Goal: Feedback & Contribution: Contribute content

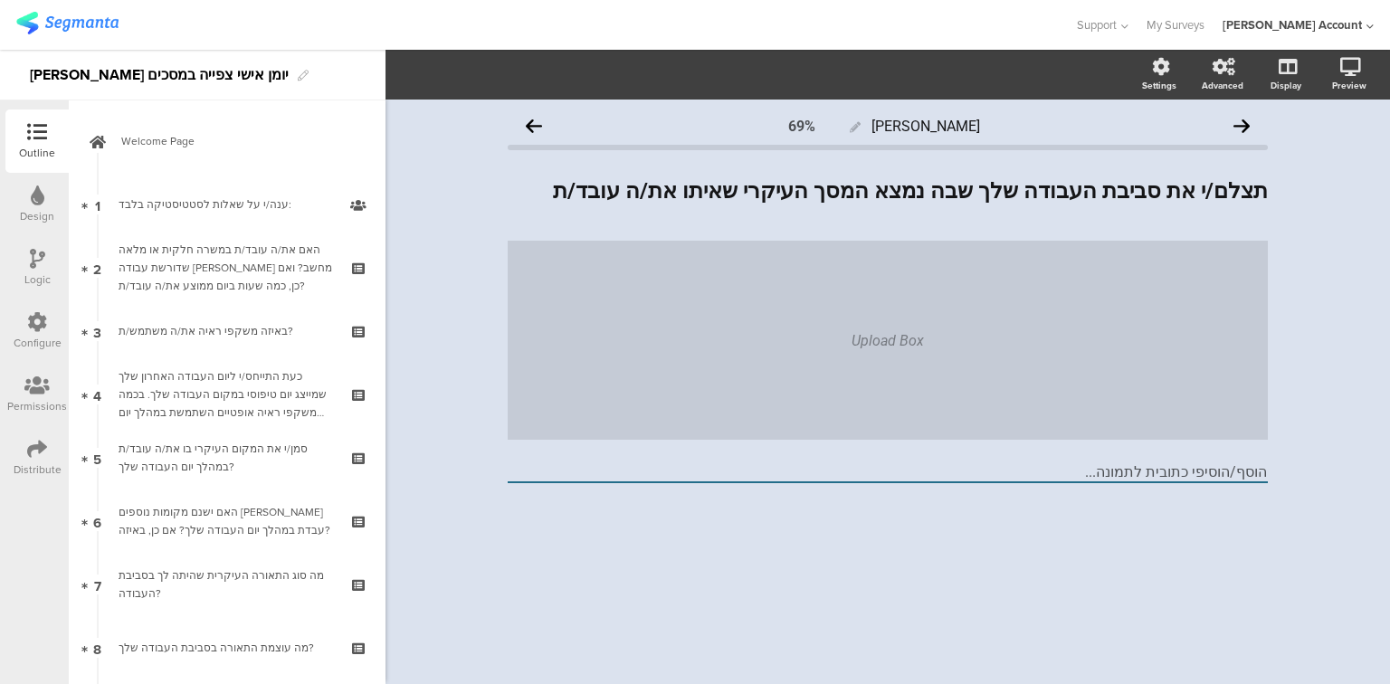
scroll to position [606, 0]
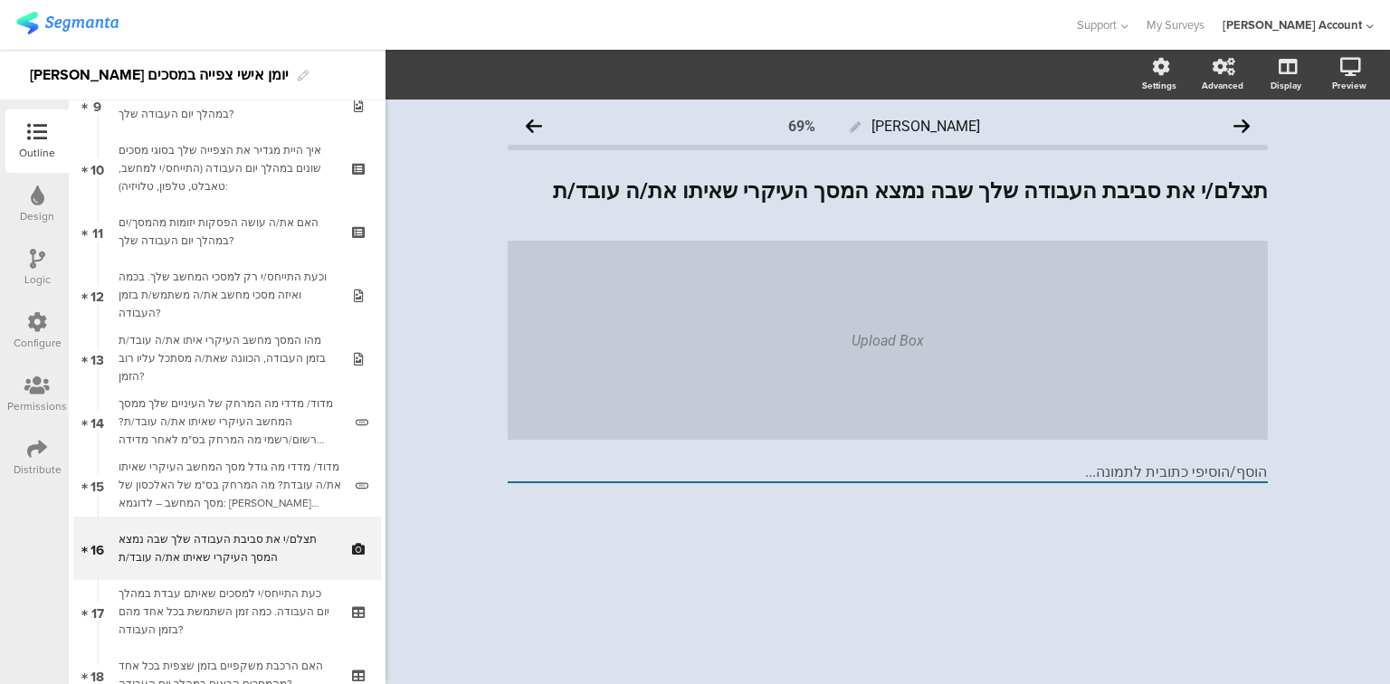
click at [90, 22] on img at bounding box center [67, 23] width 102 height 23
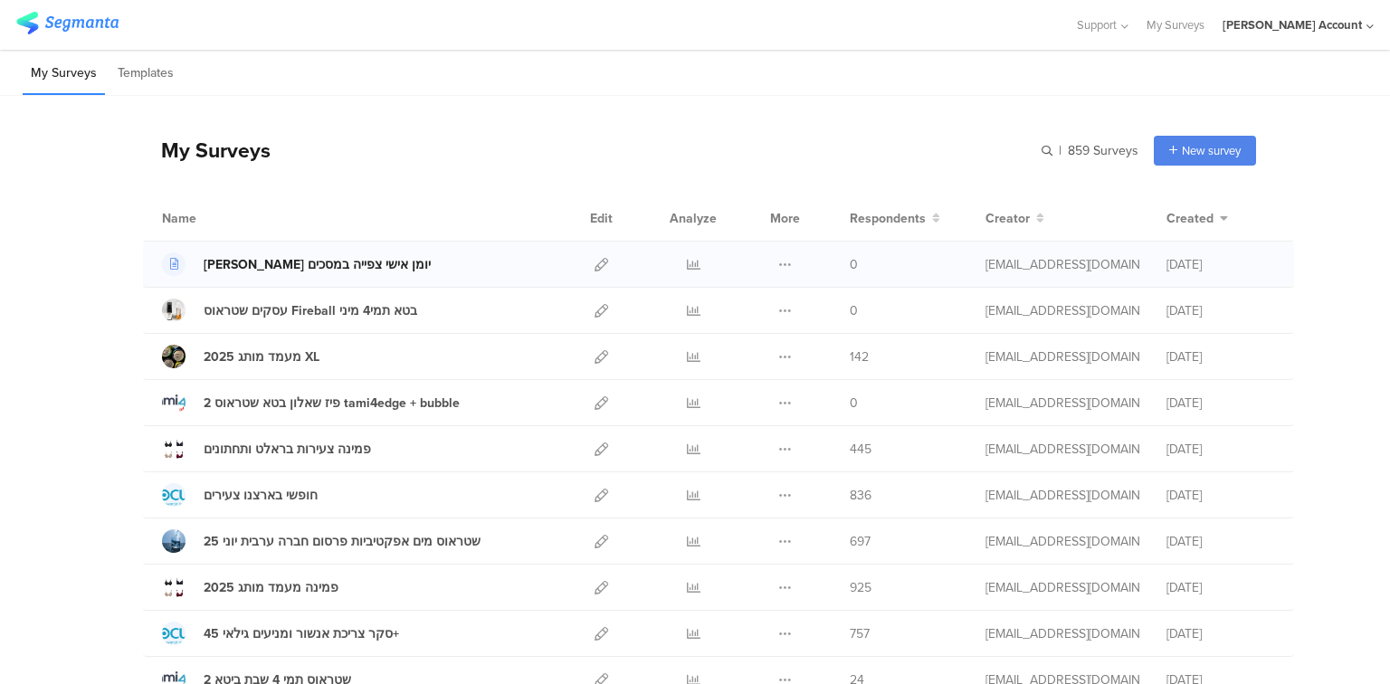
click at [312, 267] on div "[PERSON_NAME] יומן אישי צפייה במסכים" at bounding box center [317, 264] width 227 height 19
click at [595, 264] on icon at bounding box center [602, 265] width 14 height 14
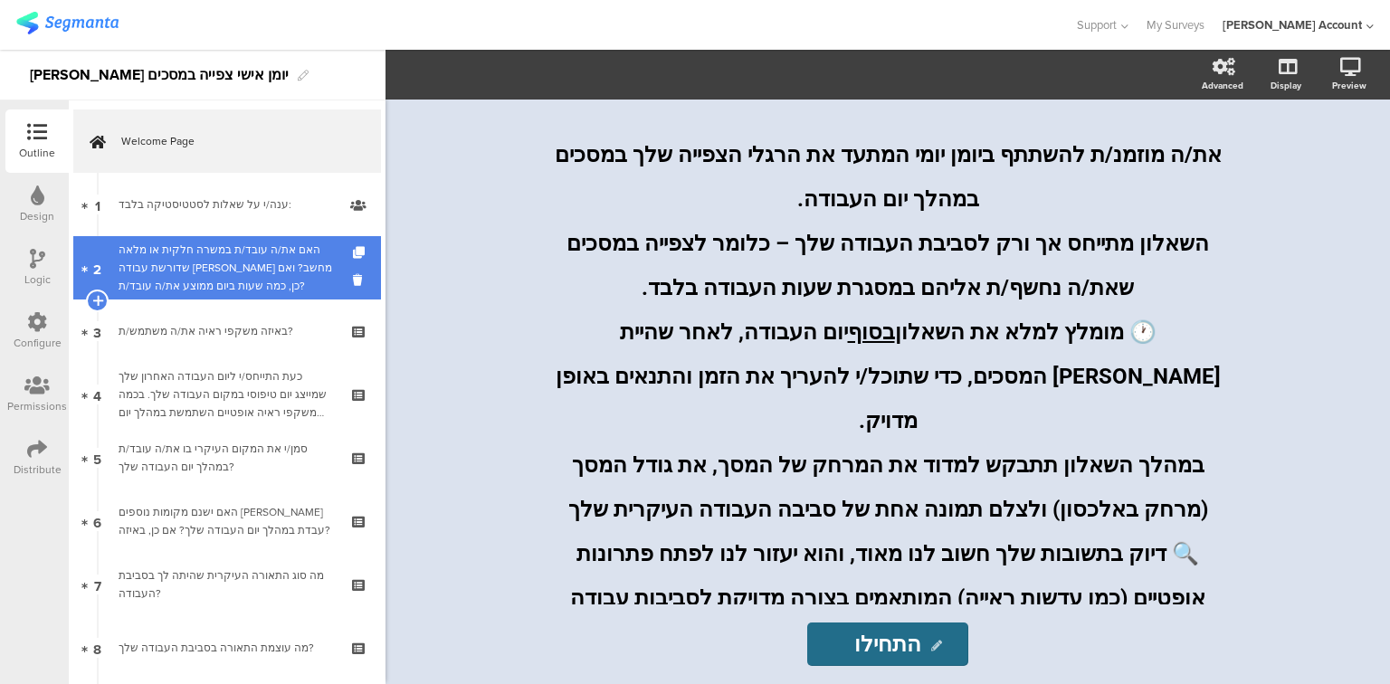
click at [203, 267] on div "האם את/ה עובד/ת במשרה חלקית או מלאה שדורשת עבודה [PERSON_NAME] מחשב? ואם כן, כמ…" at bounding box center [227, 268] width 216 height 54
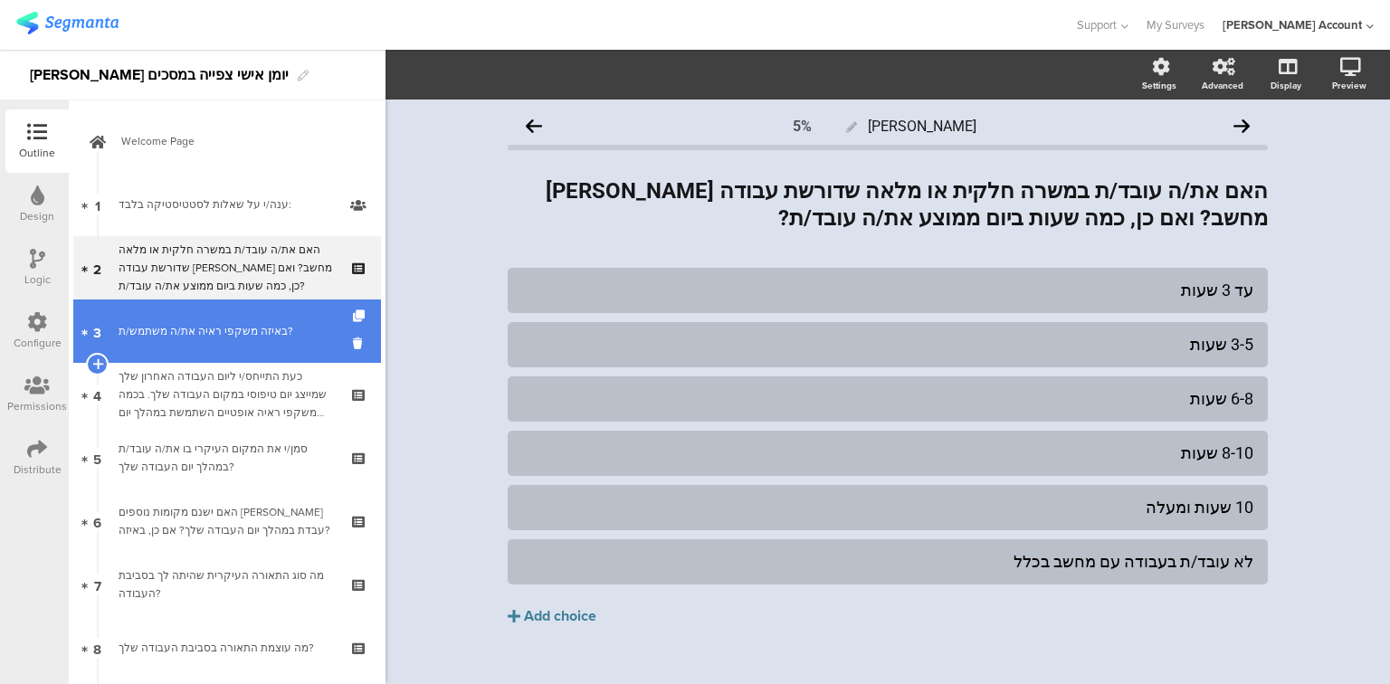
click at [186, 329] on div "באיזה משקפי ראיה את/ה משתמש/ת?" at bounding box center [227, 331] width 216 height 18
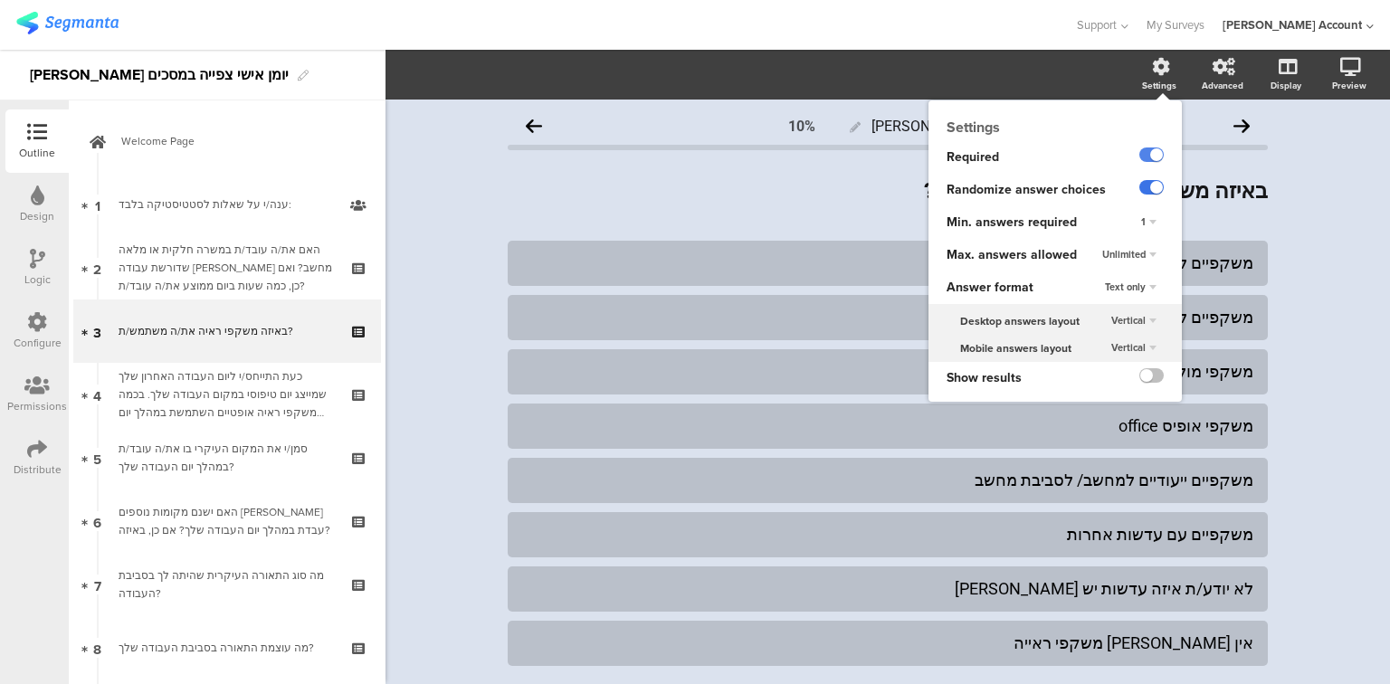
click at [1139, 189] on label at bounding box center [1151, 187] width 24 height 14
click at [0, 0] on input "checkbox" at bounding box center [0, 0] width 0 height 0
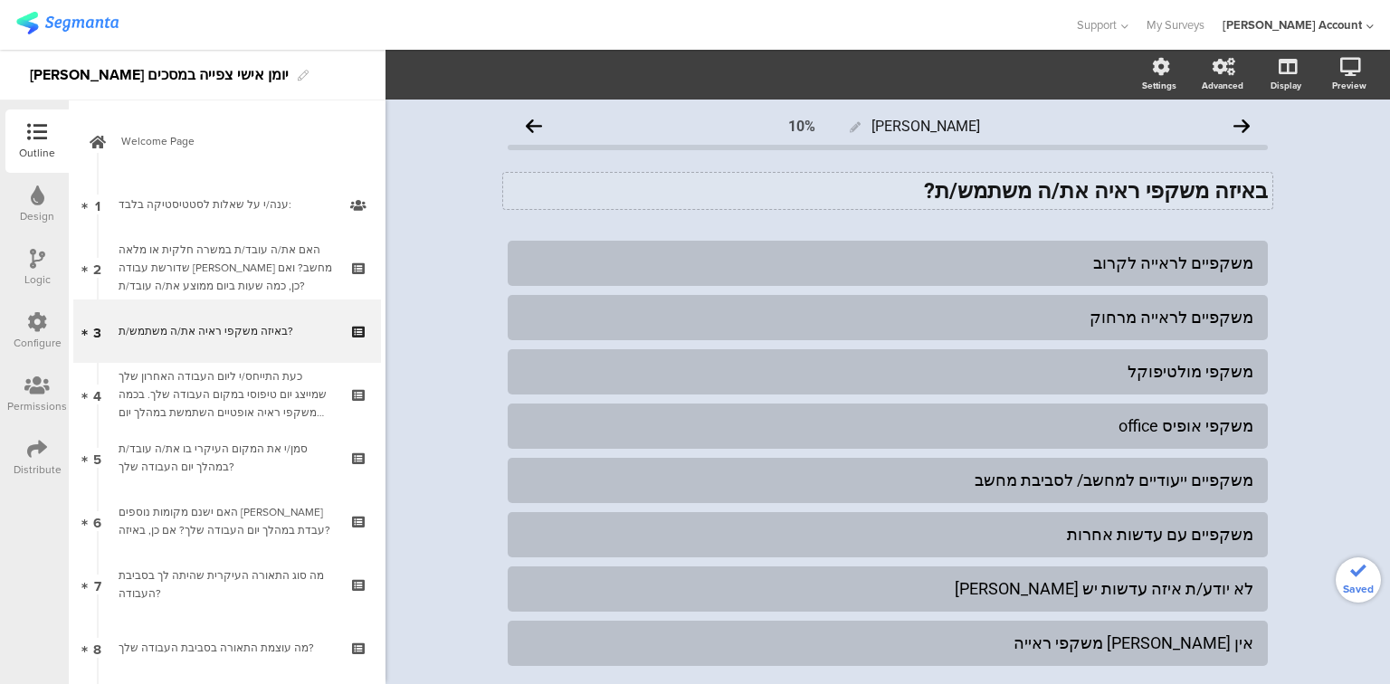
click at [816, 206] on div "באיזה משקפי ראיה את/ה משתמש/ת? באיזה משקפי ראיה את/ה משתמש/ת?" at bounding box center [887, 191] width 769 height 36
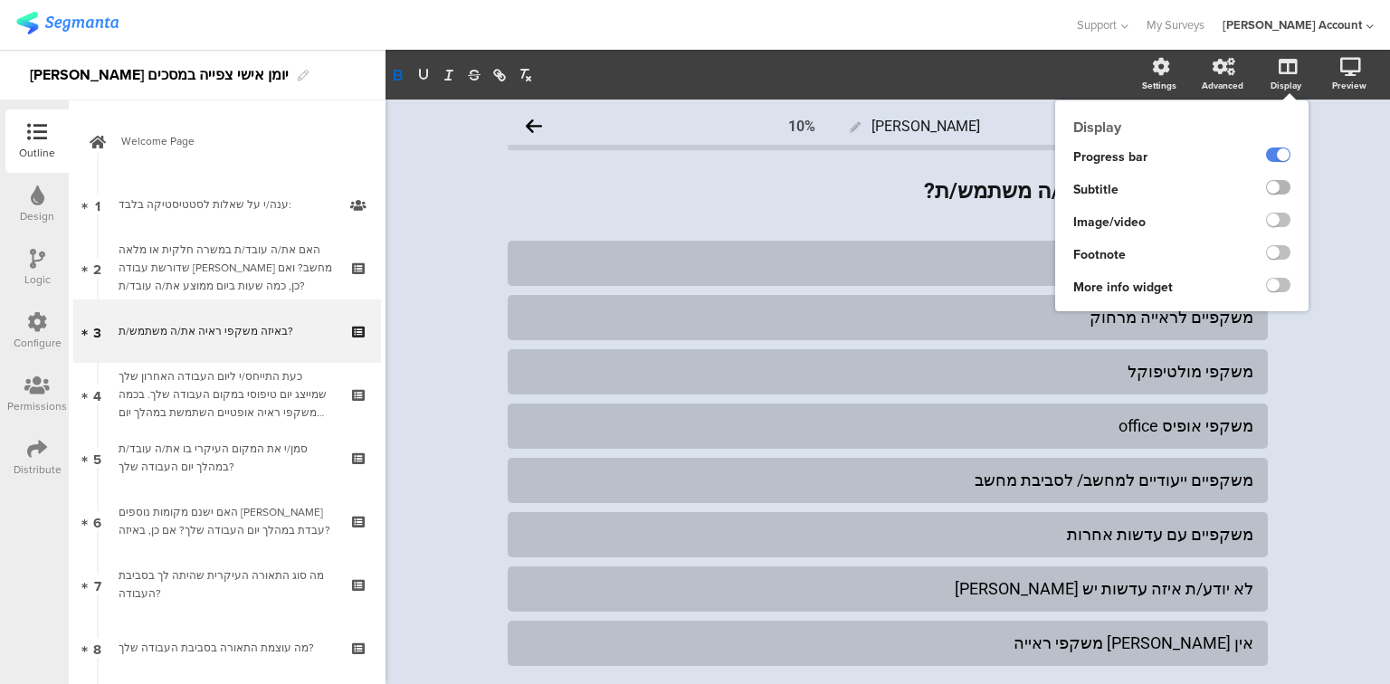
click at [1278, 188] on label at bounding box center [1278, 187] width 24 height 14
click at [0, 0] on input "checkbox" at bounding box center [0, 0] width 0 height 0
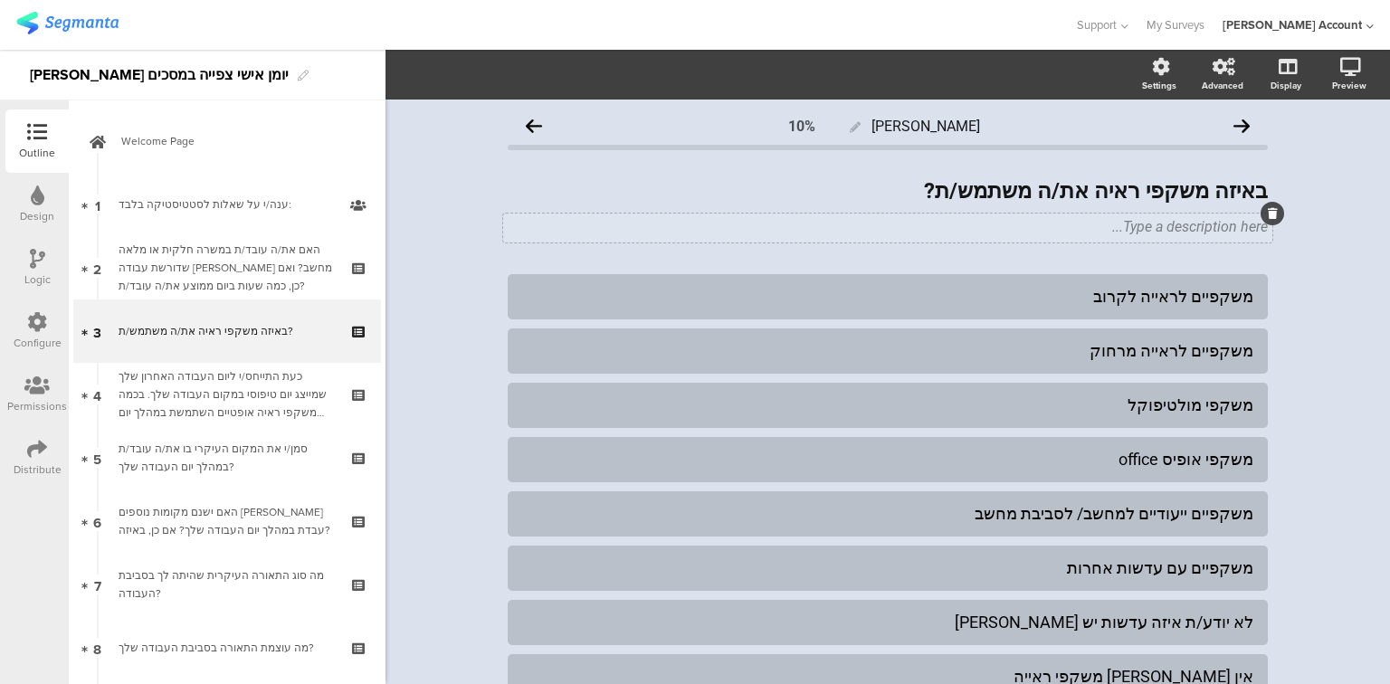
click at [960, 234] on div "Type a description here..." at bounding box center [887, 228] width 769 height 29
click at [576, 567] on div "משקפיים עם עדשות אחרות" at bounding box center [887, 567] width 731 height 21
click at [486, 76] on span "Choice options" at bounding box center [485, 74] width 97 height 21
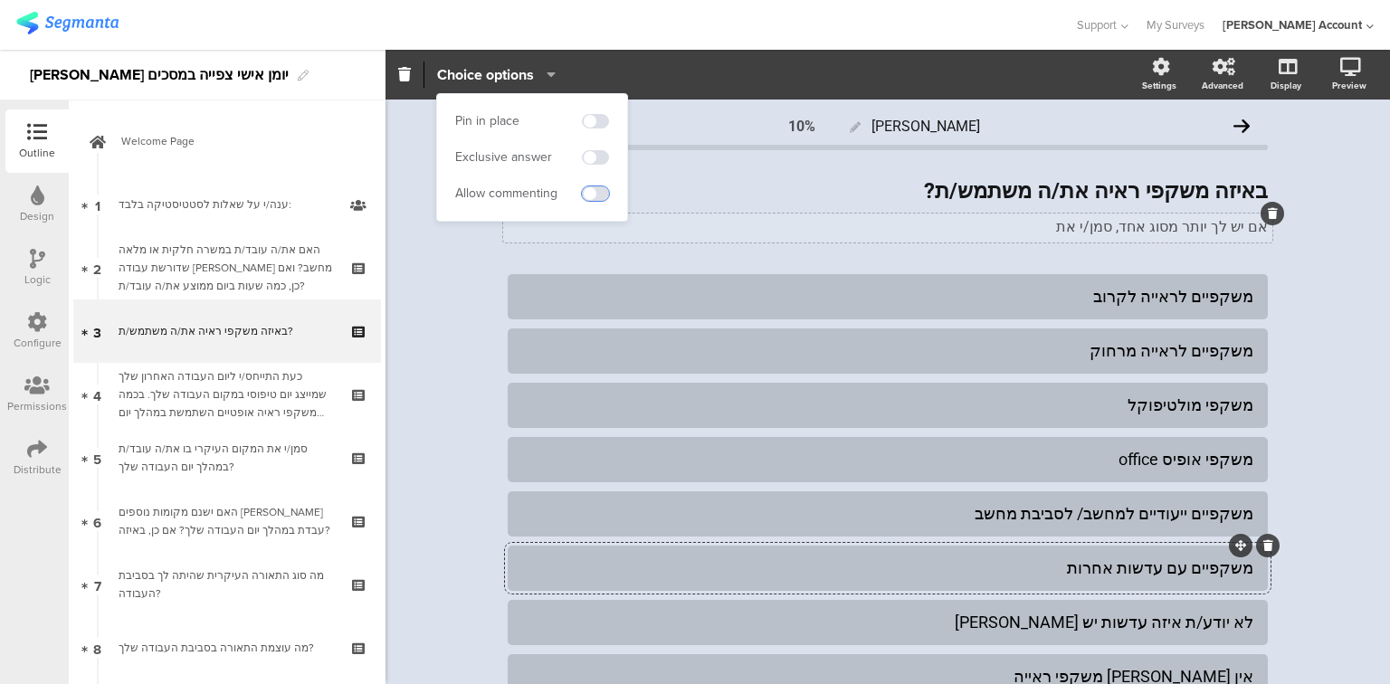
click at [599, 194] on span at bounding box center [595, 193] width 27 height 14
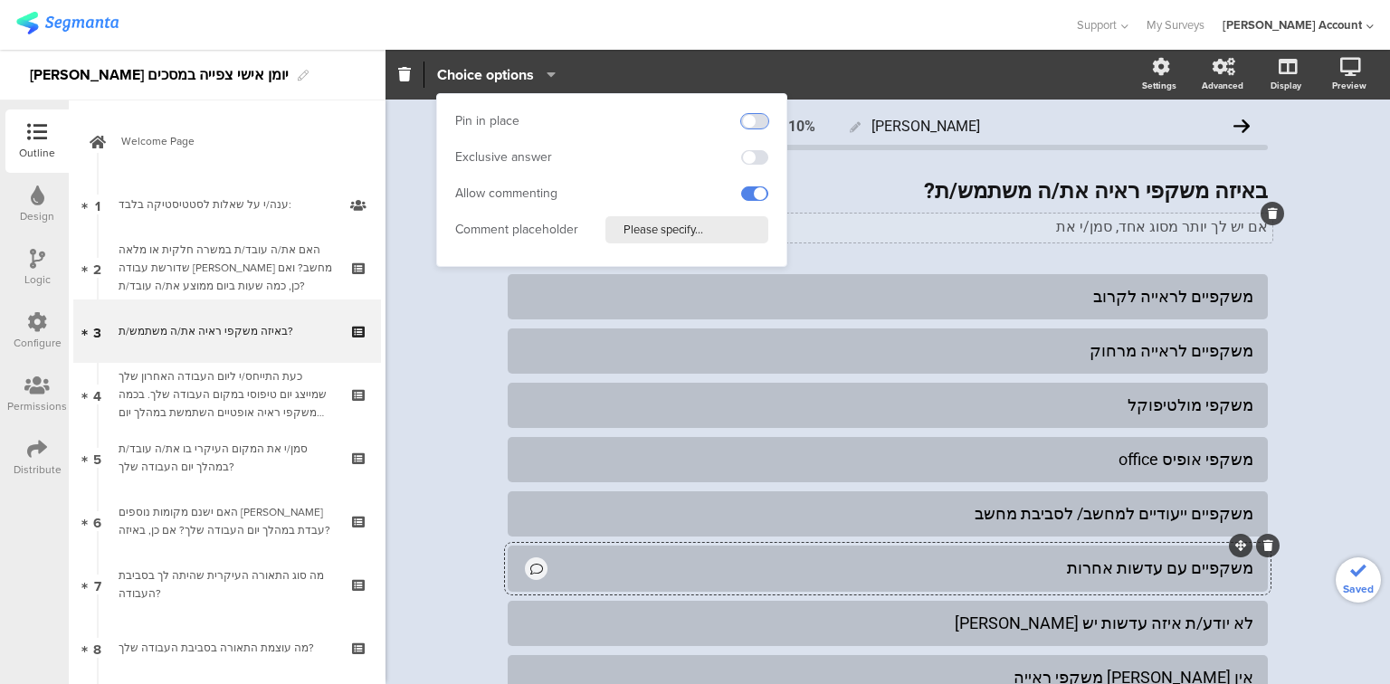
click at [759, 115] on span at bounding box center [754, 121] width 27 height 14
click at [669, 231] on input "Please specify..." at bounding box center [686, 229] width 163 height 27
type input "איזה סוג?"
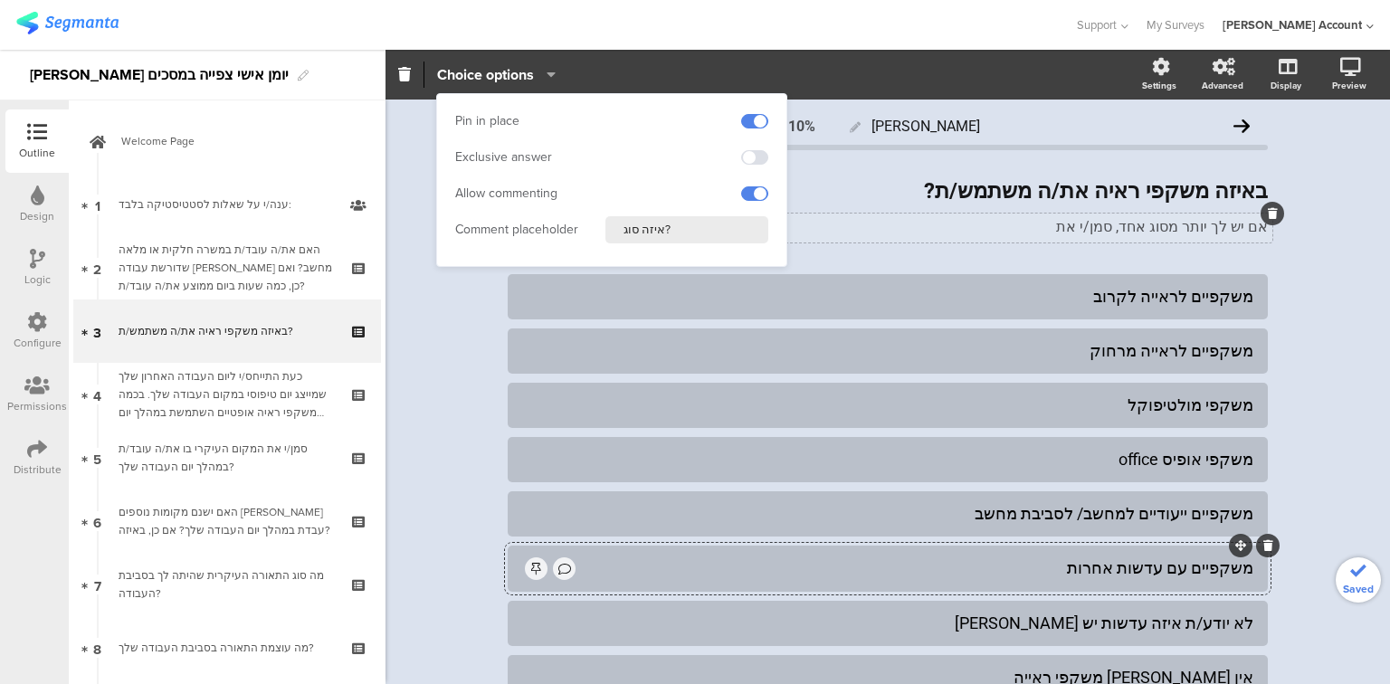
click at [459, 308] on div "יומן יומי 10% באיזה משקפי ראיה את/ה משתמש/ת? באיזה משקפי ראיה את/ה משתמש/ת? אם …" at bounding box center [888, 464] width 1005 height 728
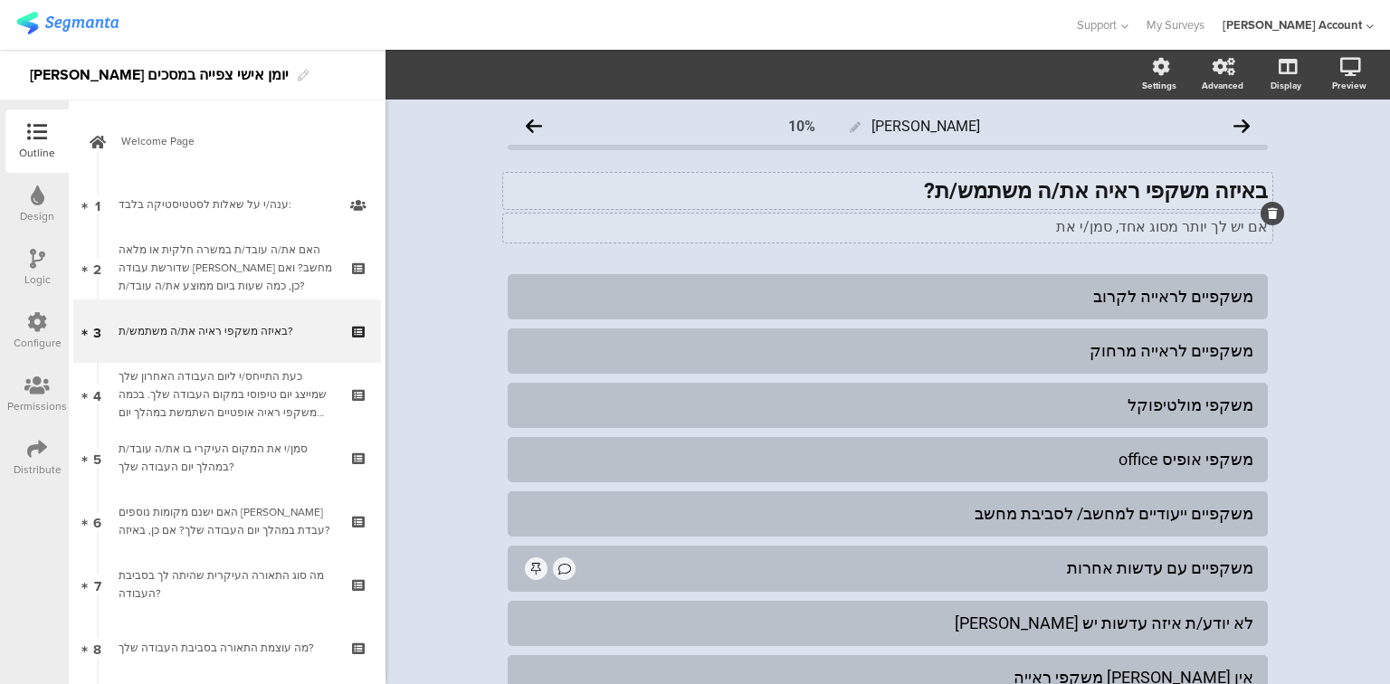
click at [938, 195] on div "באיזה משקפי ראיה את/ה משתמש/ת? באיזה משקפי ראיה את/ה משתמש/ת?" at bounding box center [887, 191] width 769 height 36
click at [1110, 404] on div "משקפי מולטיפוקל" at bounding box center [887, 405] width 731 height 21
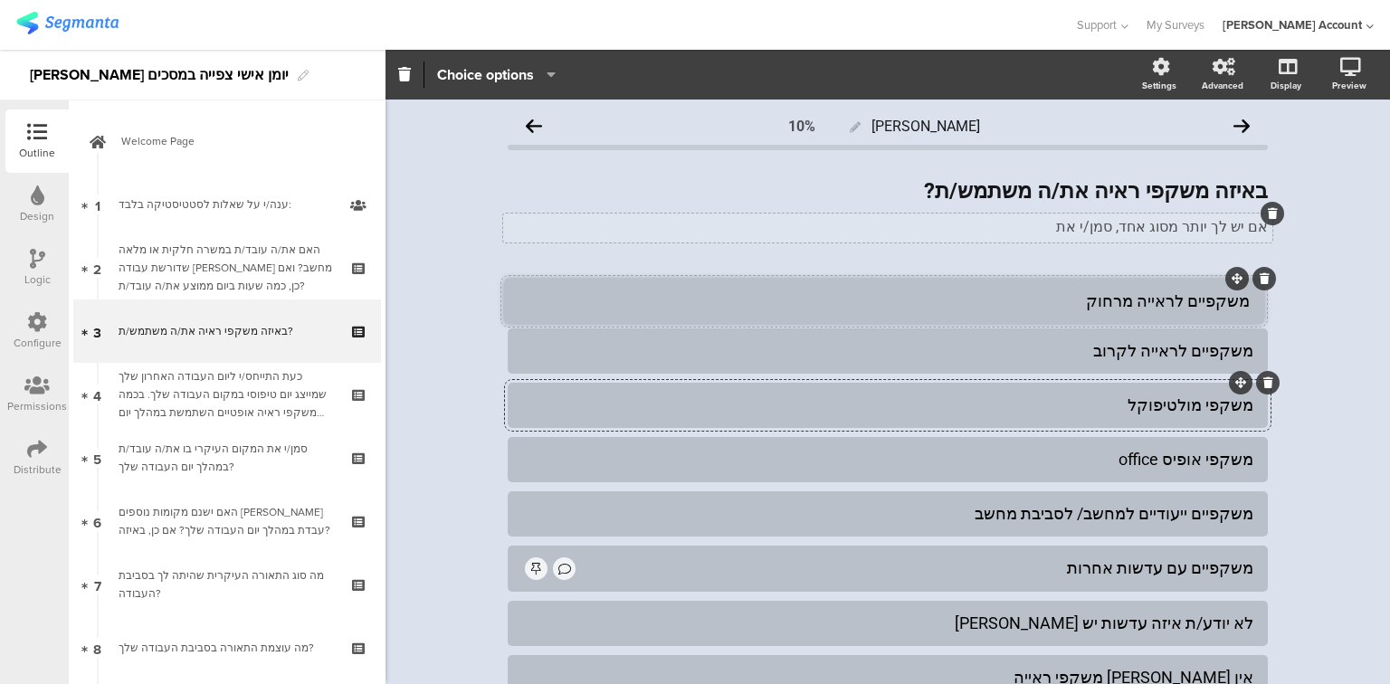
drag, startPoint x: 1235, startPoint y: 329, endPoint x: 1232, endPoint y: 280, distance: 49.9
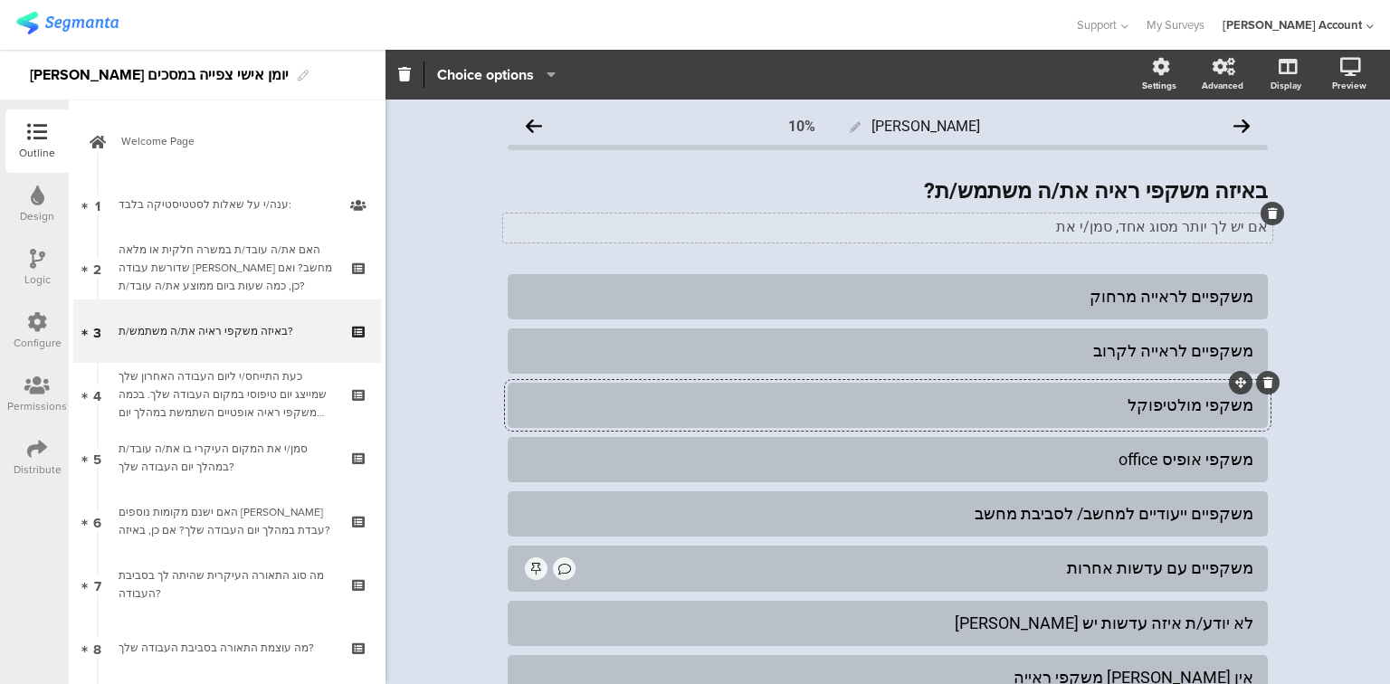
click at [33, 261] on icon at bounding box center [37, 259] width 15 height 20
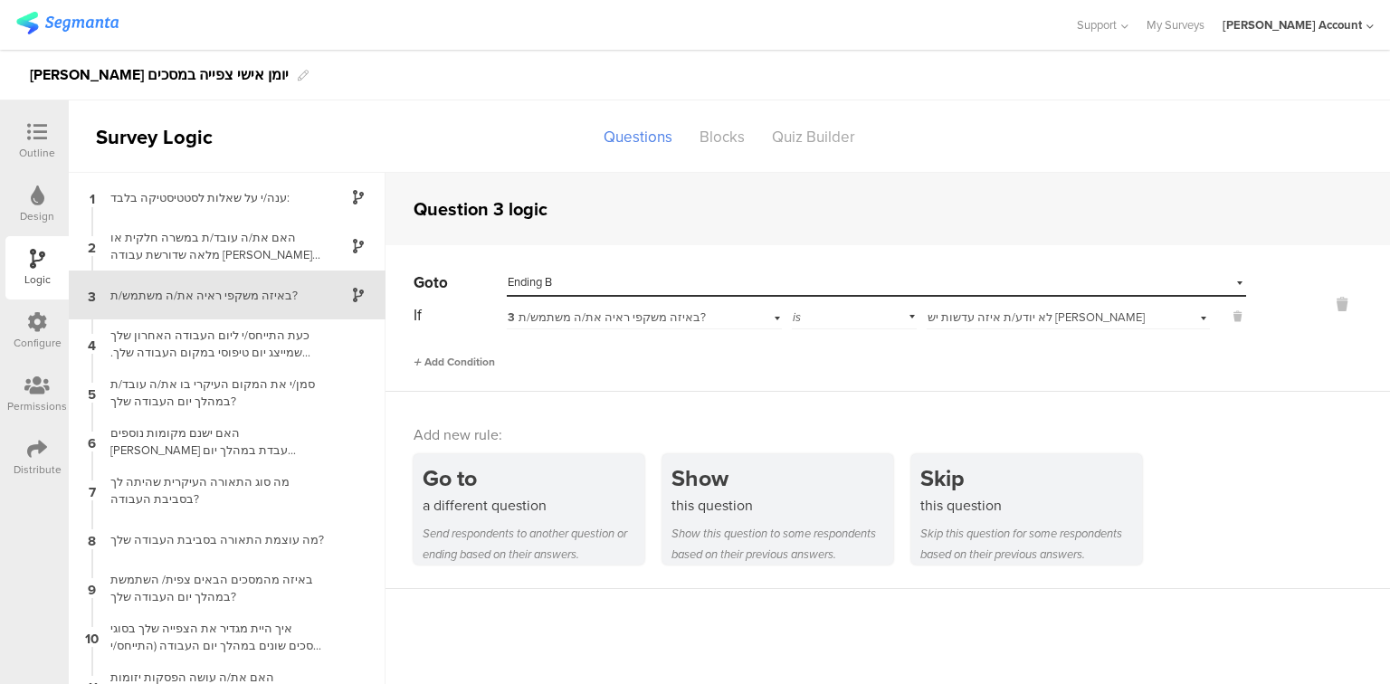
click at [483, 357] on span "Add Condition" at bounding box center [454, 362] width 81 height 16
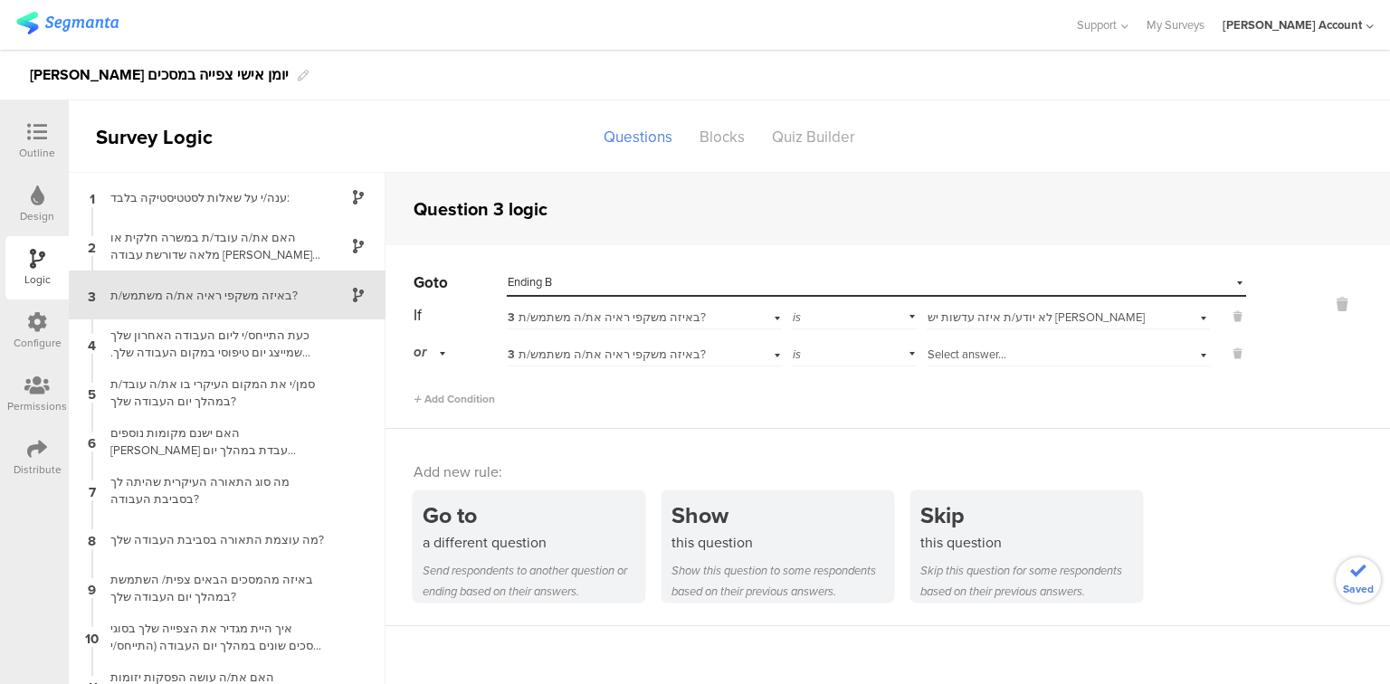
click at [957, 355] on span "Select answer..." at bounding box center [967, 354] width 79 height 17
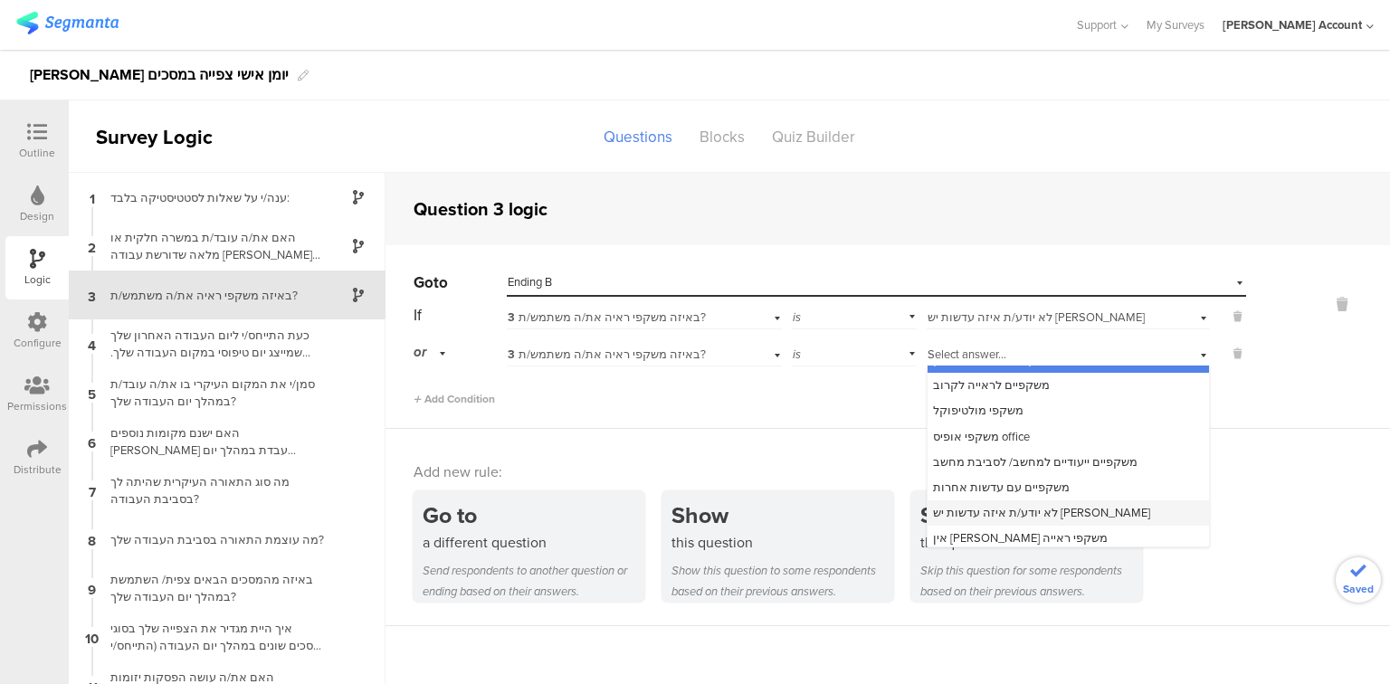
scroll to position [23, 0]
click at [988, 532] on span "אין לי משקפי ראייה" at bounding box center [1020, 533] width 175 height 17
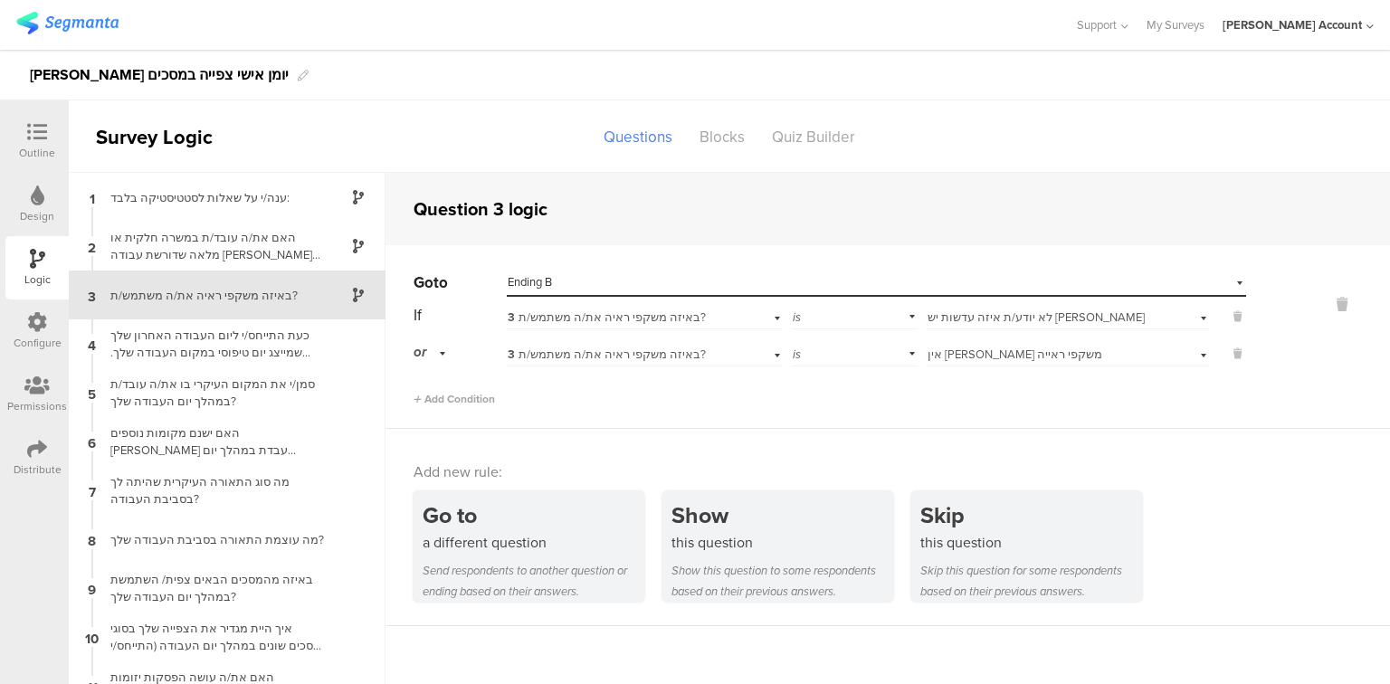
click at [29, 143] on div at bounding box center [37, 133] width 36 height 23
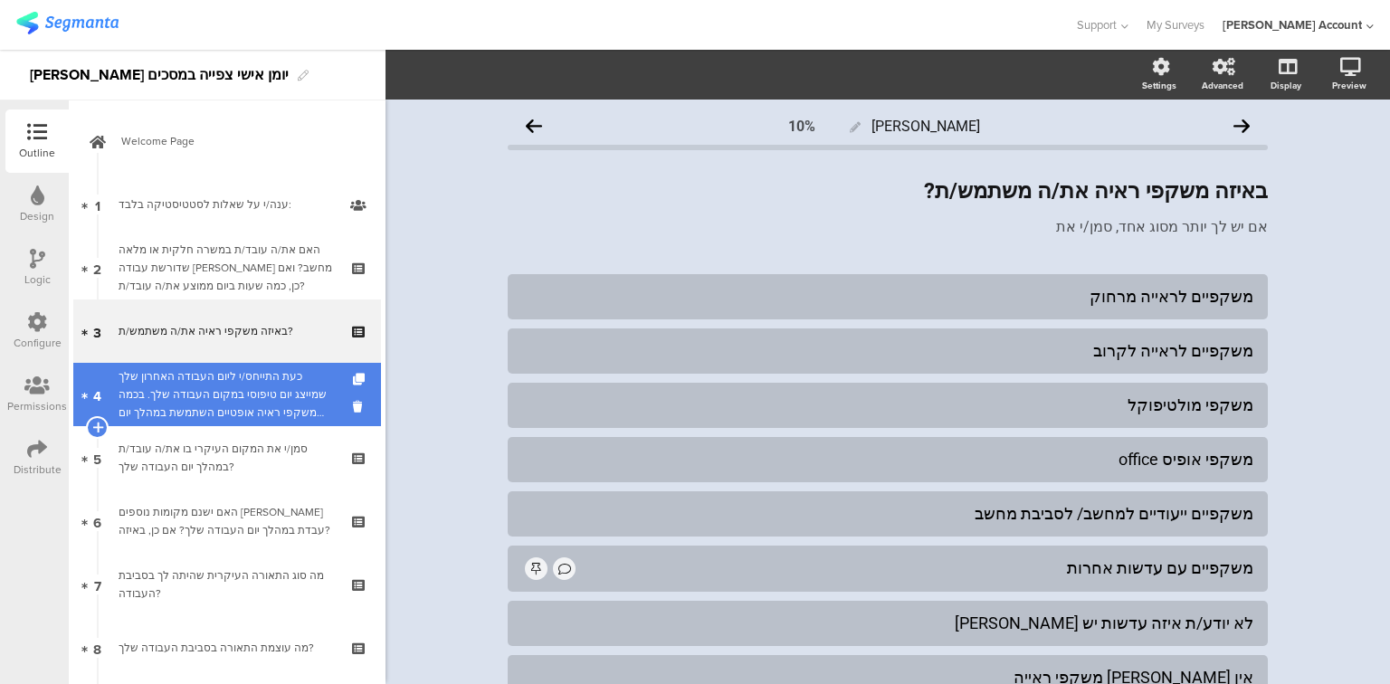
click at [254, 405] on div "כעת התייחס/י ליום העבודה האחרון שלך שמייצג יום טיפוסי במקום העבודה שלך. בכמה מש…" at bounding box center [227, 394] width 216 height 54
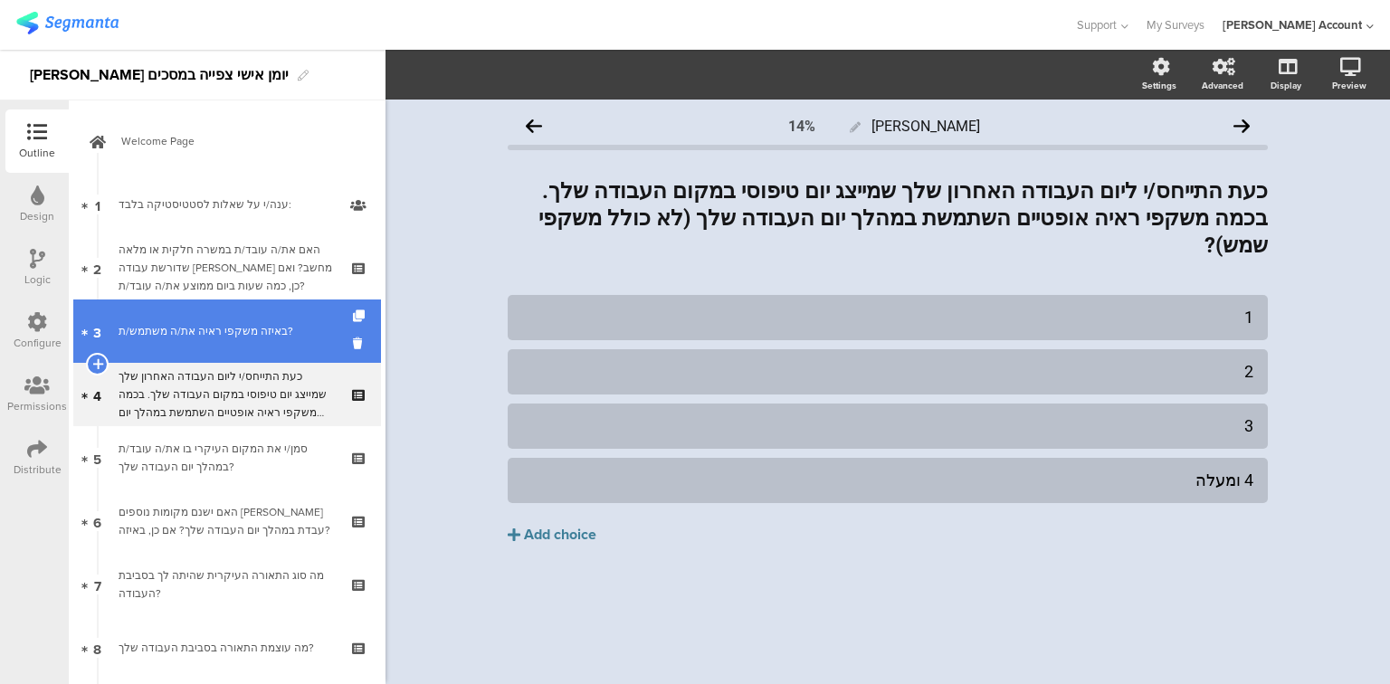
click at [246, 345] on link "3 באיזה משקפי ראיה את/ה משתמש/ת?" at bounding box center [227, 331] width 308 height 63
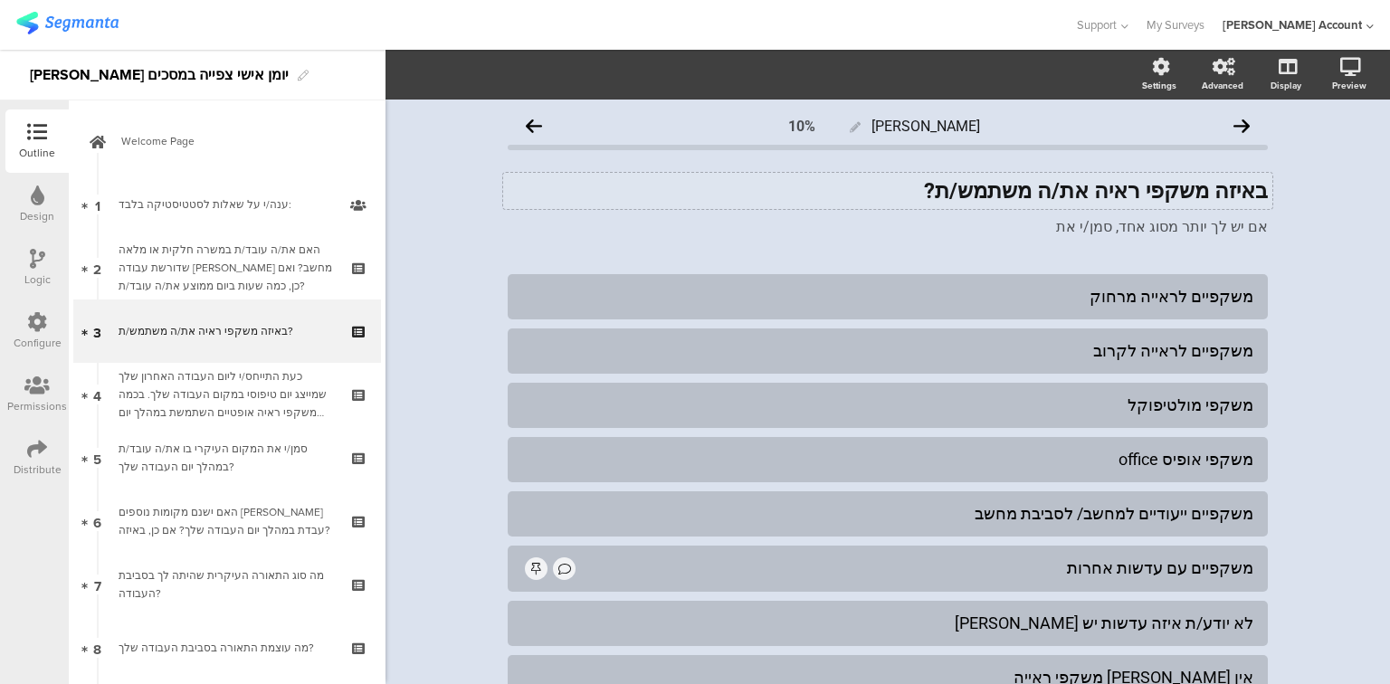
click at [901, 188] on div "באיזה משקפי ראיה את/ה משתמש/ת? באיזה משקפי ראיה את/ה משתמש/ת?" at bounding box center [887, 191] width 769 height 36
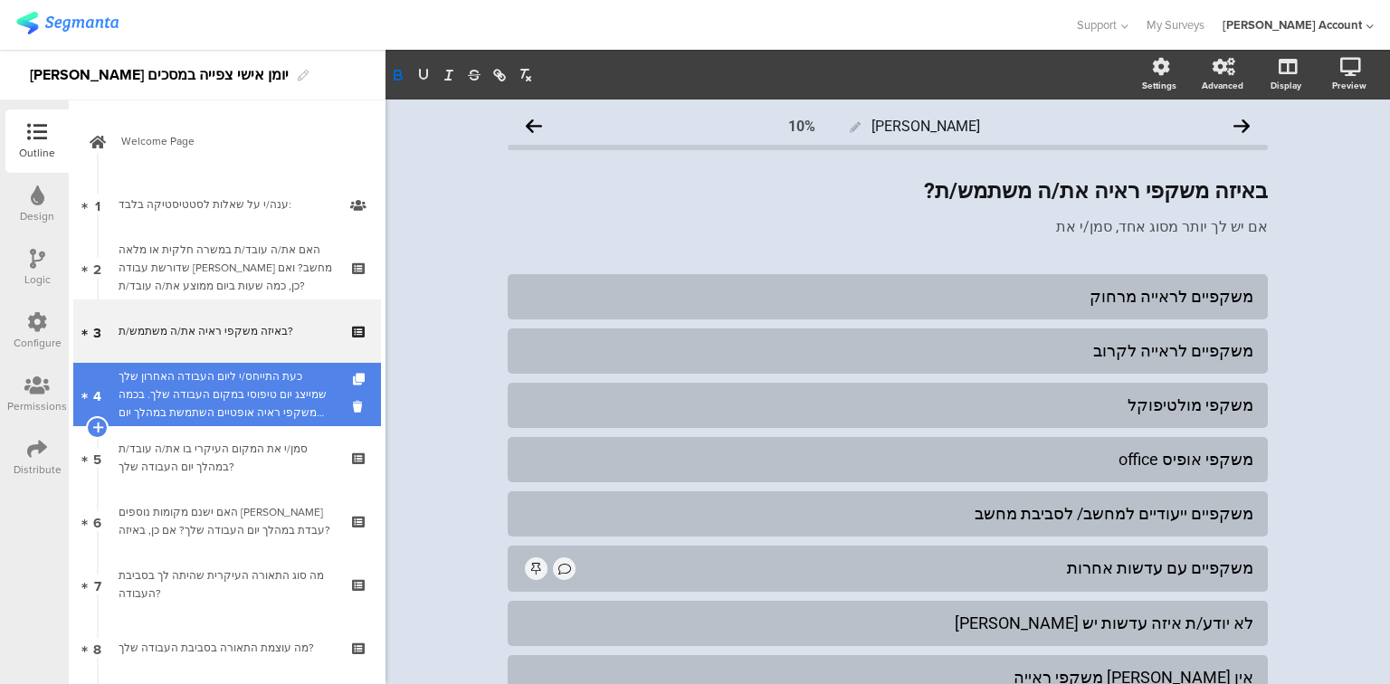
click at [161, 409] on div "כעת התייחס/י ליום העבודה האחרון שלך שמייצג יום טיפוסי במקום העבודה שלך. בכמה מש…" at bounding box center [227, 394] width 216 height 54
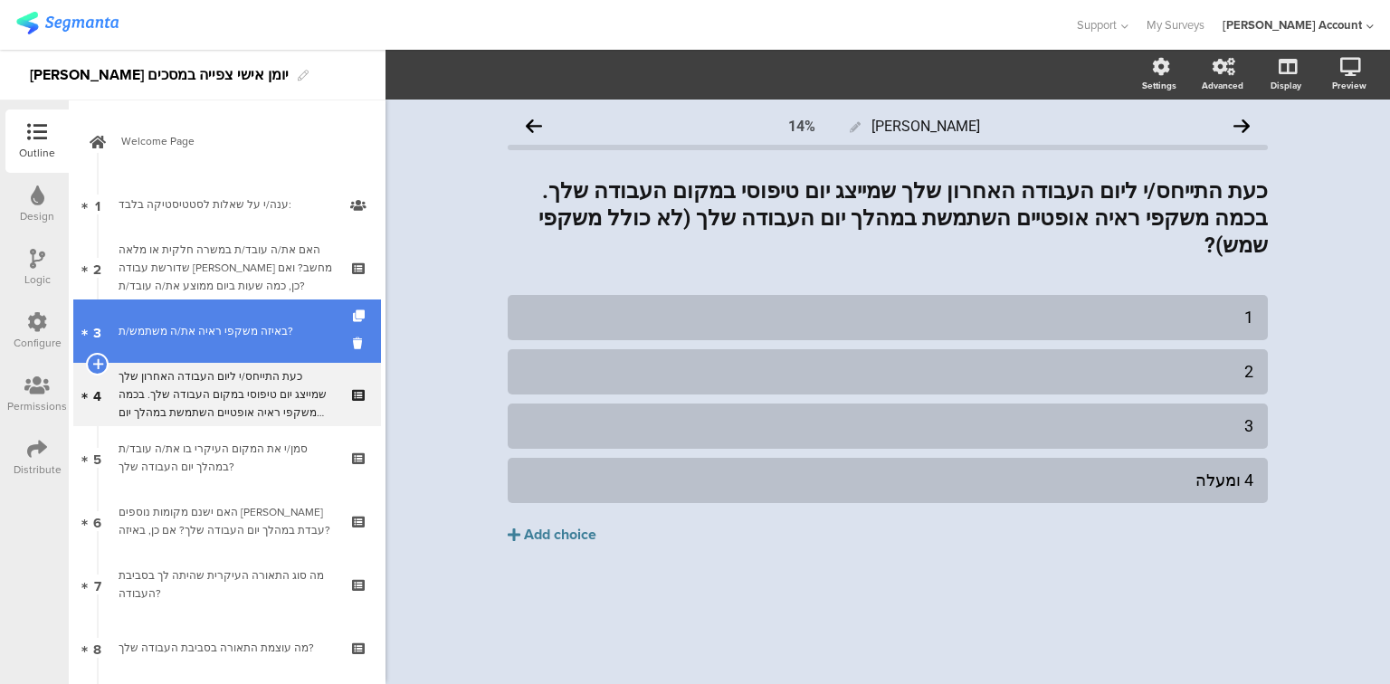
click at [176, 351] on link "3 באיזה משקפי ראיה את/ה משתמש/ת?" at bounding box center [227, 331] width 308 height 63
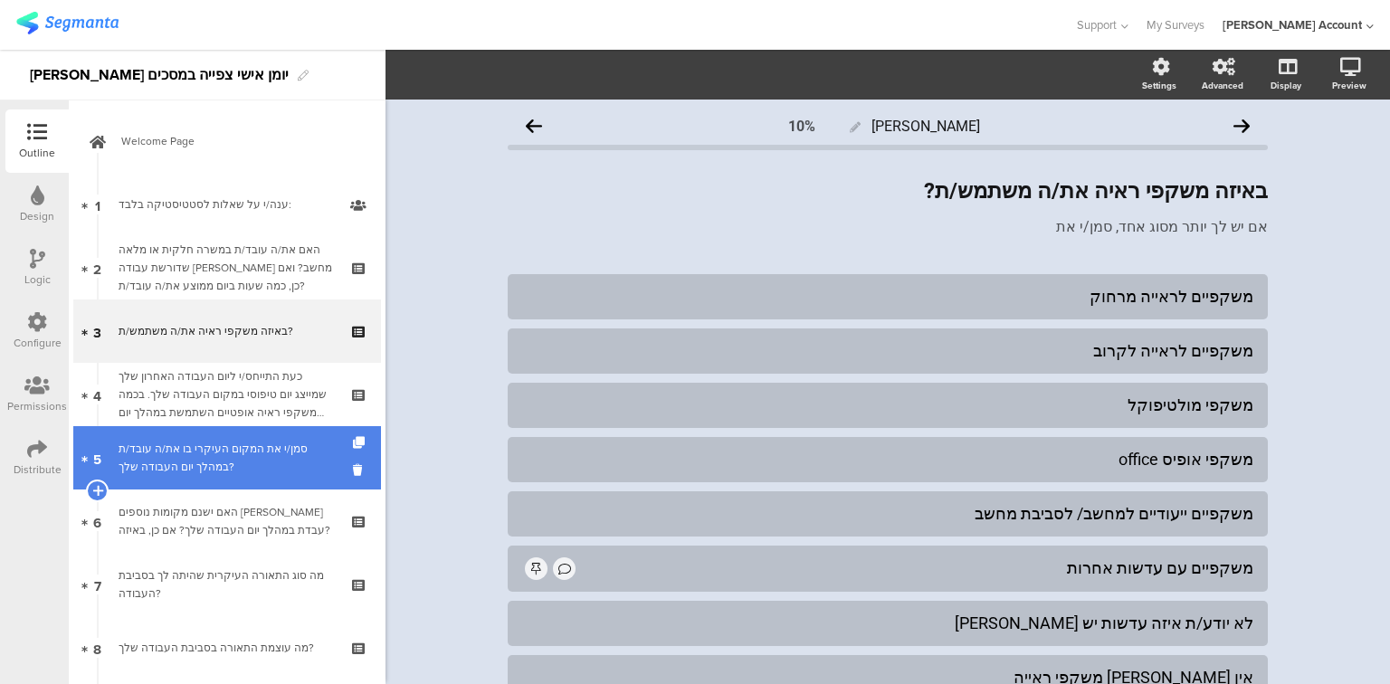
click at [185, 456] on div "סמן/י את המקום העיקרי בו את/ה עובד/ת במהלך יום העבודה שלך?" at bounding box center [227, 458] width 216 height 36
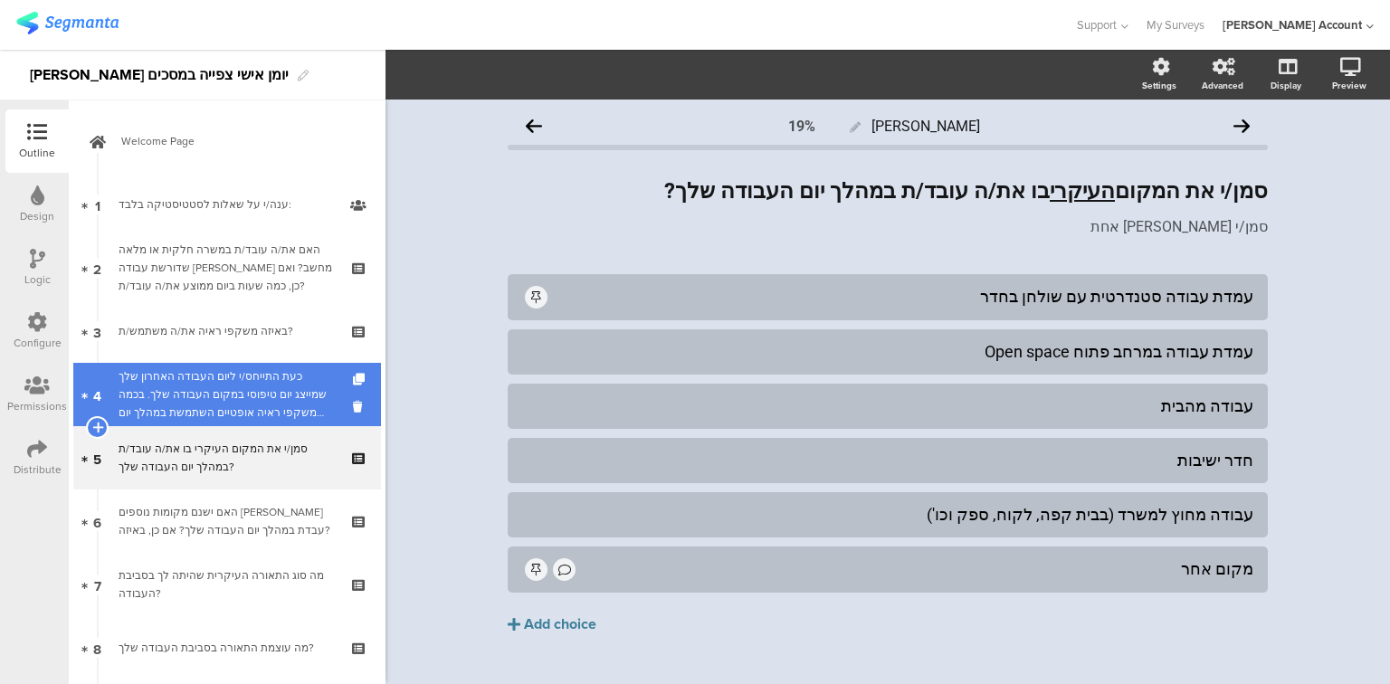
click at [167, 404] on div "כעת התייחס/י ליום העבודה האחרון שלך שמייצג יום טיפוסי במקום העבודה שלך. בכמה מש…" at bounding box center [227, 394] width 216 height 54
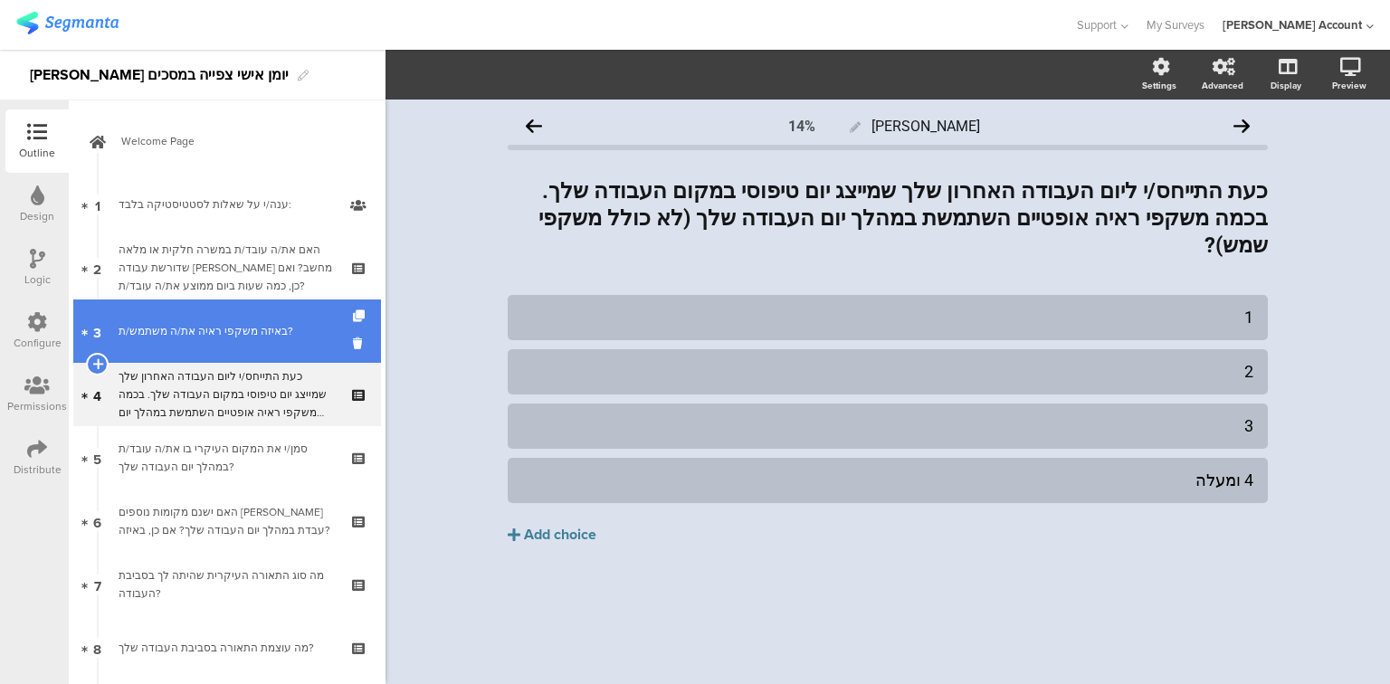
click at [186, 346] on link "3 באיזה משקפי ראיה את/ה משתמש/ת?" at bounding box center [227, 331] width 308 height 63
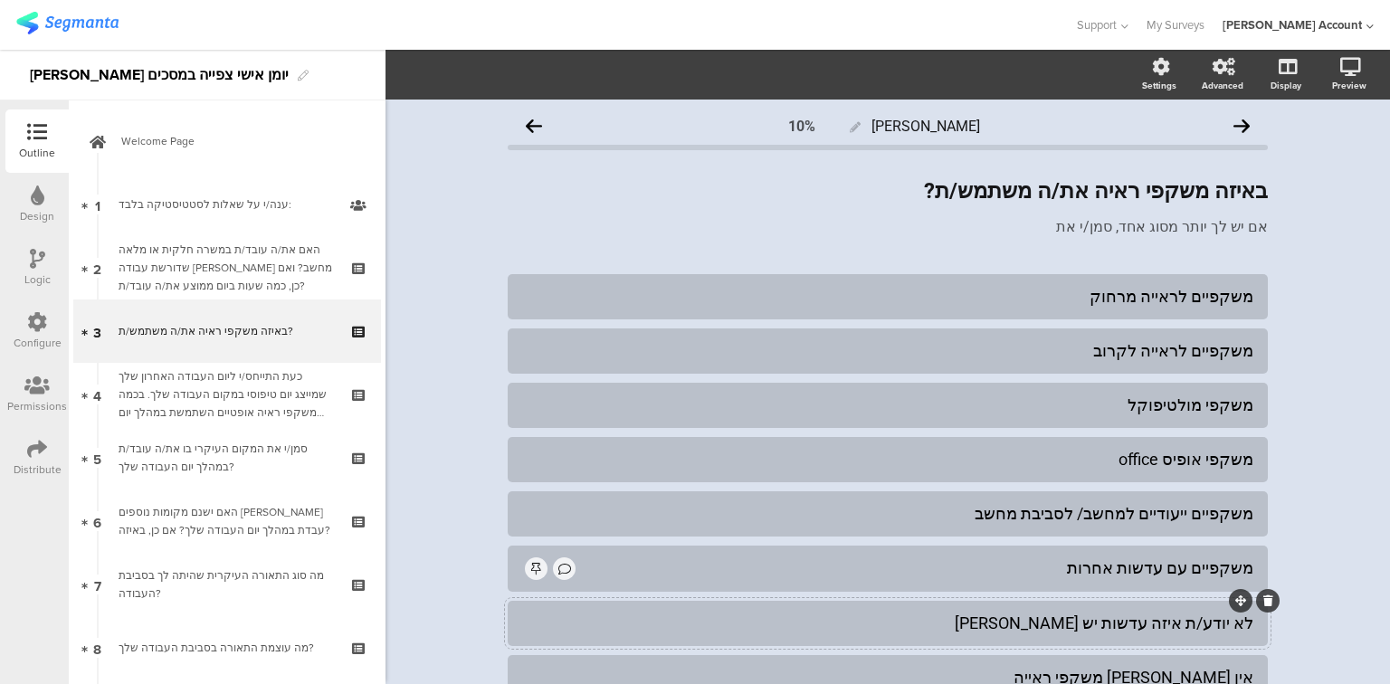
click at [587, 620] on div "לא יודע/ת איזה עדשות יש לי" at bounding box center [887, 623] width 731 height 21
click at [503, 77] on span "Choice options" at bounding box center [485, 74] width 97 height 21
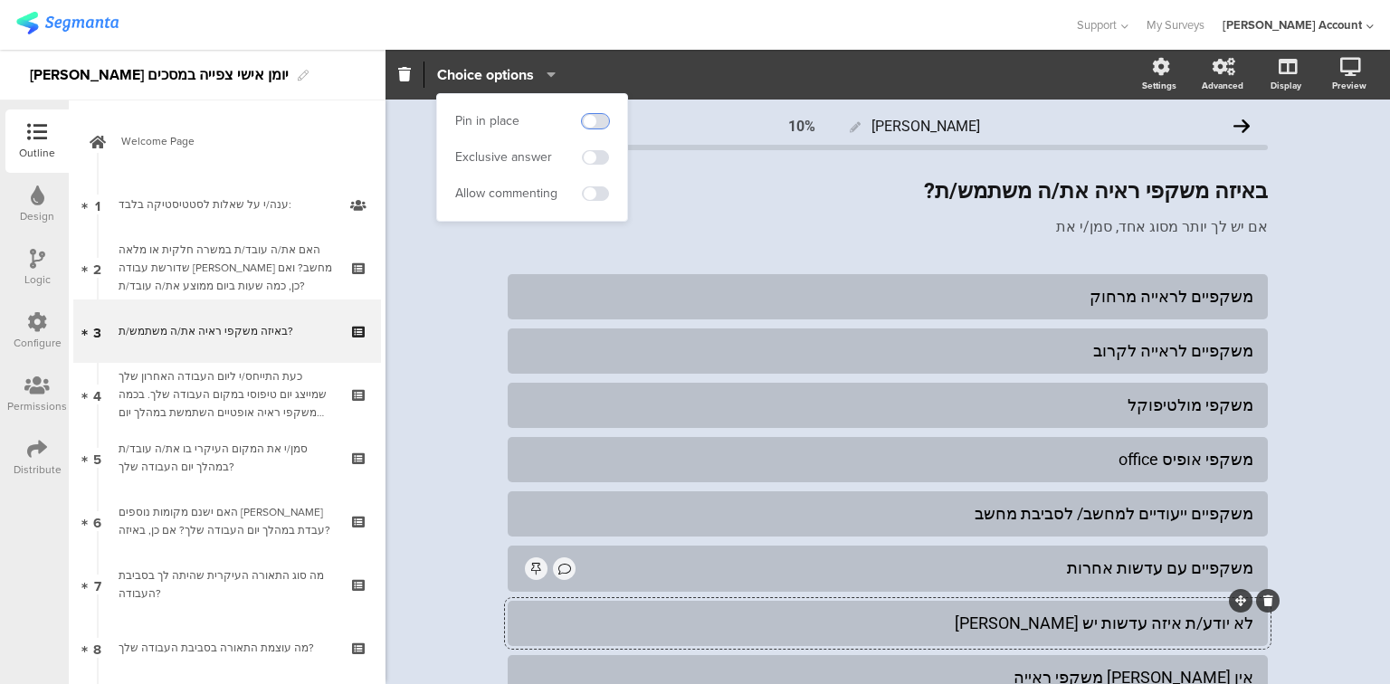
click at [599, 116] on span at bounding box center [595, 121] width 27 height 14
click at [599, 153] on span at bounding box center [595, 157] width 27 height 14
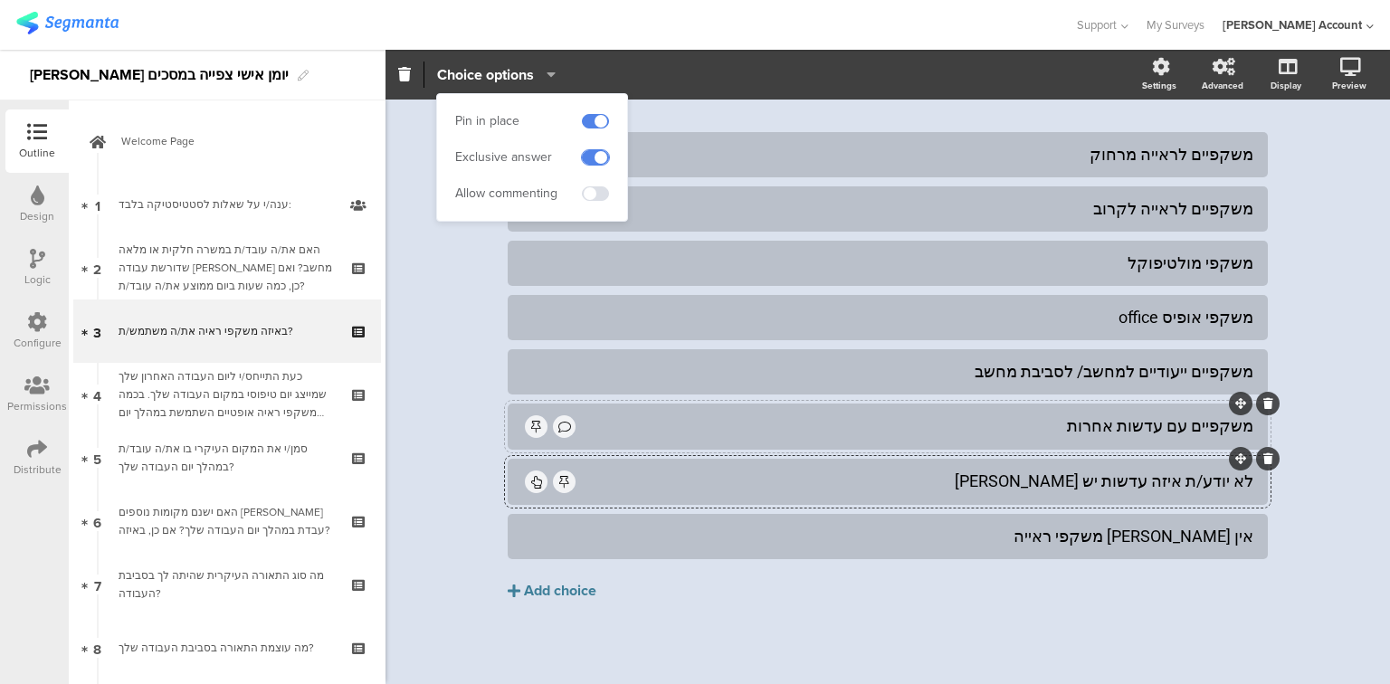
scroll to position [144, 0]
click at [615, 543] on div "אין לי משקפי ראייה" at bounding box center [887, 534] width 731 height 21
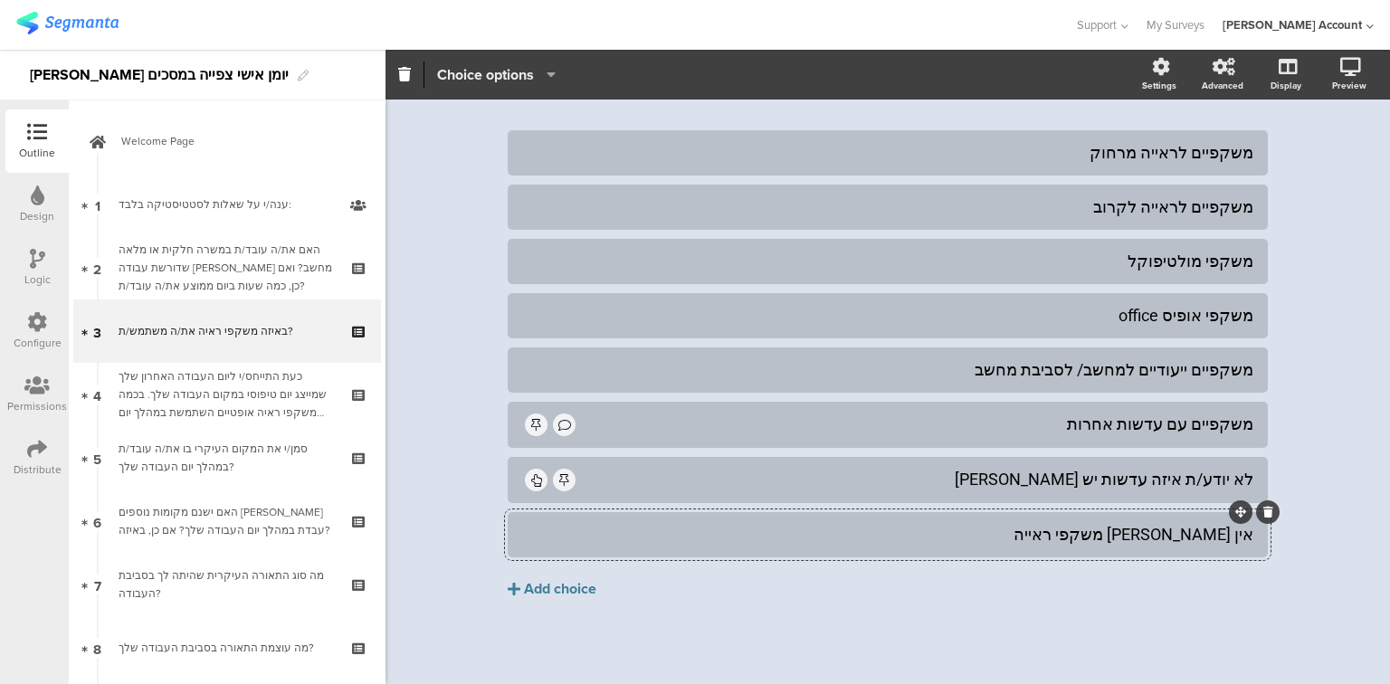
click at [462, 81] on span "Choice options" at bounding box center [485, 74] width 97 height 21
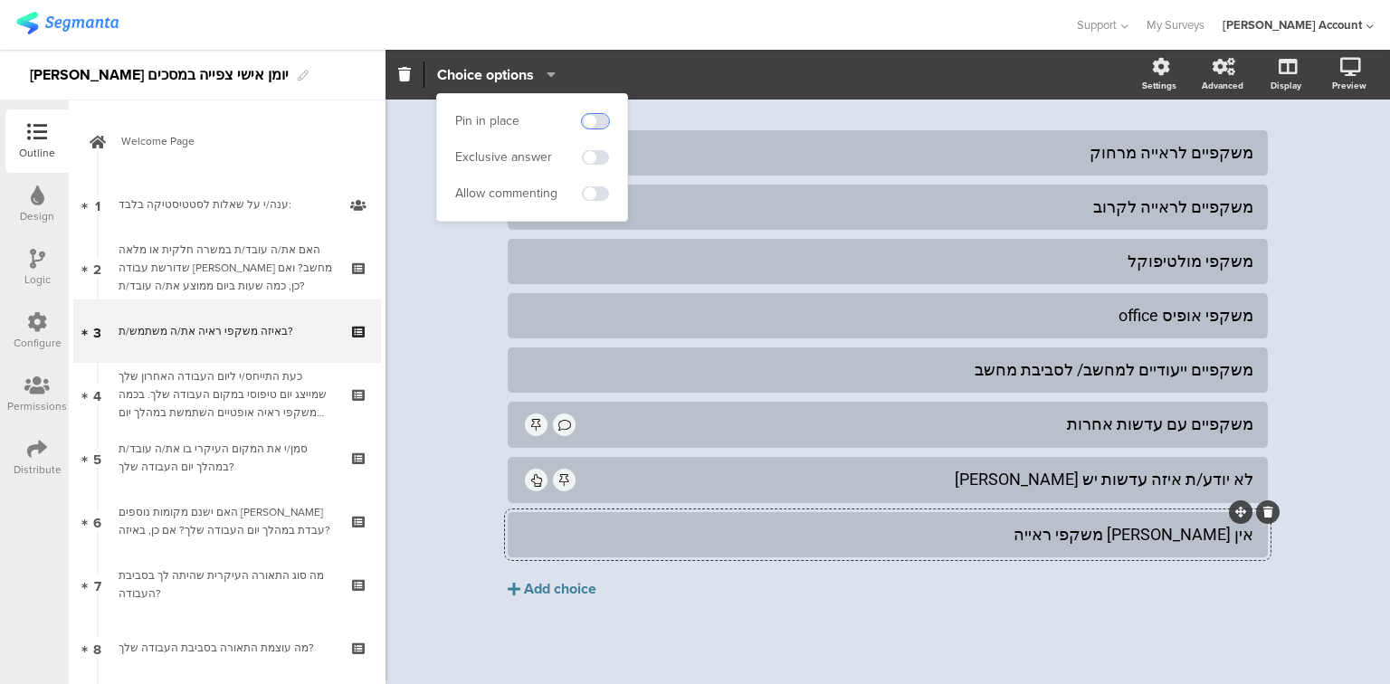
click at [597, 116] on span at bounding box center [595, 121] width 27 height 14
click at [600, 156] on span at bounding box center [595, 157] width 27 height 14
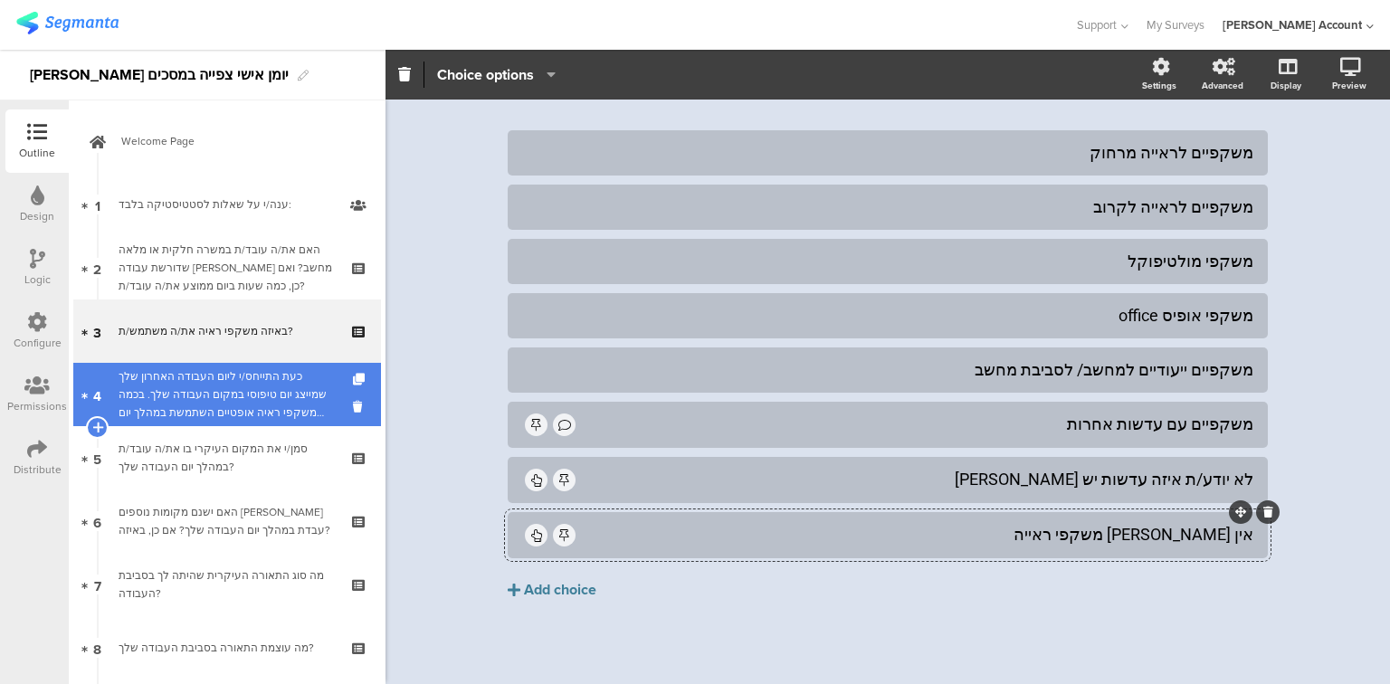
click at [268, 384] on div "כעת התייחס/י ליום העבודה האחרון שלך שמייצג יום טיפוסי במקום העבודה שלך. בכמה מש…" at bounding box center [227, 394] width 216 height 54
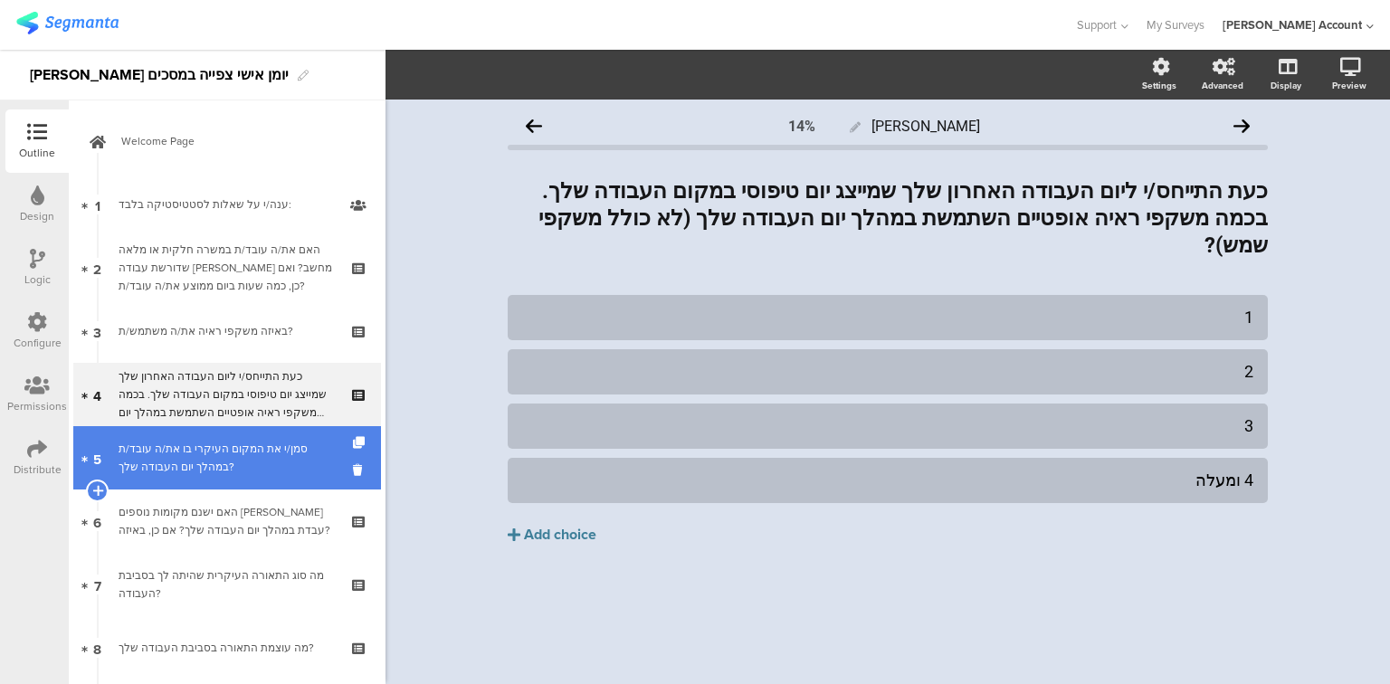
click at [252, 474] on div "סמן/י את המקום העיקרי בו את/ה עובד/ת במהלך יום העבודה שלך?" at bounding box center [227, 458] width 216 height 36
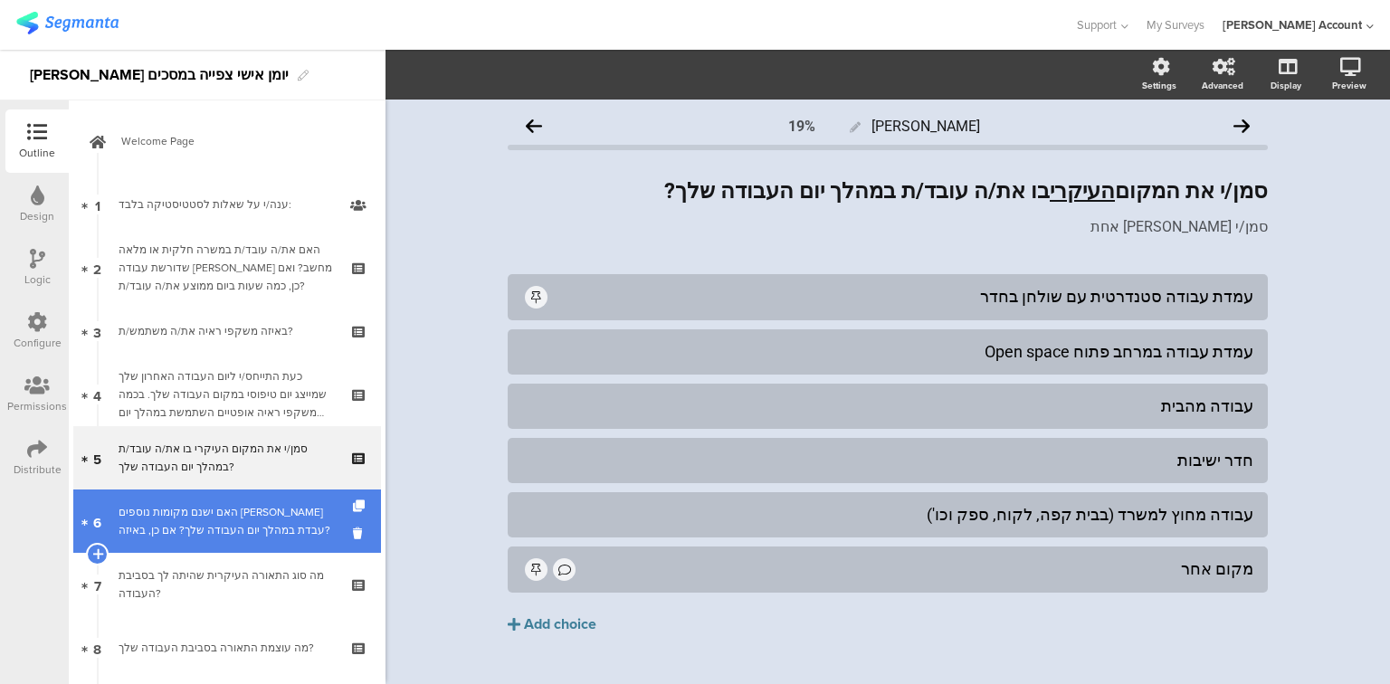
click at [262, 522] on div "האם ישנם מקומות נוספים בהם עבדת במהלך יום העבודה שלך? אם כן, באיזה?" at bounding box center [227, 521] width 216 height 36
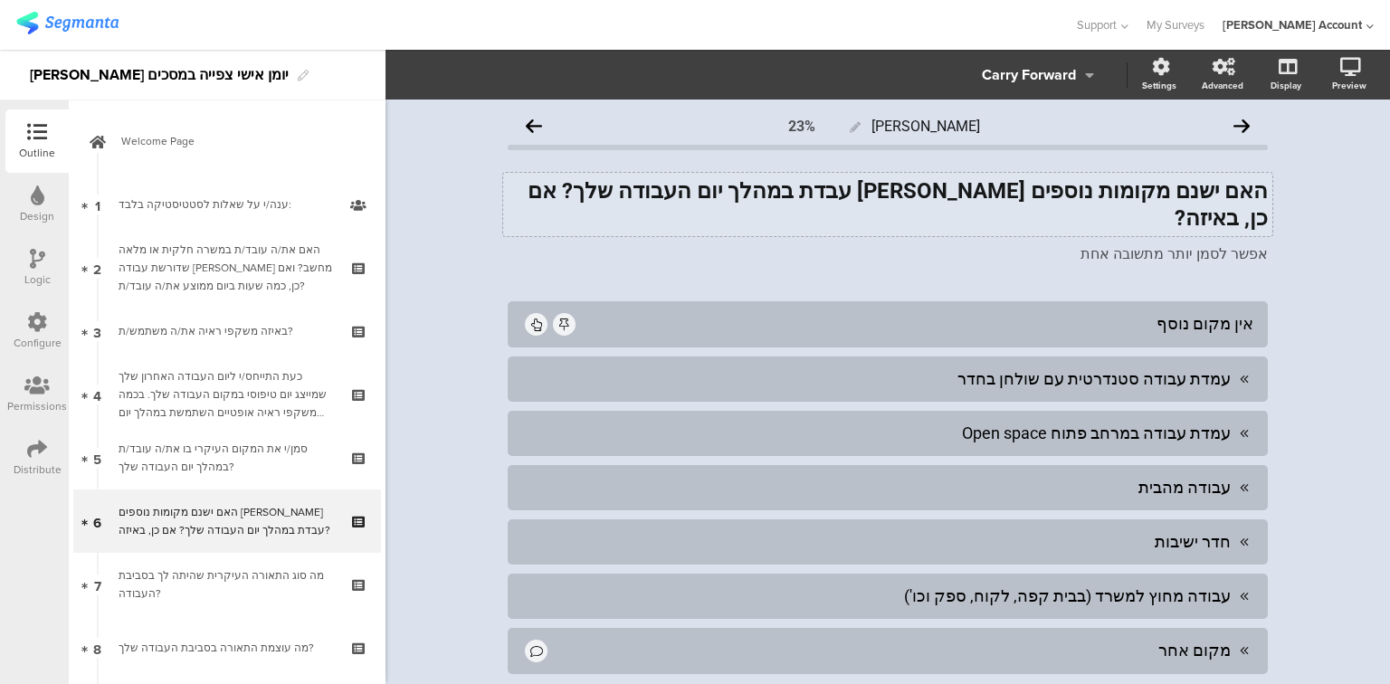
click at [996, 196] on div "האם ישנם מקומות נוספים בהם עבדת במהלך יום העבודה שלך? אם כן, באיזה? האם ישנם מק…" at bounding box center [887, 204] width 769 height 63
click at [996, 196] on strong "האם ישנם מקומות נוספים בהם עבדת במהלך יום העבודה שלך? אם כן, באיזה?" at bounding box center [895, 204] width 746 height 52
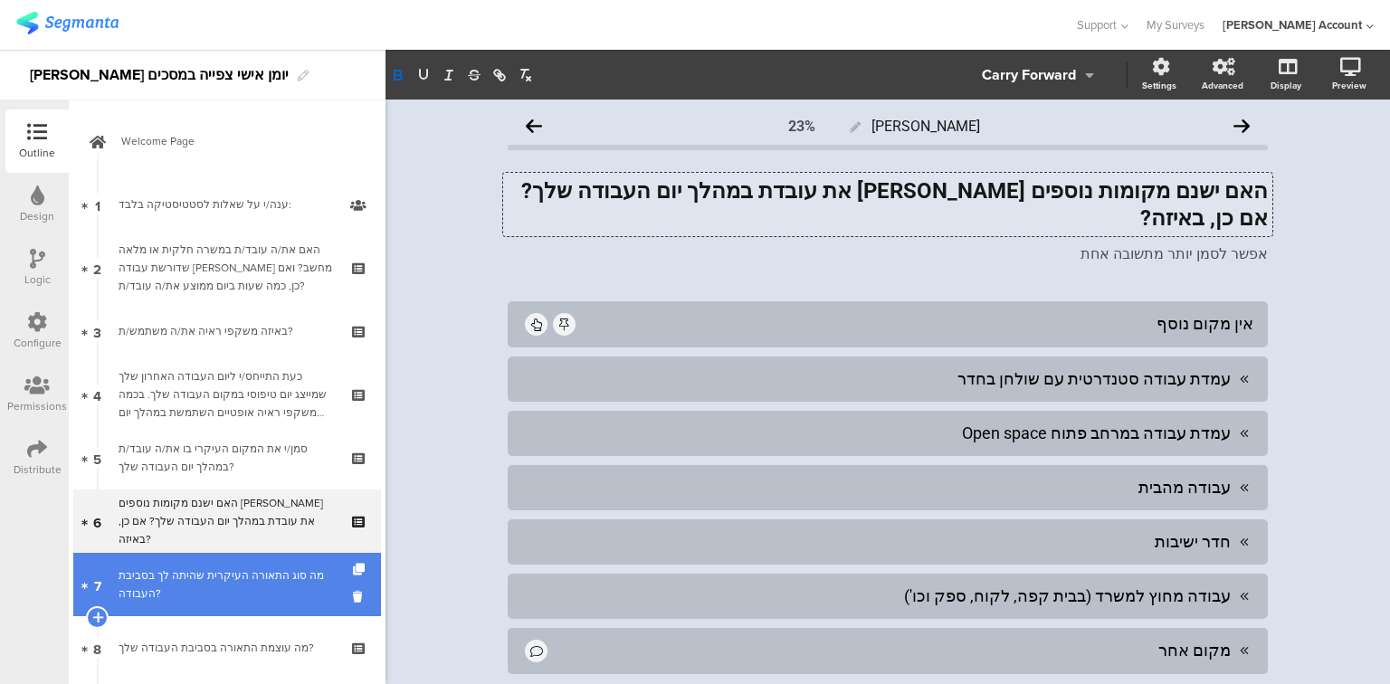
click at [251, 601] on div "מה סוג התאורה העיקרית שהיתה לך בסביבת העבודה?" at bounding box center [227, 585] width 216 height 36
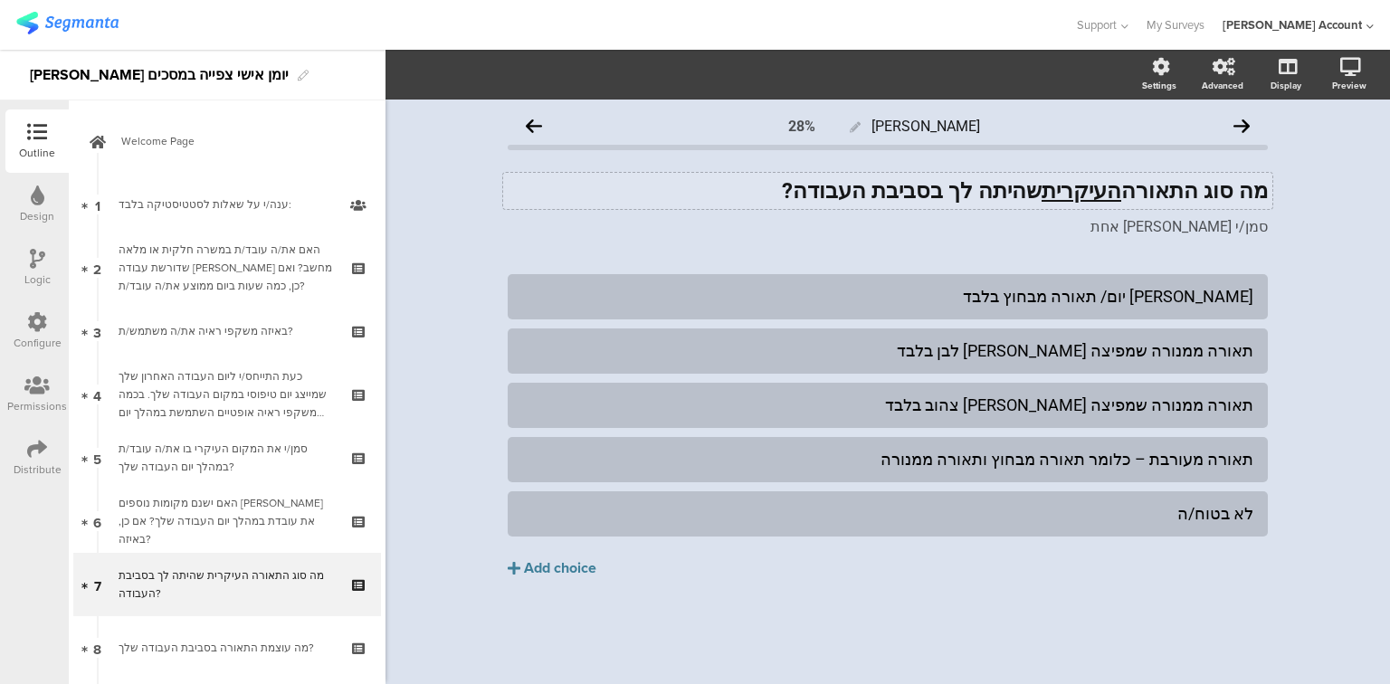
click at [1024, 192] on strong "מה סוג התאורה העיקרית שהיתה לך בסביבת העבודה?" at bounding box center [1025, 190] width 486 height 25
click at [880, 195] on strong "מה סוג התאורה העיקרית שיש לך בסביבת העבודה?" at bounding box center [1039, 190] width 458 height 25
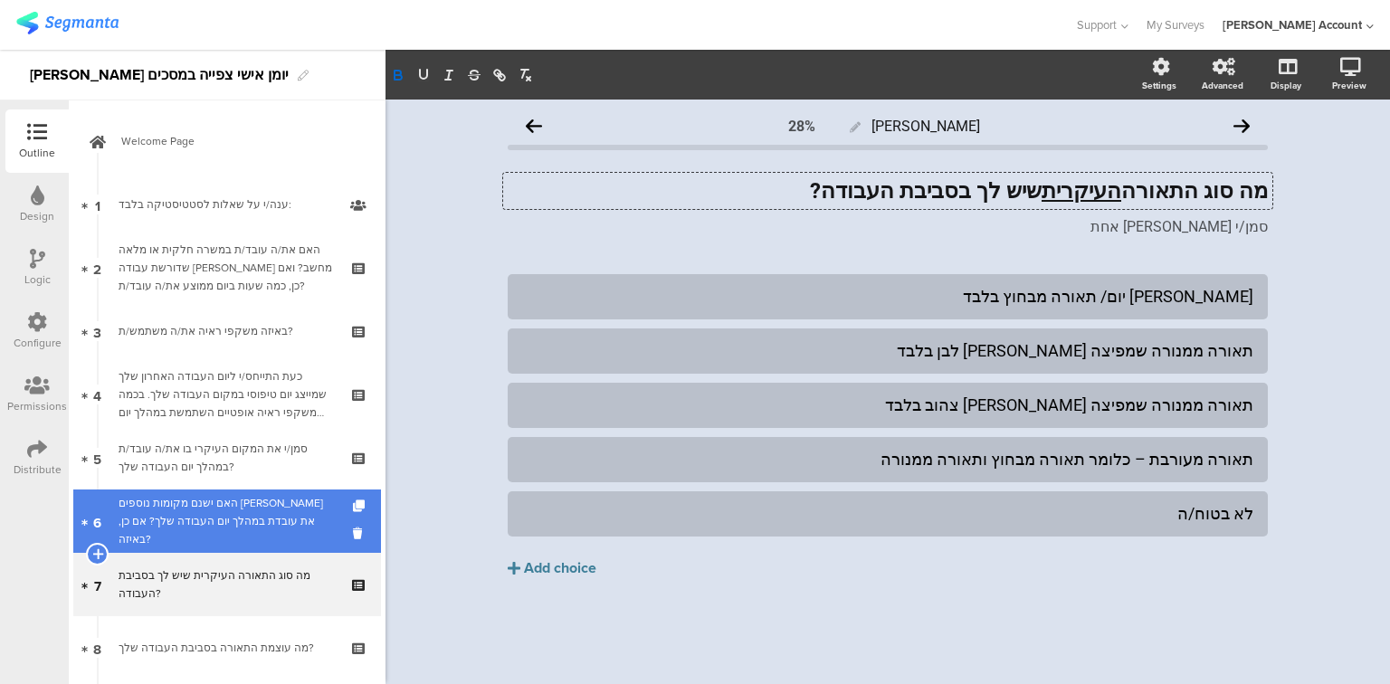
click at [167, 523] on div "האם ישנם מקומות נוספים בהם את עובדת במהלך יום העבודה שלך? אם כן, באיזה?" at bounding box center [227, 521] width 216 height 54
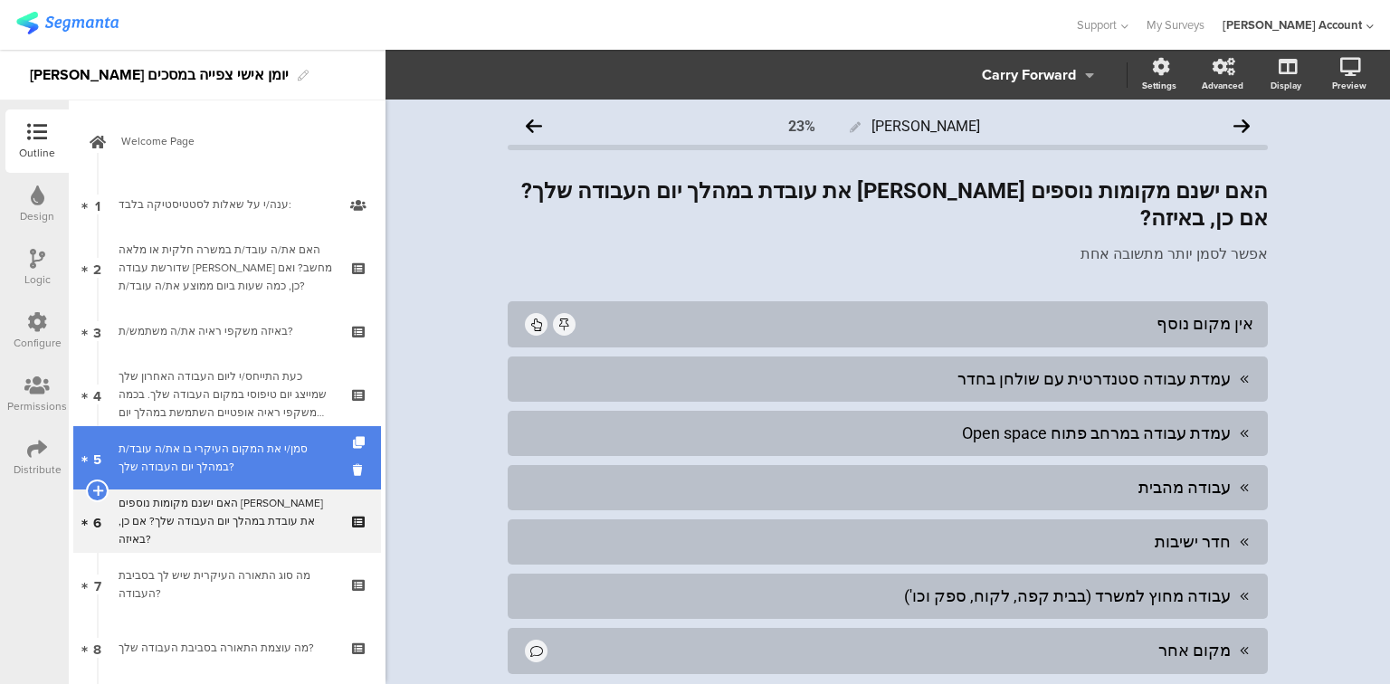
click at [197, 447] on div "סמן/י את המקום העיקרי בו את/ה עובד/ת במהלך יום העבודה שלך?" at bounding box center [227, 458] width 216 height 36
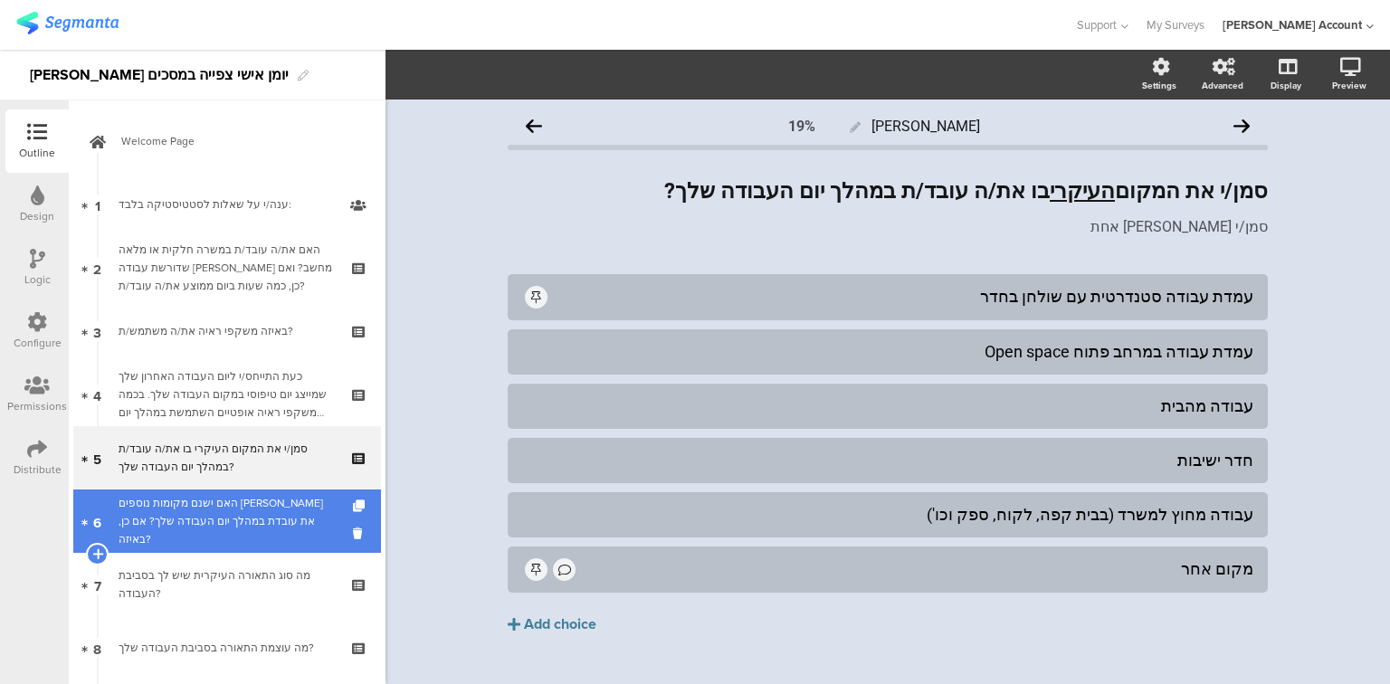
click at [214, 529] on div "האם ישנם מקומות נוספים בהם את עובדת במהלך יום העבודה שלך? אם כן, באיזה?" at bounding box center [227, 521] width 216 height 54
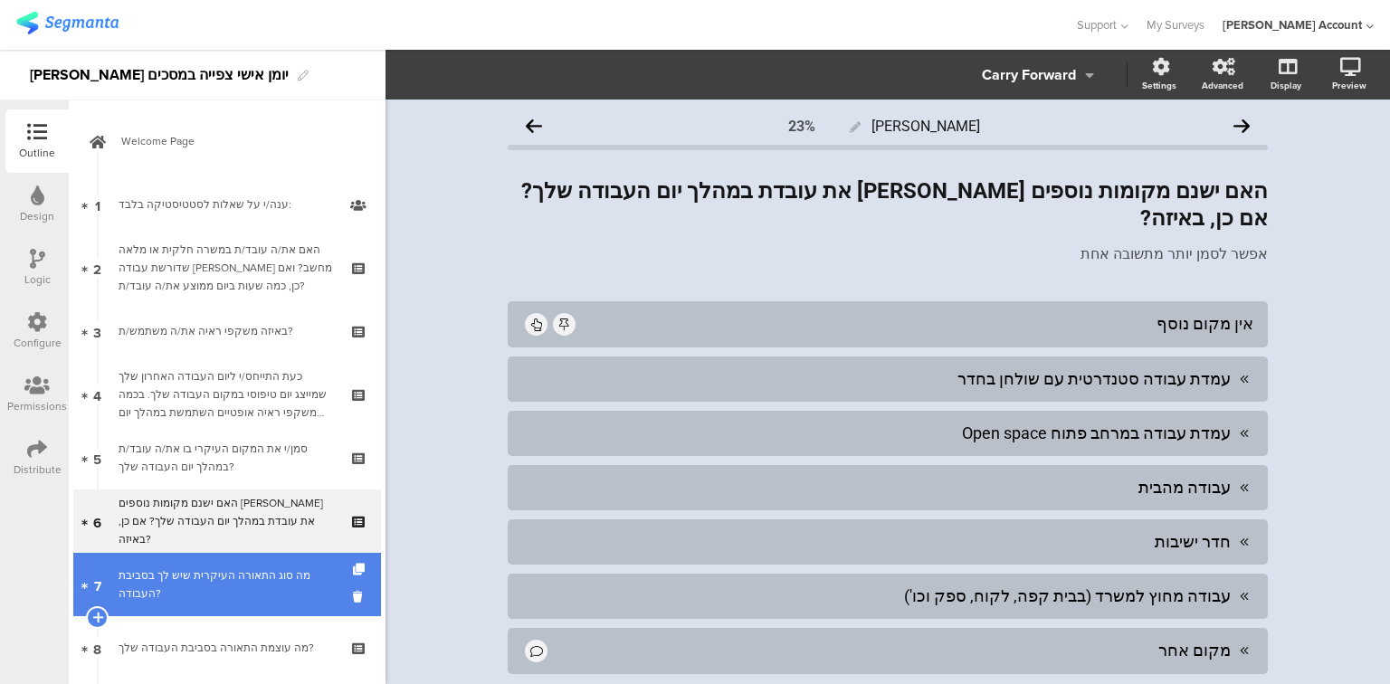
click at [228, 572] on div "מה סוג התאורה העיקרית שיש לך בסביבת העבודה?" at bounding box center [227, 585] width 216 height 36
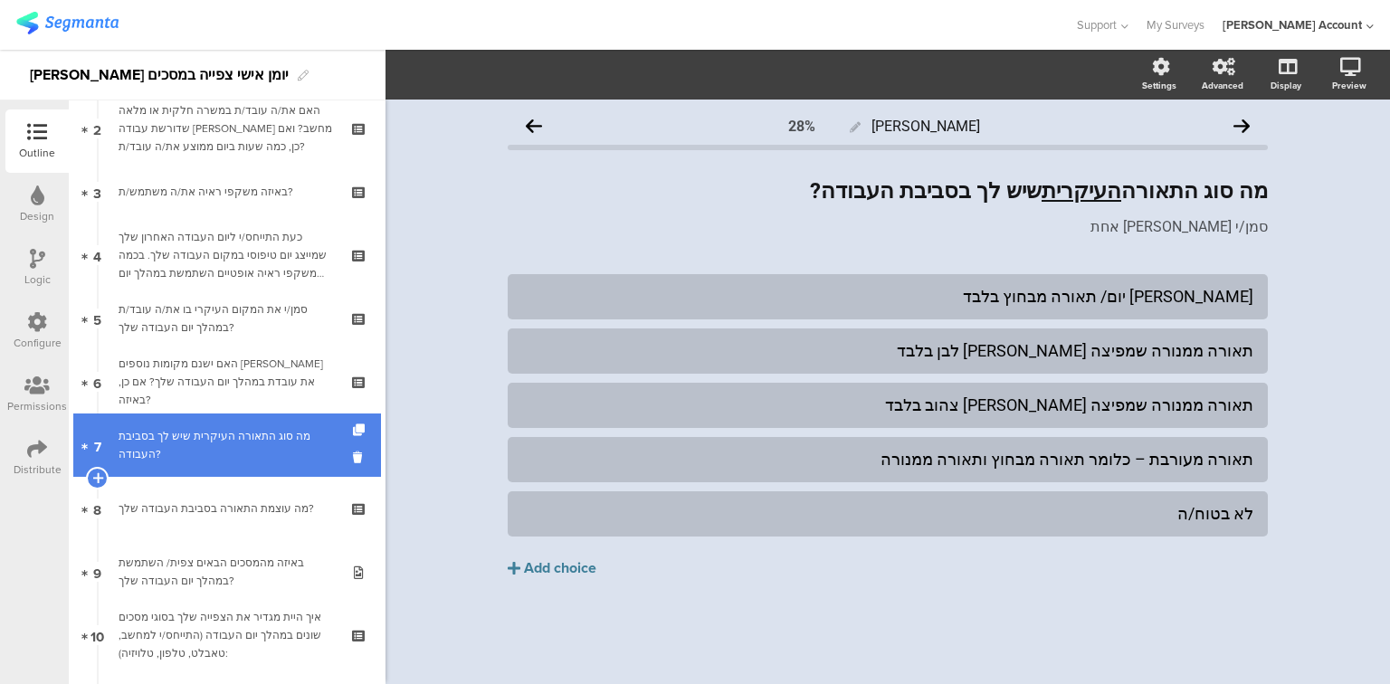
scroll to position [145, 0]
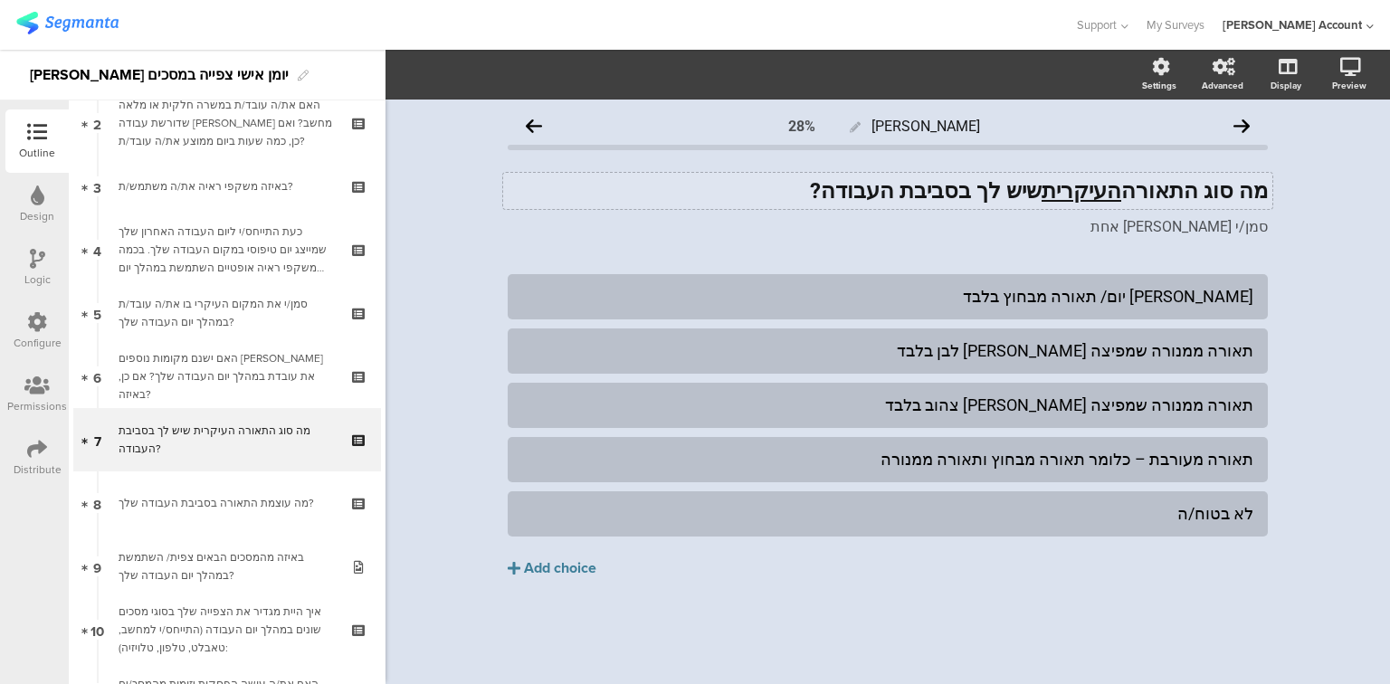
click at [879, 191] on div "מה סוג התאורה העיקרית שיש לך בסביבת העבודה? מה סוג התאורה העיקרית שיש לך בסביבת…" at bounding box center [887, 191] width 769 height 36
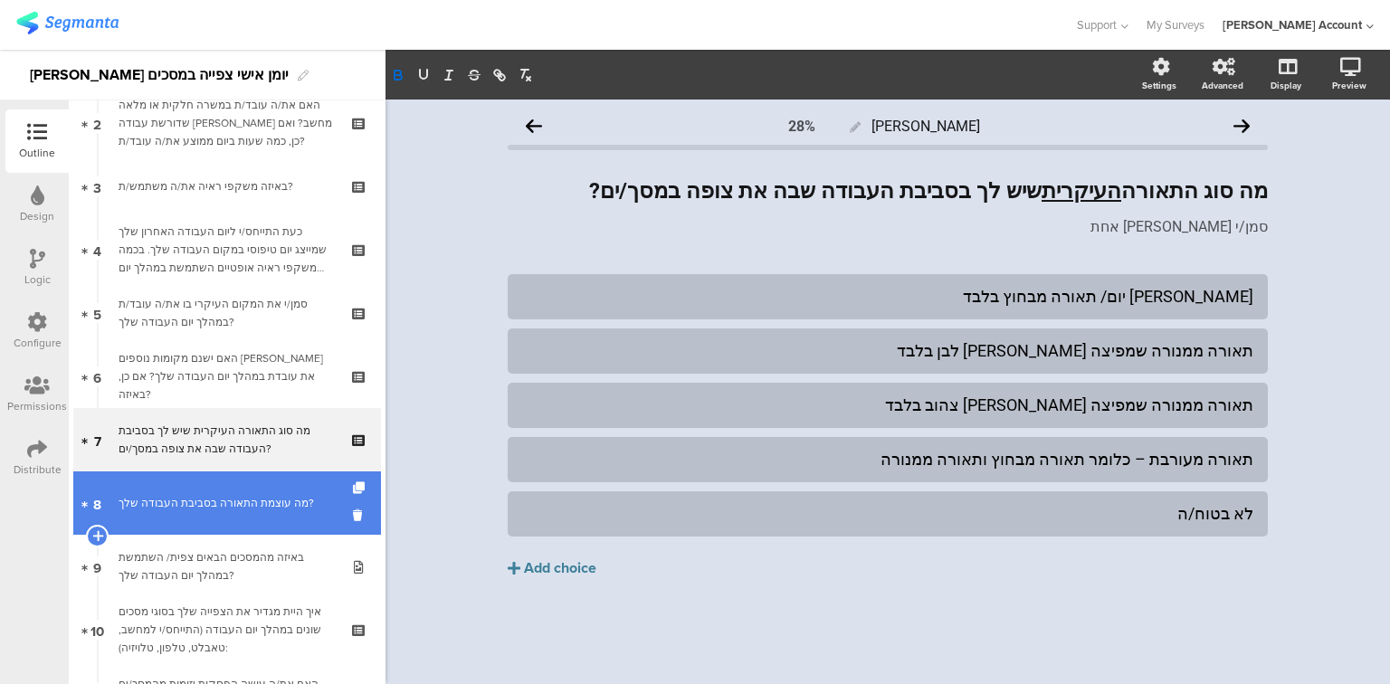
click at [237, 500] on div "מה עוצמת התאורה בסביבת העבודה שלך?" at bounding box center [227, 503] width 216 height 18
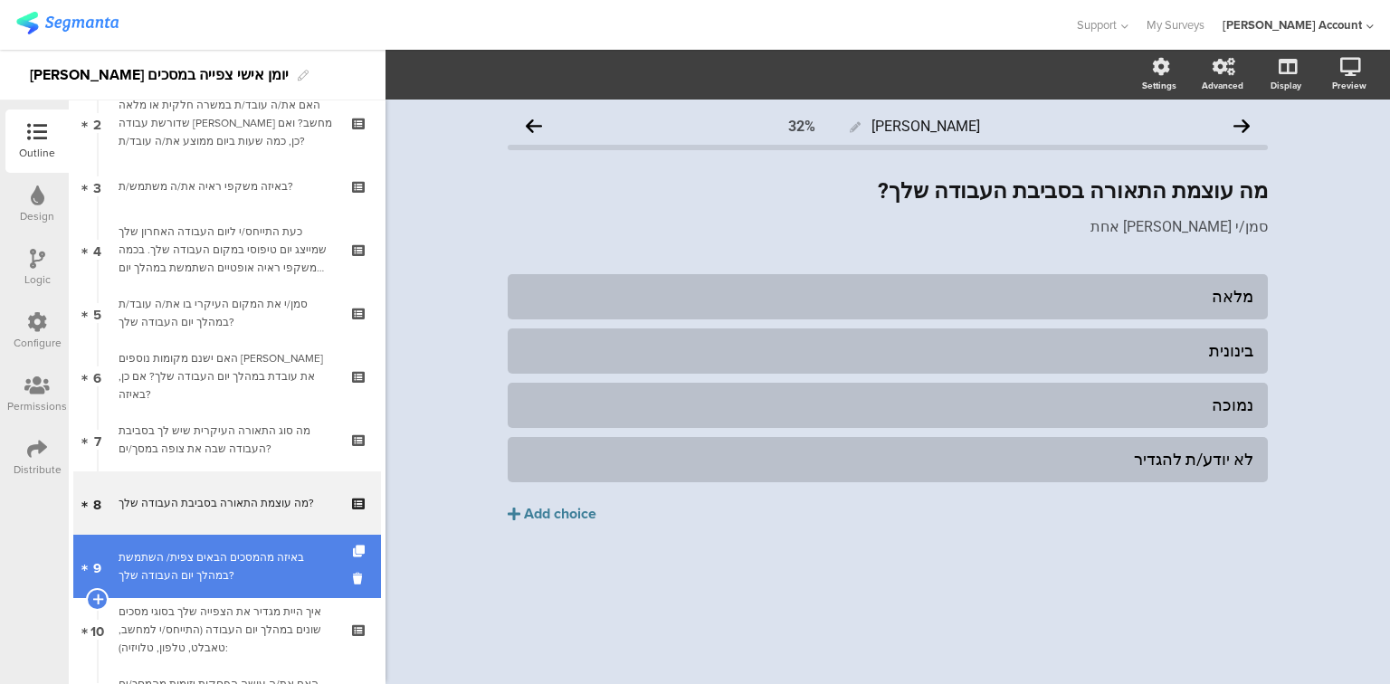
click at [252, 566] on div "באיזה מהמסכים הבאים צפית/ השתמשת במהלך יום העבודה שלך?" at bounding box center [227, 566] width 216 height 36
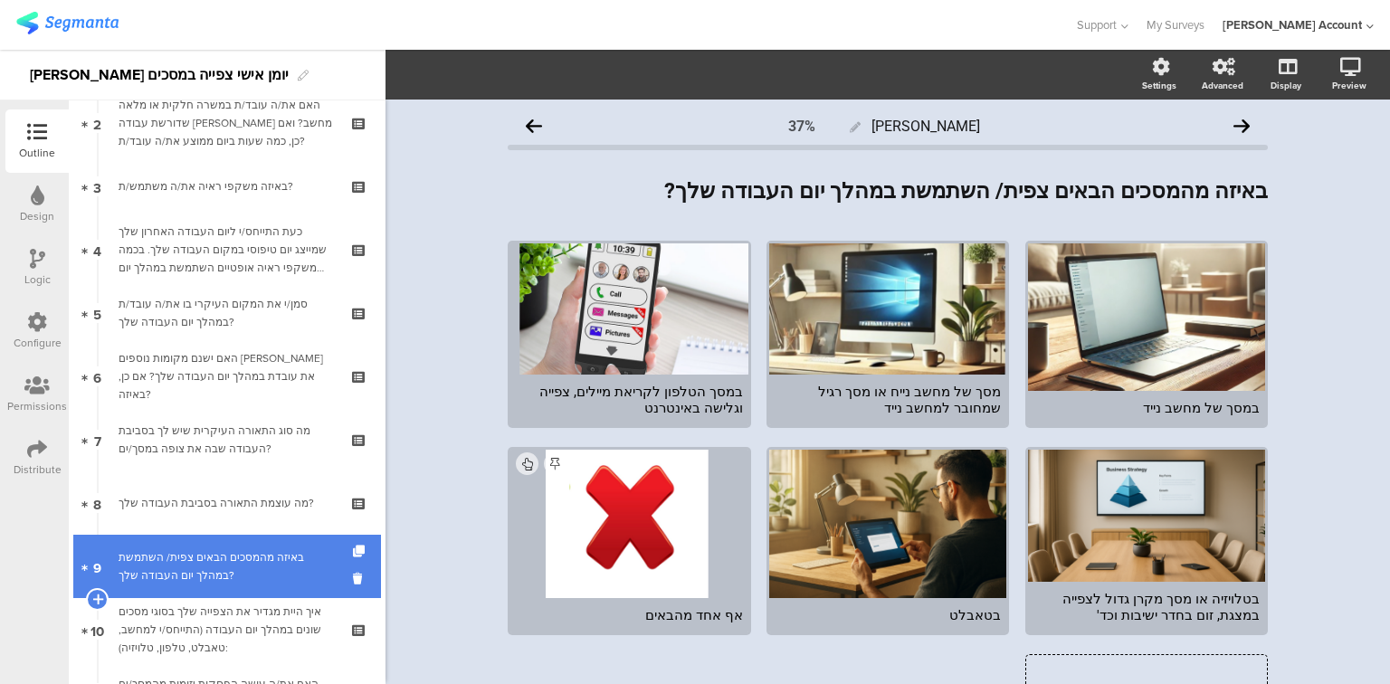
click at [254, 537] on link "9 באיזה מהמסכים הבאים צפית/ השתמשת במהלך יום העבודה שלך?" at bounding box center [227, 566] width 308 height 63
click at [254, 542] on link "9 באיזה מהמסכים הבאים צפית/ השתמשת במהלך יום העבודה שלך?" at bounding box center [227, 566] width 308 height 63
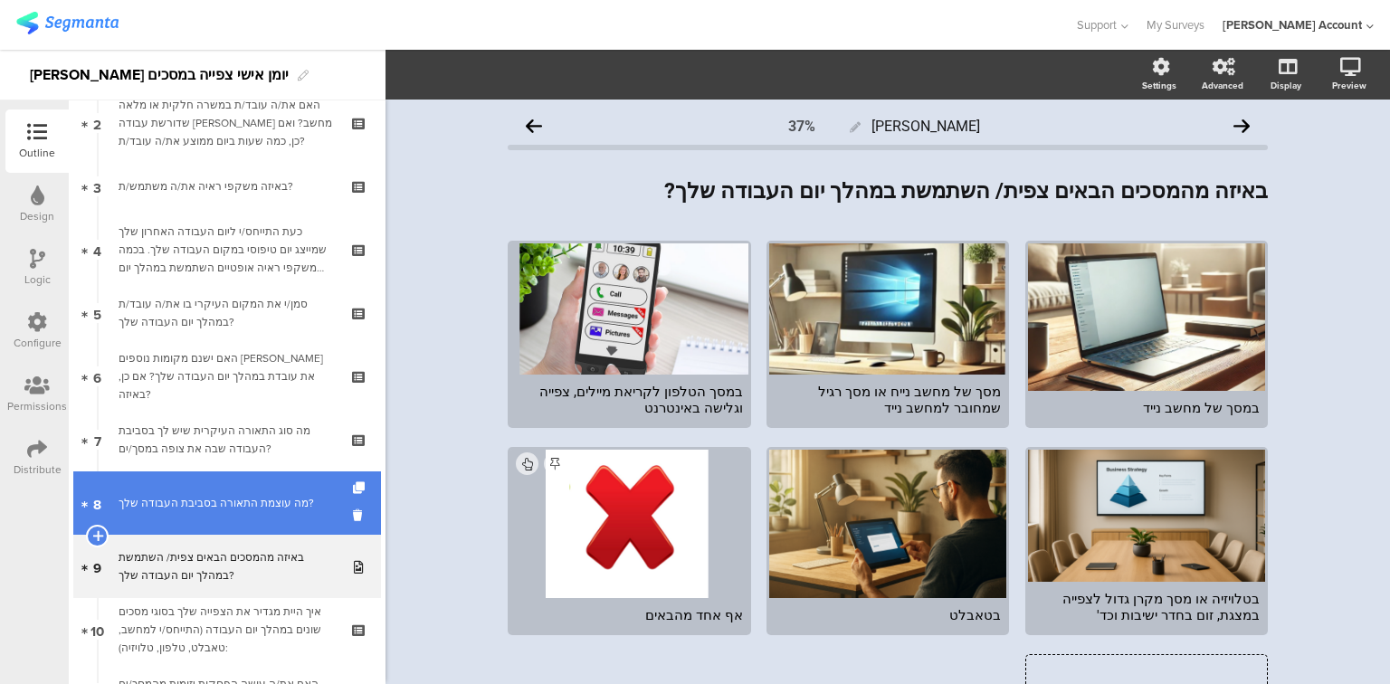
click at [251, 513] on link "8 מה עוצמת התאורה בסביבת העבודה שלך?" at bounding box center [227, 503] width 308 height 63
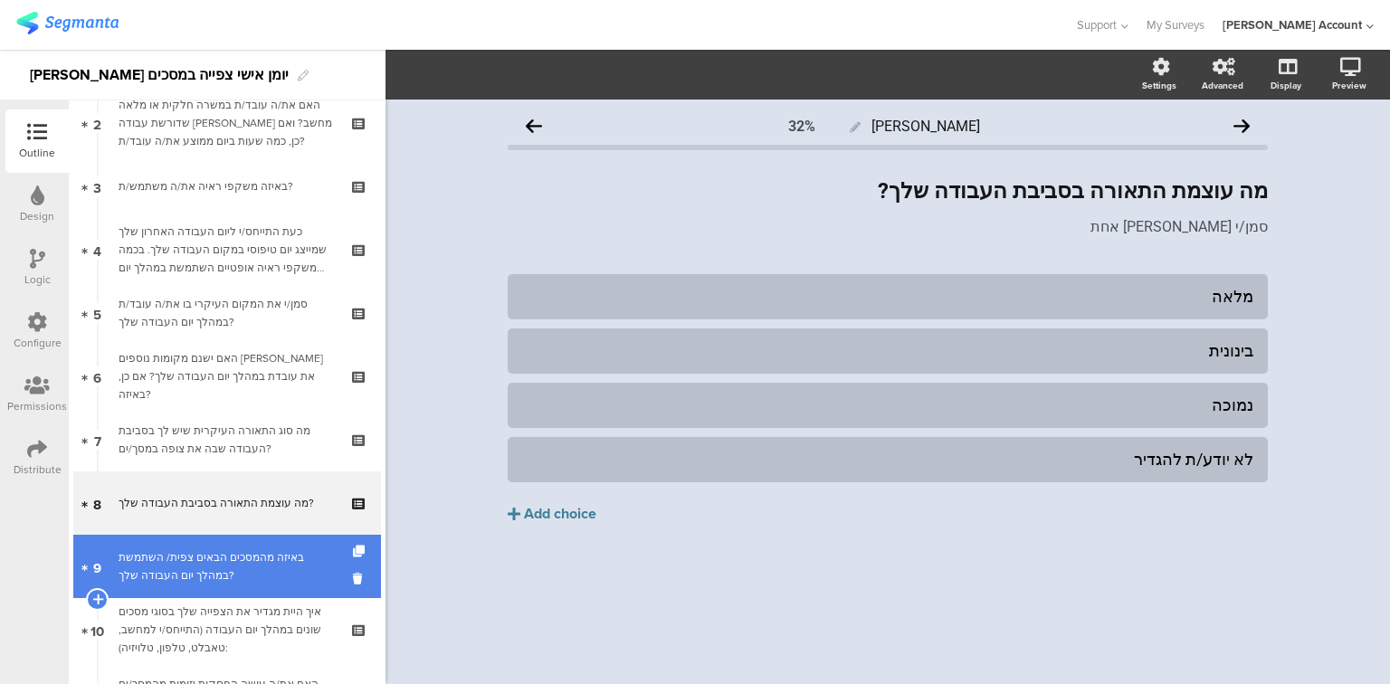
click at [256, 559] on div "באיזה מהמסכים הבאים צפית/ השתמשת במהלך יום העבודה שלך?" at bounding box center [227, 566] width 216 height 36
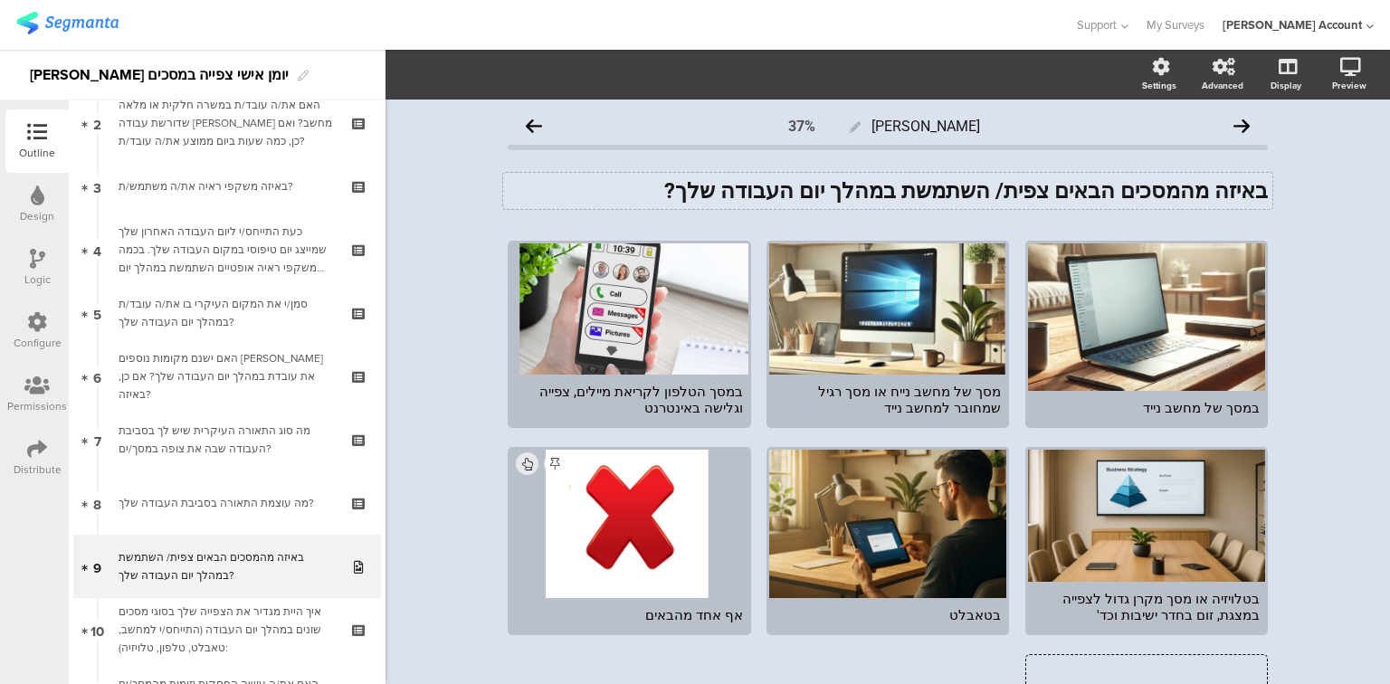
click at [1157, 183] on div "באיזה מהמסכים הבאים צפית/ השתמשת במהלך יום העבודה שלך? באיזה מהמסכים הבאים צפית…" at bounding box center [887, 191] width 769 height 36
click at [750, 191] on strong "באיזה מהמסכ/ים הבאים צפית/ השתמשת במהלך יום העבודה שלך?" at bounding box center [962, 190] width 612 height 25
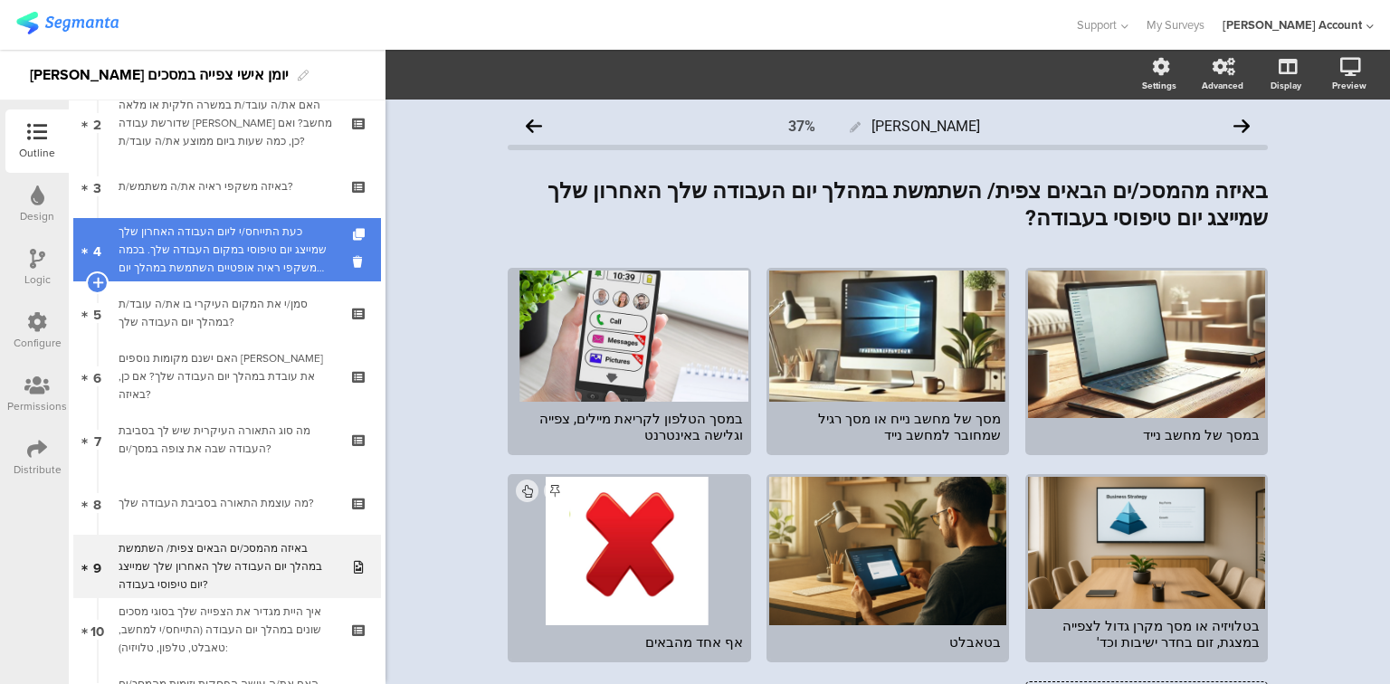
click at [215, 258] on div "כעת התייחס/י ליום העבודה האחרון שלך שמייצג יום טיפוסי במקום העבודה שלך. בכמה מש…" at bounding box center [227, 250] width 216 height 54
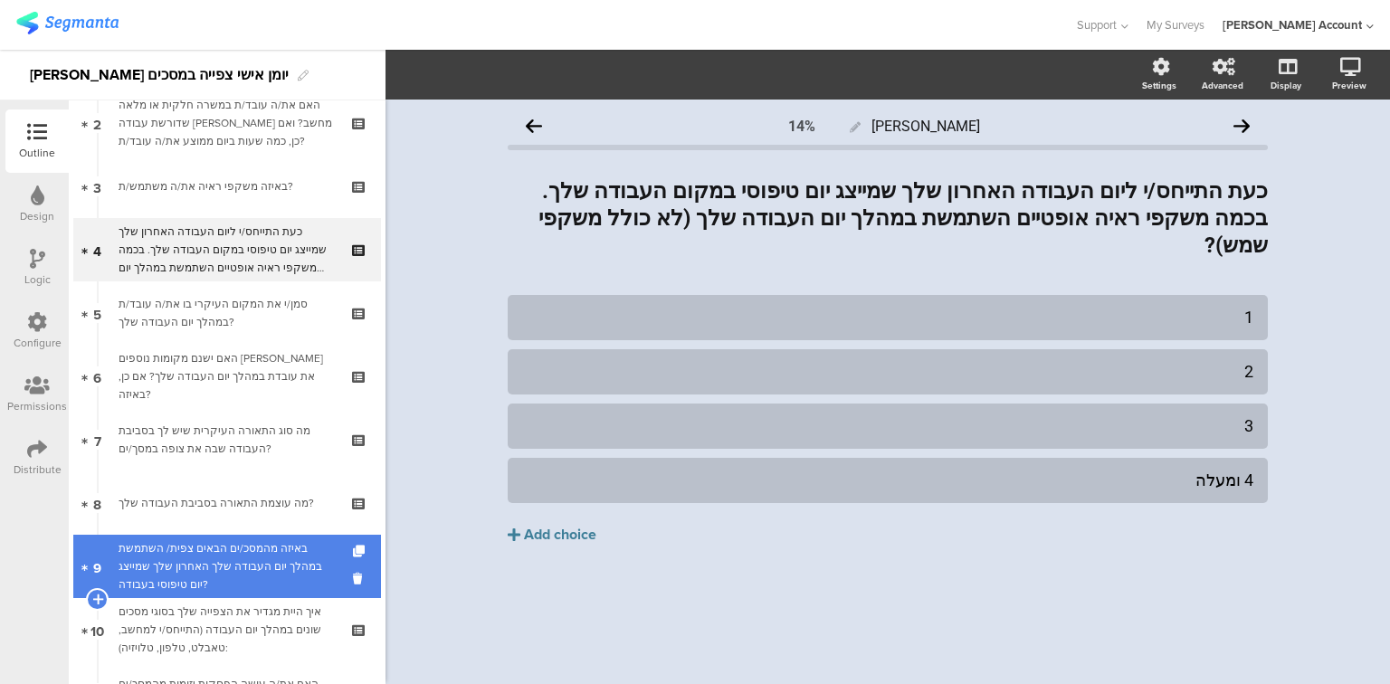
click at [217, 573] on div "באיזה מהמסכ/ים הבאים צפית/ השתמשת במהלך יום העבודה שלך האחרון שלך שמייצג יום טי…" at bounding box center [227, 566] width 216 height 54
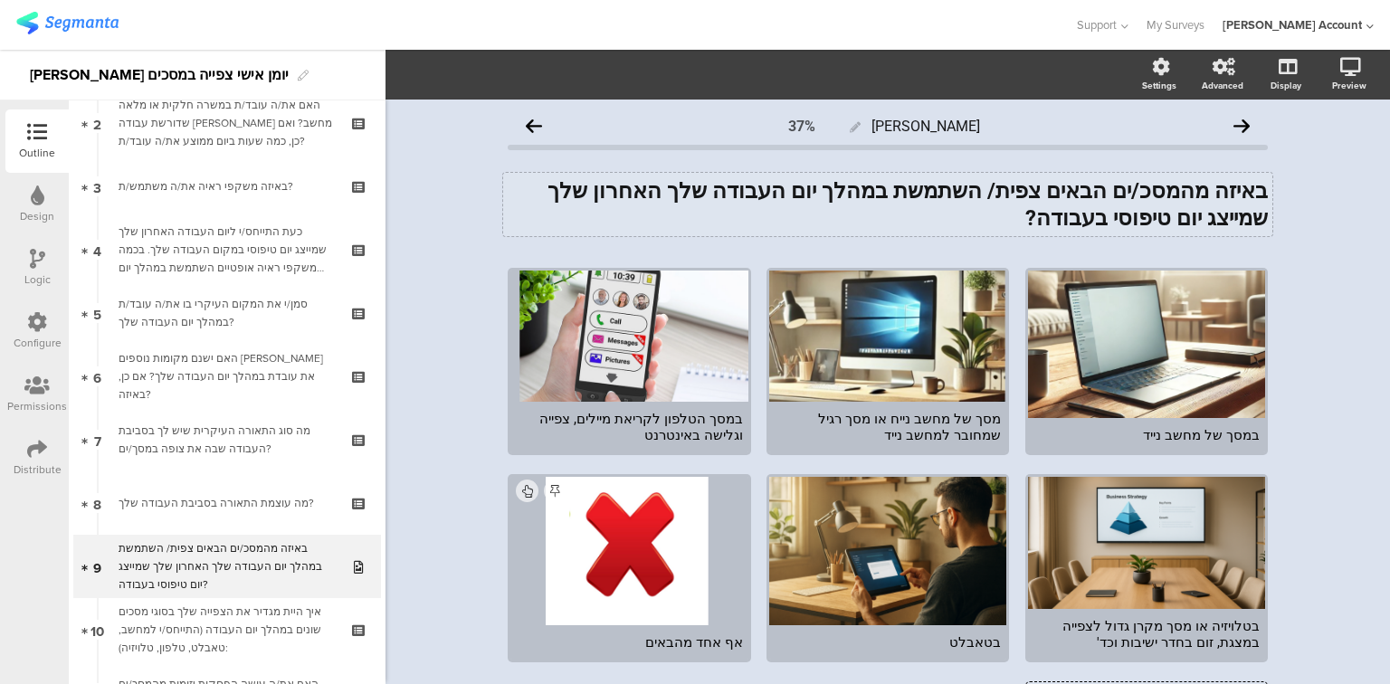
click at [1148, 218] on div "באיזה מהמסכ/ים הבאים צפית/ השתמשת במהלך יום העבודה שלך האחרון שלך שמייצג יום טי…" at bounding box center [887, 204] width 769 height 63
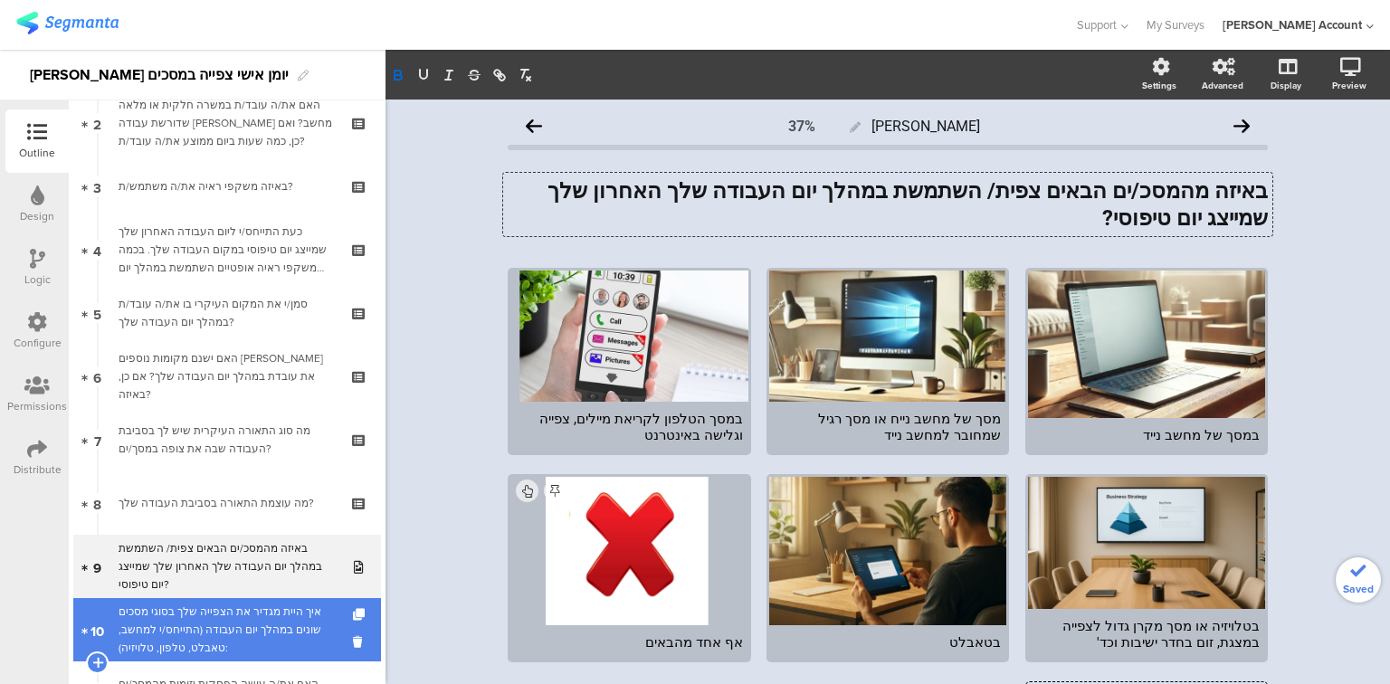
click at [195, 637] on div "איך היית מגדיר את הצפייה שלך בסוגי מסכים שונים במהלך יום העבודה (התייחס/י למחשב…" at bounding box center [227, 630] width 216 height 54
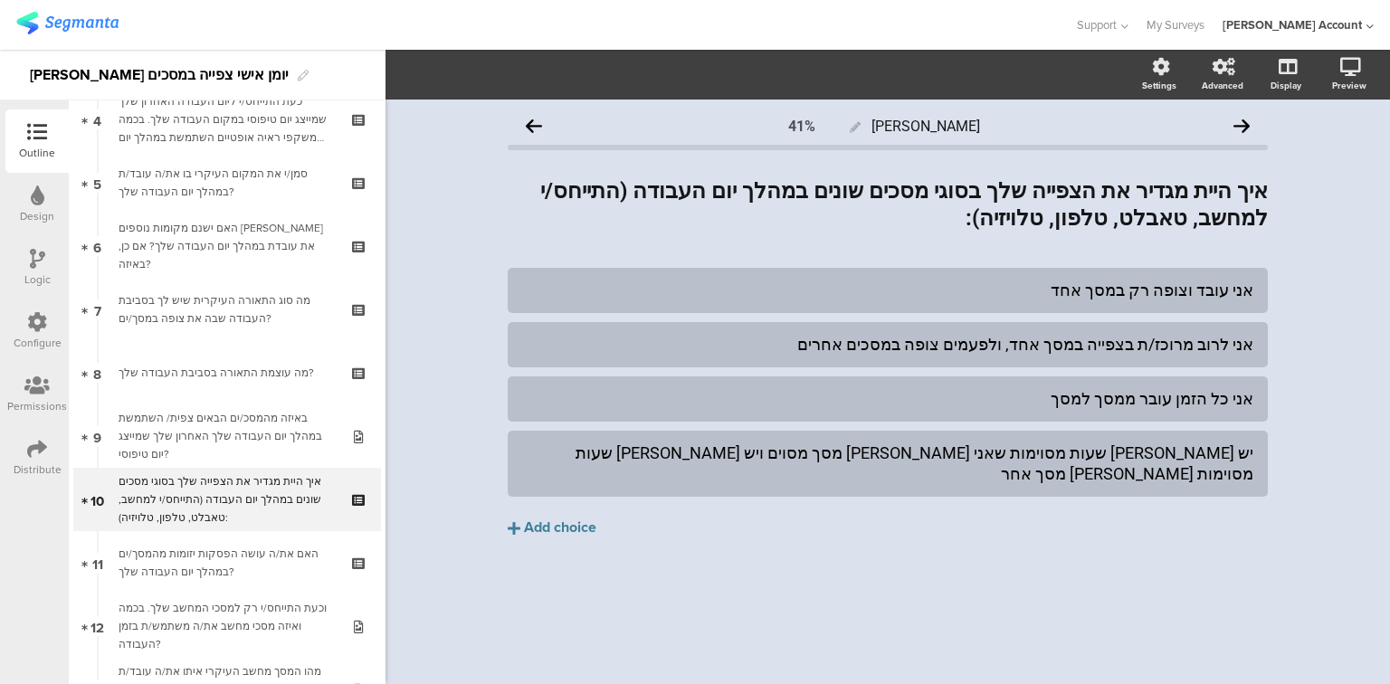
scroll to position [290, 0]
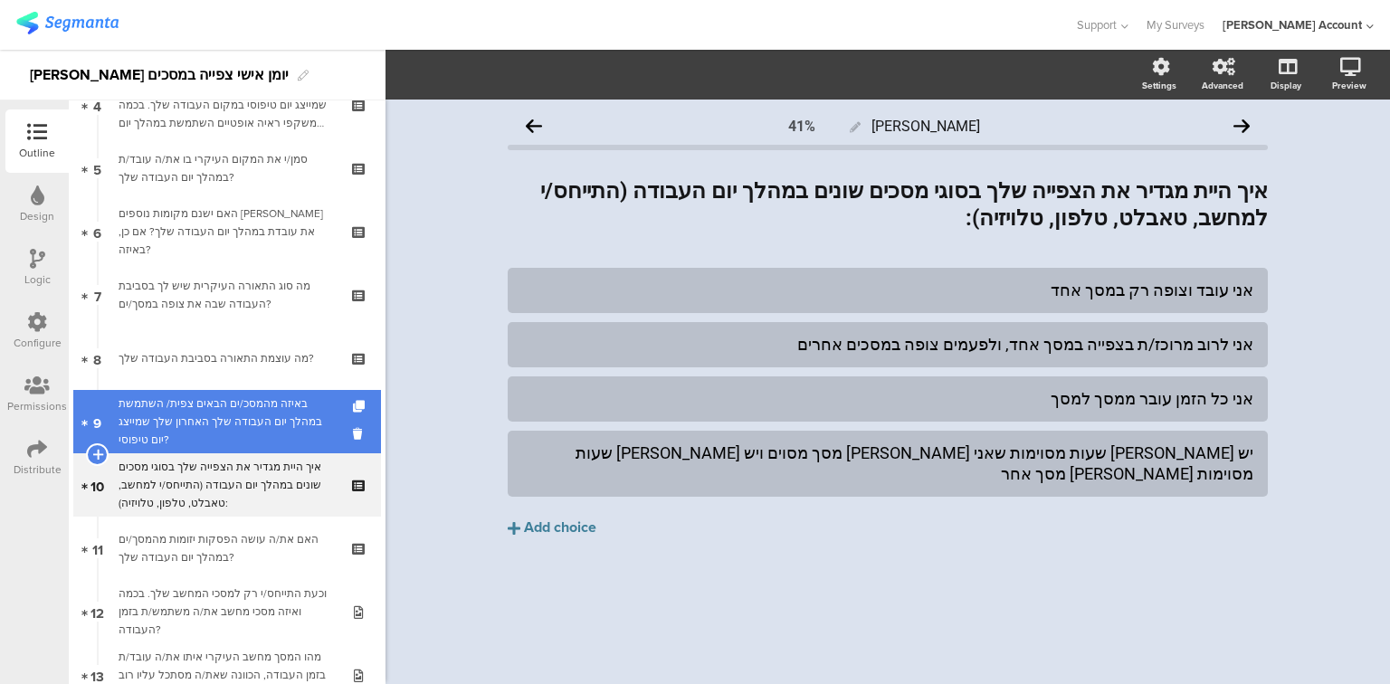
click at [186, 427] on div "באיזה מהמסכ/ים הבאים צפית/ השתמשת במהלך יום העבודה שלך האחרון שלך שמייצג יום טי…" at bounding box center [227, 422] width 216 height 54
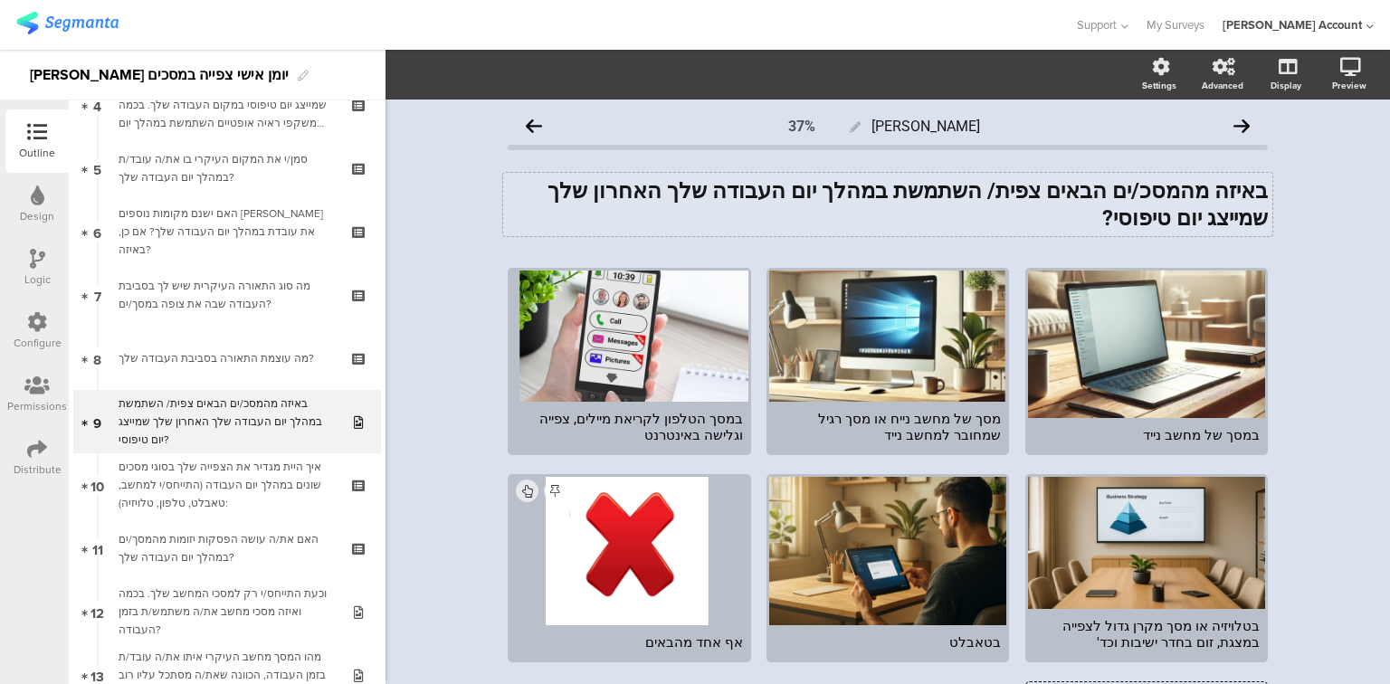
click at [666, 196] on div "באיזה מהמסכ/ים הבאים צפית/ השתמשת במהלך יום העבודה שלך האחרון שלך שמייצג יום טי…" at bounding box center [887, 204] width 769 height 63
click at [666, 196] on strong "באיזה מהמסכ/ים הבאים צפית/ השתמשת במהלך יום העבודה שלך האחרון שלך שמייצג יום טי…" at bounding box center [905, 204] width 726 height 52
click at [757, 192] on strong "באיזה מהמסכ/ים הבאים צפית/ השתמשת במהלך יום העבודה שלך האחרון שלך שמייצג יום טי…" at bounding box center [905, 204] width 726 height 52
click at [706, 192] on strong "באיזה מהמסכ/ים הבאים צפית/ השתמשת במהלך יום העבודה האחרון שלך שמייצג יום טיפוסי?" at bounding box center [894, 204] width 747 height 52
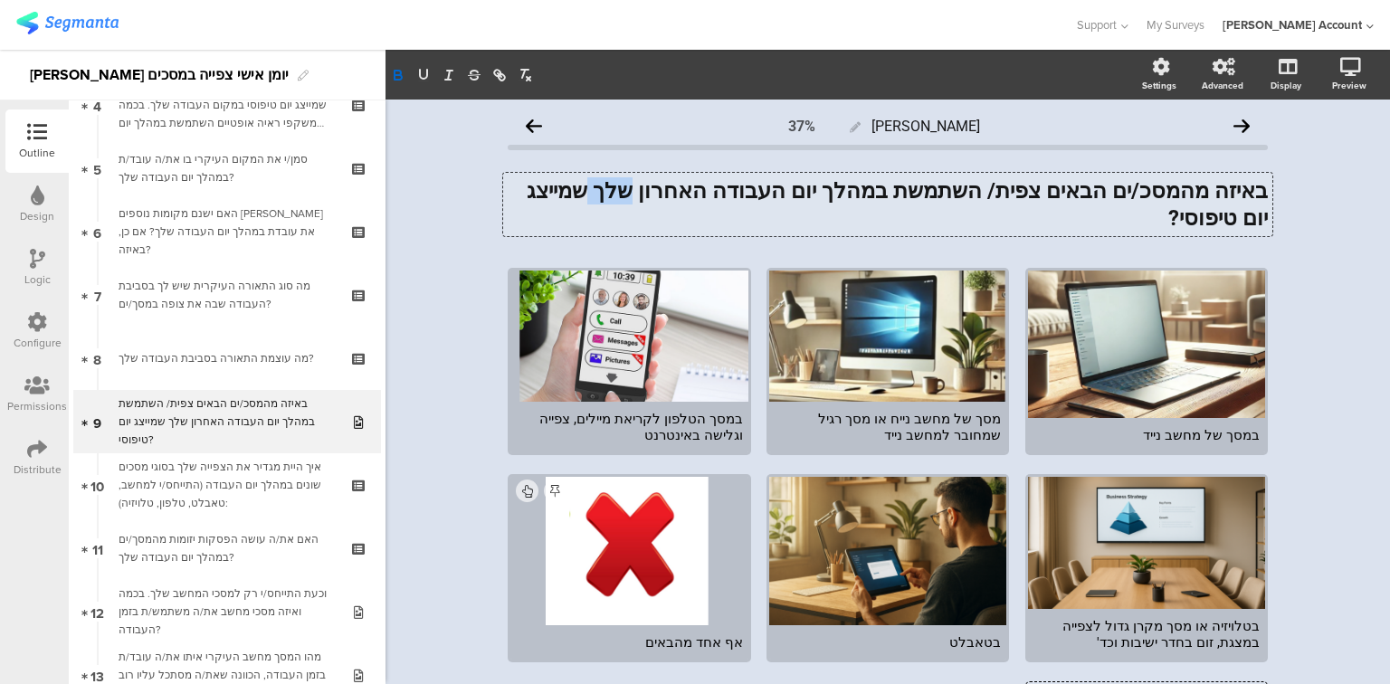
click at [706, 192] on strong "באיזה מהמסכ/ים הבאים צפית/ השתמשת במהלך יום העבודה האחרון שלך שמייצג יום טיפוסי?" at bounding box center [894, 204] width 747 height 52
click at [472, 208] on div "יומן יומי 37% באיזה מהמסכ/ים הבאים צפית/ השתמשת במהלך יום העבודה האחרון שמייצג …" at bounding box center [888, 519] width 1005 height 839
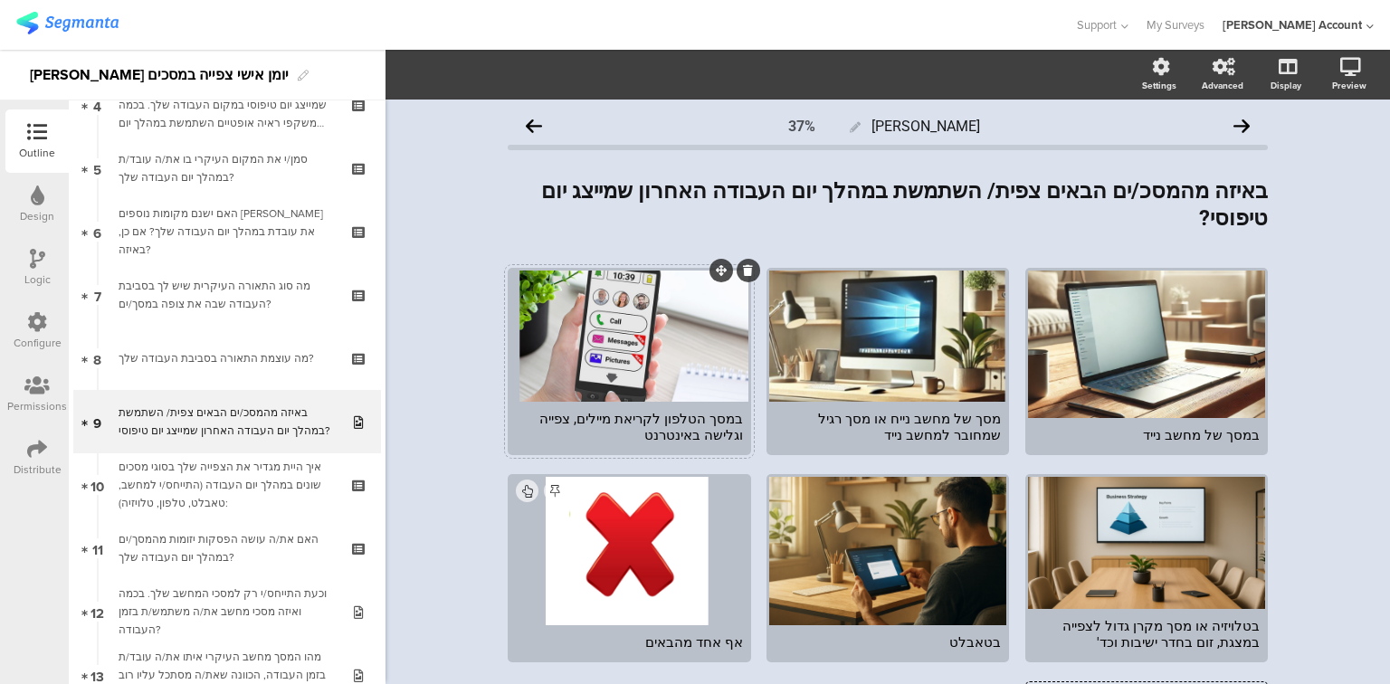
click at [670, 344] on div at bounding box center [628, 336] width 237 height 131
click at [863, 352] on div at bounding box center [887, 336] width 237 height 131
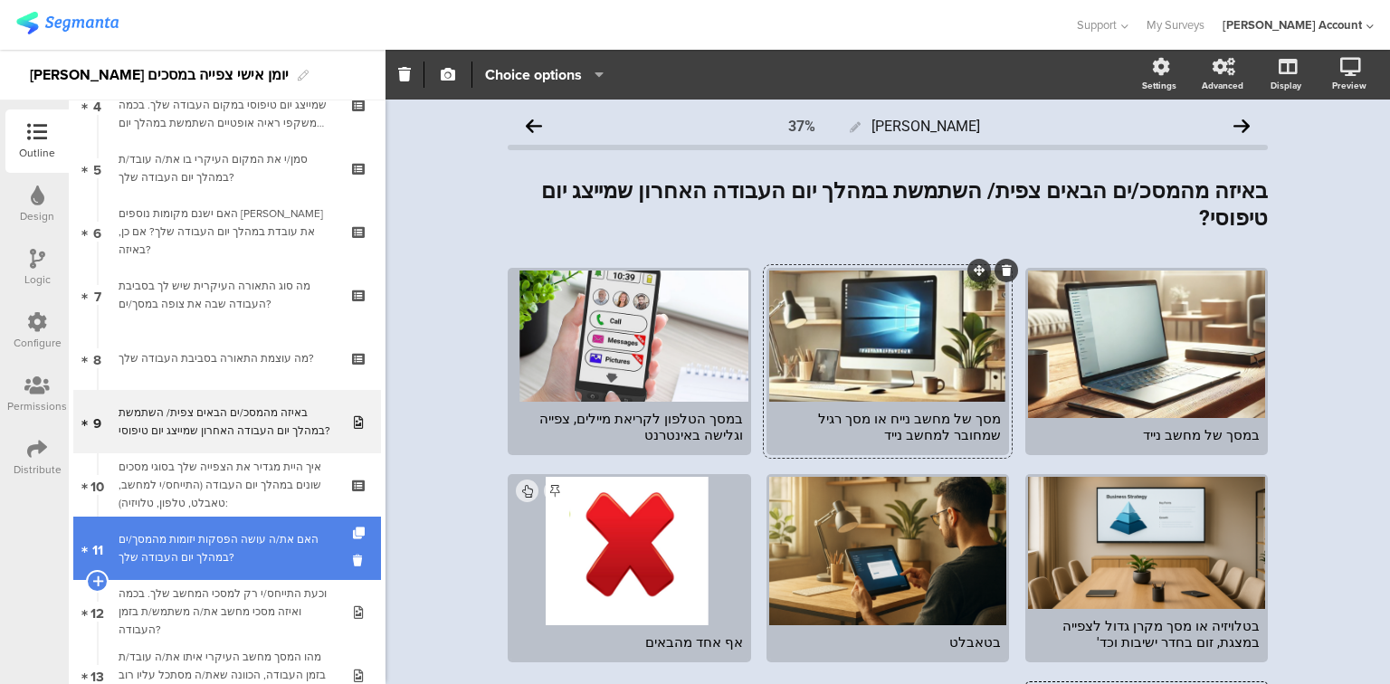
click at [167, 565] on div "האם את/ה עושה הפסקות יזומות מהמסך/ים במהלך יום העבודה שלך?" at bounding box center [227, 548] width 216 height 36
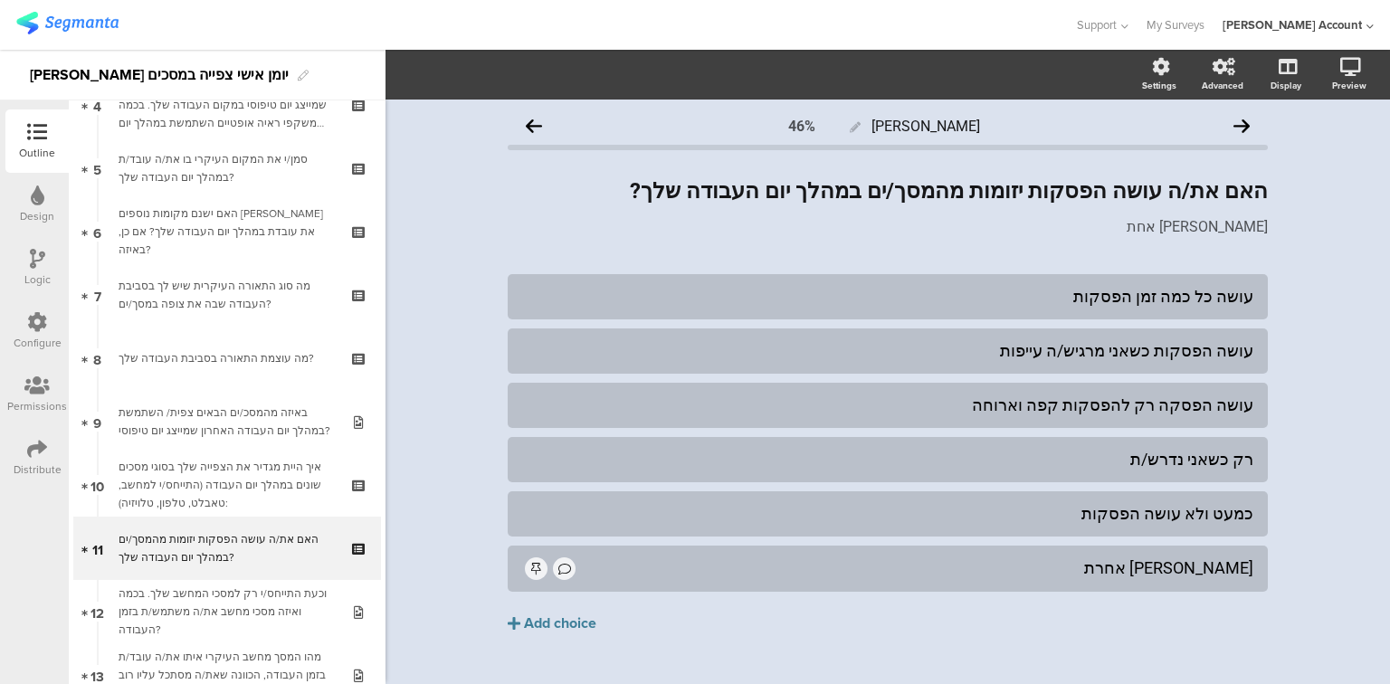
click at [36, 271] on div at bounding box center [37, 260] width 15 height 23
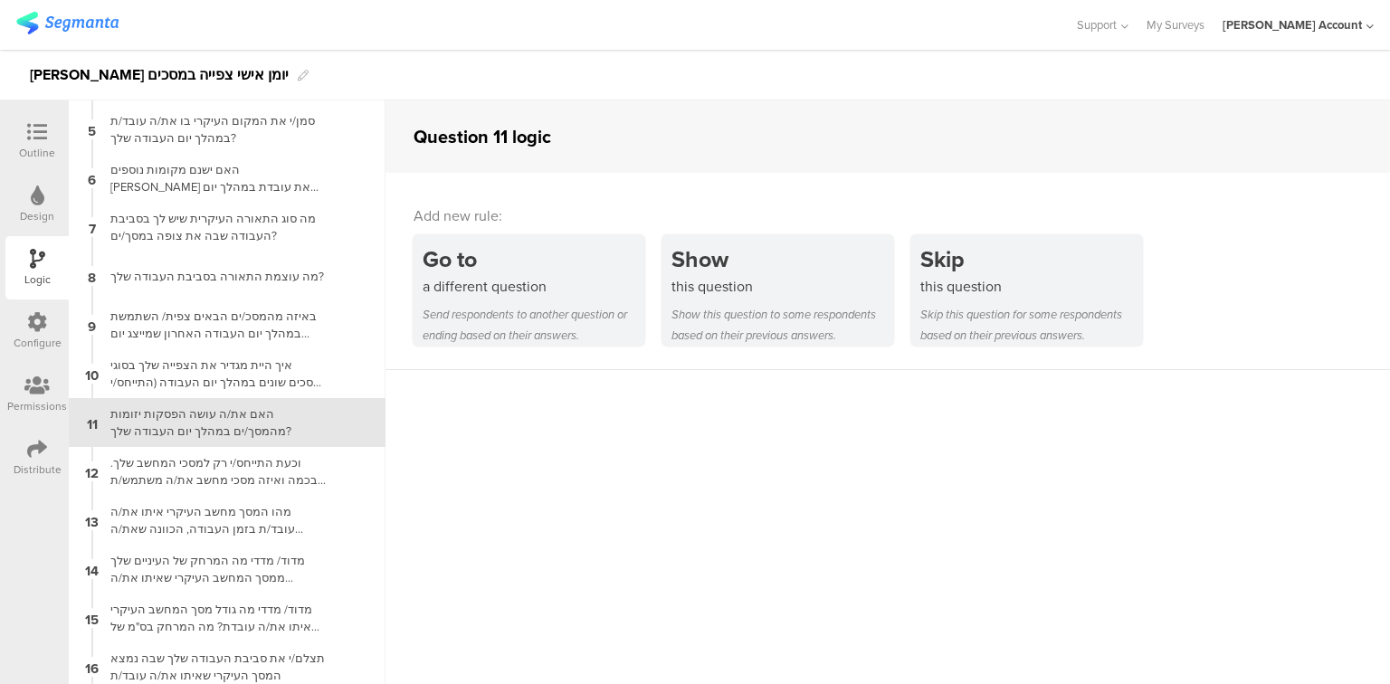
scroll to position [221, 0]
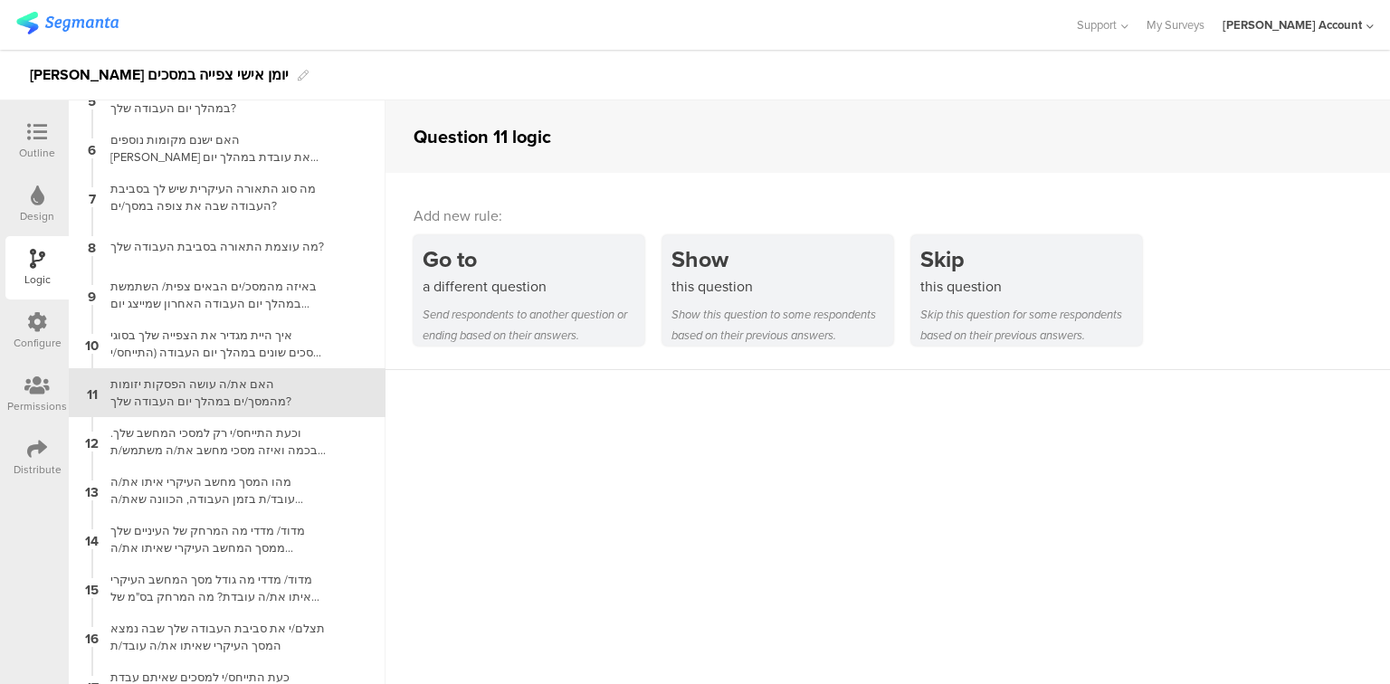
click at [42, 133] on icon at bounding box center [37, 132] width 20 height 20
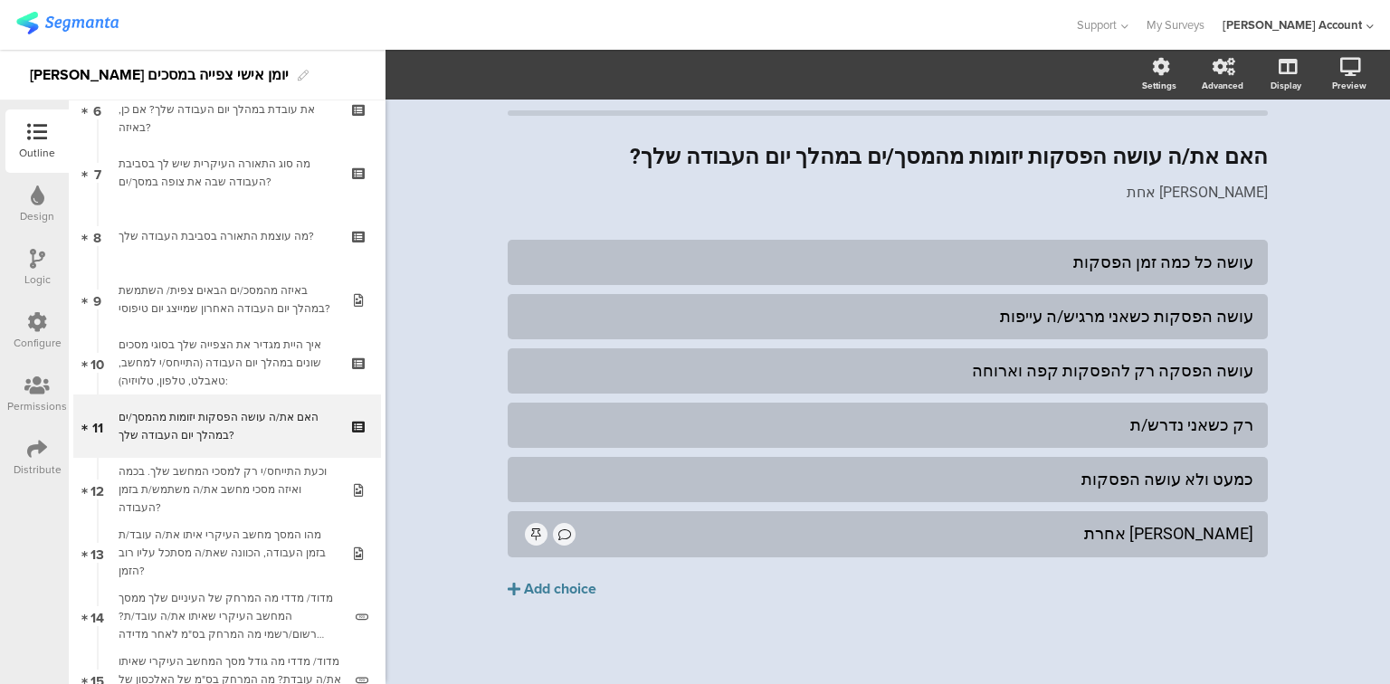
scroll to position [445, 0]
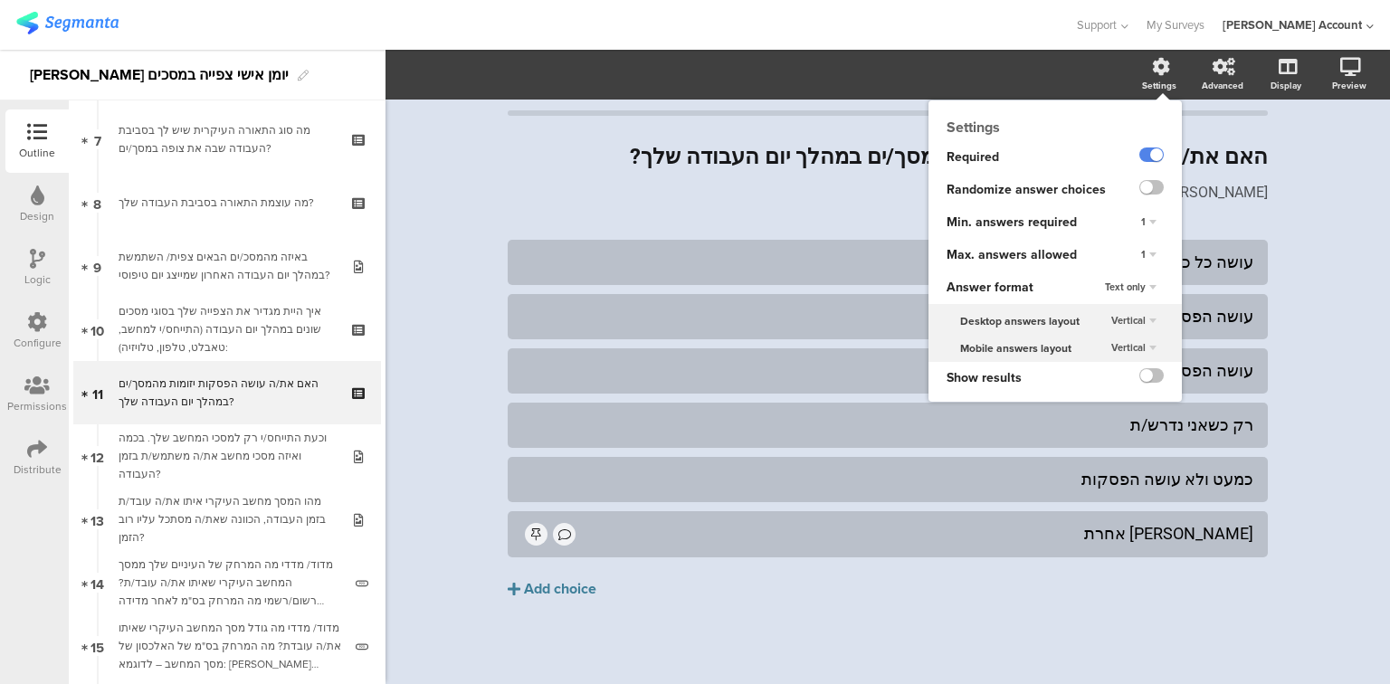
click at [1140, 256] on div "1" at bounding box center [1149, 255] width 30 height 22
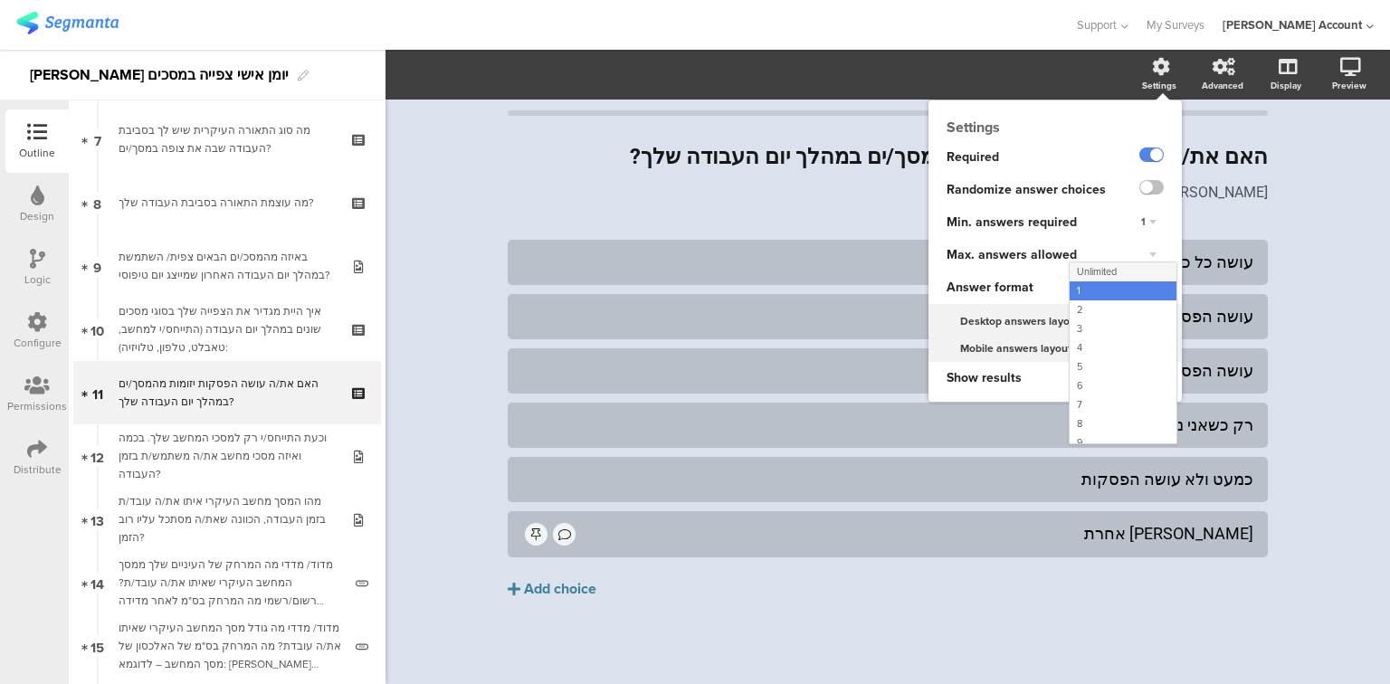
click at [1134, 279] on div "Unlimited" at bounding box center [1123, 271] width 107 height 19
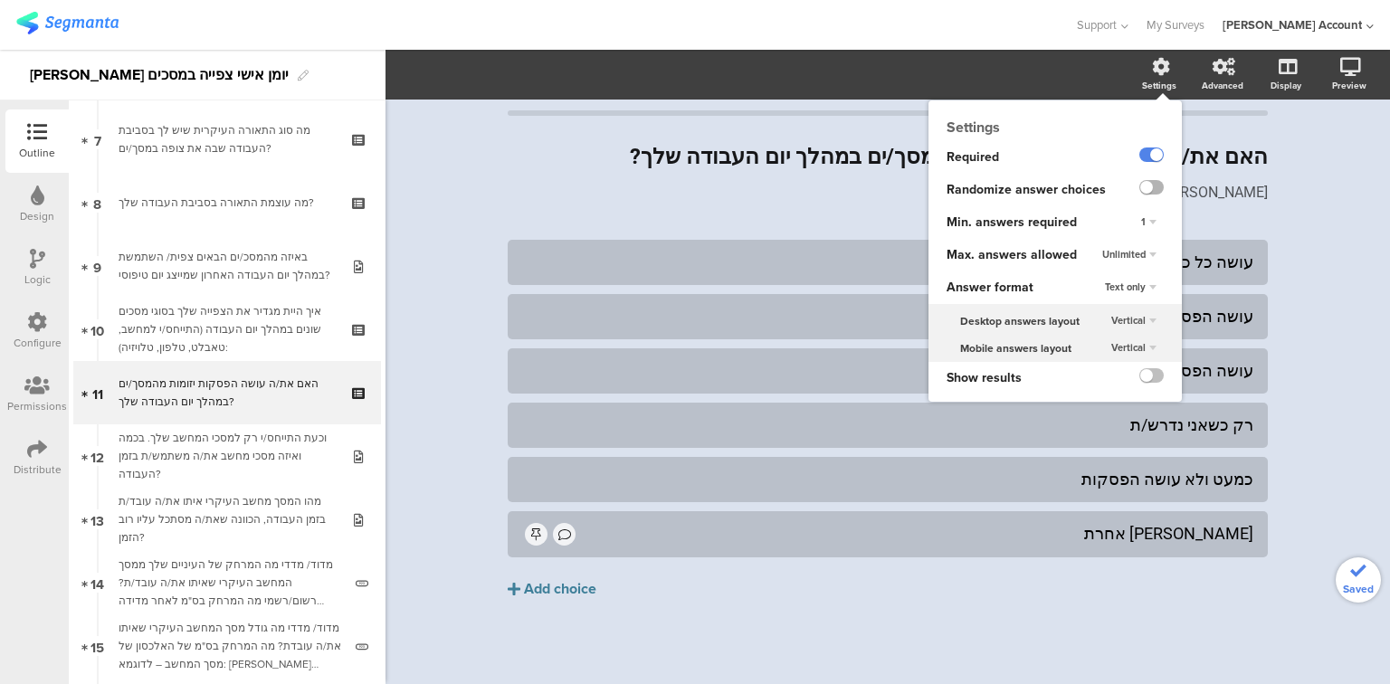
click at [1140, 185] on label at bounding box center [1151, 187] width 24 height 14
click at [0, 0] on input "checkbox" at bounding box center [0, 0] width 0 height 0
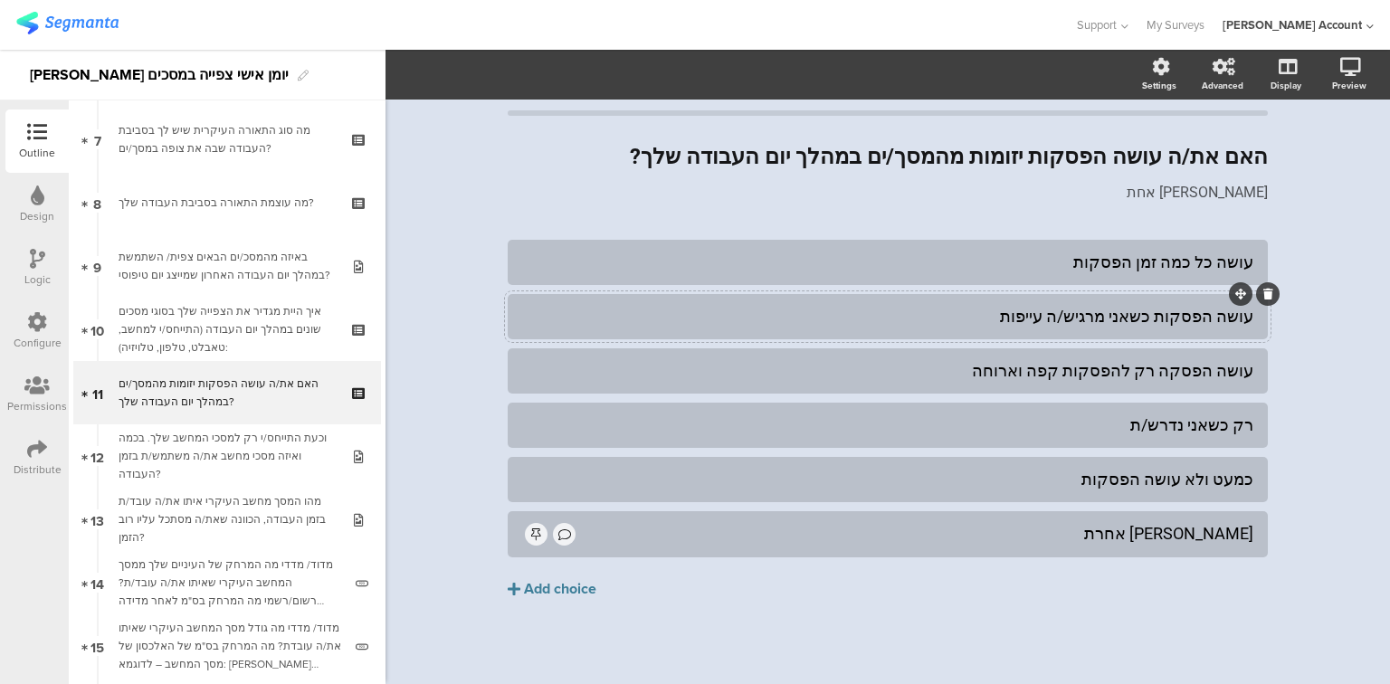
click at [840, 318] on div "עושה הפסקות כשאני מרגיש/ה עייפות" at bounding box center [887, 316] width 731 height 21
click at [965, 263] on div "עושה כל כמה זמן הפסקות" at bounding box center [887, 262] width 731 height 21
click at [452, 80] on span "Choice options" at bounding box center [485, 74] width 97 height 21
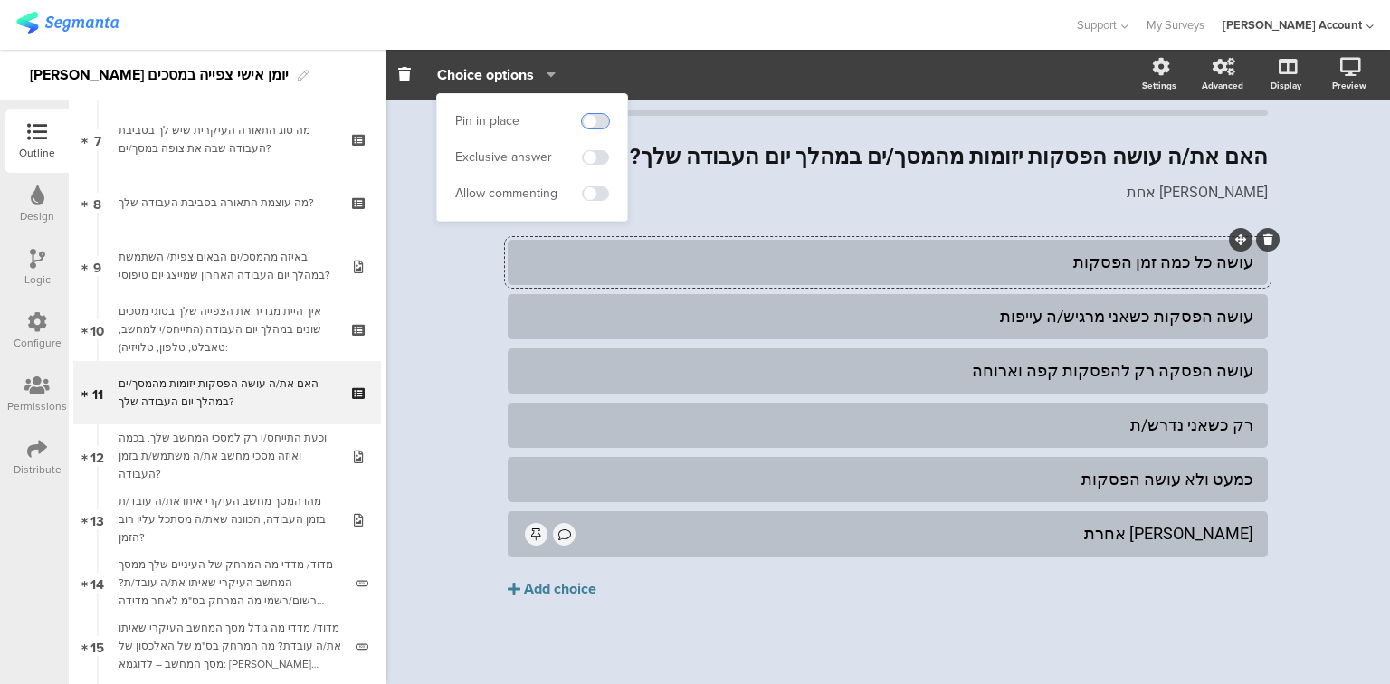
click at [595, 119] on span at bounding box center [595, 121] width 27 height 14
click at [949, 317] on div "עושה הפסקות כשאני מרגיש/ה עייפות" at bounding box center [887, 317] width 731 height 21
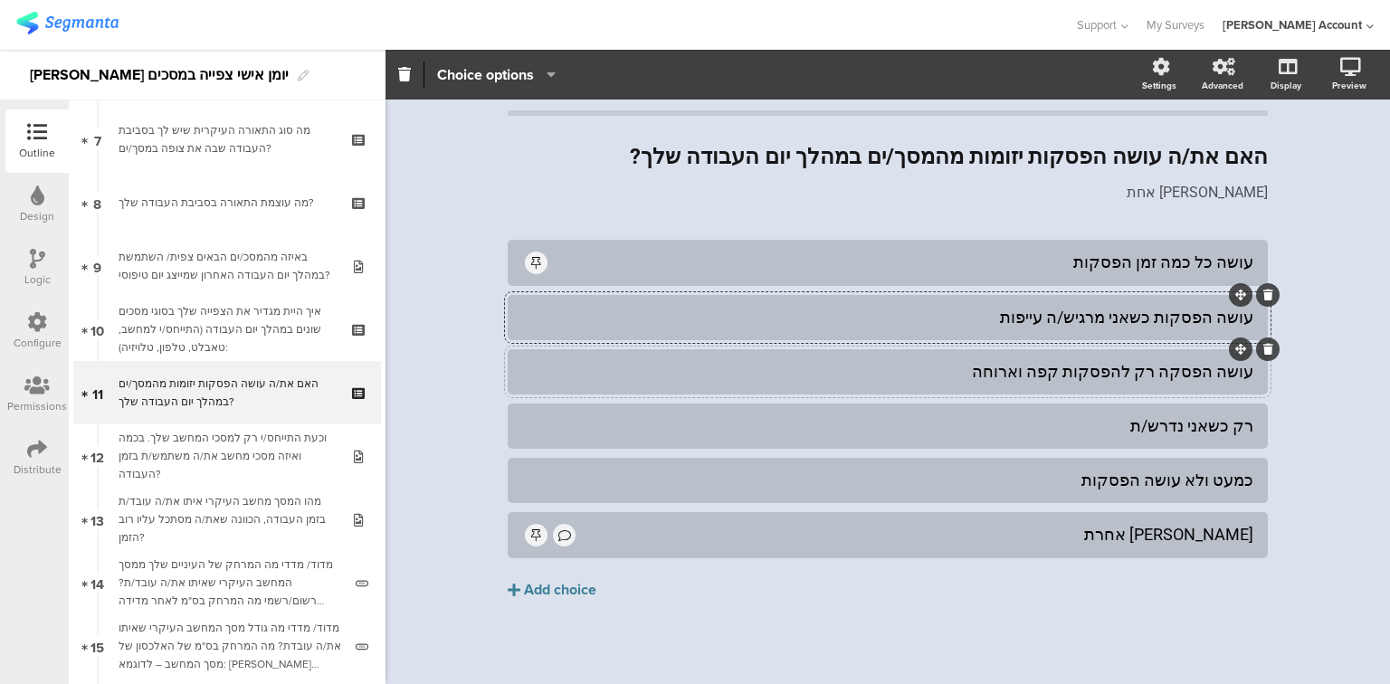
click at [1149, 369] on div "עושה הפסקה רק להפסקות קפה וארוחה" at bounding box center [887, 371] width 731 height 21
click at [1227, 425] on div "רק כשאני נדרש/ת" at bounding box center [887, 425] width 731 height 21
click at [1050, 481] on div "כמעט ולא עושה הפסקות" at bounding box center [887, 480] width 731 height 21
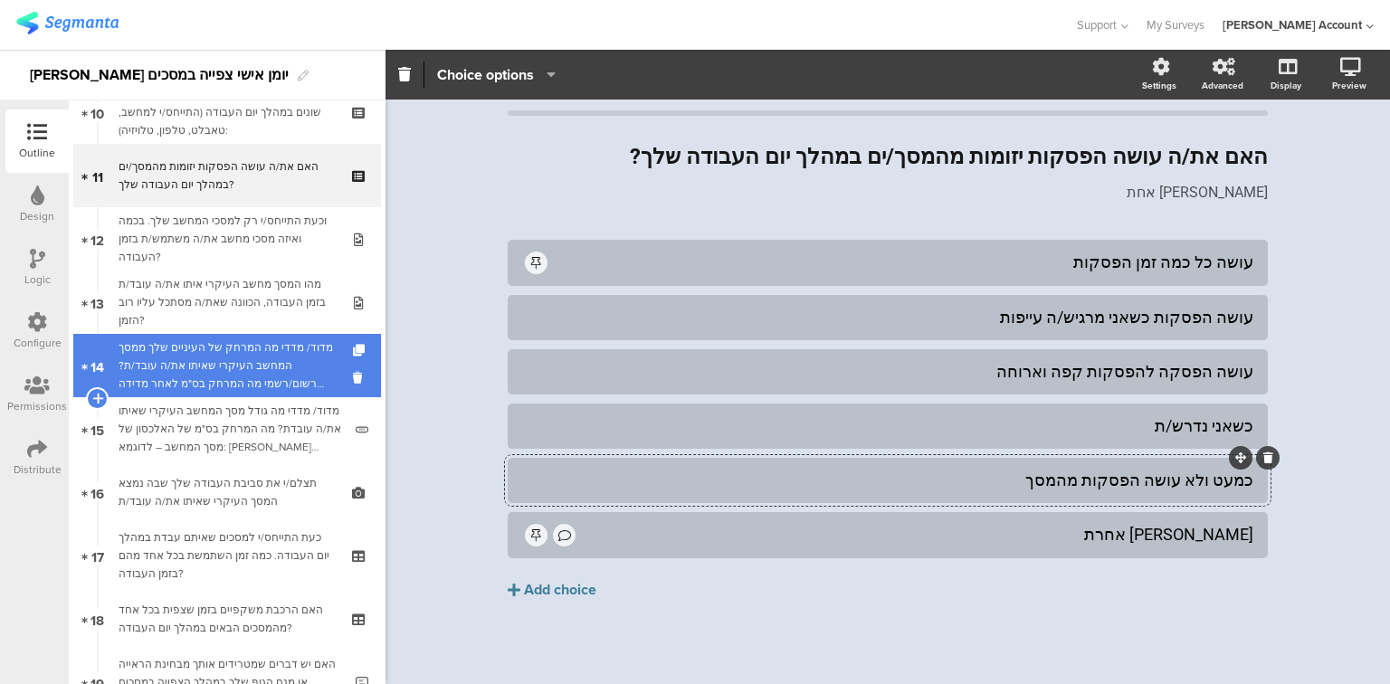
scroll to position [662, 0]
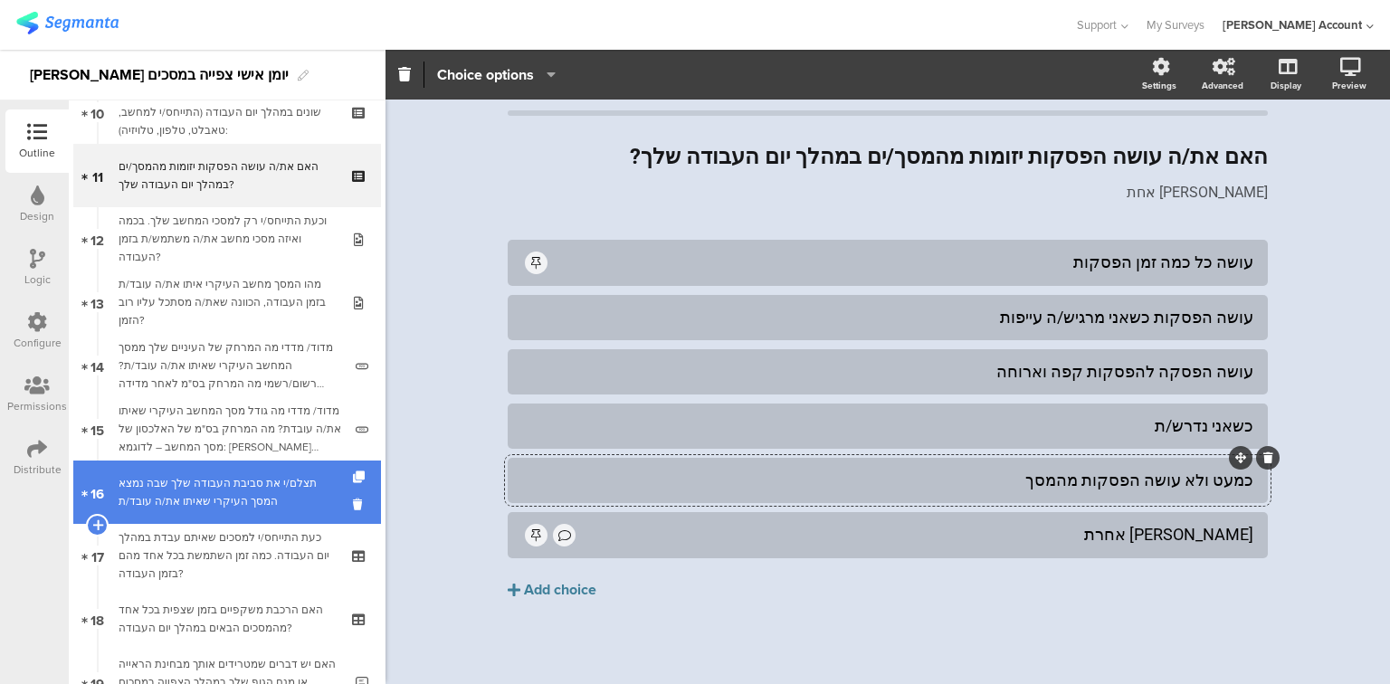
click at [178, 521] on link "16 תצלם/י את סביבת העבודה שלך שבה נמצא המסך העיקרי שאיתו את/ה עובד/ת" at bounding box center [227, 492] width 308 height 63
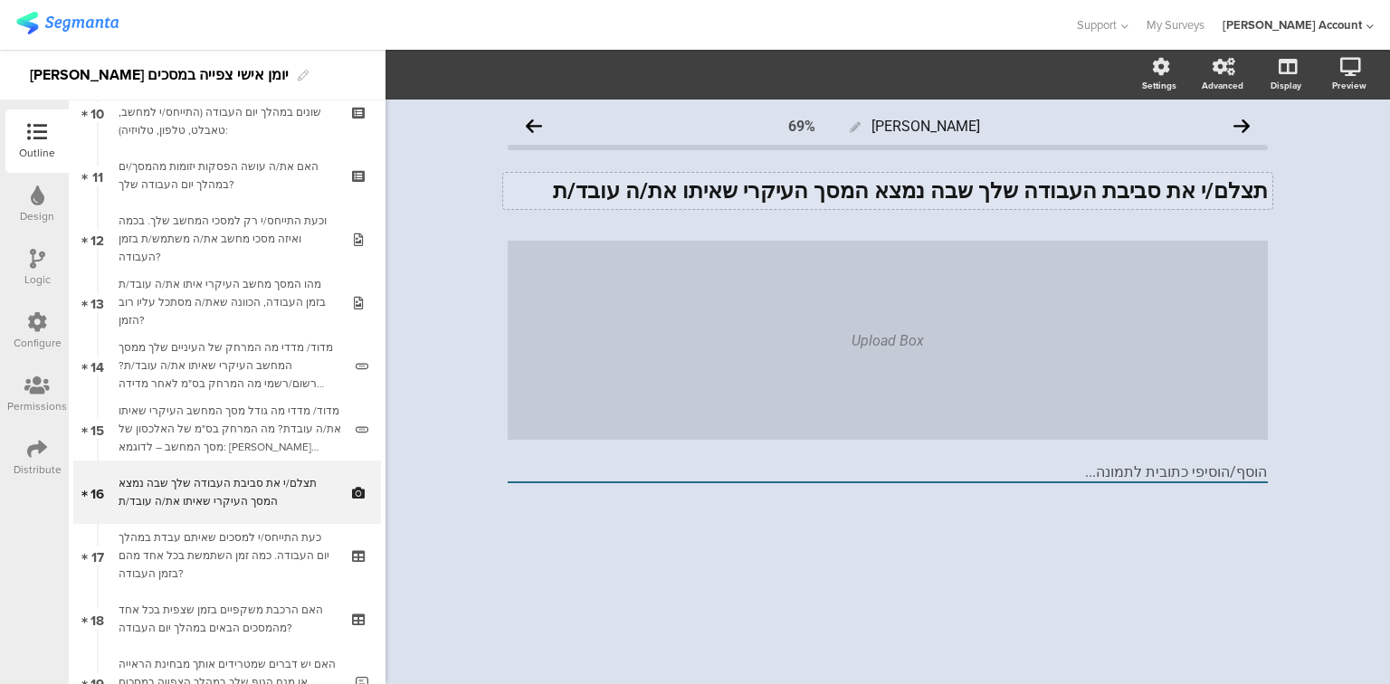
click at [1204, 195] on div "תצלם/י את סביבת העבודה שלך שבה נמצא המסך העיקרי שאיתו את/ה עובד/ת תצלם/י את סבי…" at bounding box center [887, 191] width 769 height 36
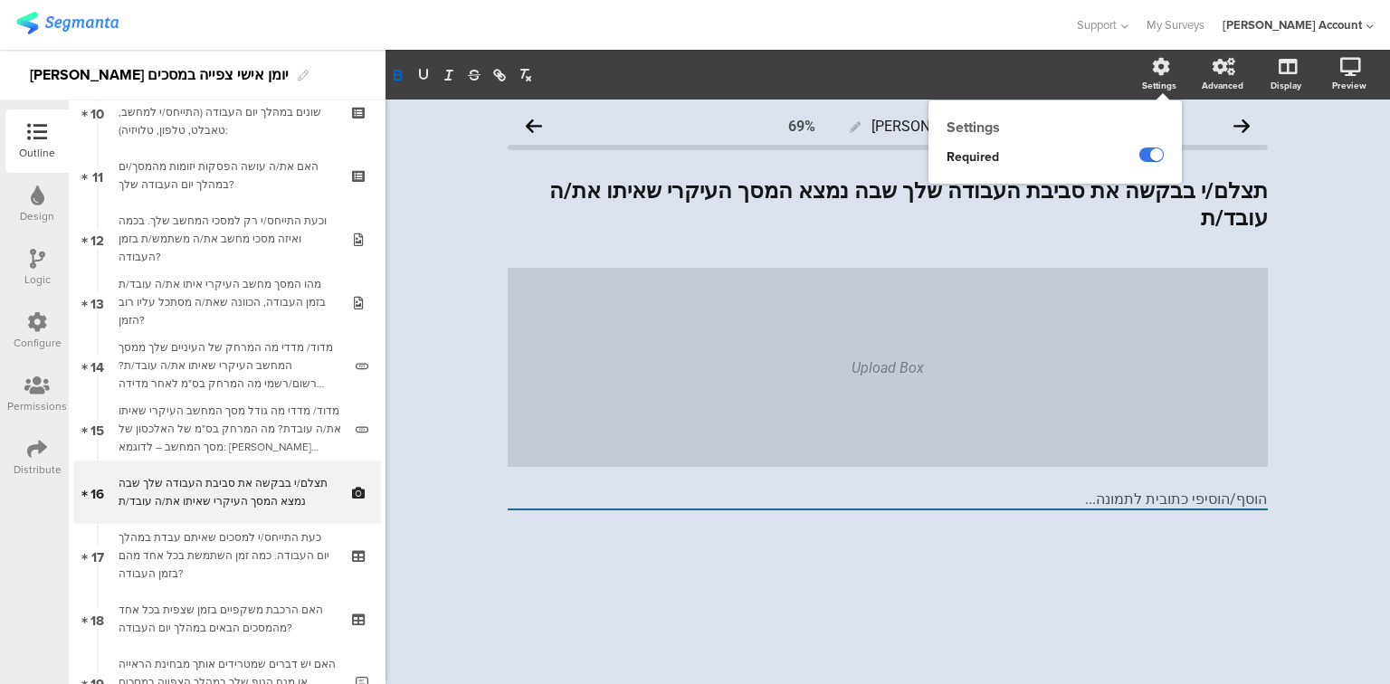
click at [1149, 152] on label at bounding box center [1151, 155] width 24 height 14
click at [0, 0] on input "checkbox" at bounding box center [0, 0] width 0 height 0
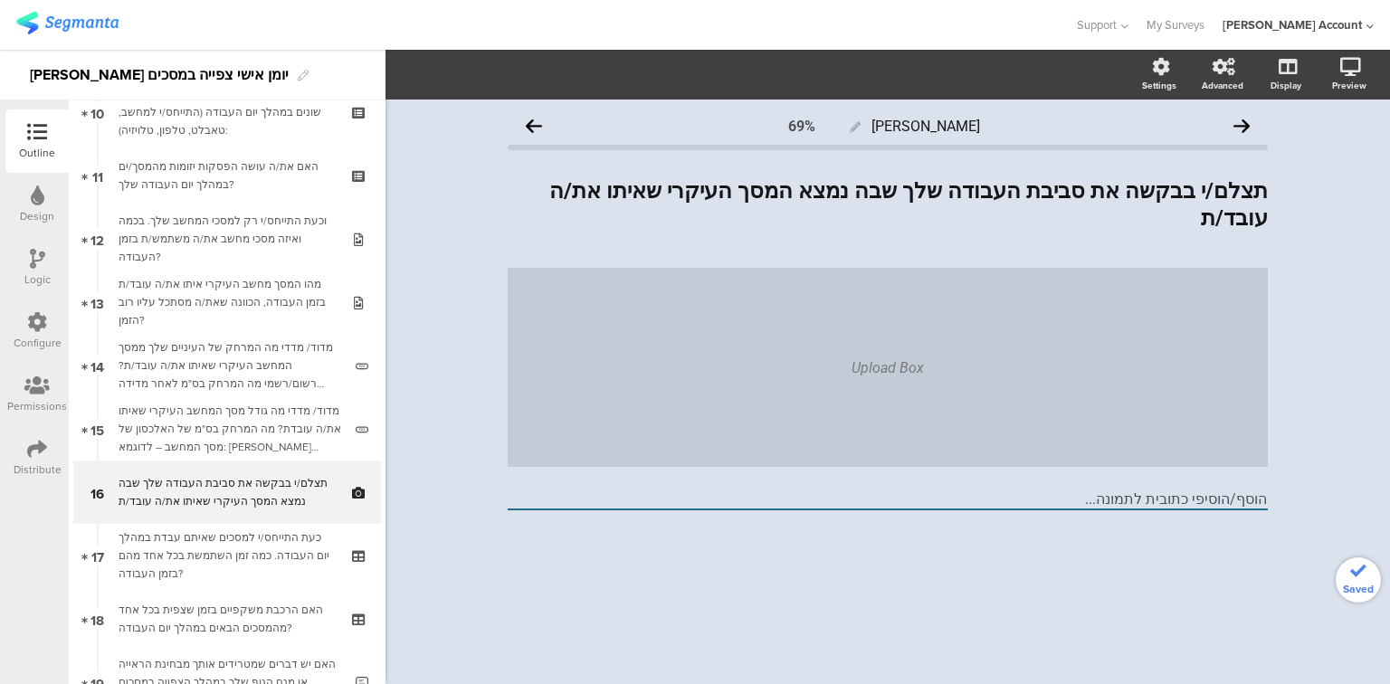
click at [1180, 490] on input "הוסף/הוסיפי כתובית לתמונה..." at bounding box center [888, 500] width 760 height 21
click at [1181, 490] on input "הוסף/הוסיפי כתובית לתמונה..." at bounding box center [888, 500] width 760 height 21
click at [581, 193] on div "תצלם/י בבקשה את סביבת העבודה שלך שבה נמצא המסך העיקרי שאיתו את/ה עובד/ת תצלם/י …" at bounding box center [887, 204] width 769 height 63
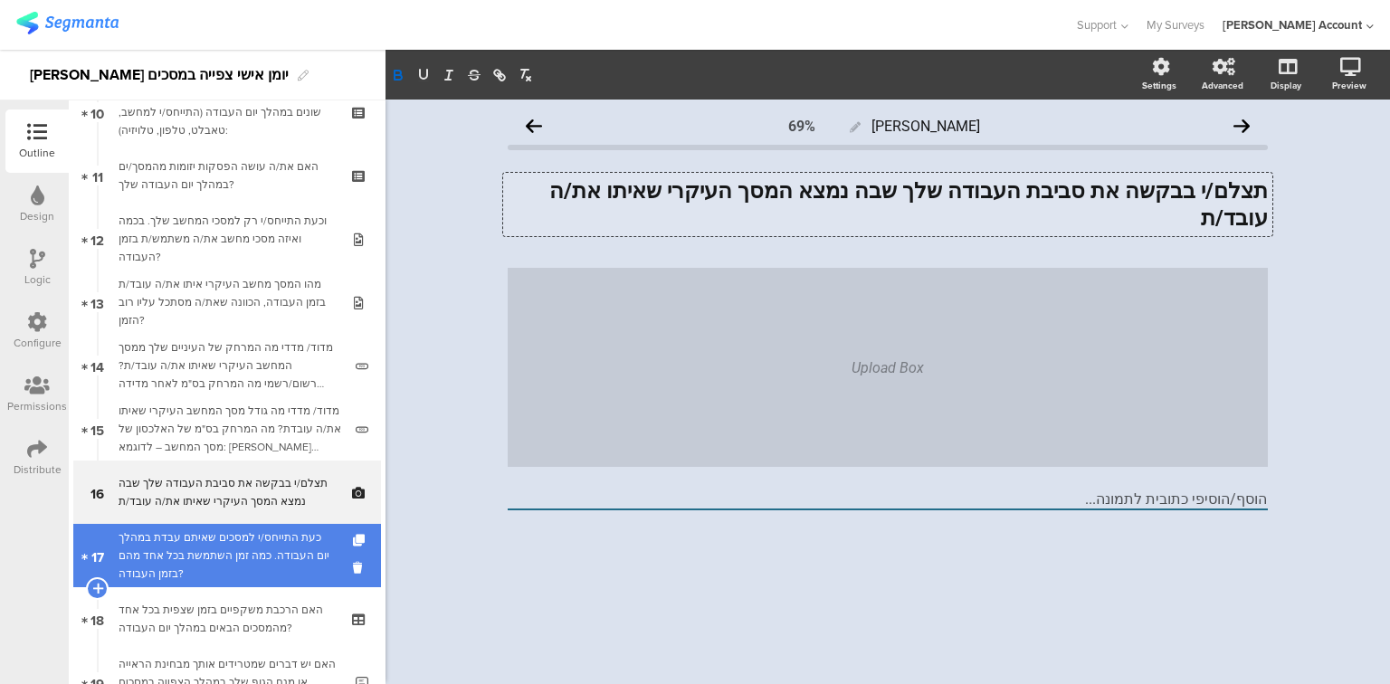
click at [206, 567] on div "כעת התייחס/י למסכים שאיתם עבדת במהלך יום העבודה. כמה זמן השתמשת בכל אחד מהם בזמ…" at bounding box center [227, 556] width 216 height 54
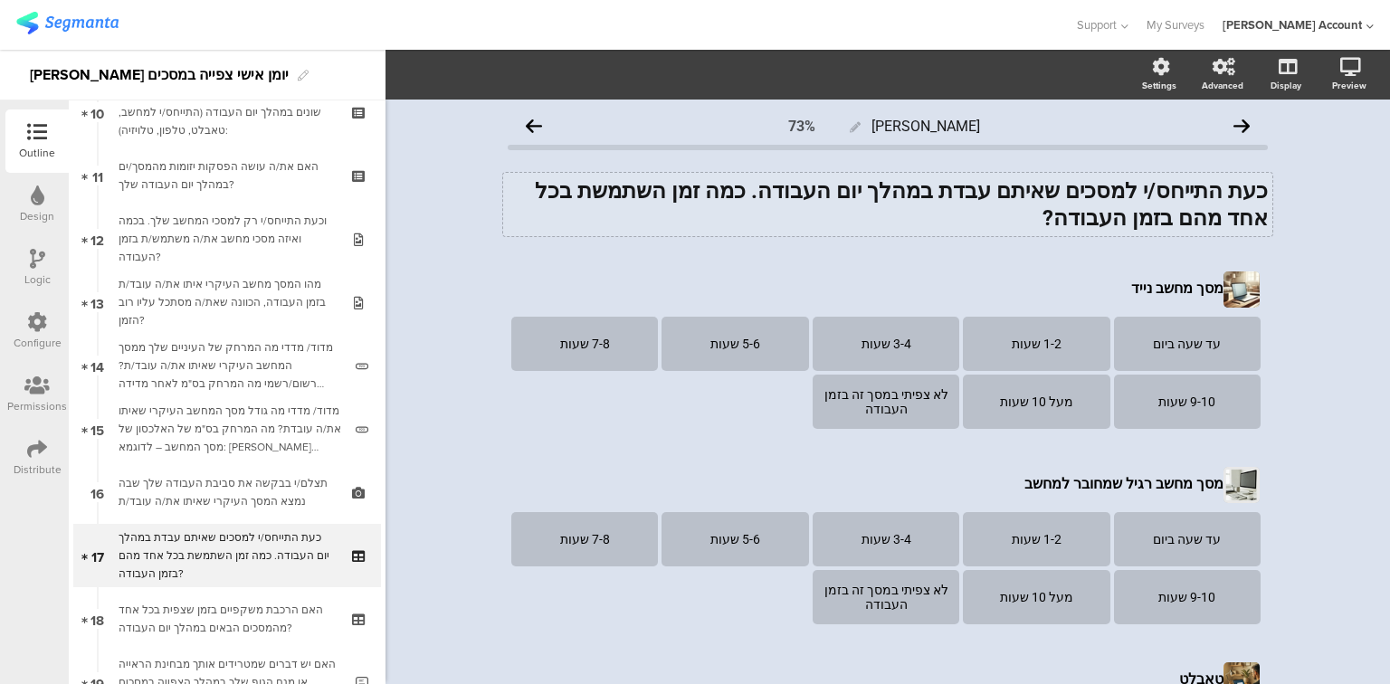
click at [815, 193] on div "כעת התייחס/י למסכים שאיתם עבדת במהלך יום העבודה. כמה זמן השתמשת בכל אחד מהם בזמ…" at bounding box center [887, 204] width 769 height 63
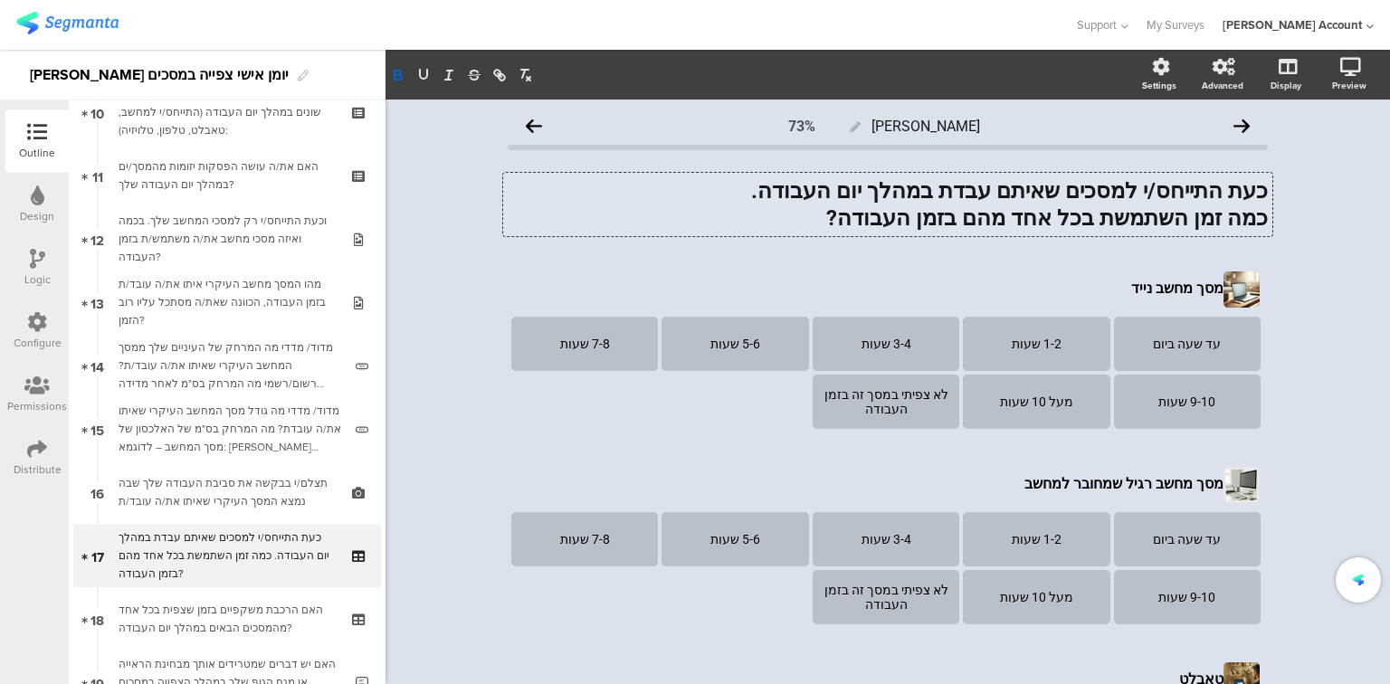
click at [881, 192] on strong "כעת התייחס/י למסכים שאיתם עבדת במהלך יום העבודה." at bounding box center [1009, 190] width 517 height 25
click at [836, 195] on strong "כעת התייחס/י למסכים שאיתם עבדת במהלך יום עבודה." at bounding box center [1017, 190] width 502 height 25
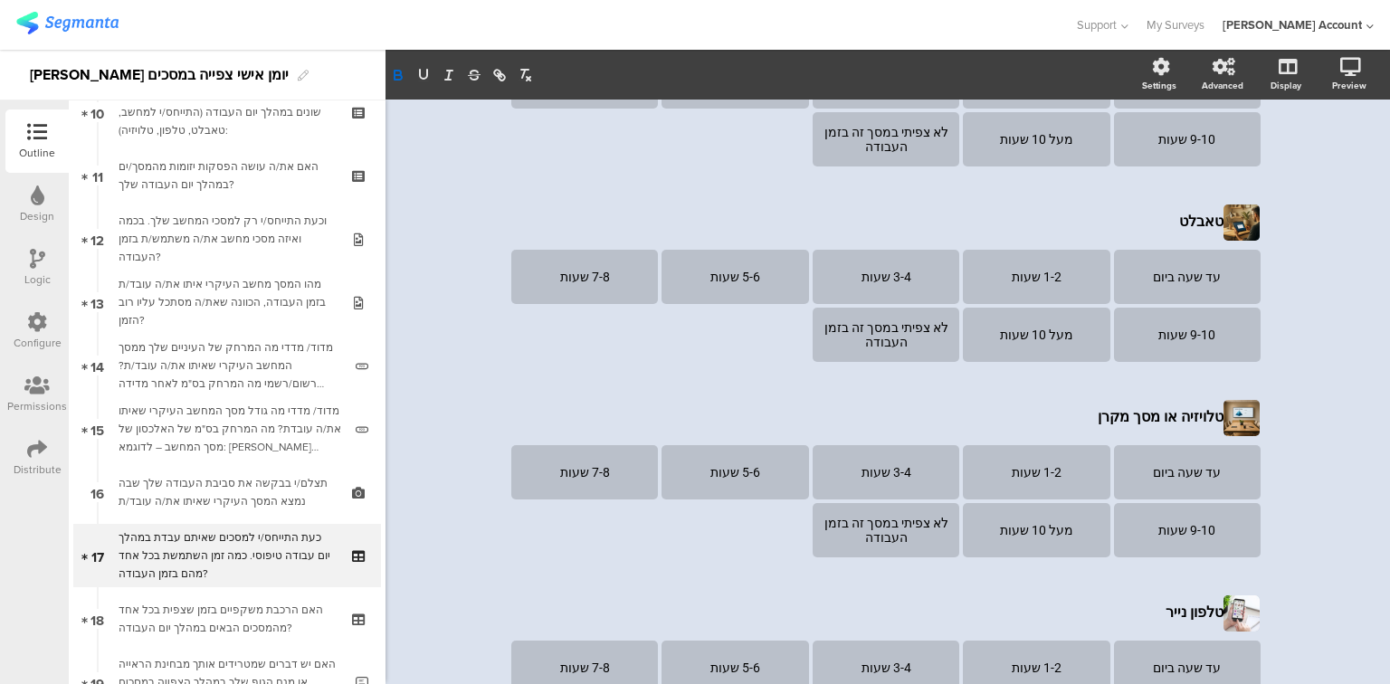
scroll to position [507, 0]
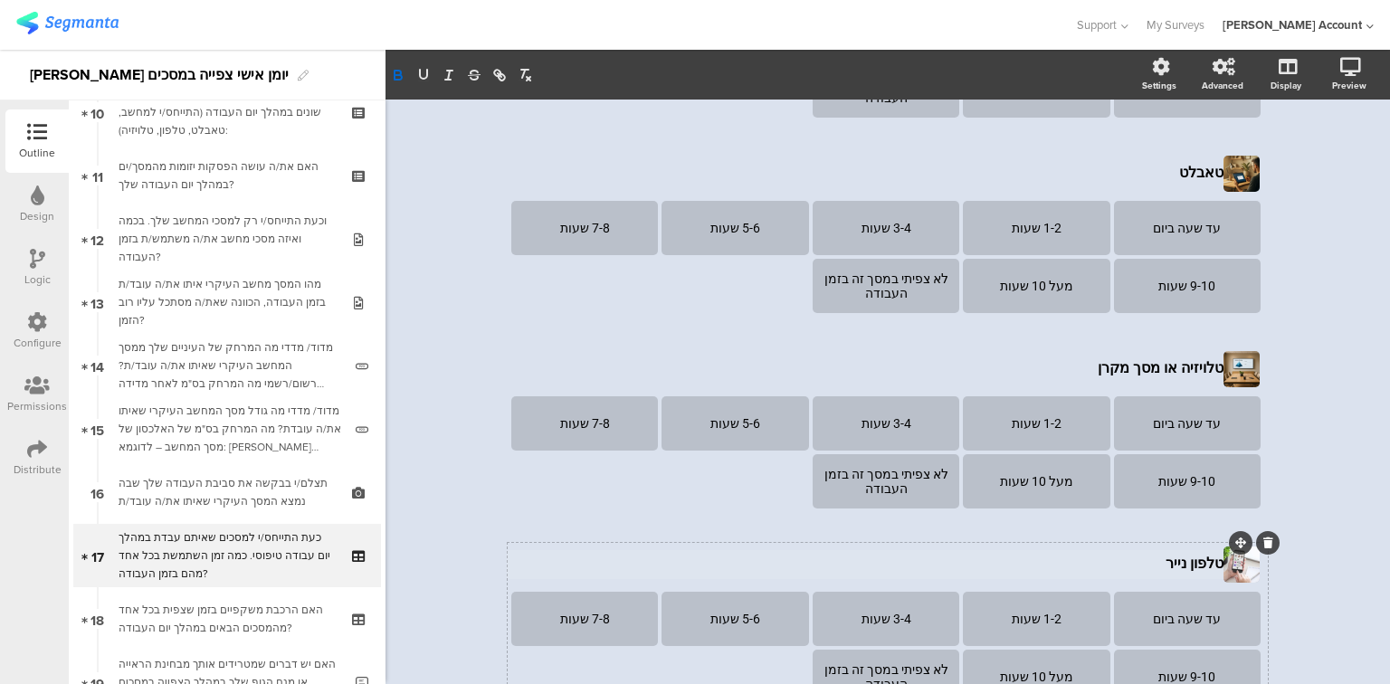
click at [1148, 564] on div "טלפון נייר טלפון נייר" at bounding box center [867, 564] width 721 height 29
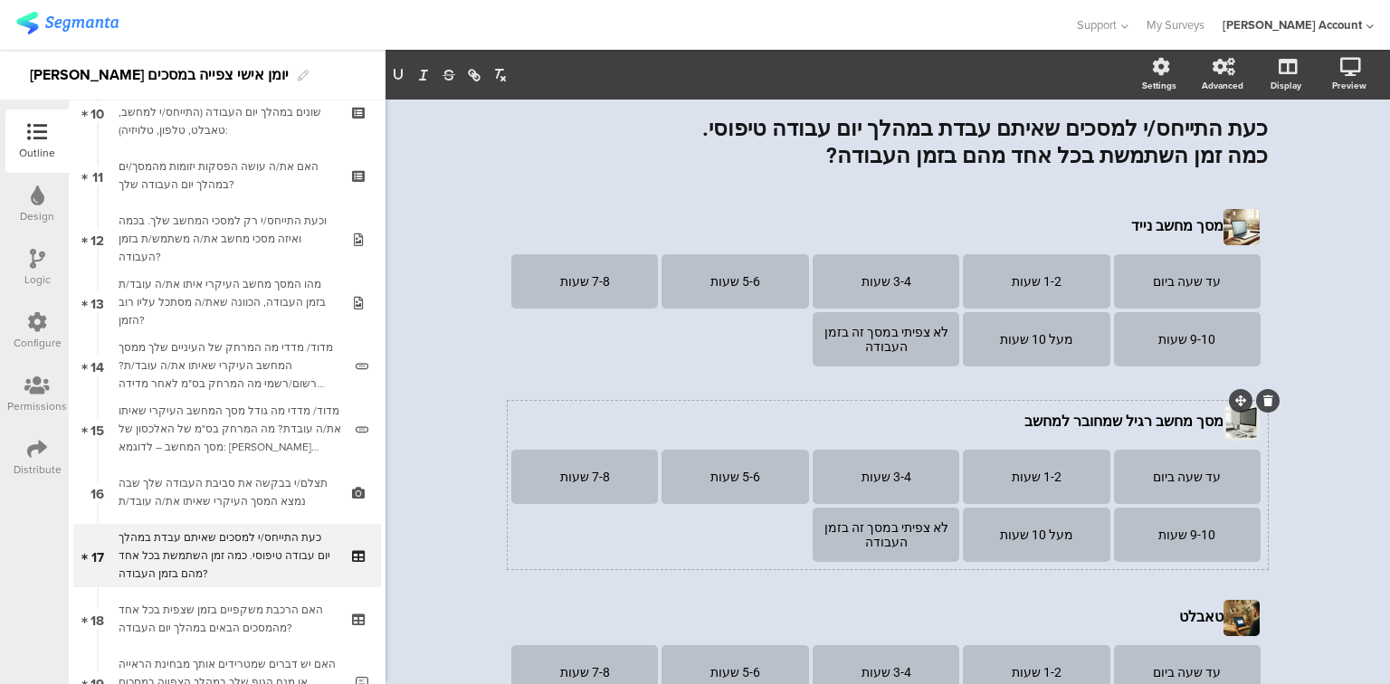
scroll to position [0, 0]
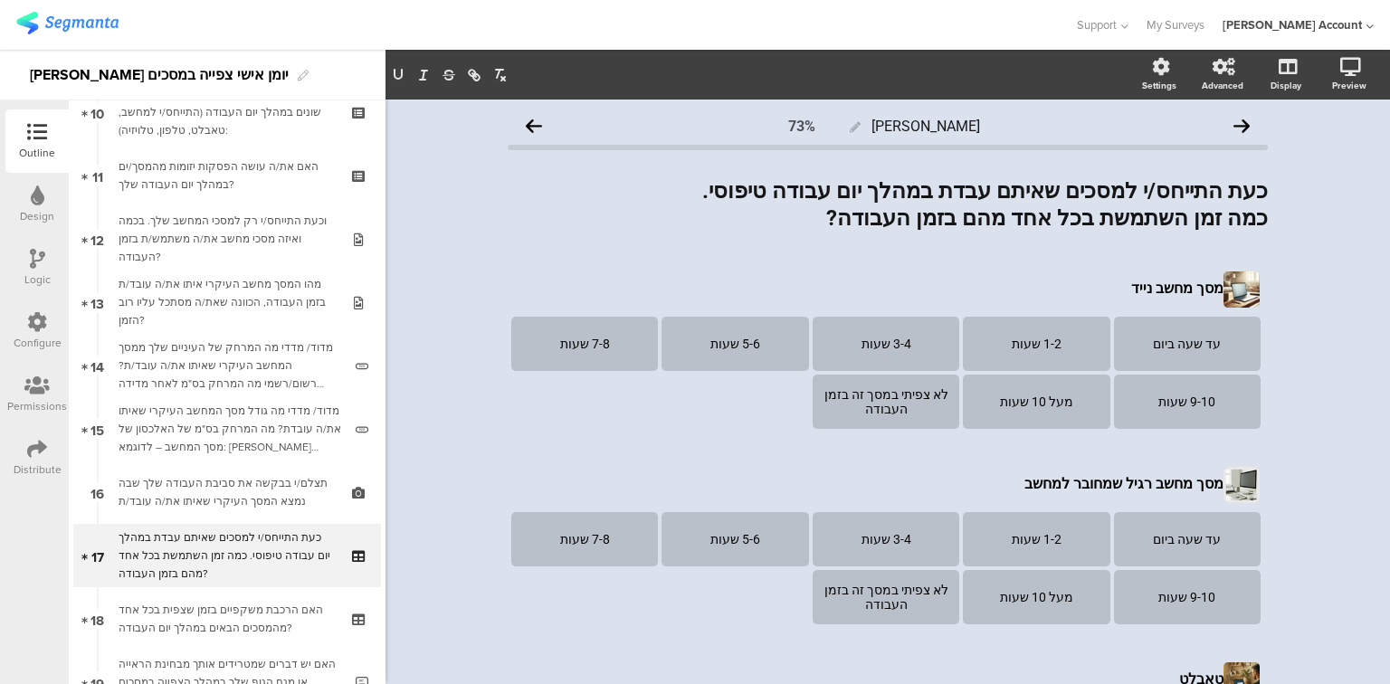
click at [1115, 219] on div "כעת התייחס/י למסכים שאיתם עבדת במהלך יום עבודה טיפוסי. כמה זמן השתמשת בכל אחד מ…" at bounding box center [887, 204] width 769 height 63
click at [757, 221] on p "כמה זמן השתמשת או צפית בכל אחד מהם בזמן העבודה?" at bounding box center [888, 218] width 760 height 27
click at [719, 618] on section "עד שעה ביום 1-2 שעות 3-4 שעות 5-6 שעות 7-8 שעות 9-10 שעות מעל 10 שעות לא צפיתי …" at bounding box center [887, 570] width 753 height 116
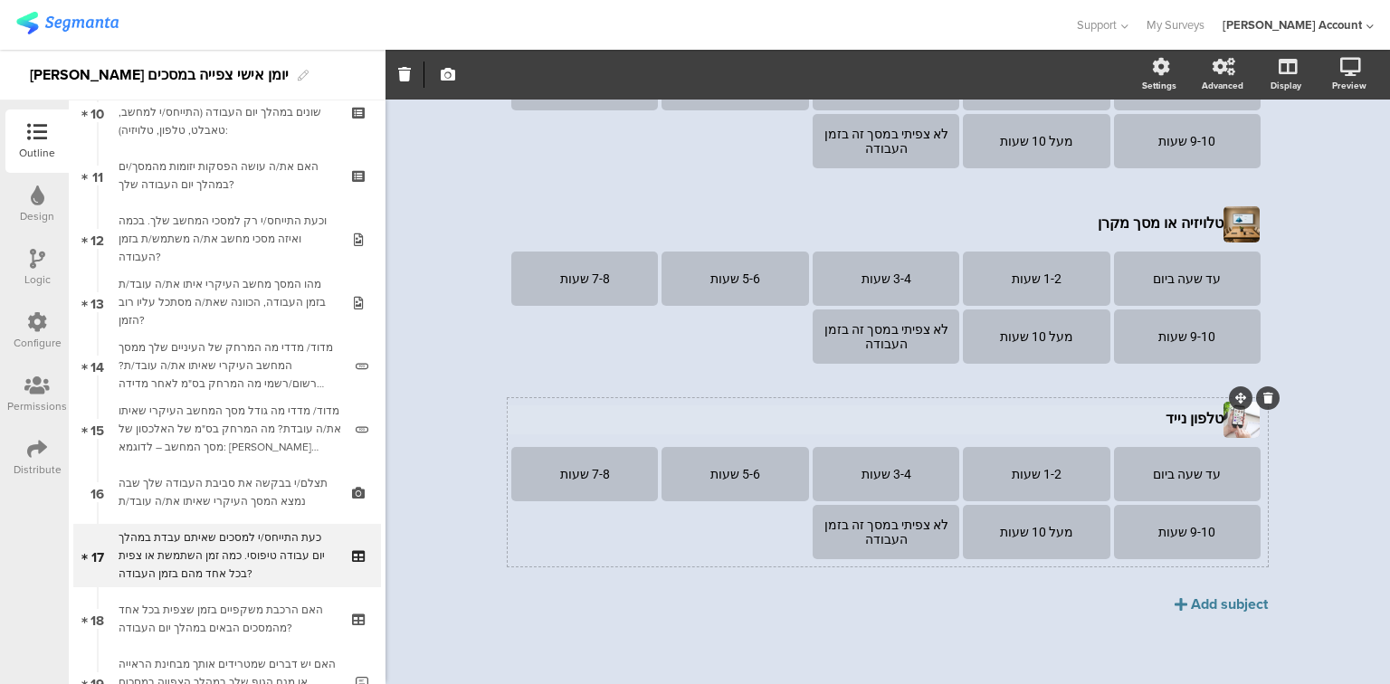
click at [1126, 417] on div "טלפון נייד טלפון נייד" at bounding box center [867, 419] width 721 height 29
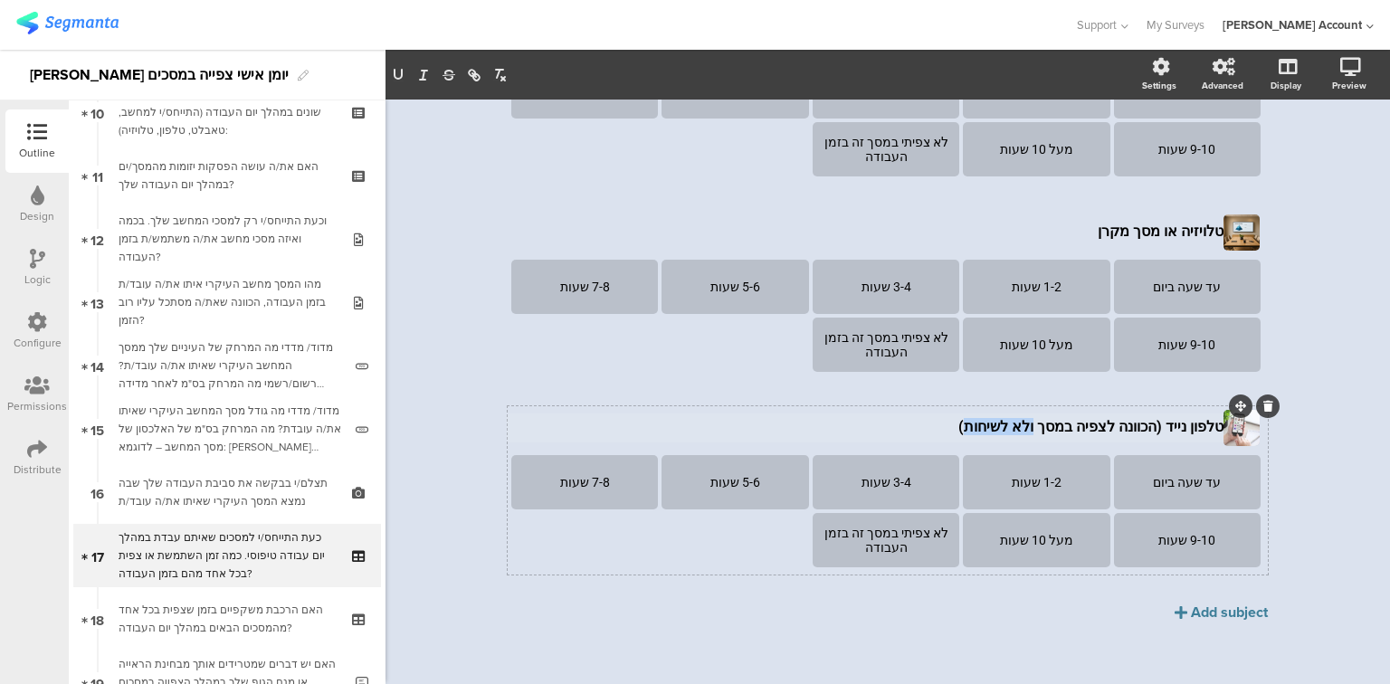
drag, startPoint x: 1052, startPoint y: 427, endPoint x: 989, endPoint y: 427, distance: 62.4
click at [989, 427] on p "טלפון נייד (הכוונה לצפיה במסך ולא לשיחות)" at bounding box center [867, 426] width 712 height 17
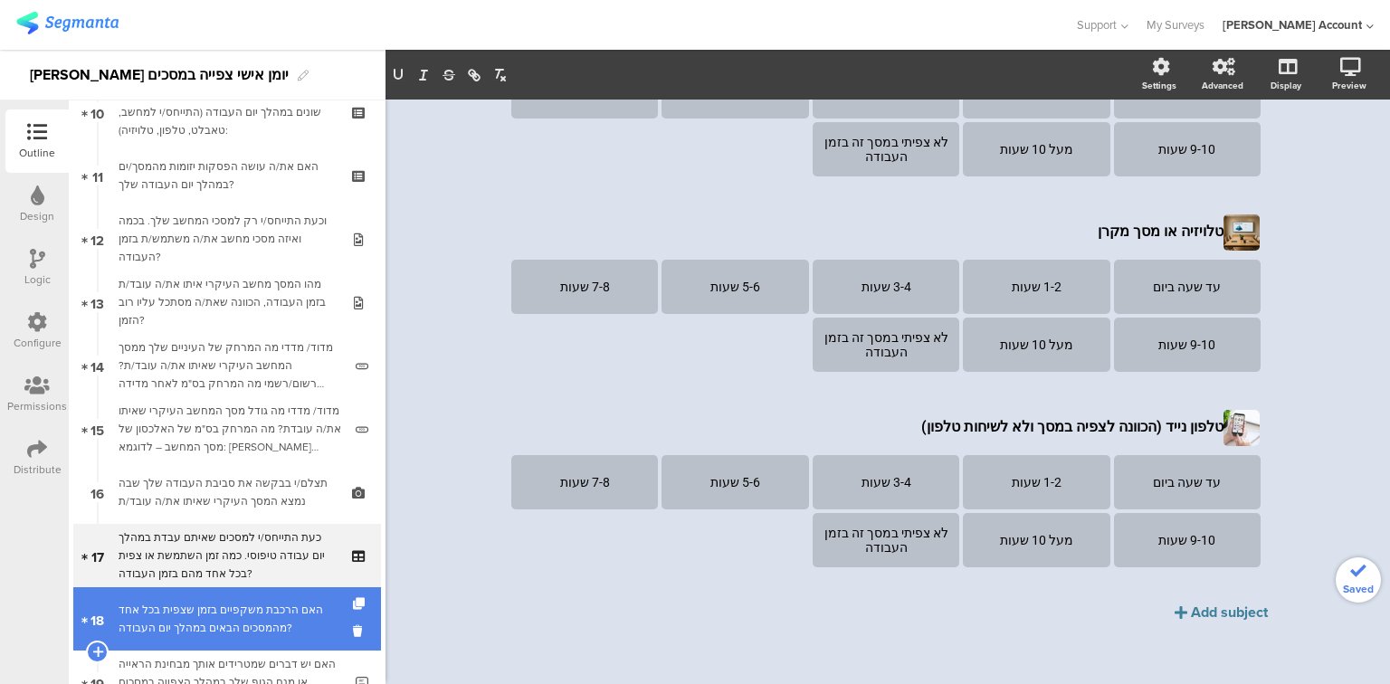
click at [179, 629] on div "האם הרכבת משקפיים בזמן שצפית בכל אחד מהמסכים הבאים במהלך יום העבודה?" at bounding box center [227, 619] width 216 height 36
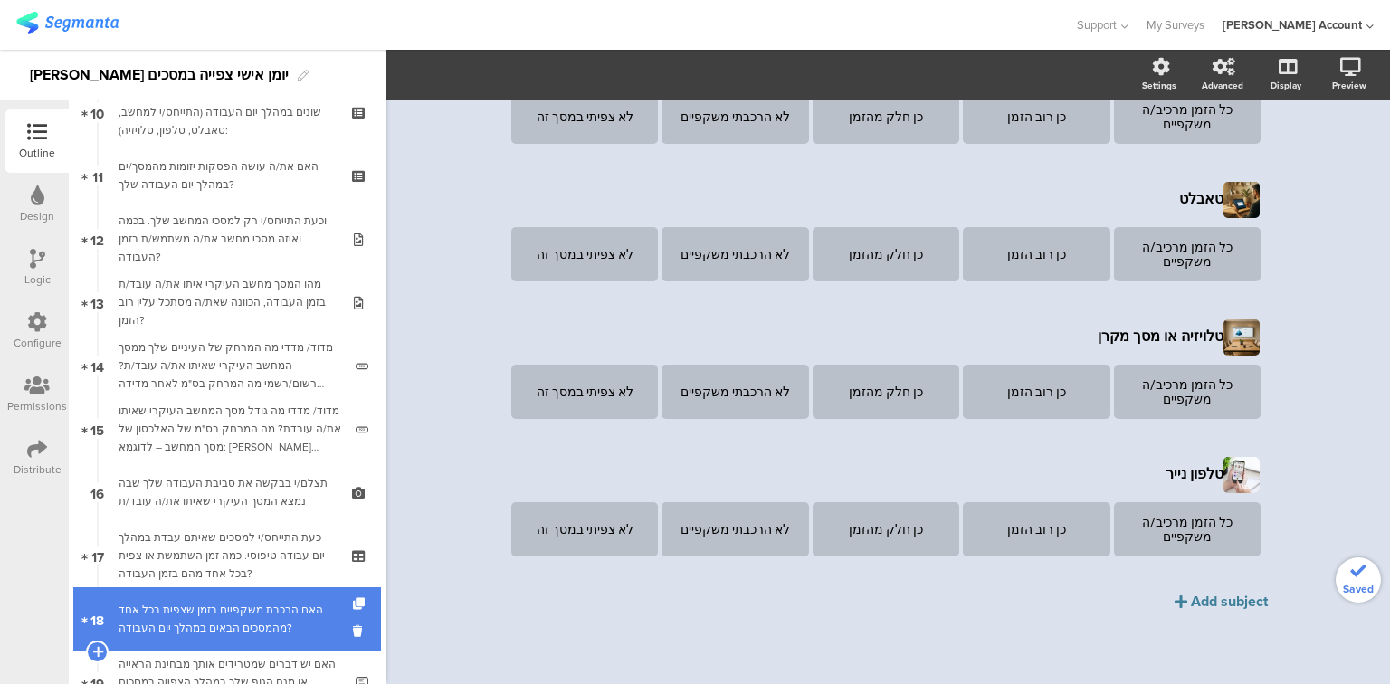
scroll to position [338, 0]
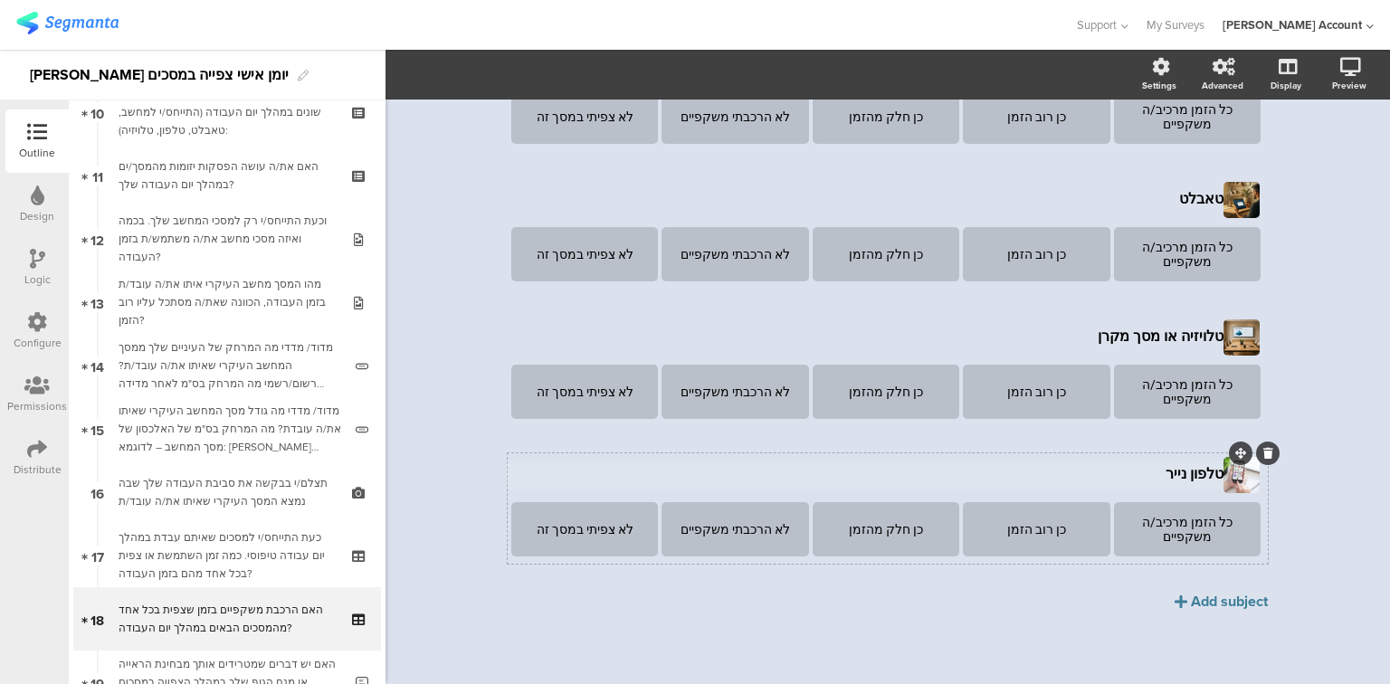
click at [1145, 467] on div "מסך מחשב נייד מסך מחשב נייד כל הזמן מרכיב/ה משקפיים כן רוב הזמן כן חלק מהזמן לא…" at bounding box center [888, 233] width 760 height 661
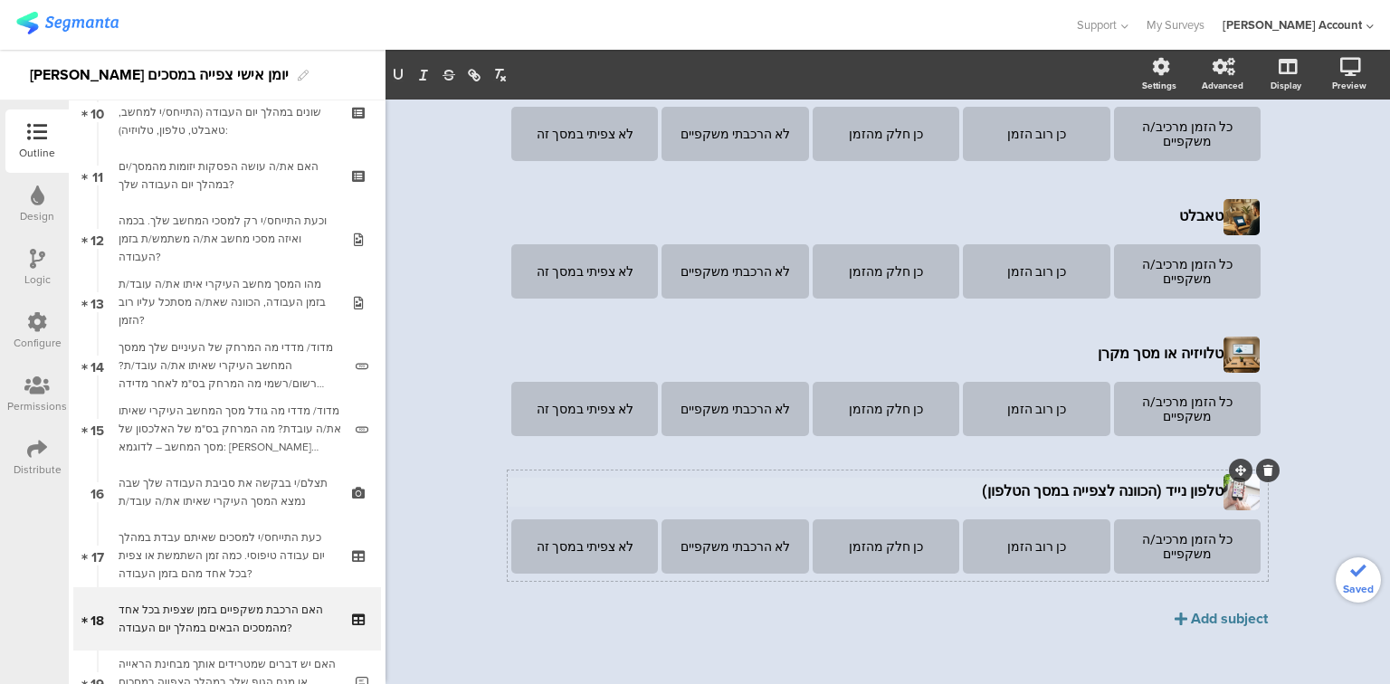
scroll to position [807, 0]
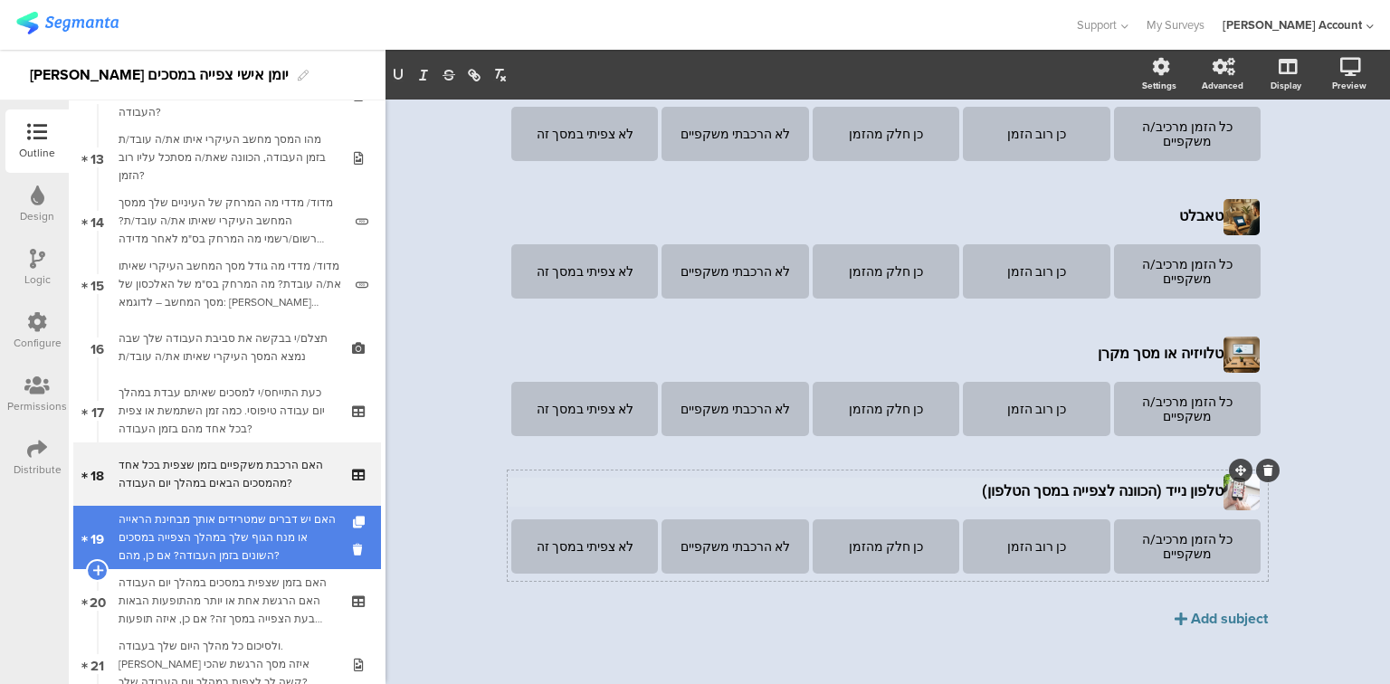
click at [263, 527] on div "האם יש דברים שמטרידים אותך מבחינת הראייה או מנח הגוף שלך במהלך הצפייה במסכים הש…" at bounding box center [231, 537] width 224 height 54
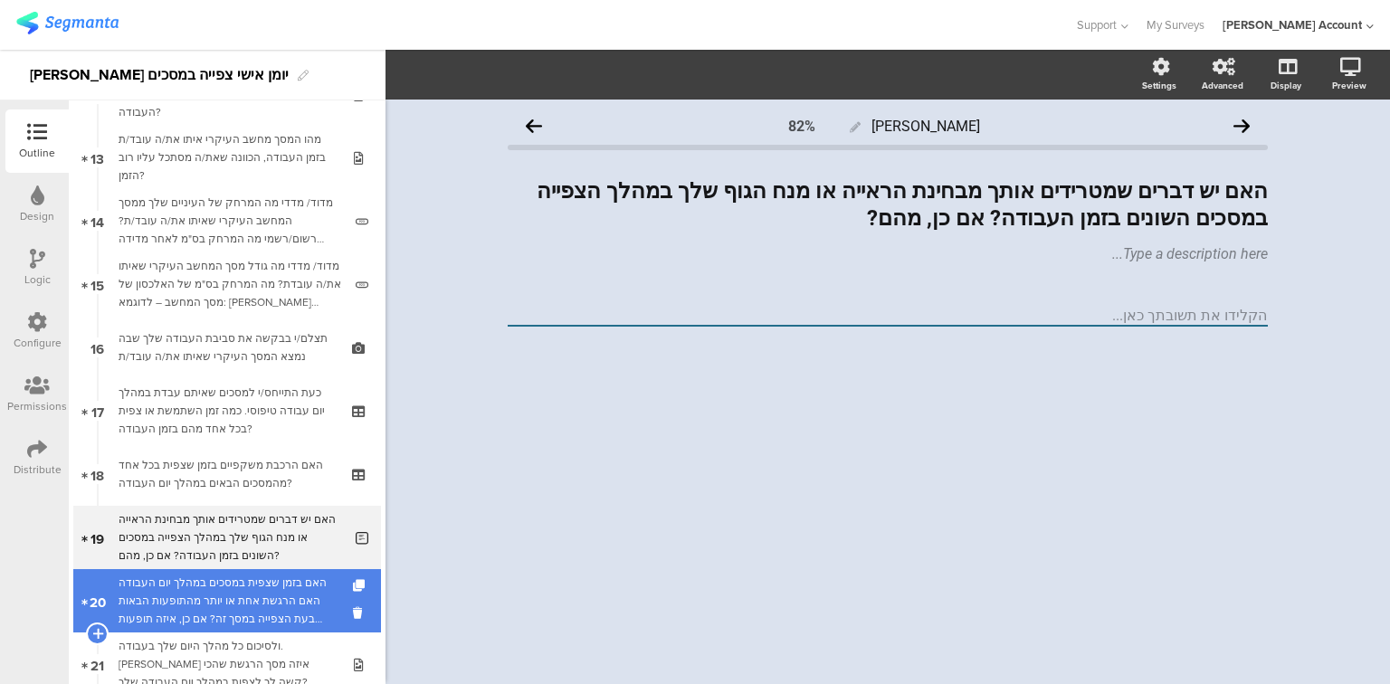
click at [264, 591] on div "האם בזמן שצפית במסכים במהלך יום העבודה האם הרגשת אחת או יותר מהתופעות הבאות בעת…" at bounding box center [227, 601] width 216 height 54
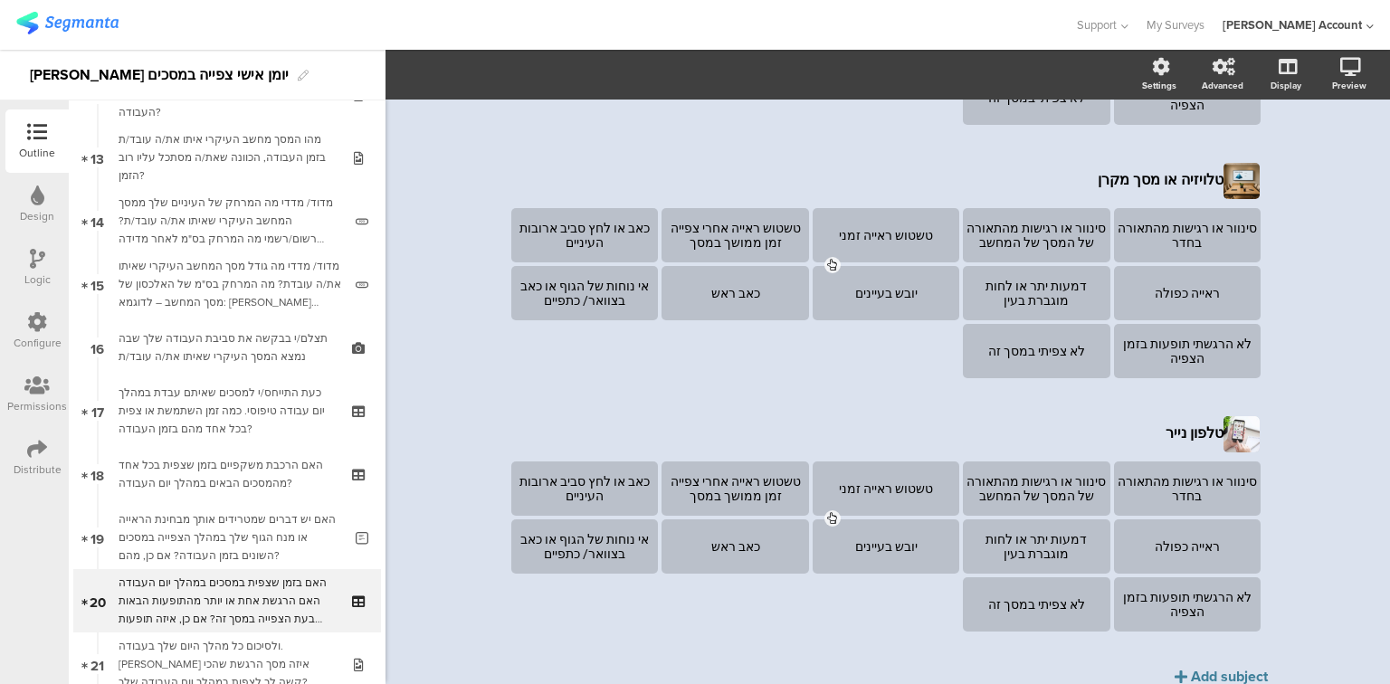
scroll to position [941, 0]
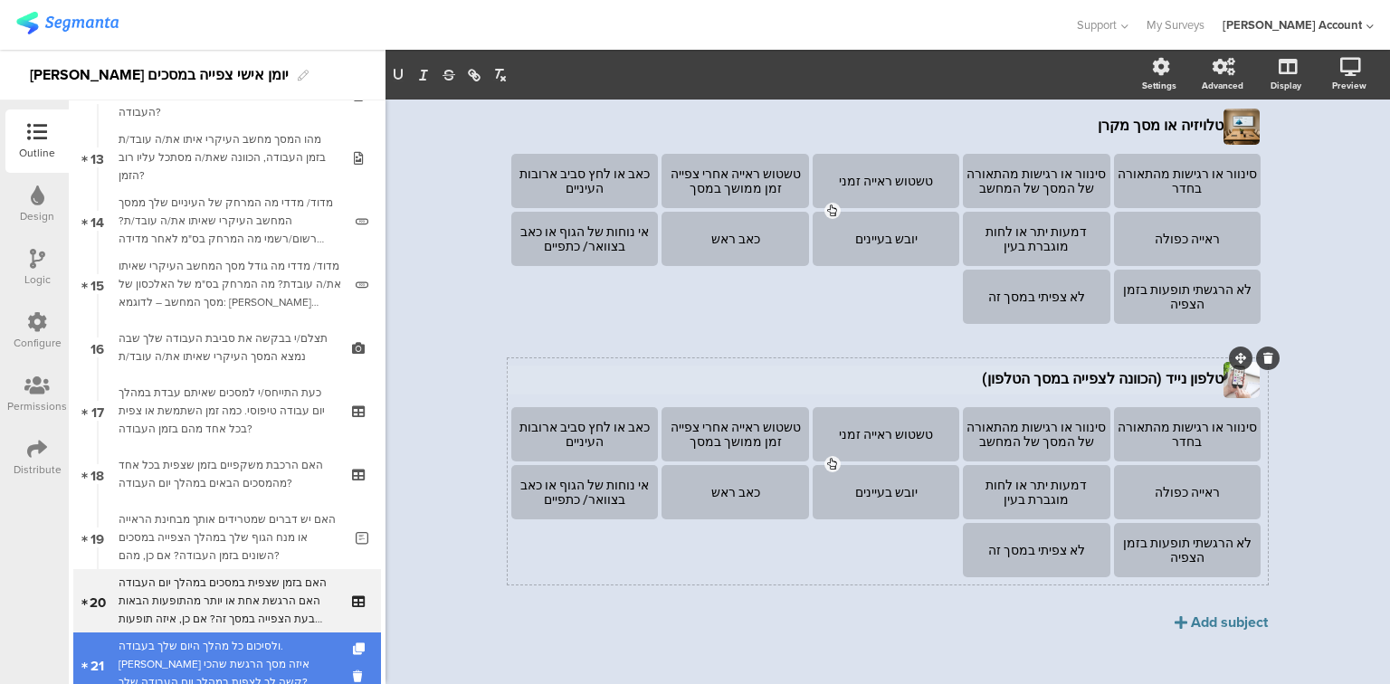
click at [254, 650] on div "ולסיכום כל מהלך היום שלך בעבודה. מול איזה מסך הרגשת שהכי קשה לך לצפות במהלך יום…" at bounding box center [227, 664] width 216 height 54
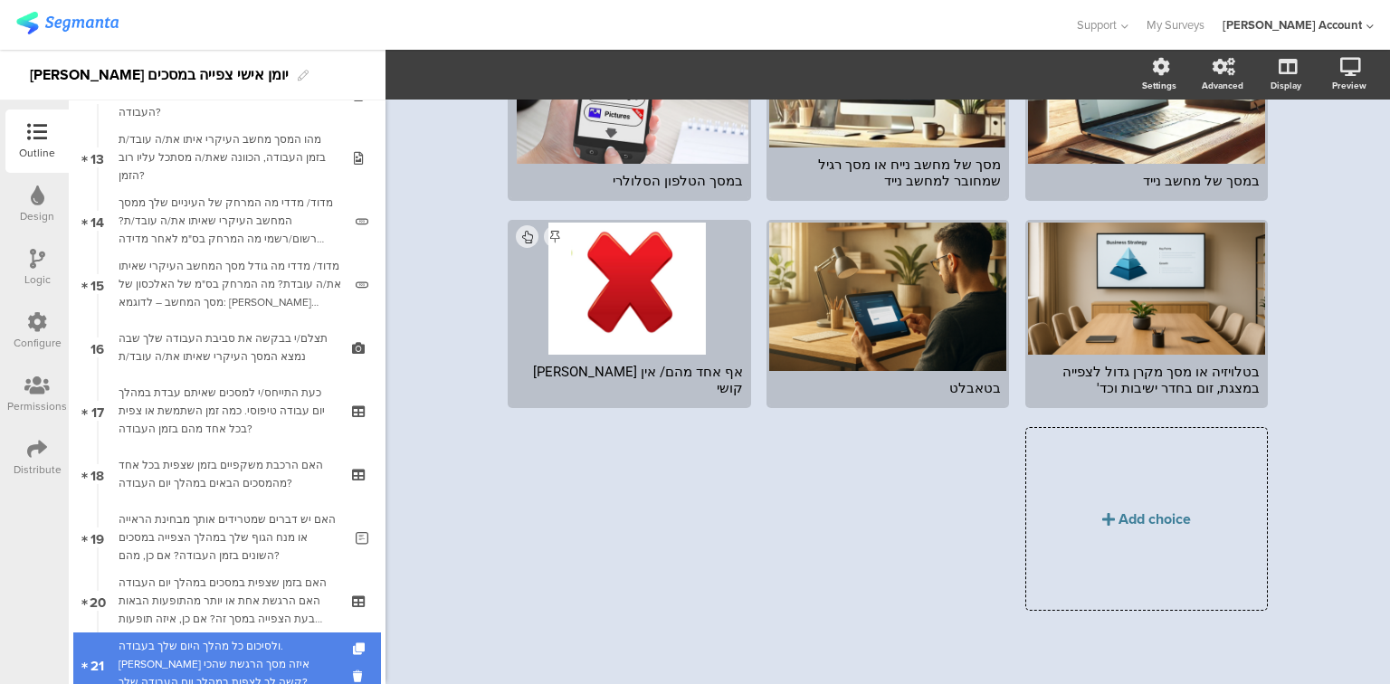
scroll to position [251, 0]
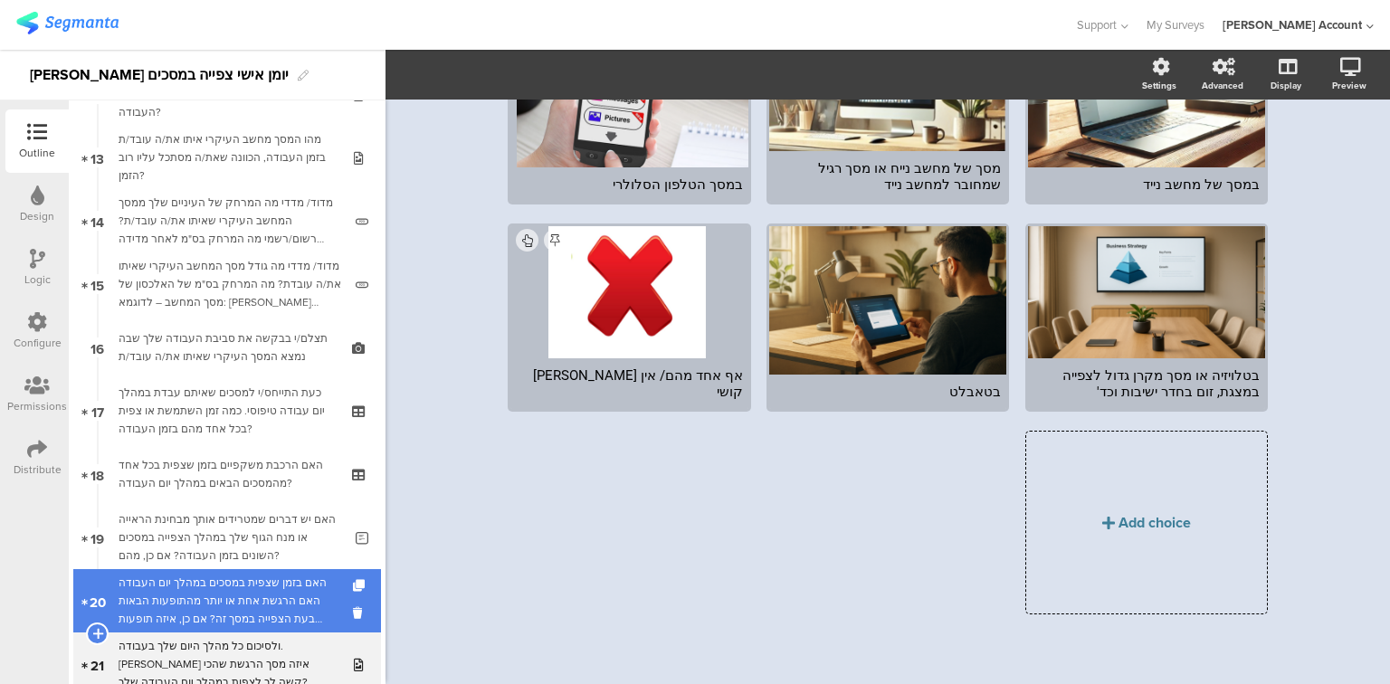
click at [248, 607] on div "האם בזמן שצפית במסכים במהלך יום העבודה האם הרגשת אחת או יותר מהתופעות הבאות בעת…" at bounding box center [227, 601] width 216 height 54
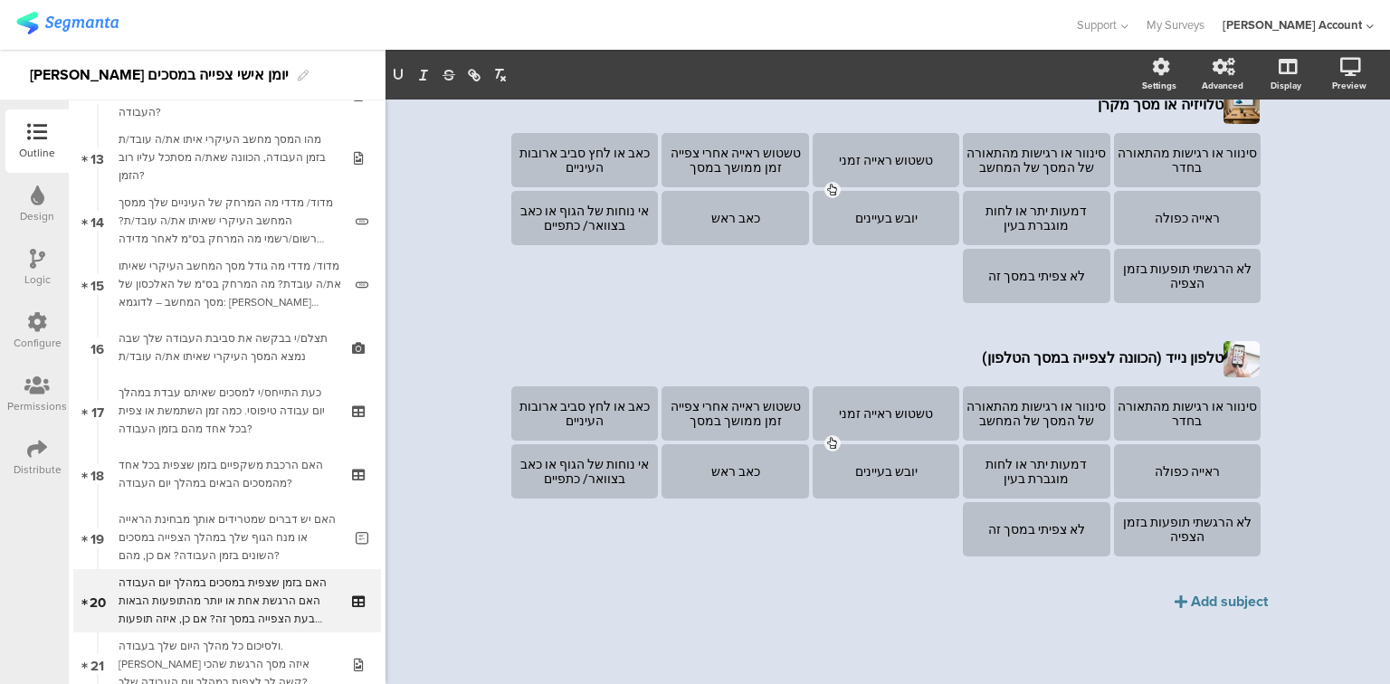
scroll to position [927, 0]
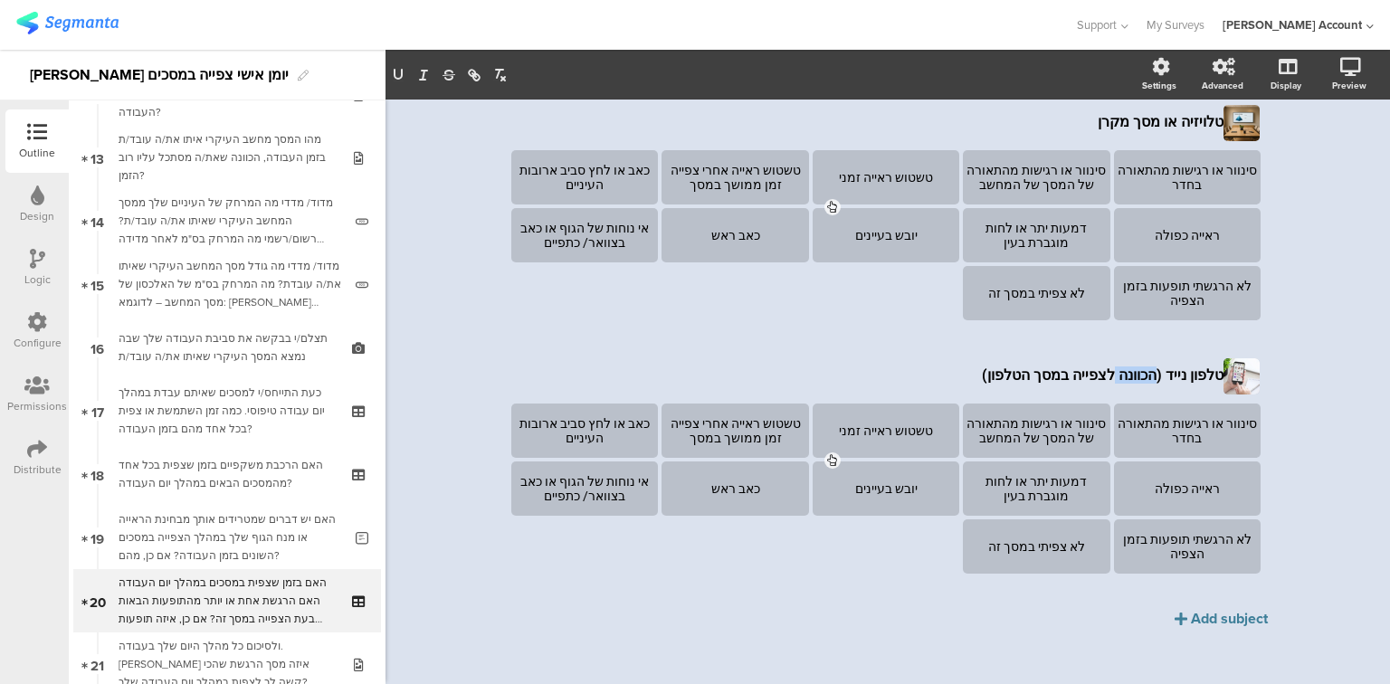
drag, startPoint x: 1115, startPoint y: 358, endPoint x: 1155, endPoint y: 354, distance: 40.1
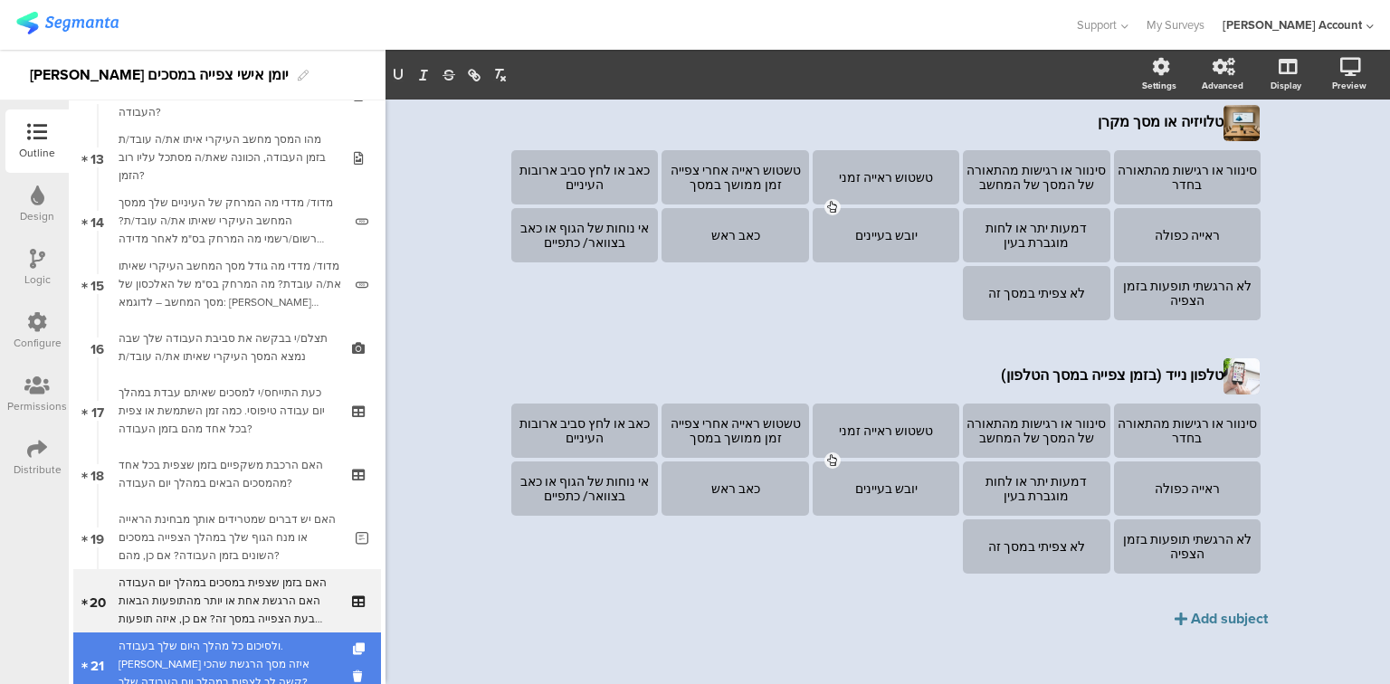
click at [185, 649] on div "ולסיכום כל מהלך היום שלך בעבודה. מול איזה מסך הרגשת שהכי קשה לך לצפות במהלך יום…" at bounding box center [227, 664] width 216 height 54
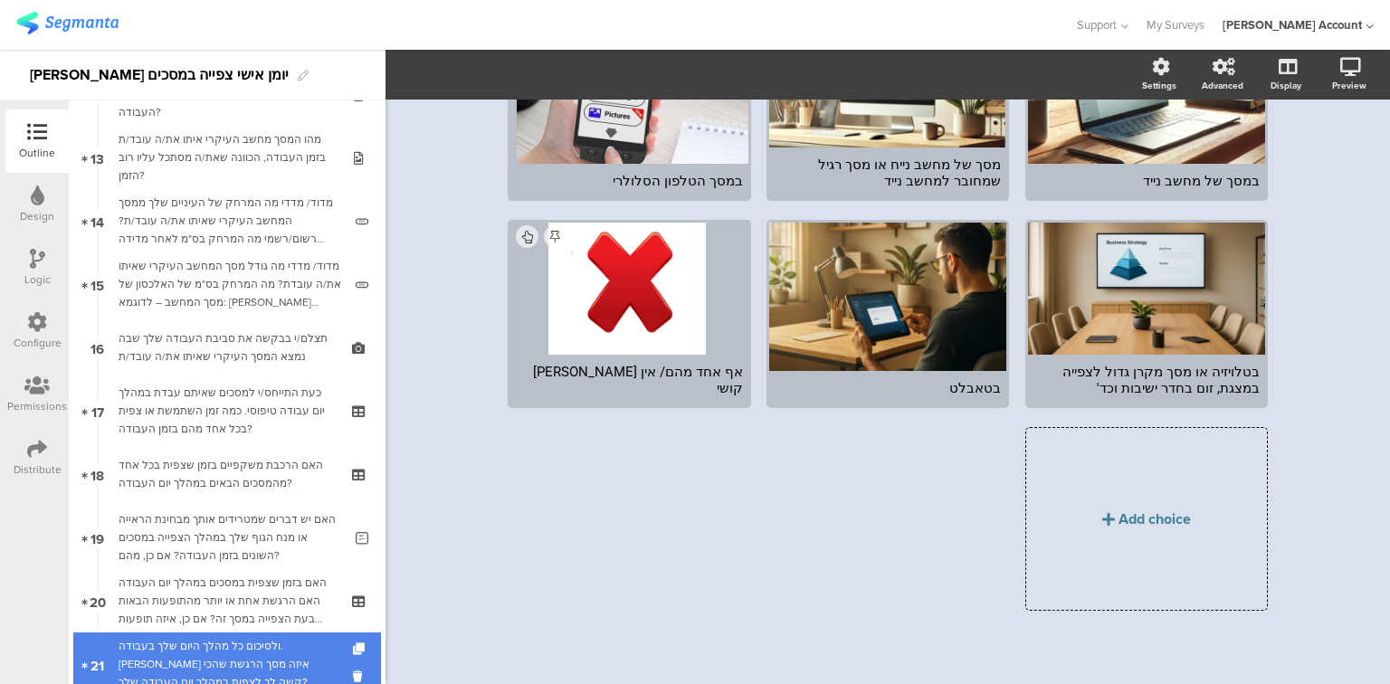
scroll to position [251, 0]
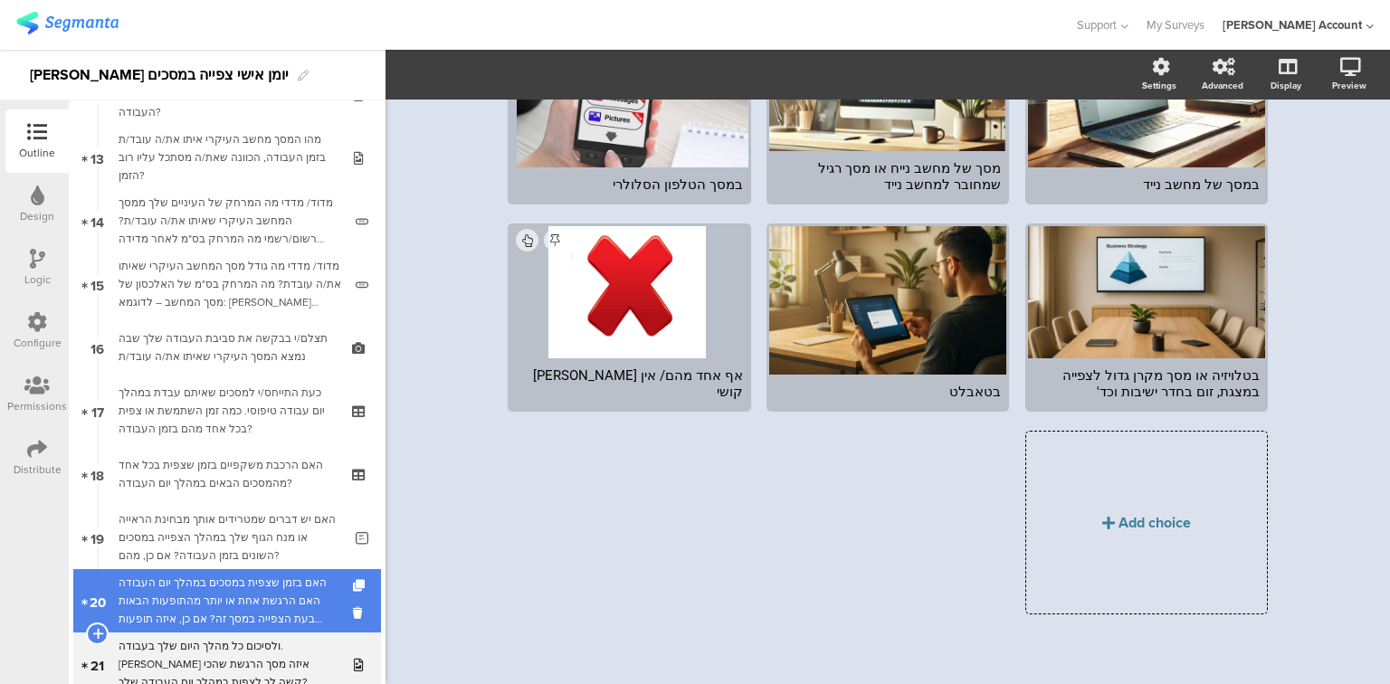
click at [186, 607] on div "האם בזמן שצפית במסכים במהלך יום העבודה האם הרגשת אחת או יותר מהתופעות הבאות בעת…" at bounding box center [227, 601] width 216 height 54
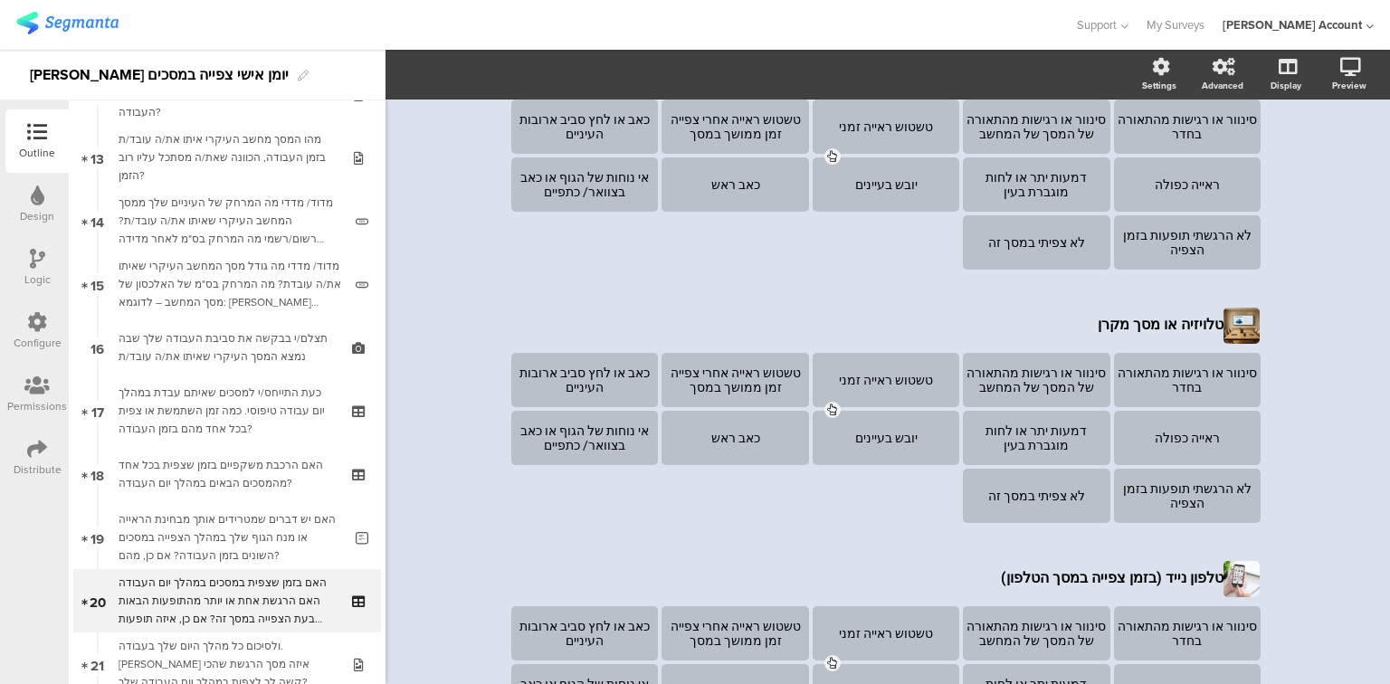
scroll to position [944, 0]
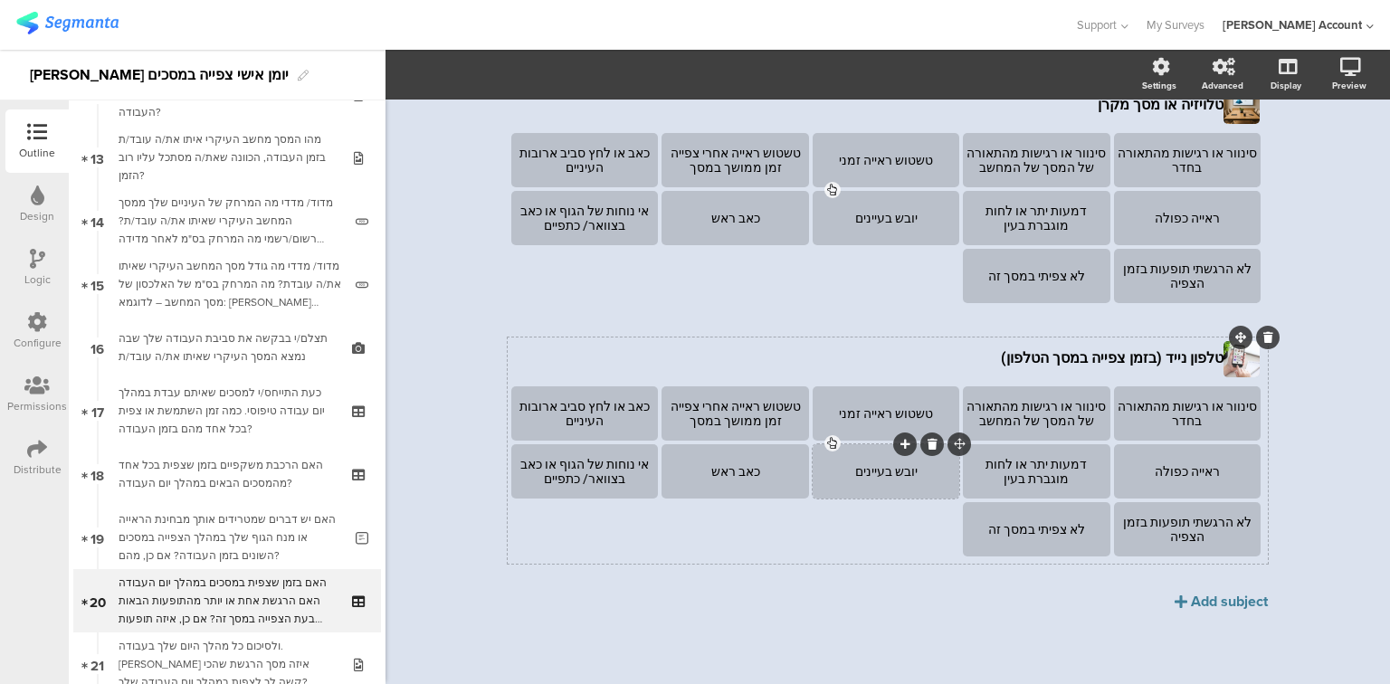
click at [834, 464] on div "יובש בעיינים" at bounding box center [885, 471] width 141 height 14
click at [476, 73] on span "Choice options" at bounding box center [485, 74] width 97 height 21
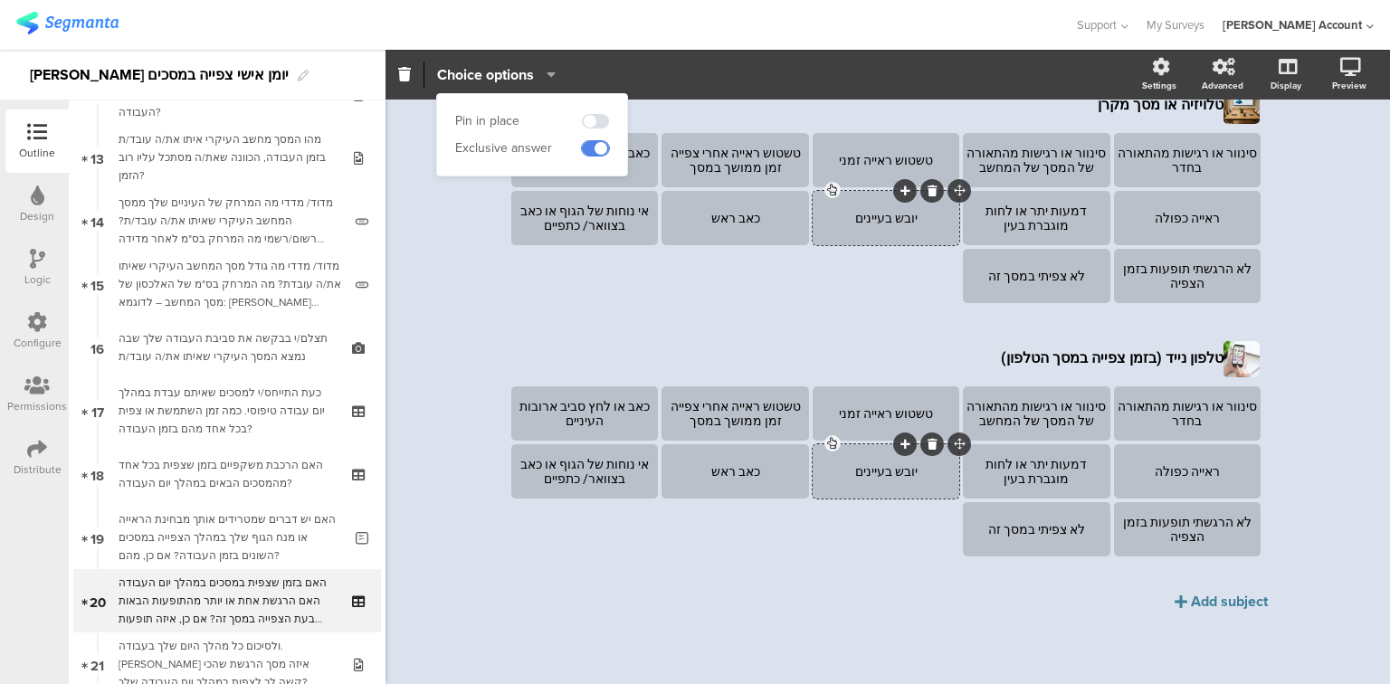
click at [595, 148] on span at bounding box center [595, 148] width 27 height 14
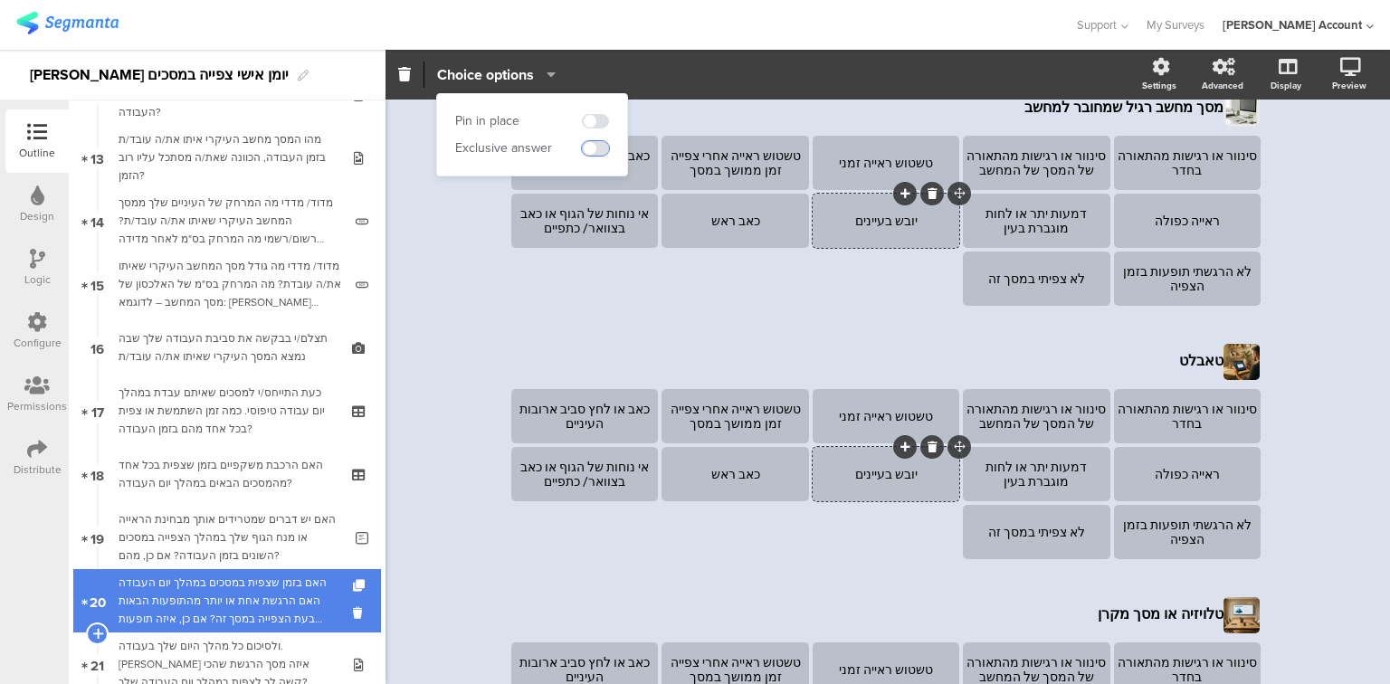
scroll to position [438, 0]
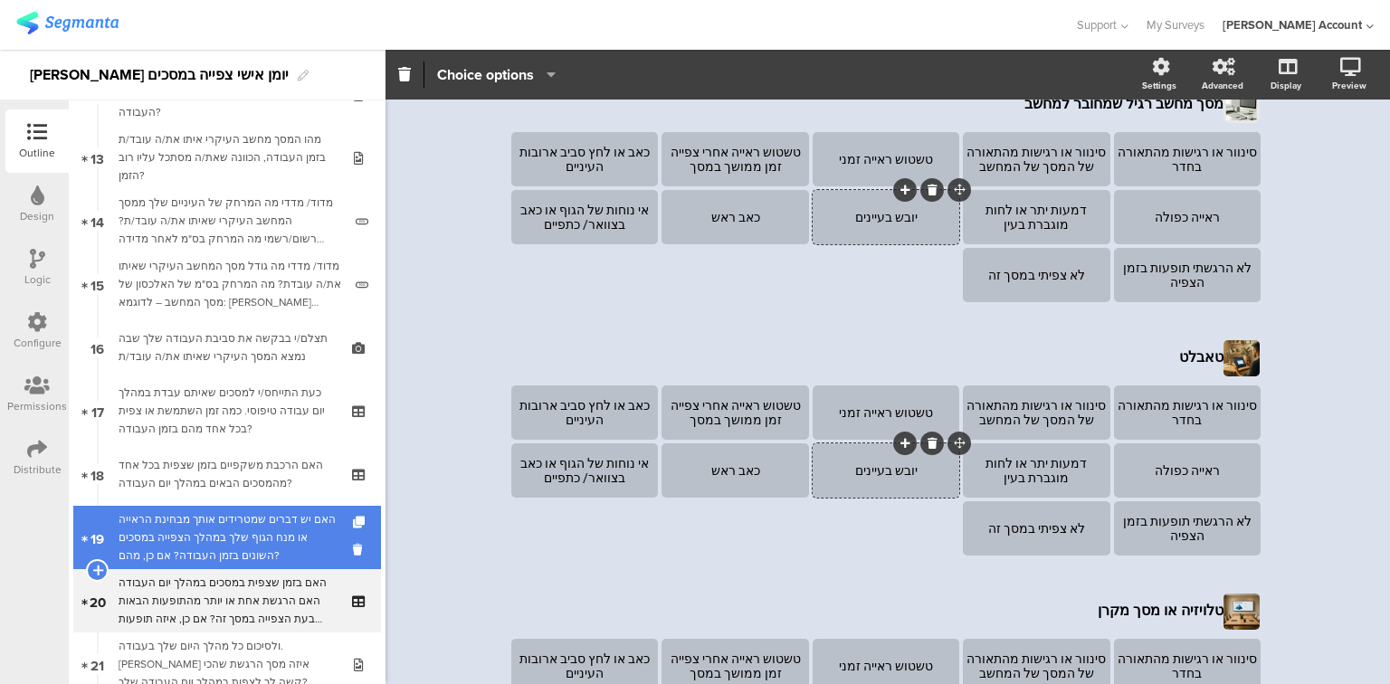
click at [204, 543] on div "האם יש דברים שמטרידים אותך מבחינת הראייה או מנח הגוף שלך במהלך הצפייה במסכים הש…" at bounding box center [231, 537] width 224 height 54
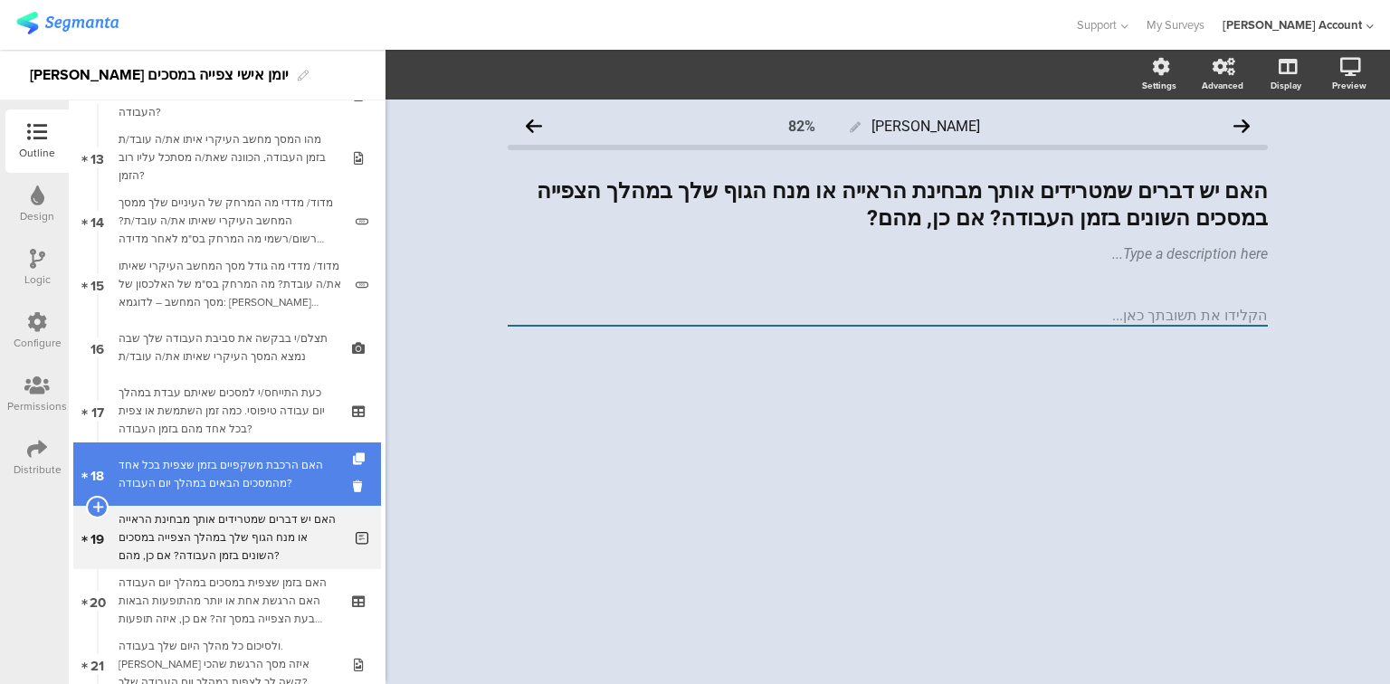
click at [207, 487] on div "האם הרכבת משקפיים בזמן שצפית בכל אחד מהמסכים הבאים במהלך יום העבודה?" at bounding box center [227, 474] width 216 height 36
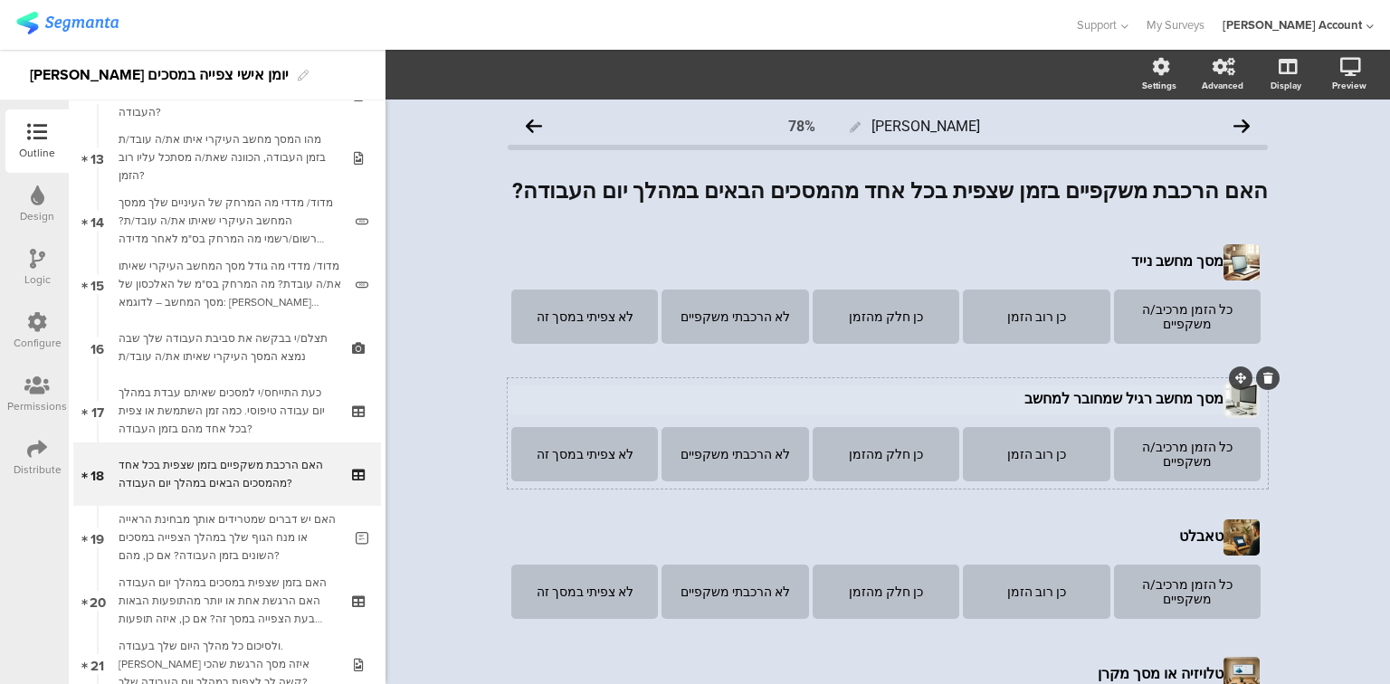
scroll to position [338, 0]
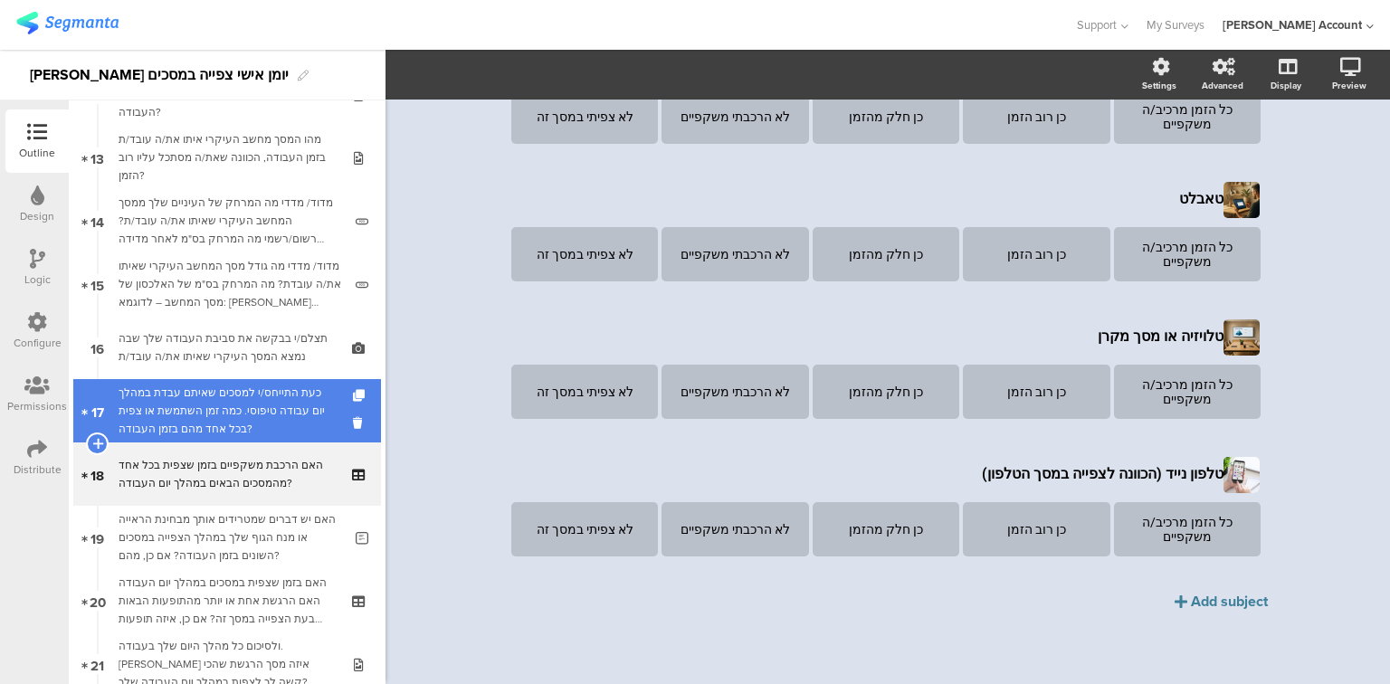
click at [193, 410] on div "כעת התייחס/י למסכים שאיתם עבדת במהלך יום עבודה טיפוסי. כמה זמן השתמשת או צפית ב…" at bounding box center [227, 411] width 216 height 54
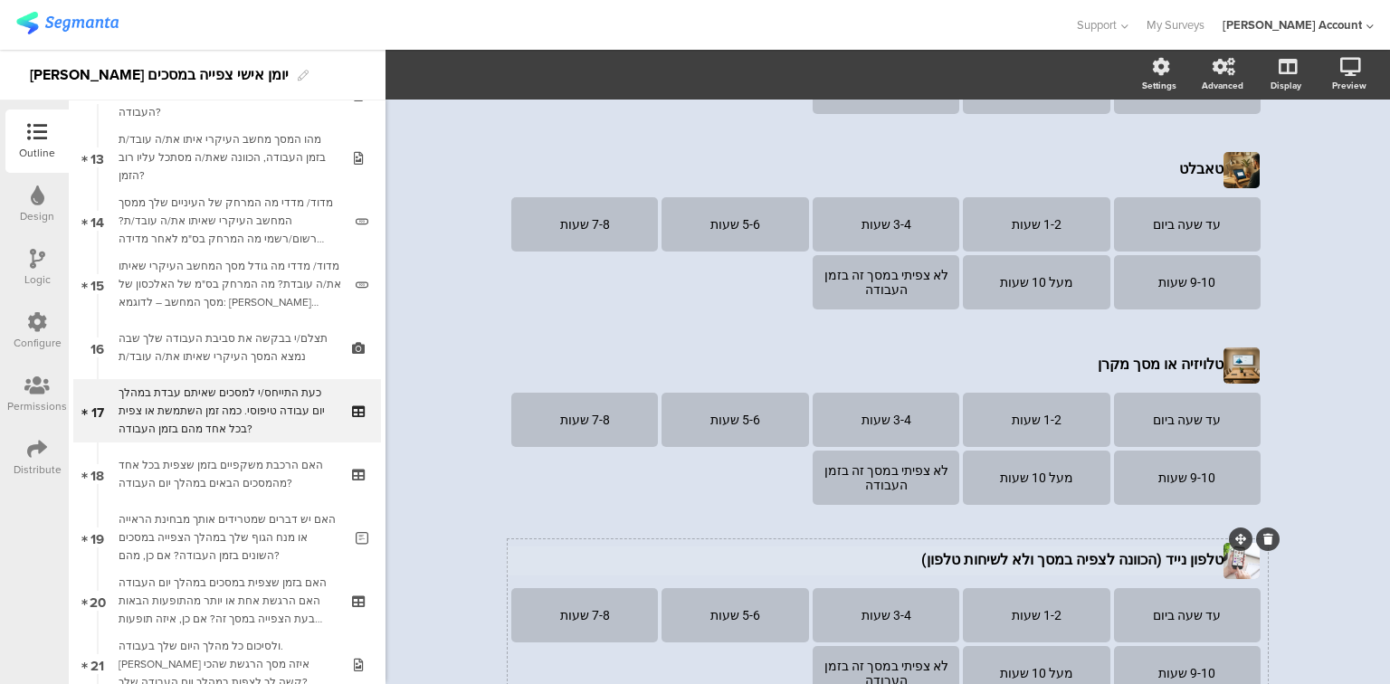
scroll to position [510, 0]
click at [1095, 563] on section "טלפון נייד (הכוונה לצפיה במסך ולא לשיחות טלפון) טלפון נייד (הכוונה לצפיה במסך ו…" at bounding box center [887, 562] width 753 height 36
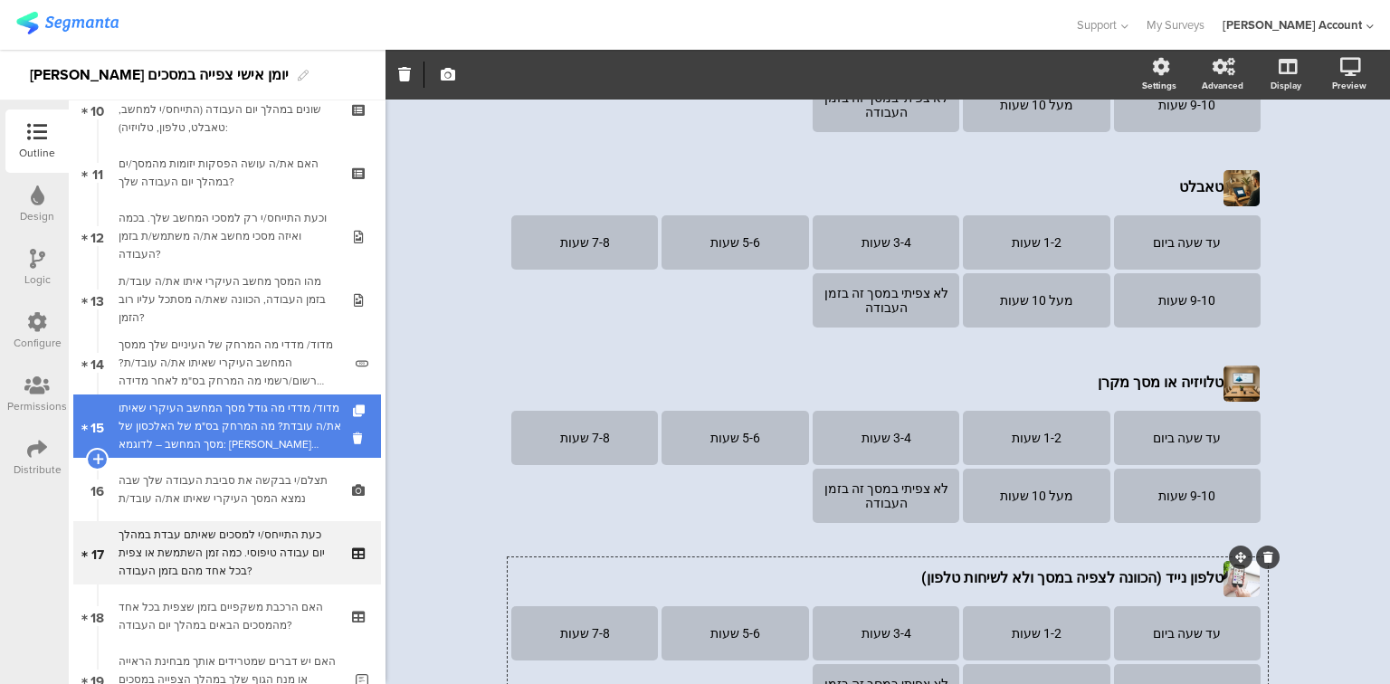
scroll to position [662, 0]
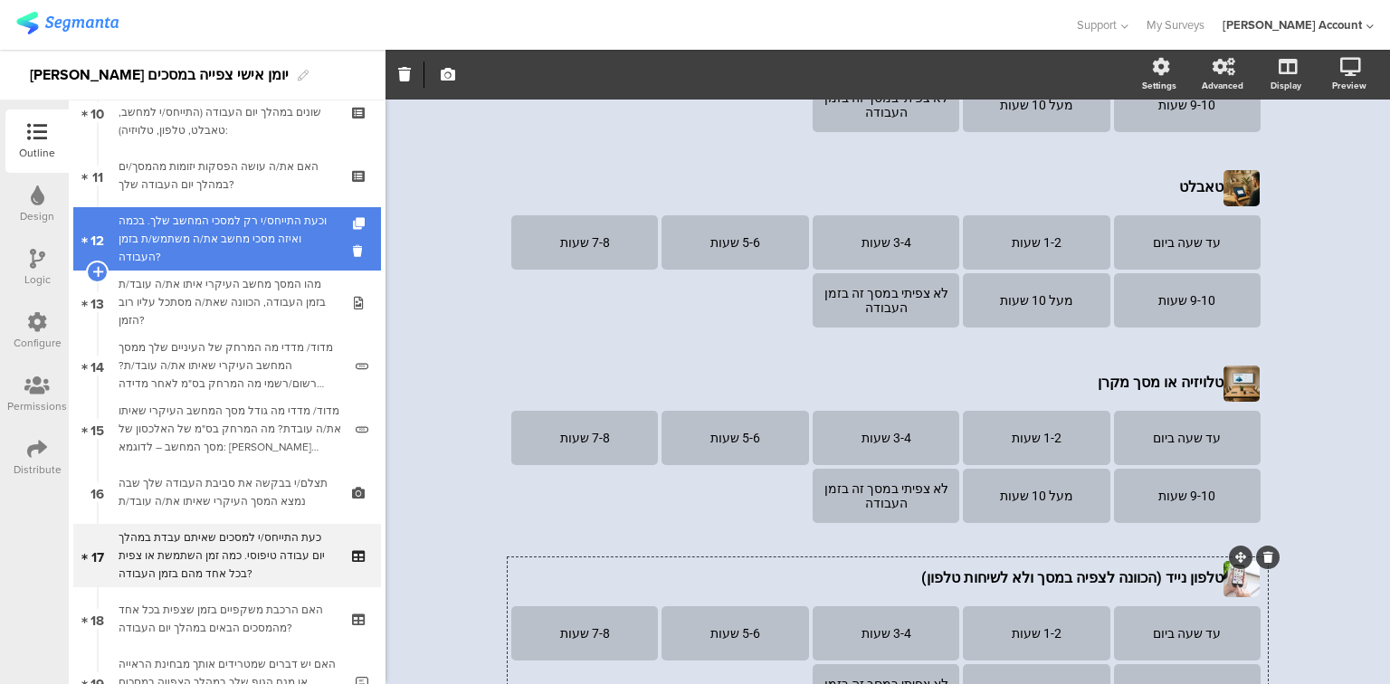
click at [196, 252] on div "וכעת התייחס/י רק למסכי המחשב שלך. בכמה ואיזה מסכי מחשב את/ה משתמש/ת בזמן העבודה?" at bounding box center [227, 239] width 216 height 54
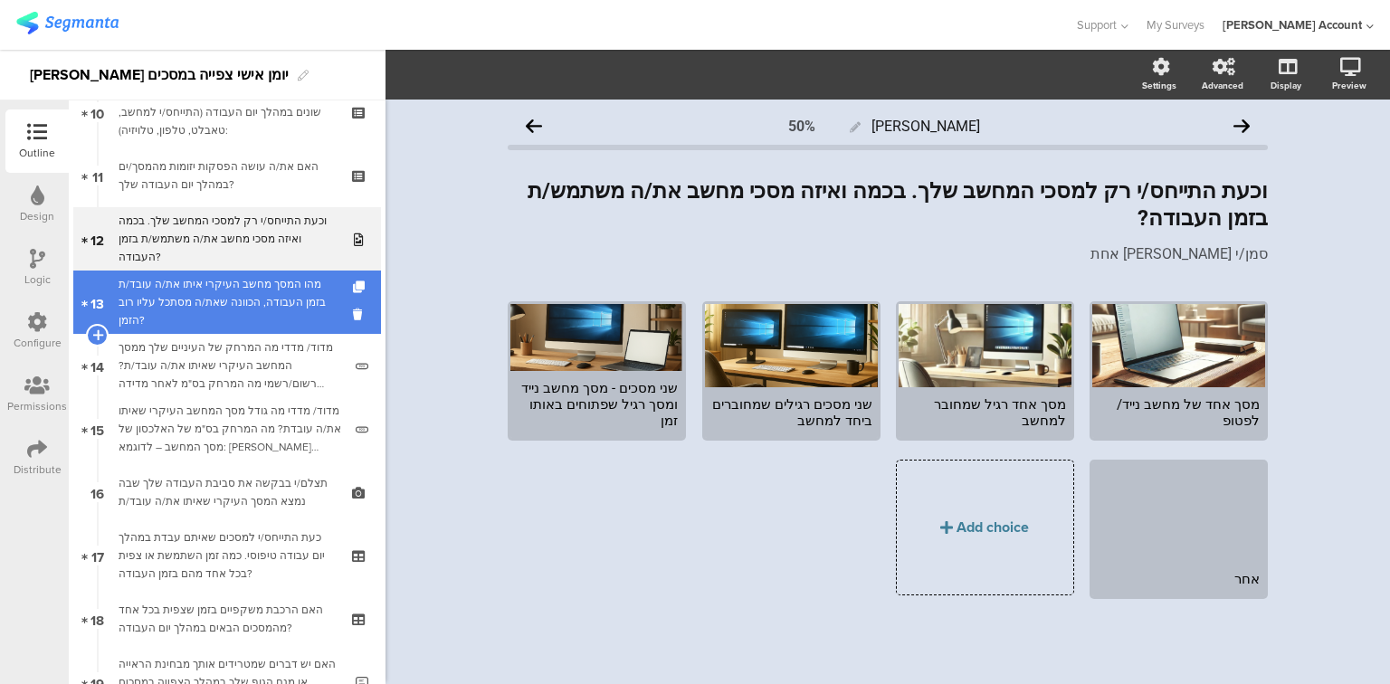
click at [167, 308] on div "מהו המסך מחשב העיקרי איתו את/ה עובד/ת בזמן העבודה, הכוונה שאת/ה מסתכל עליו רוב …" at bounding box center [227, 302] width 216 height 54
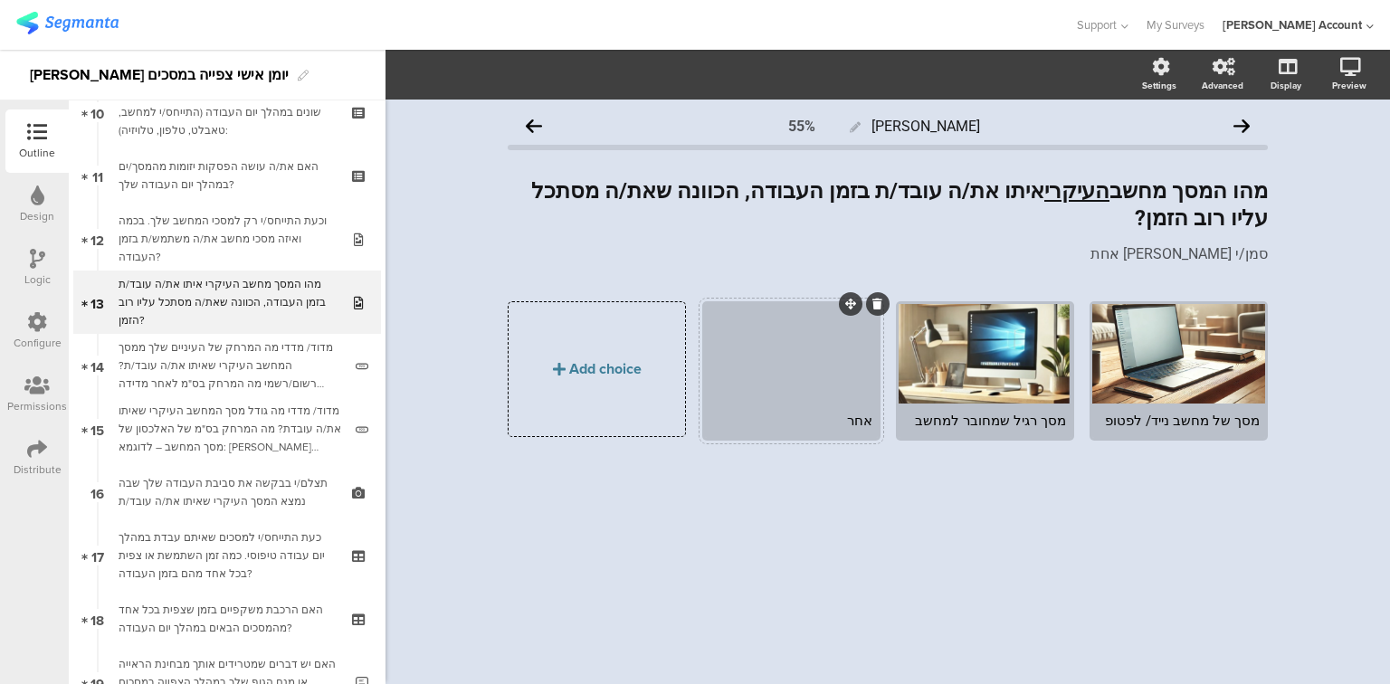
click at [782, 346] on div at bounding box center [791, 354] width 173 height 100
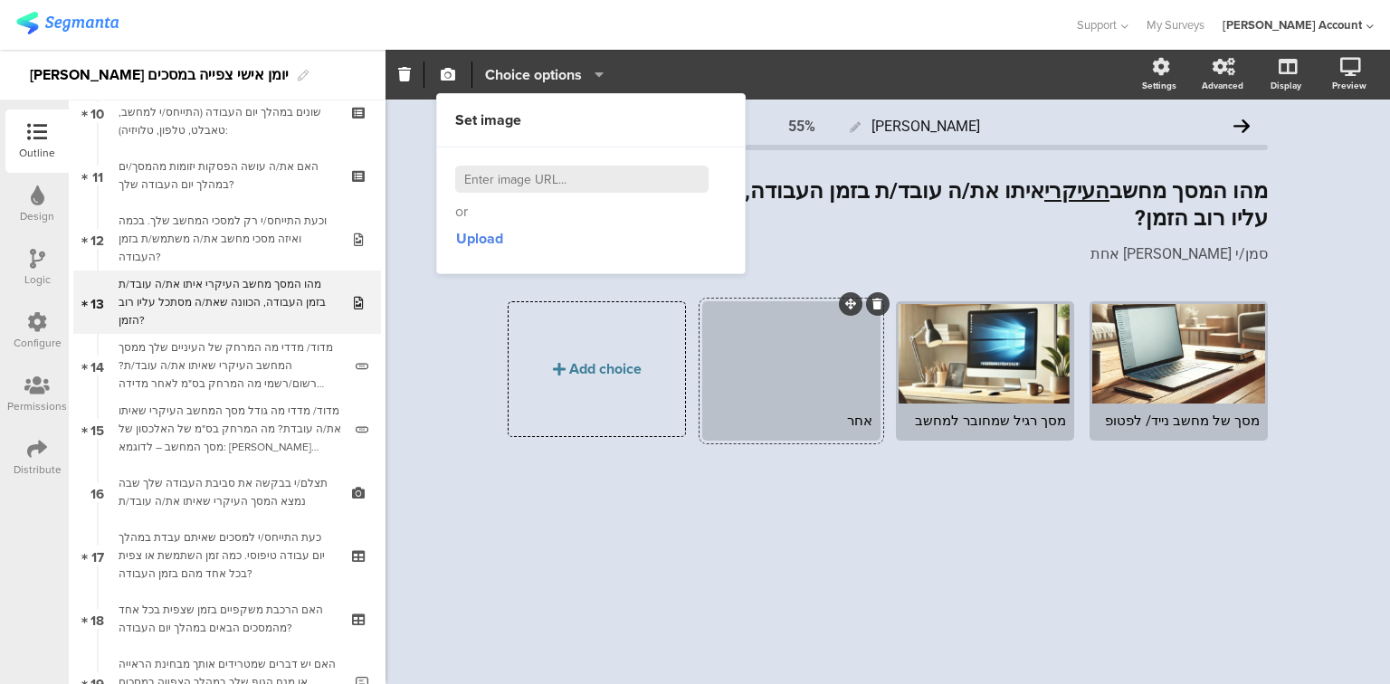
click at [510, 74] on span "Choice options" at bounding box center [533, 74] width 97 height 21
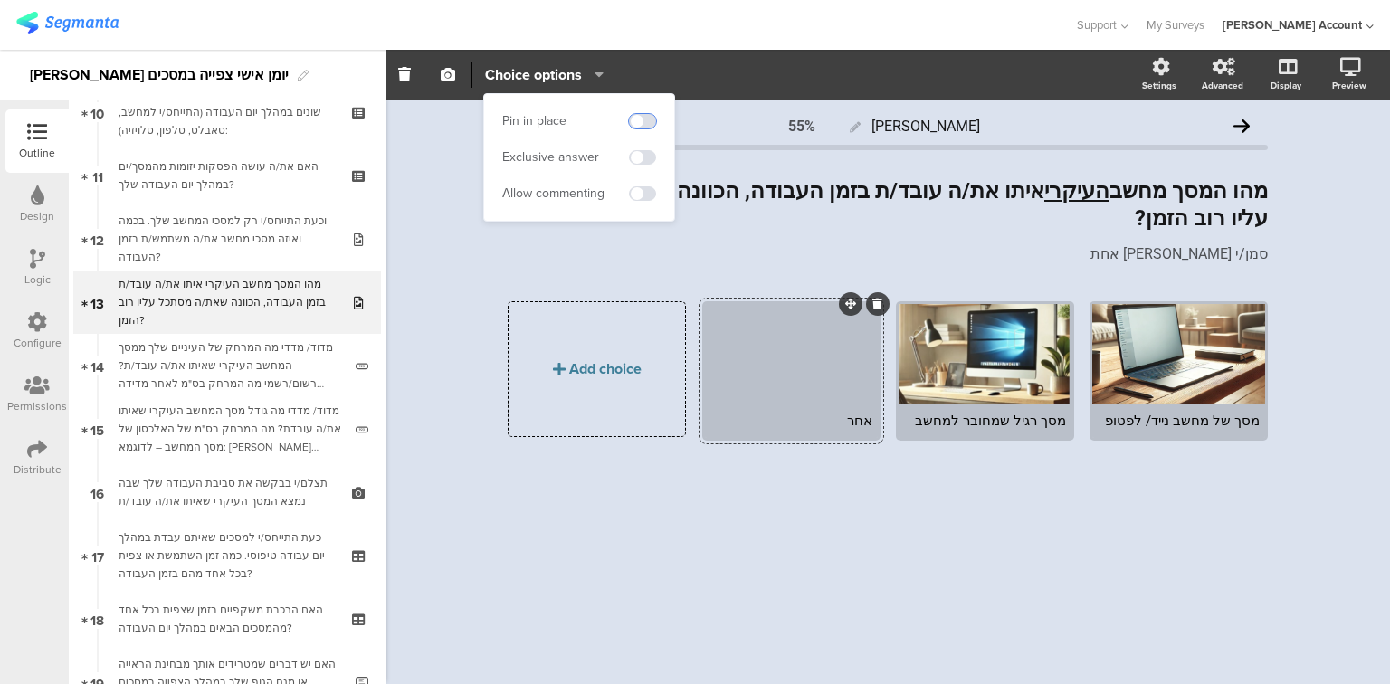
click at [644, 123] on span at bounding box center [642, 121] width 27 height 14
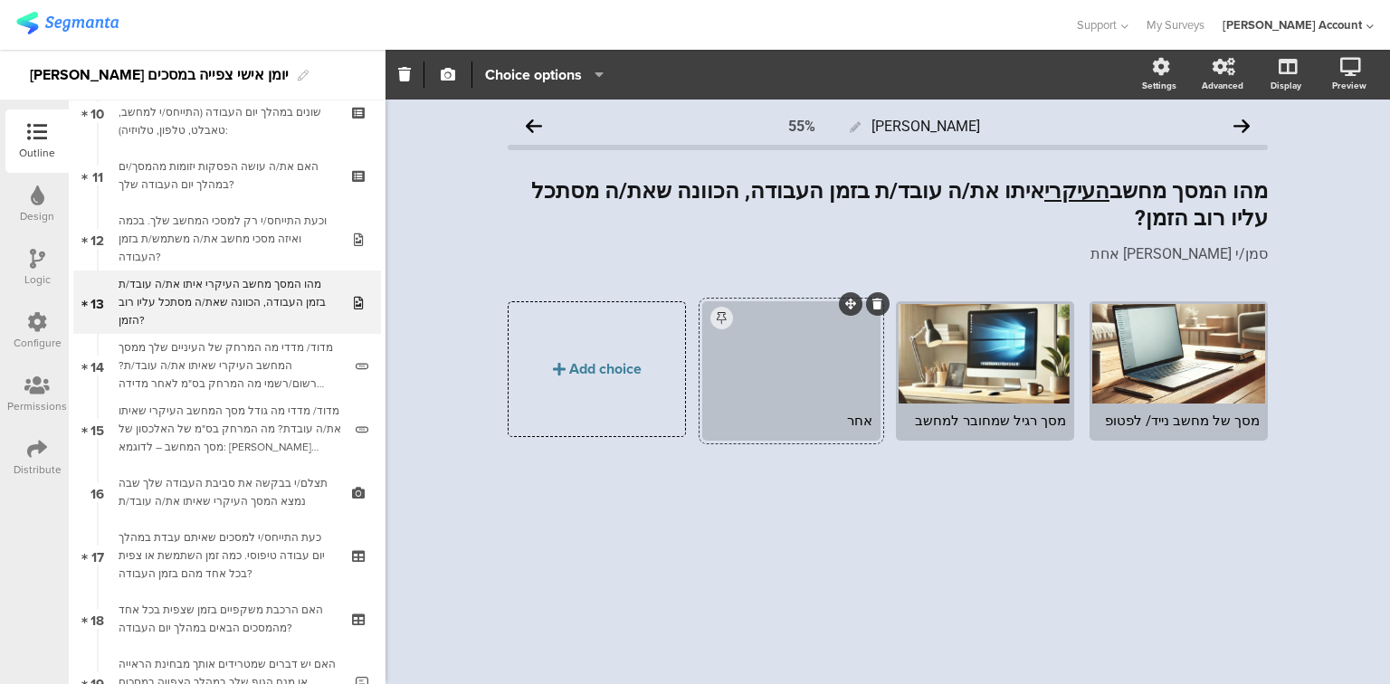
click at [786, 413] on div "אחר" at bounding box center [791, 421] width 162 height 16
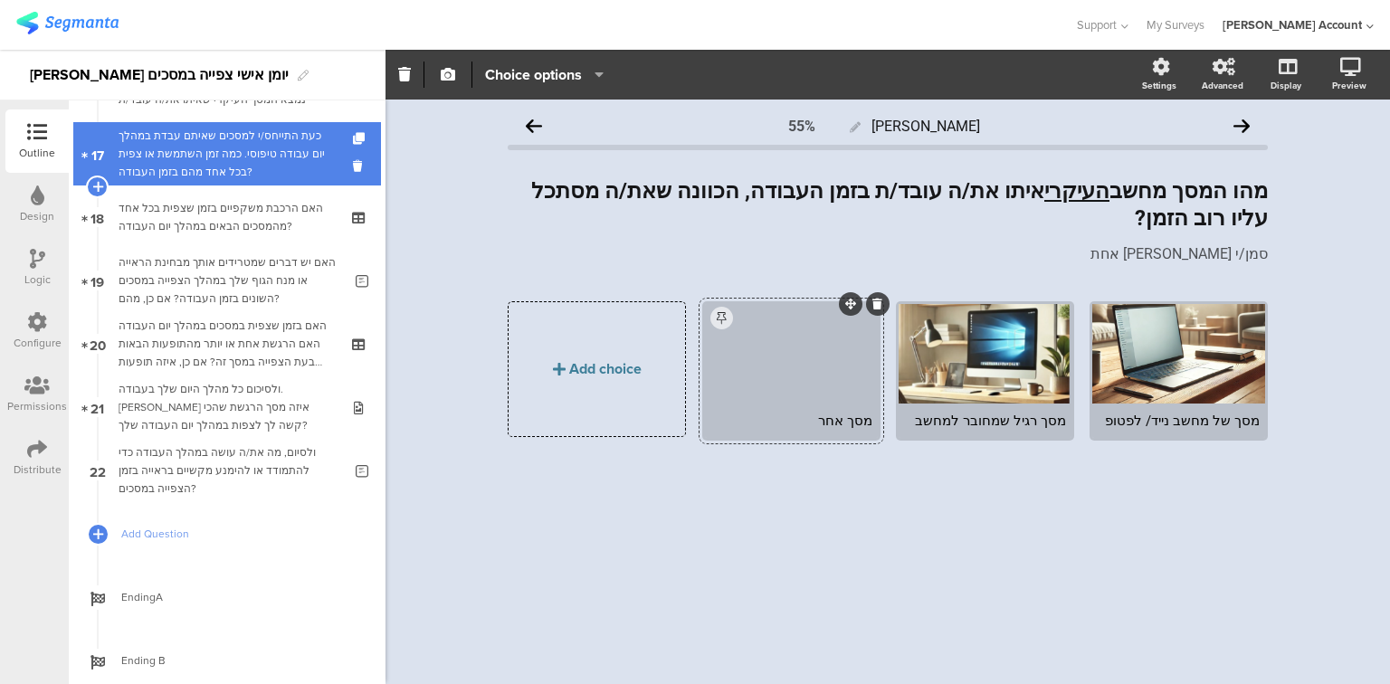
scroll to position [1097, 0]
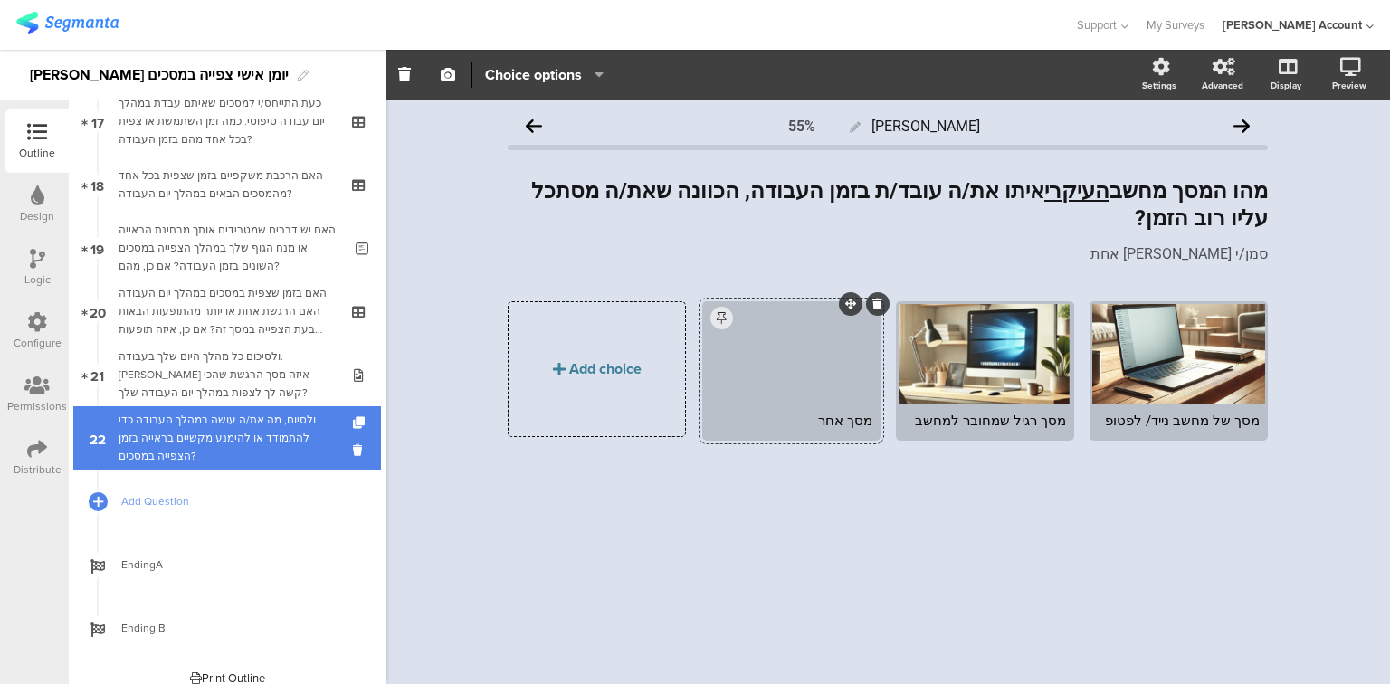
click at [203, 440] on div "ולסיום, מה את/ה עושה במהלך העבודה כדי להתמודד או להימנע מקשיים בראייה בזמן הצפי…" at bounding box center [231, 438] width 224 height 54
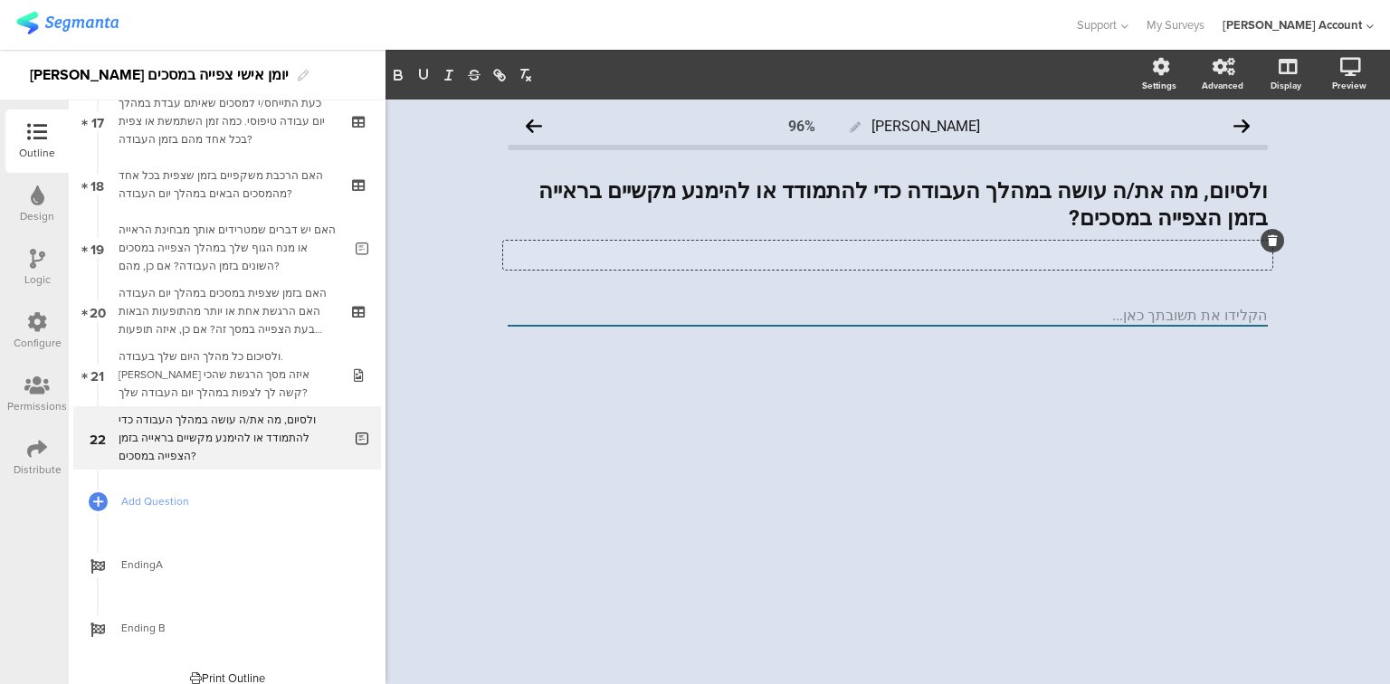
click at [1126, 254] on div "Type a description here..." at bounding box center [887, 255] width 769 height 29
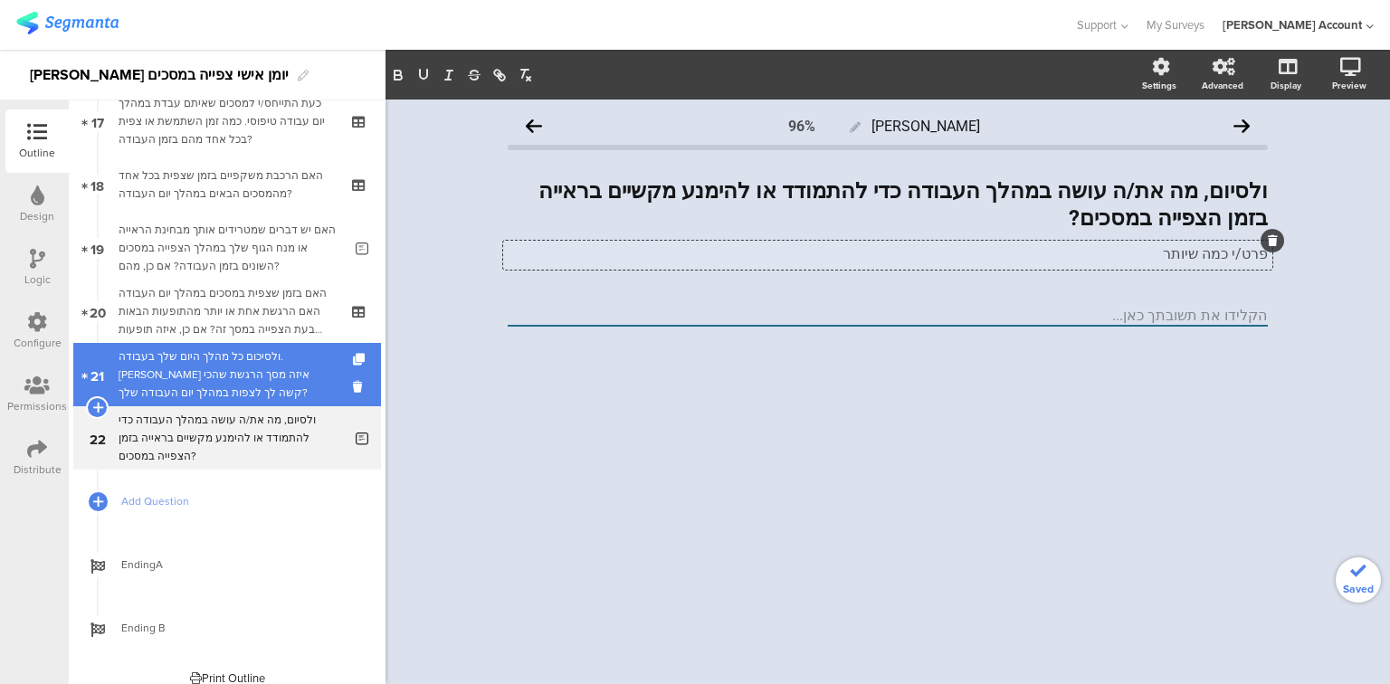
click at [229, 373] on div "ולסיכום כל מהלך היום שלך בעבודה. מול איזה מסך הרגשת שהכי קשה לך לצפות במהלך יום…" at bounding box center [227, 375] width 216 height 54
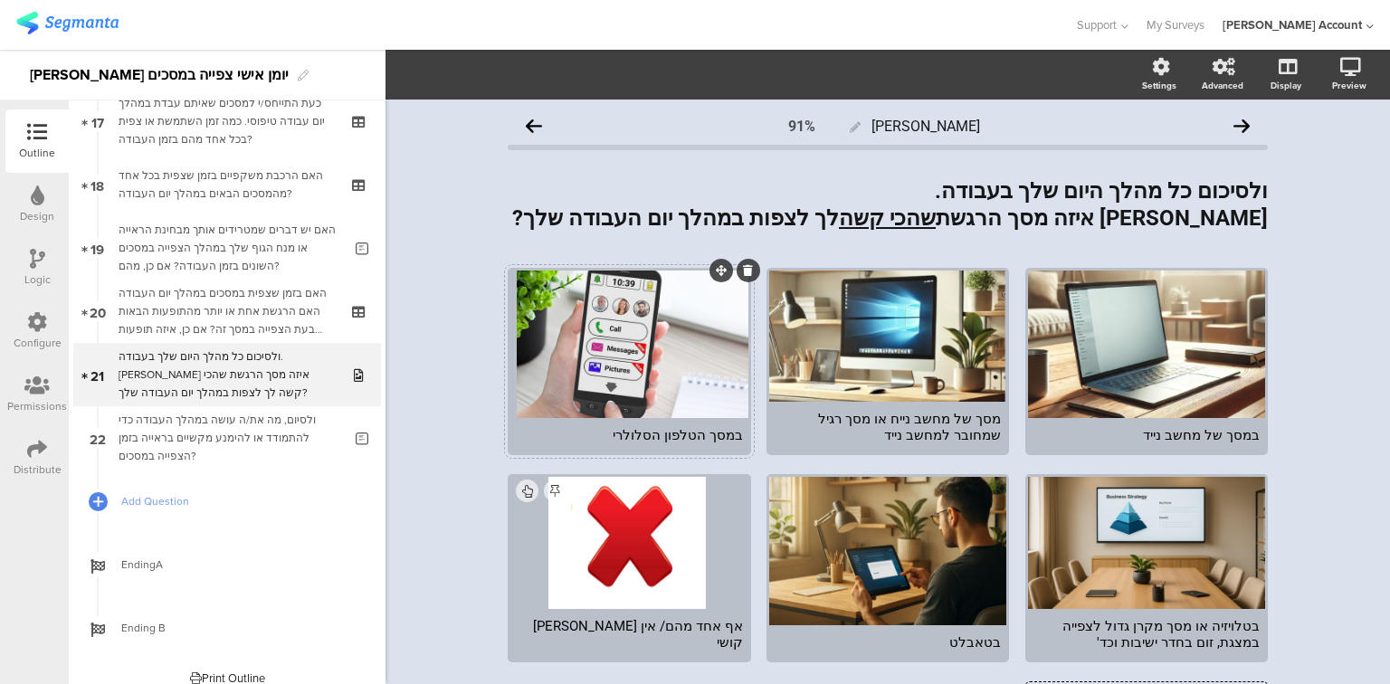
click at [624, 349] on div at bounding box center [628, 345] width 237 height 148
click at [442, 81] on icon "button" at bounding box center [448, 74] width 14 height 14
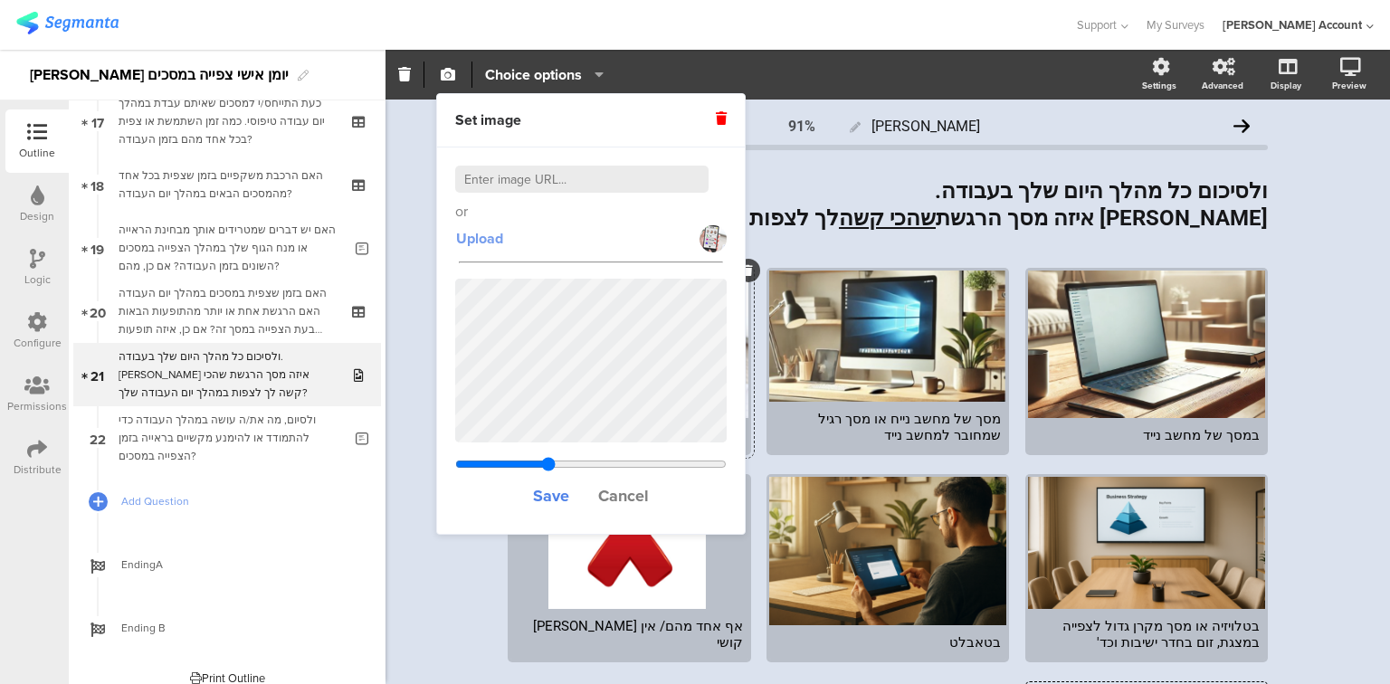
click at [474, 241] on span "Upload" at bounding box center [479, 238] width 47 height 21
drag, startPoint x: 547, startPoint y: 462, endPoint x: 538, endPoint y: 453, distance: 12.2
type input "0.3693125"
click at [538, 457] on input "range" at bounding box center [591, 464] width 272 height 14
click at [606, 496] on span "Cancel" at bounding box center [623, 496] width 51 height 24
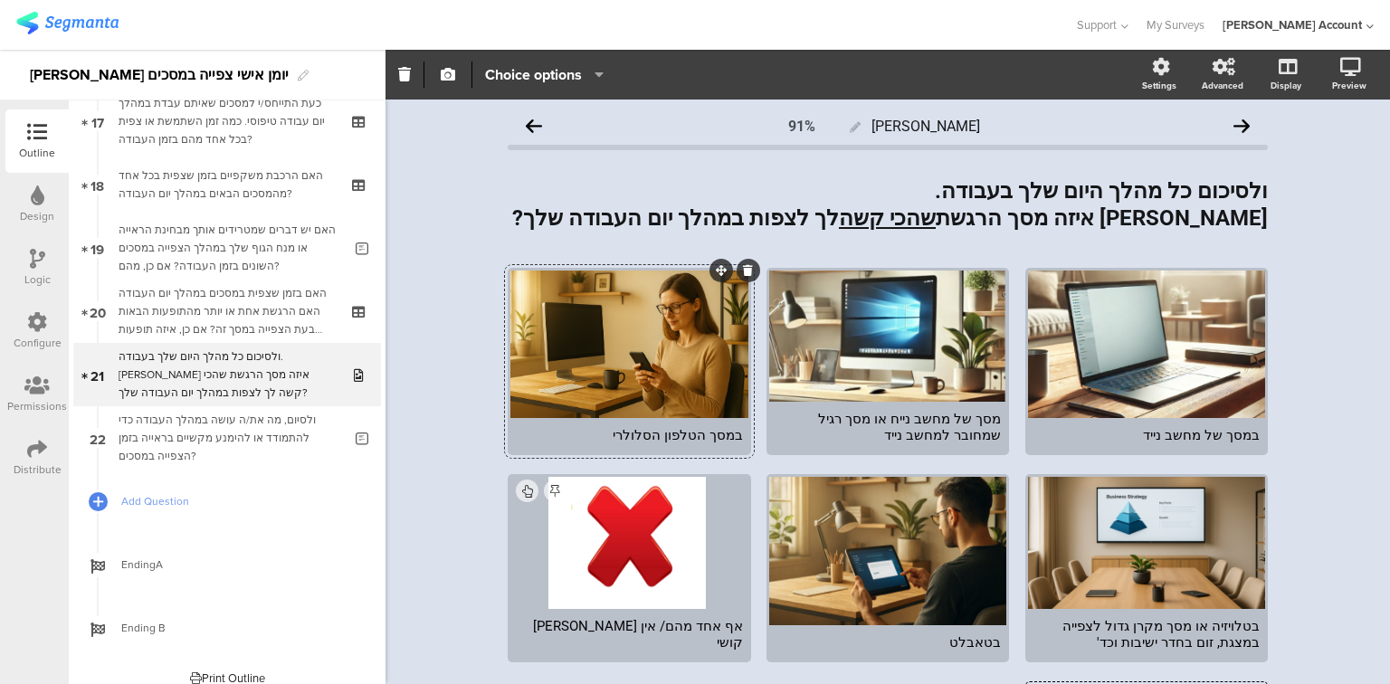
drag, startPoint x: 579, startPoint y: 362, endPoint x: 447, endPoint y: 88, distance: 304.4
click at [445, 73] on icon "button" at bounding box center [448, 74] width 14 height 14
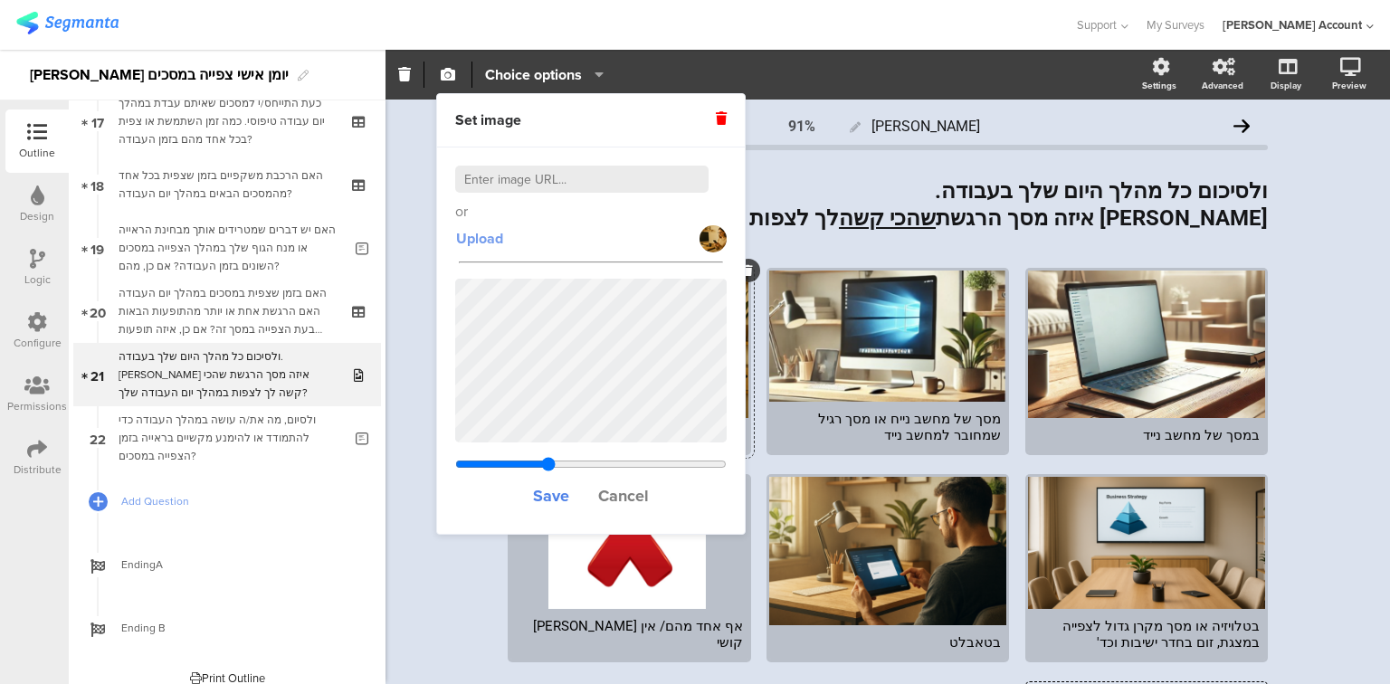
click at [480, 246] on span "Upload" at bounding box center [479, 238] width 47 height 21
type input "0.923538461538462"
click at [548, 500] on span "Save" at bounding box center [551, 496] width 36 height 24
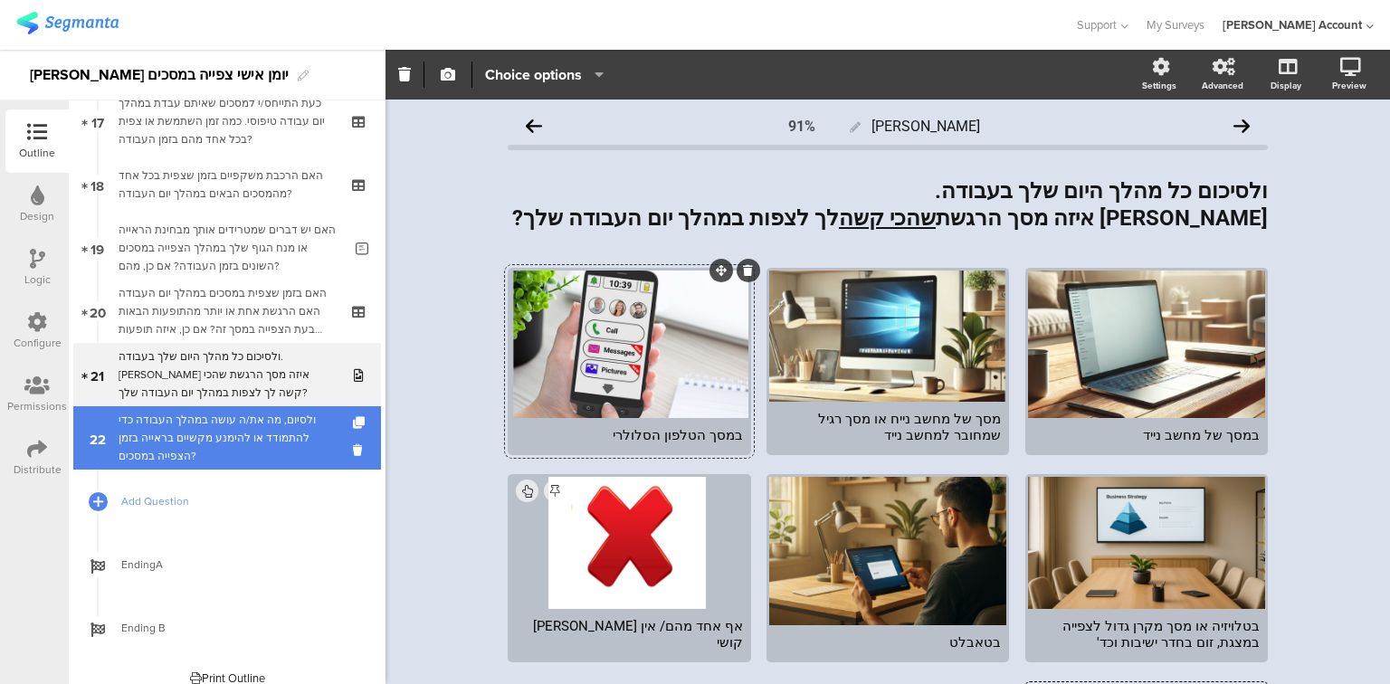
click at [250, 441] on div "ולסיום, מה את/ה עושה במהלך העבודה כדי להתמודד או להימנע מקשיים בראייה בזמן הצפי…" at bounding box center [231, 438] width 224 height 54
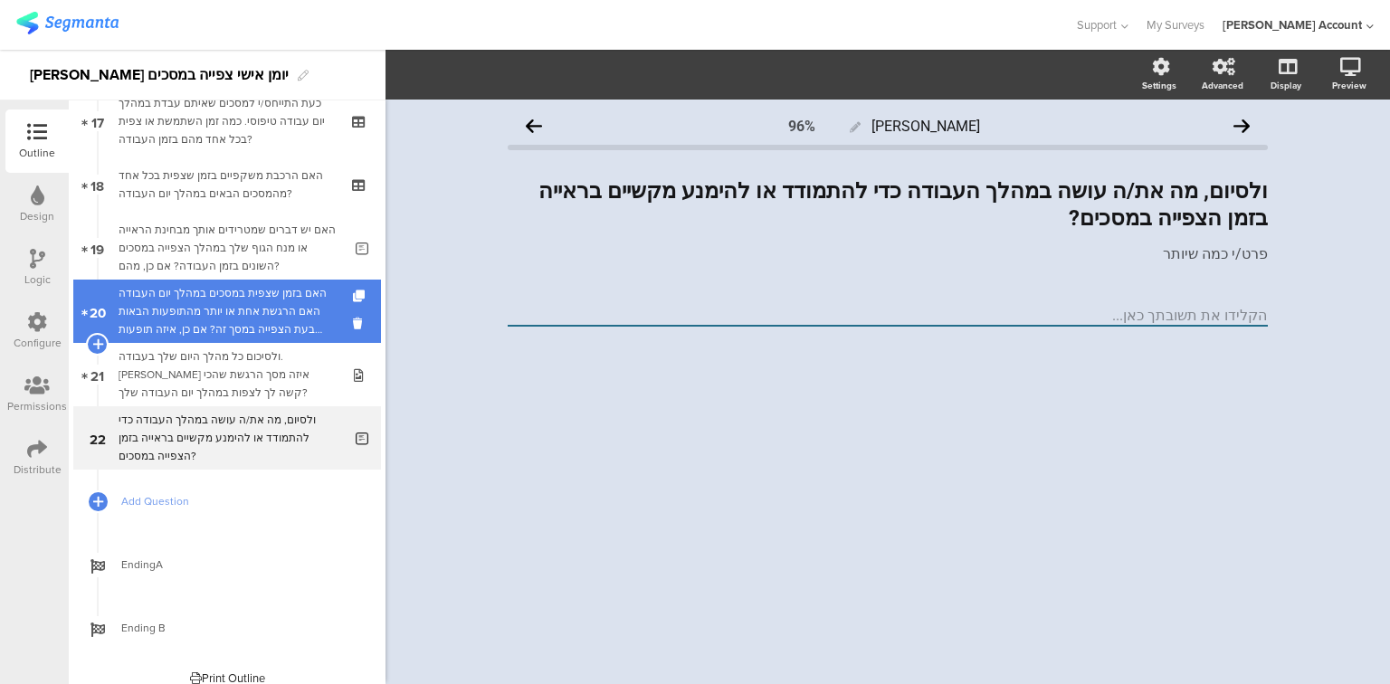
click at [274, 308] on div "האם בזמן שצפית במסכים במהלך יום העבודה האם הרגשת אחת או יותר מהתופעות הבאות בעת…" at bounding box center [227, 311] width 216 height 54
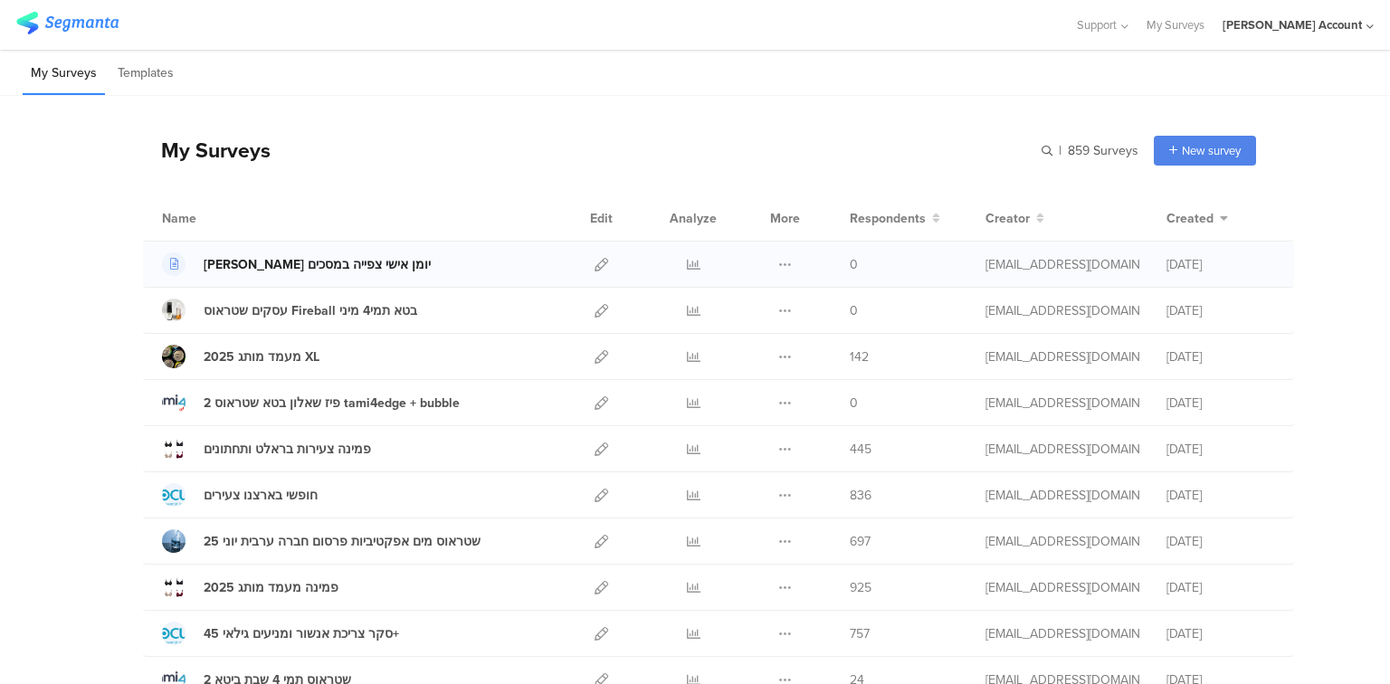
click at [315, 260] on div "שמיר שאלון יומן אישי צפייה במסכים" at bounding box center [317, 264] width 227 height 19
click at [329, 260] on div "שמיר שאלון יומן אישי צפייה במסכים" at bounding box center [317, 264] width 227 height 19
click at [595, 264] on icon at bounding box center [602, 265] width 14 height 14
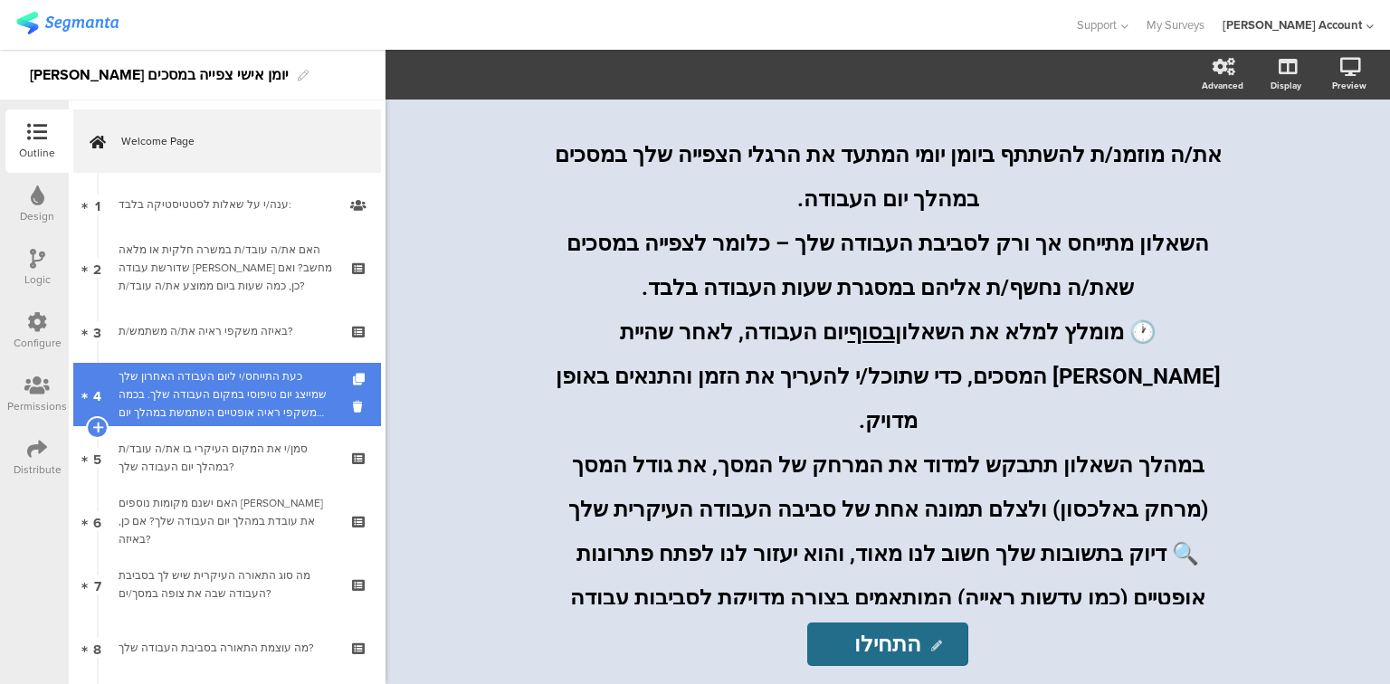
click at [235, 390] on div "כעת התייחס/י ליום העבודה האחרון שלך שמייצג יום טיפוסי במקום העבודה שלך. בכמה מש…" at bounding box center [227, 394] width 216 height 54
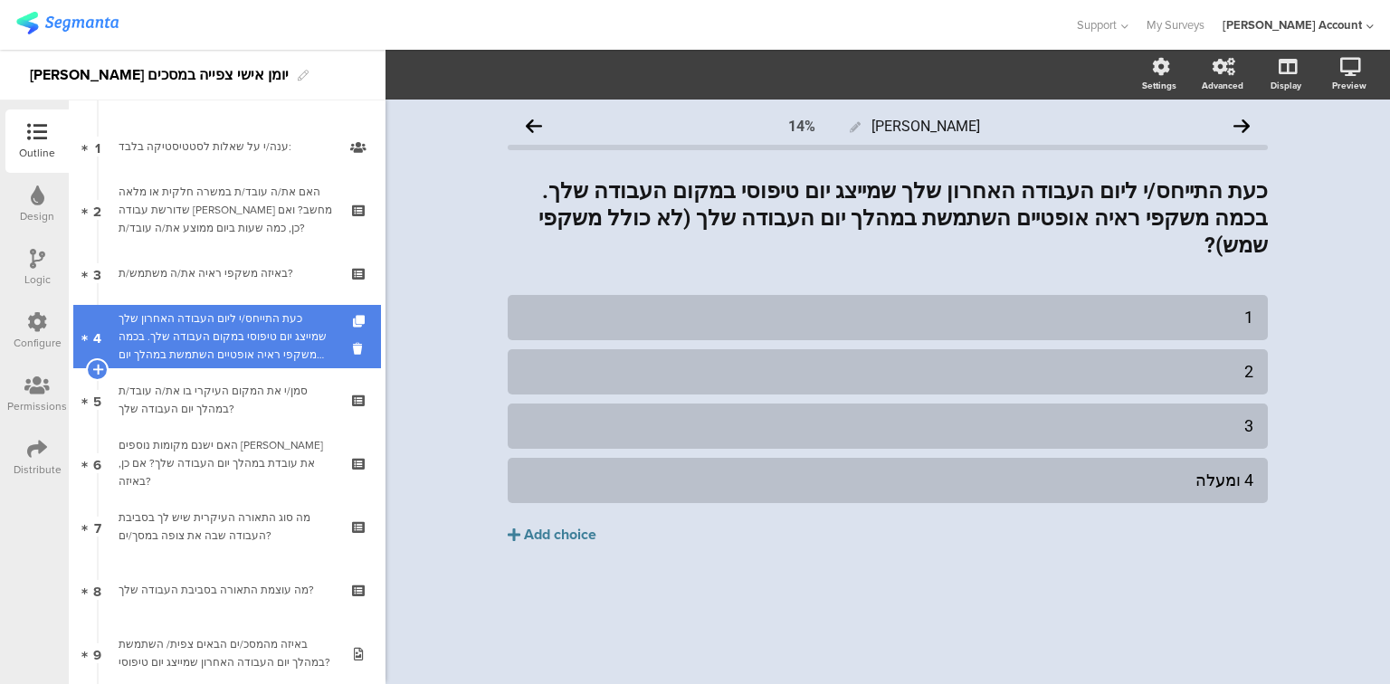
scroll to position [145, 0]
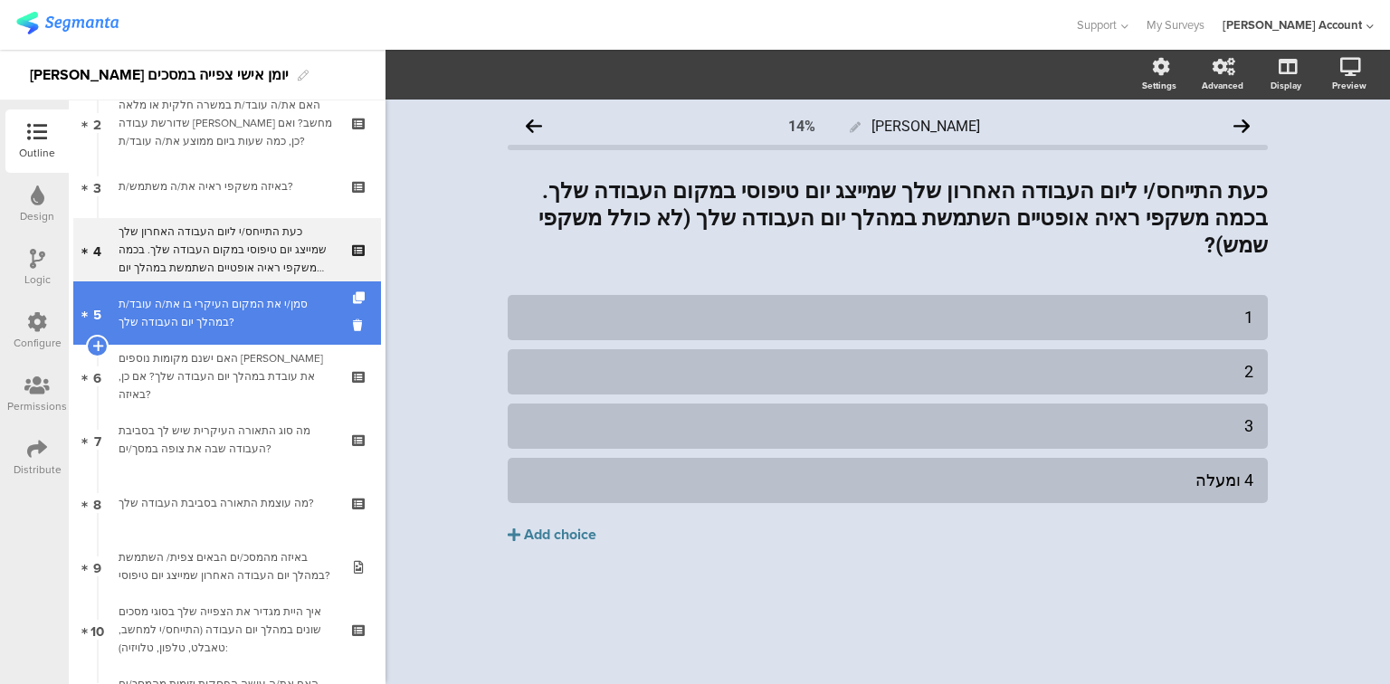
click at [162, 321] on div "סמן/י את המקום העיקרי בו את/ה עובד/ת במהלך יום העבודה שלך?" at bounding box center [227, 313] width 216 height 36
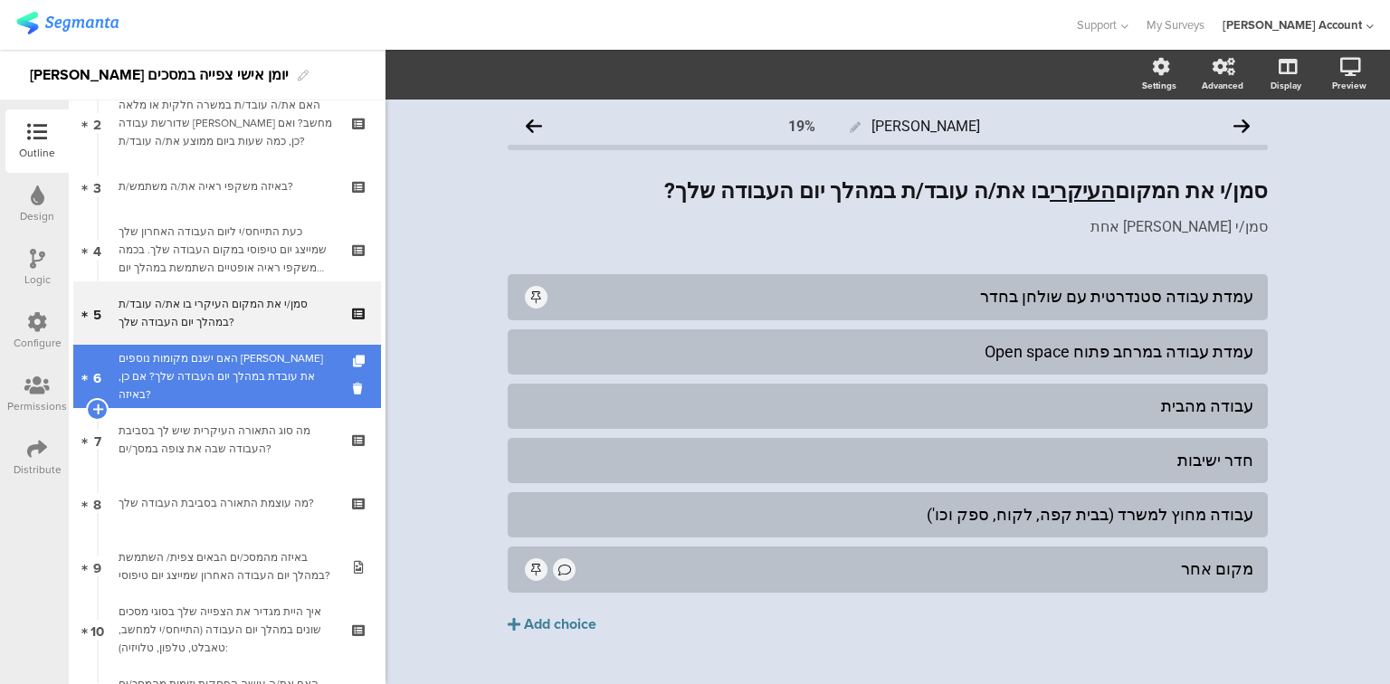
click at [186, 376] on div "האם ישנם מקומות נוספים [PERSON_NAME] את עובדת במהלך יום העבודה שלך? אם כן, באיז…" at bounding box center [227, 376] width 216 height 54
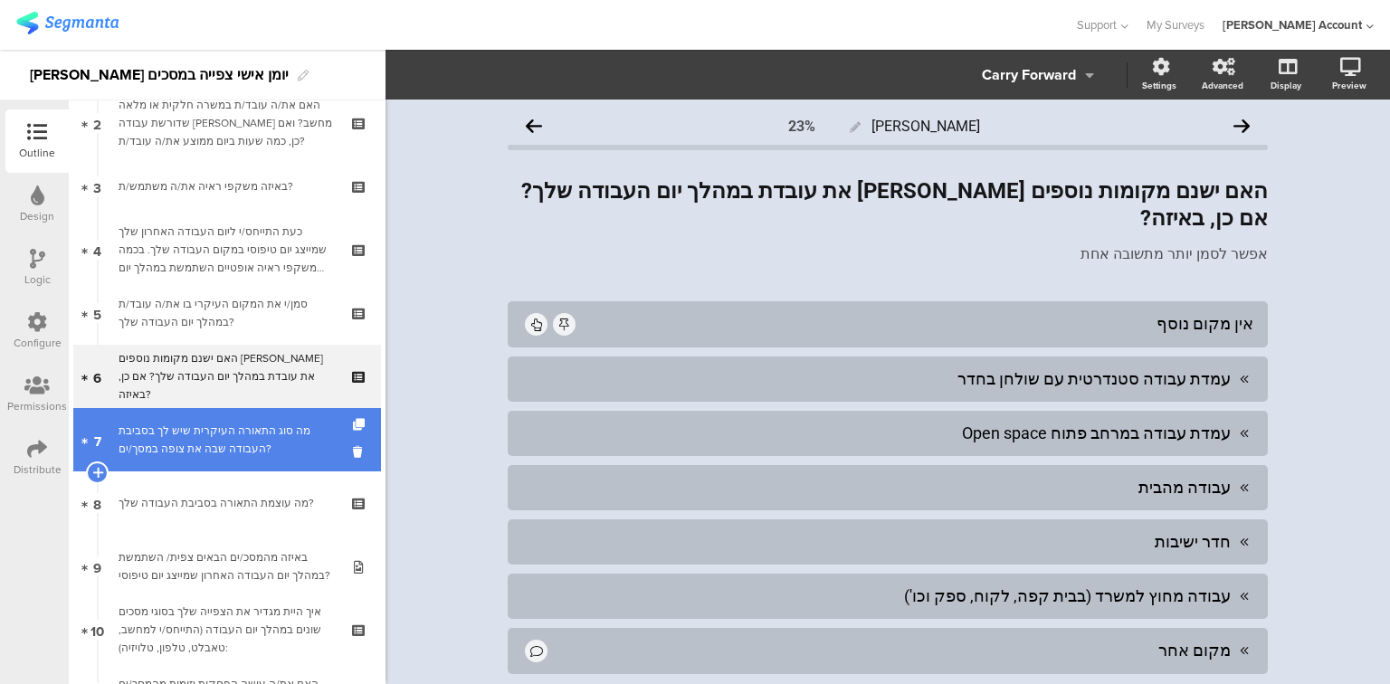
click at [194, 430] on div "מה סוג התאורה העיקרית שיש לך בסביבת העבודה שבה את צופה במסך/ים?" at bounding box center [227, 440] width 216 height 36
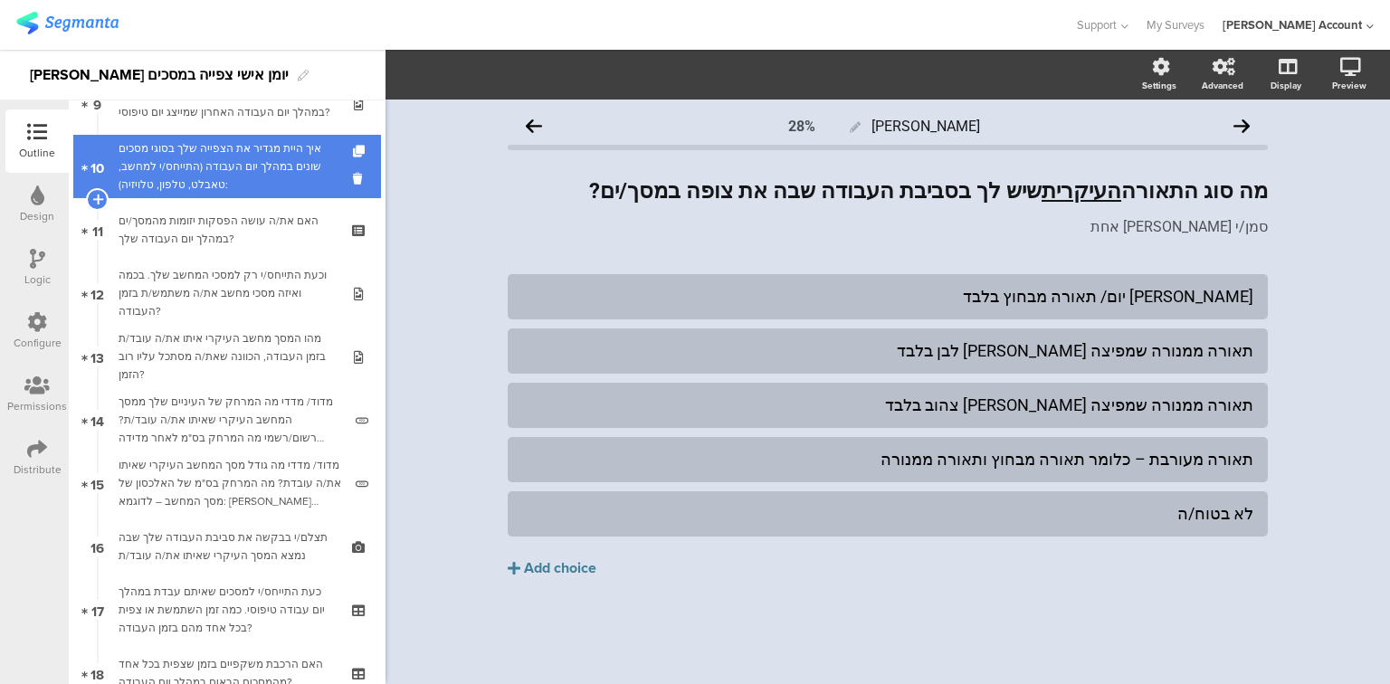
scroll to position [724, 0]
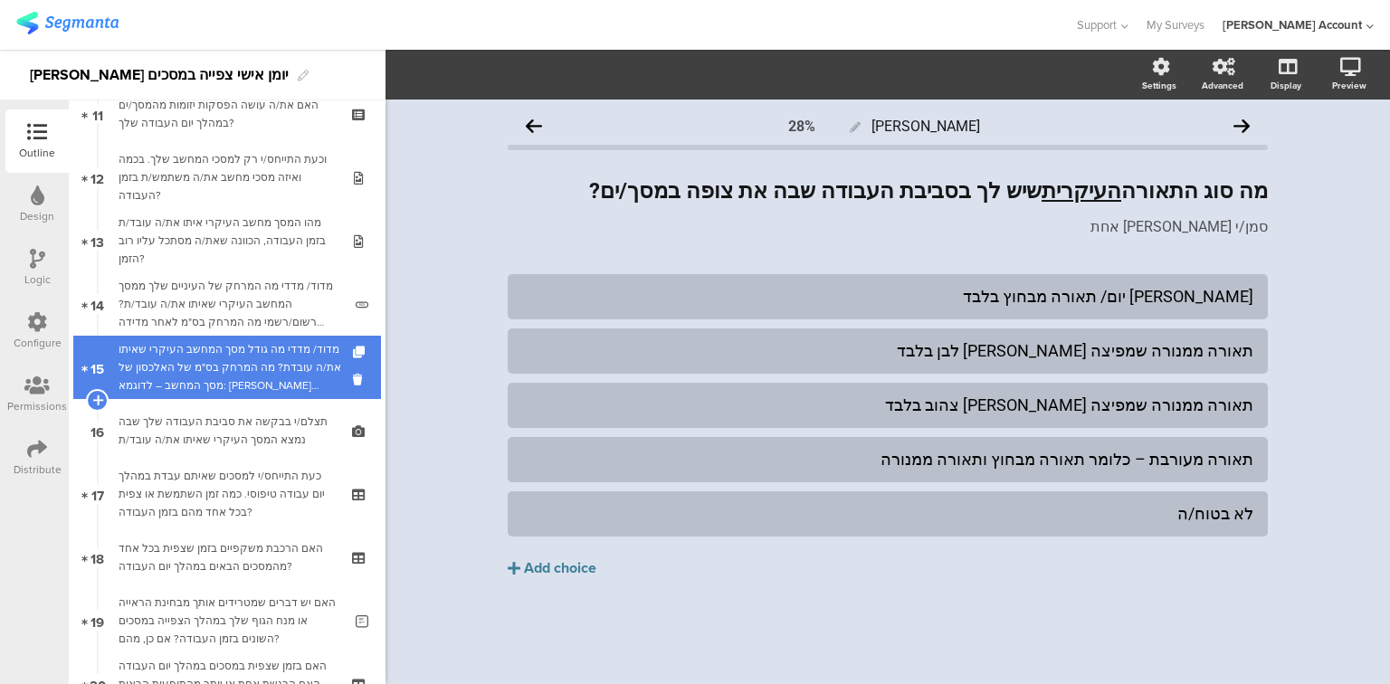
click at [202, 370] on div "מדוד/ מדדי מה גודל מסך המחשב העיקרי שאיתו את/ה עובדת? מה המרחק בס"מ של האלכסון …" at bounding box center [231, 367] width 224 height 54
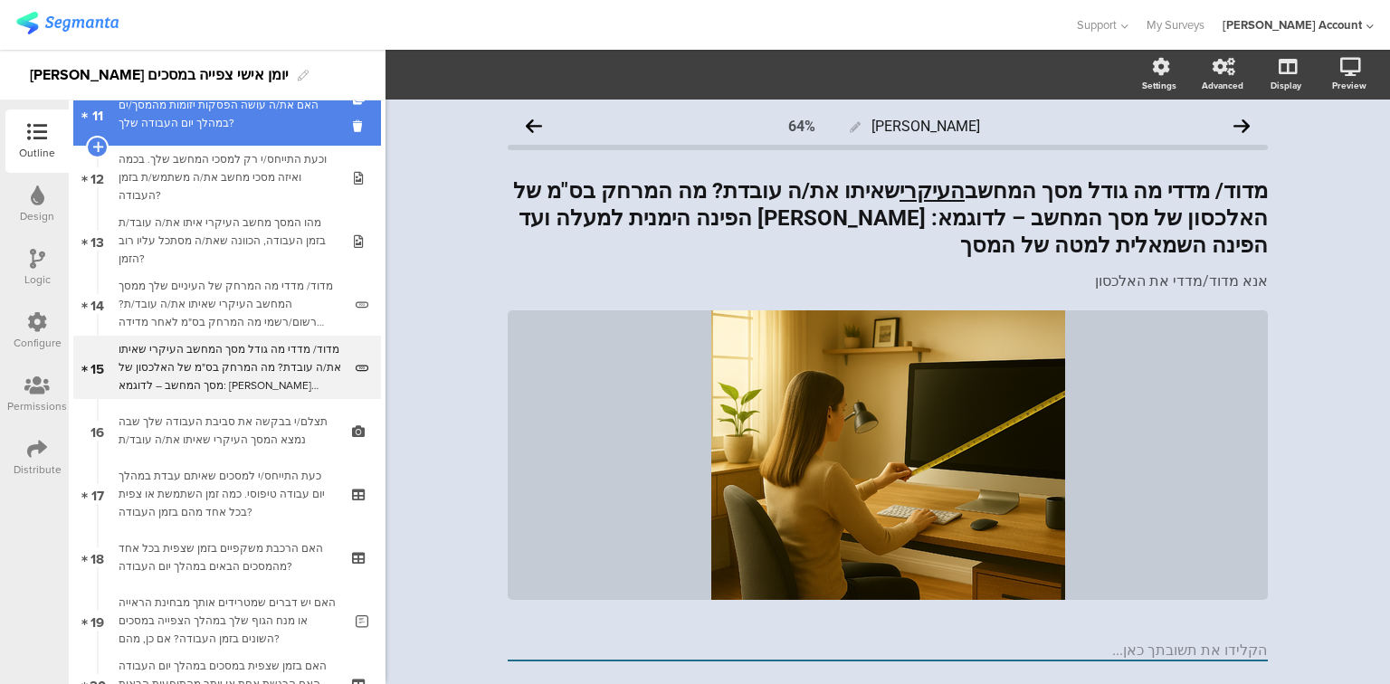
click at [211, 110] on div "האם את/ה עושה הפסקות יזומות מהמסך/ים במהלך יום העבודה שלך?" at bounding box center [227, 114] width 216 height 36
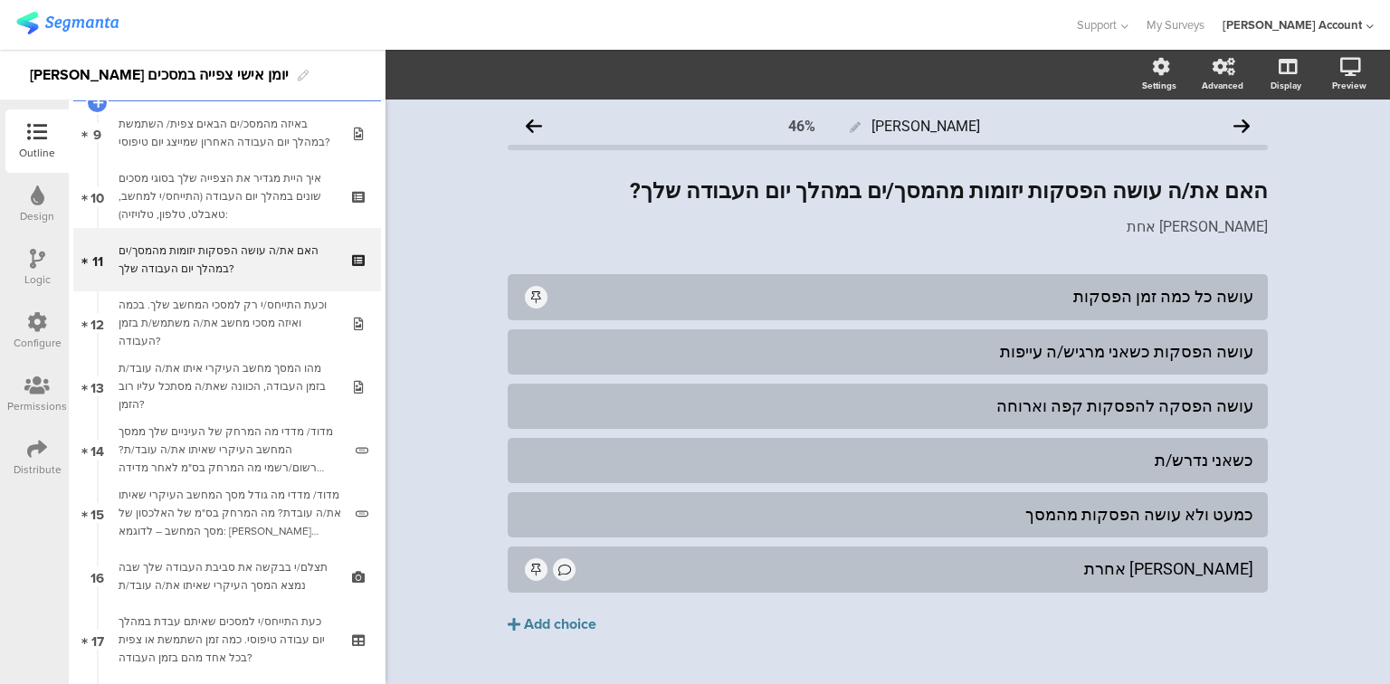
scroll to position [507, 0]
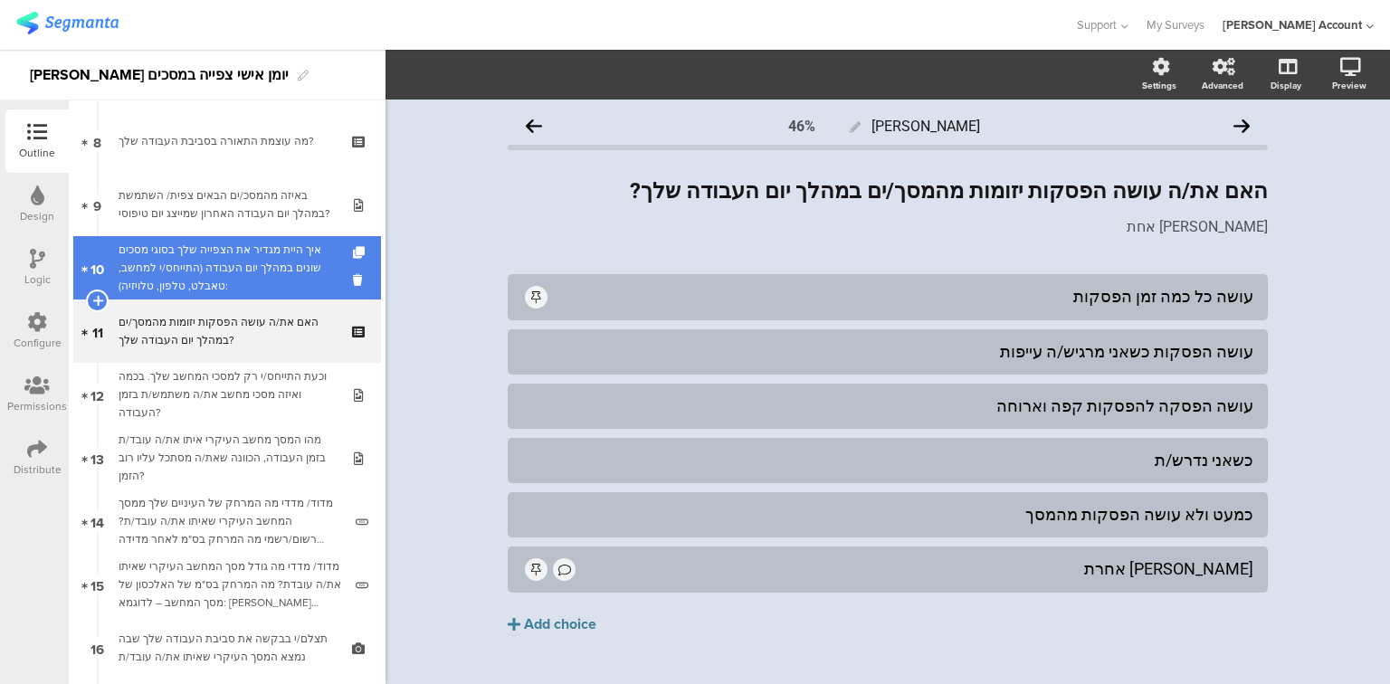
click at [214, 250] on div "איך היית מגדיר את הצפייה שלך בסוגי מסכים שונים במהלך יום העבודה (התייחס/י למחשב…" at bounding box center [227, 268] width 216 height 54
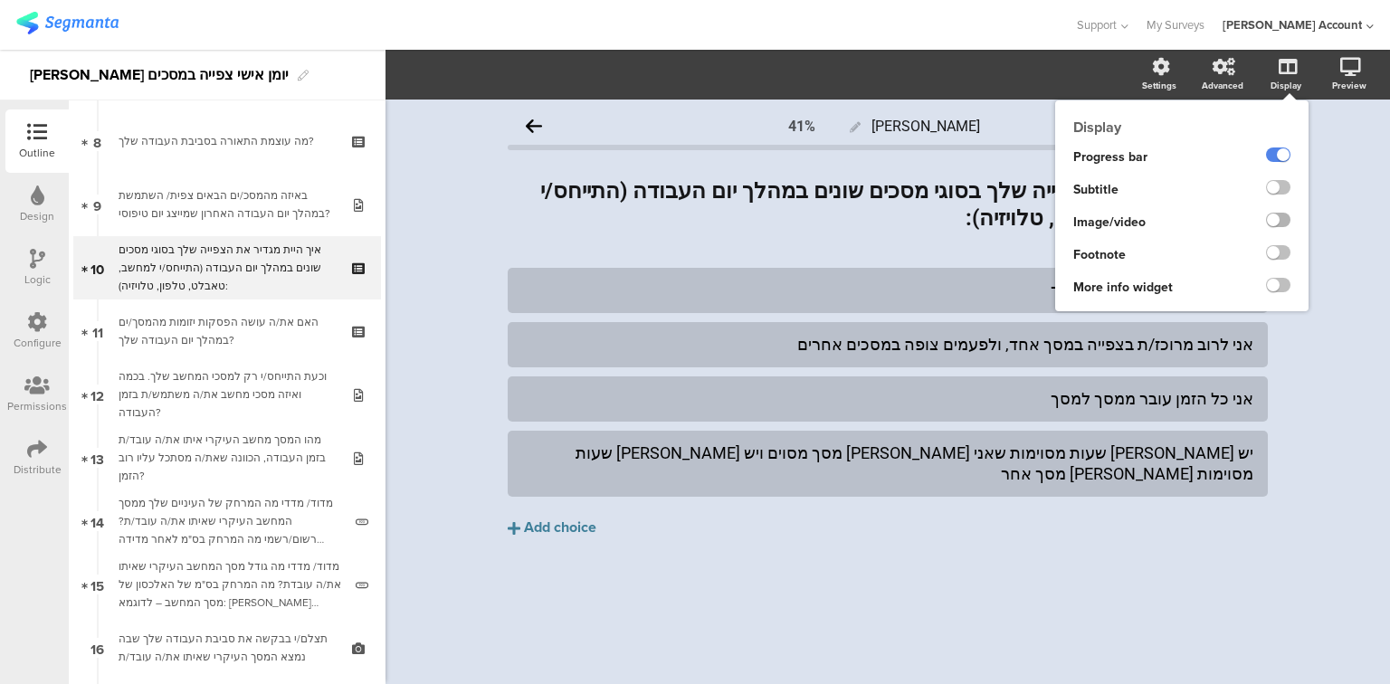
click at [1281, 219] on label at bounding box center [1278, 220] width 24 height 14
click at [0, 0] on input "checkbox" at bounding box center [0, 0] width 0 height 0
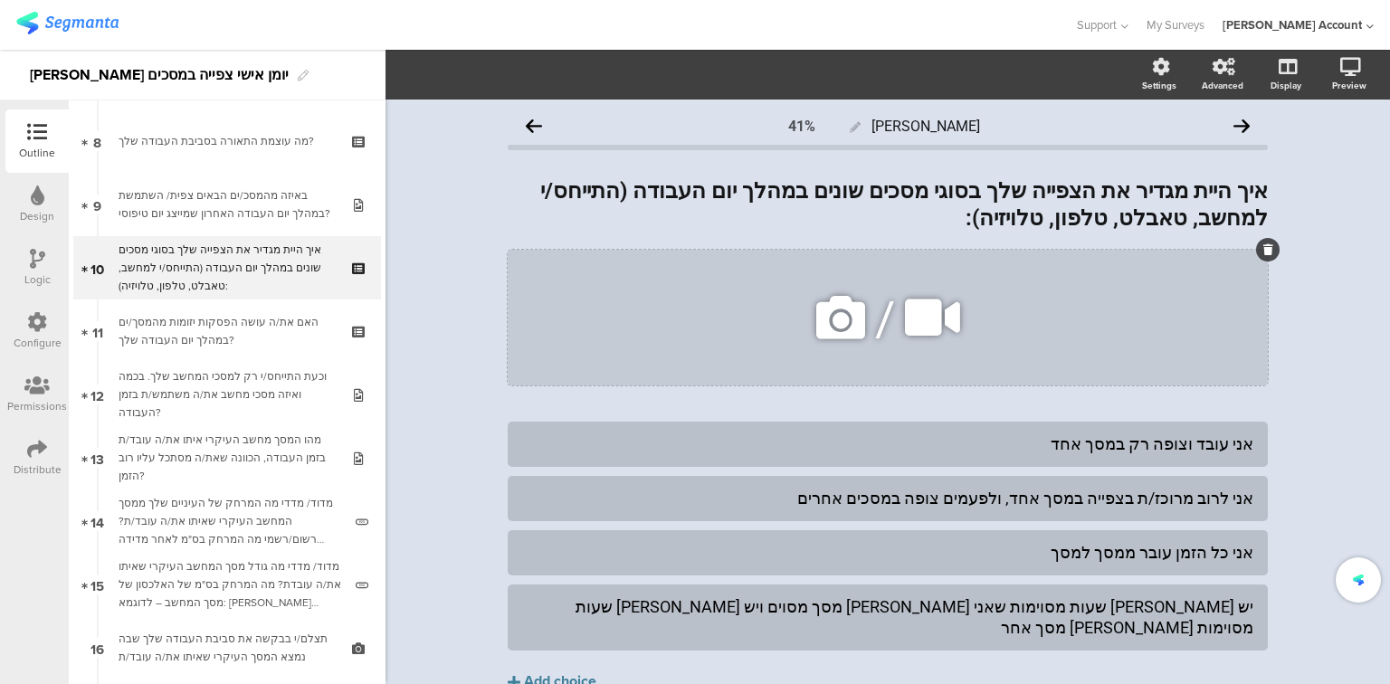
click at [842, 319] on icon at bounding box center [841, 318] width 62 height 62
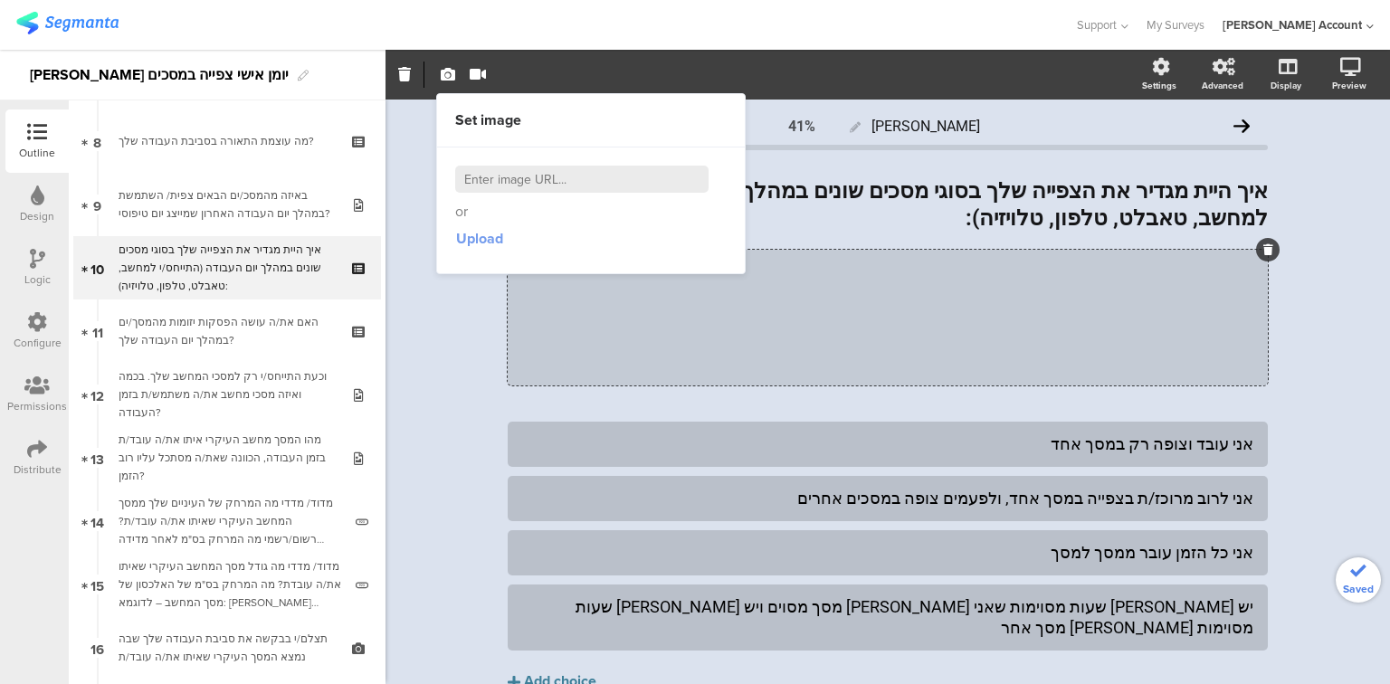
click at [493, 243] on span "Upload" at bounding box center [479, 238] width 47 height 21
click at [480, 241] on span "Upload" at bounding box center [479, 238] width 47 height 21
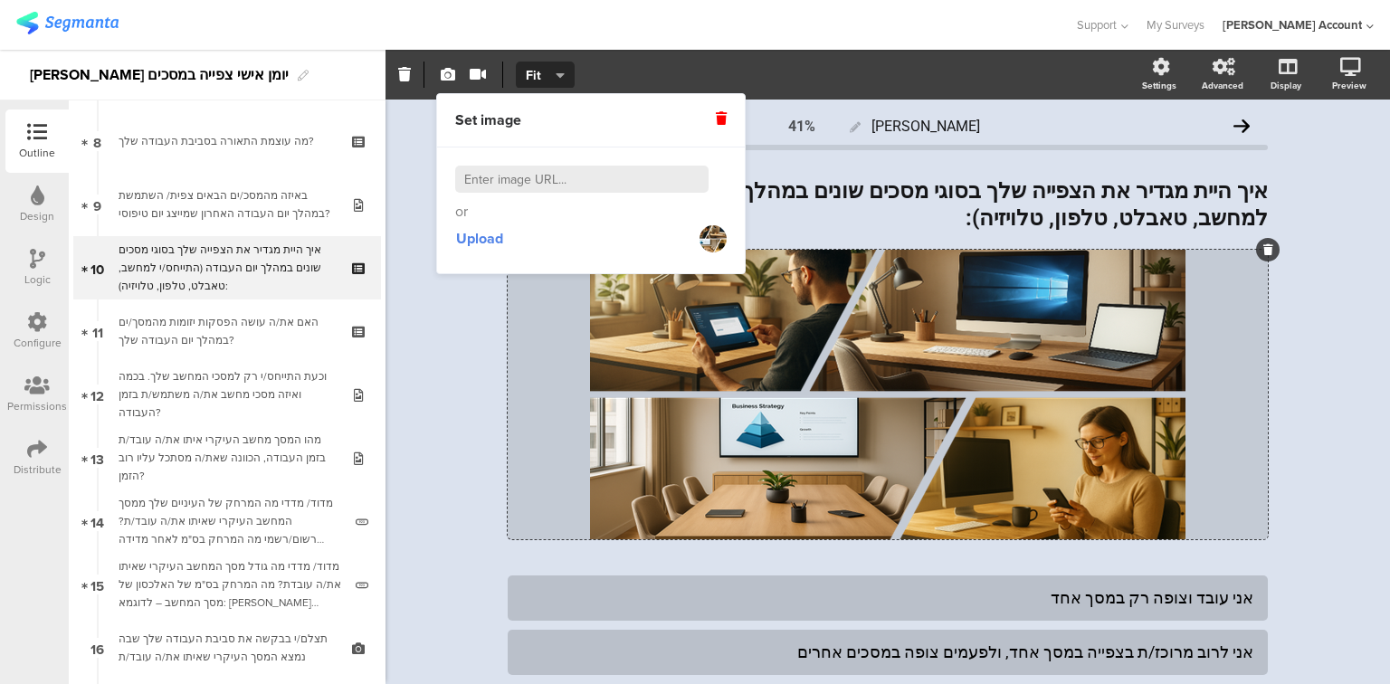
click at [438, 391] on div "יומן יומי 41% איך היית מגדיר את הצפייה שלך בסוגי מסכים שונים במהלך יום העבודה (…" at bounding box center [888, 516] width 1005 height 832
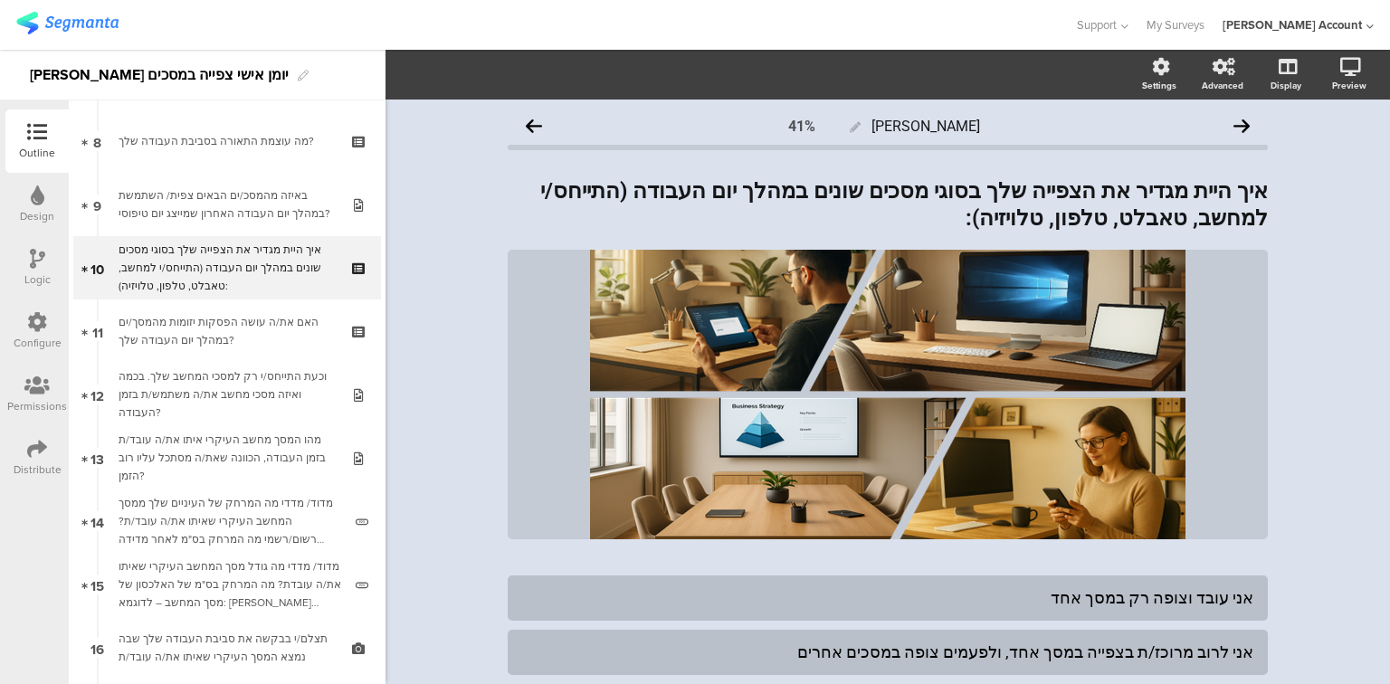
click at [1330, 421] on div "יומן יומי 41% איך היית מגדיר את הצפייה שלך בסוגי מסכים שונים במהלך יום העבודה (…" at bounding box center [888, 516] width 1005 height 832
click at [453, 525] on div "יומן יומי 41% איך היית מגדיר את הצפייה שלך בסוגי מסכים שונים במהלך יום העבודה (…" at bounding box center [888, 516] width 1005 height 832
click at [1201, 595] on div "אני עובד וצופה רק במסך אחד" at bounding box center [887, 597] width 731 height 21
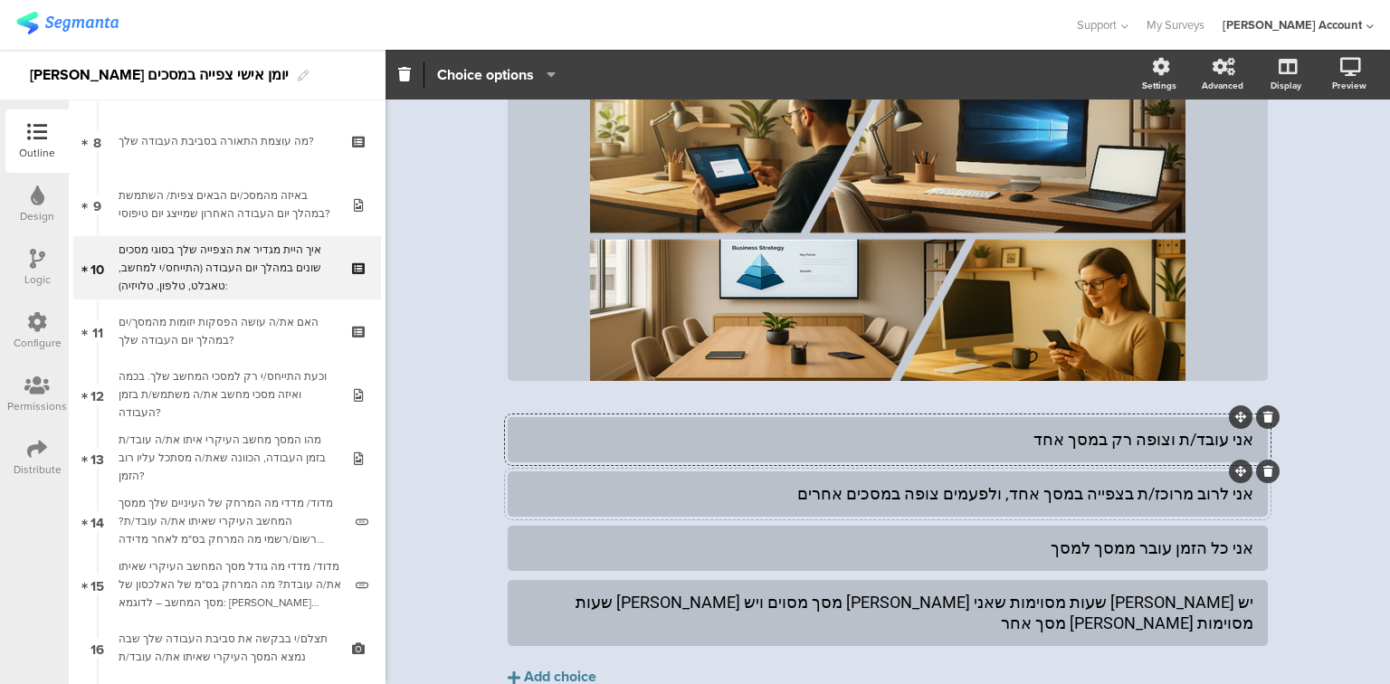
scroll to position [217, 0]
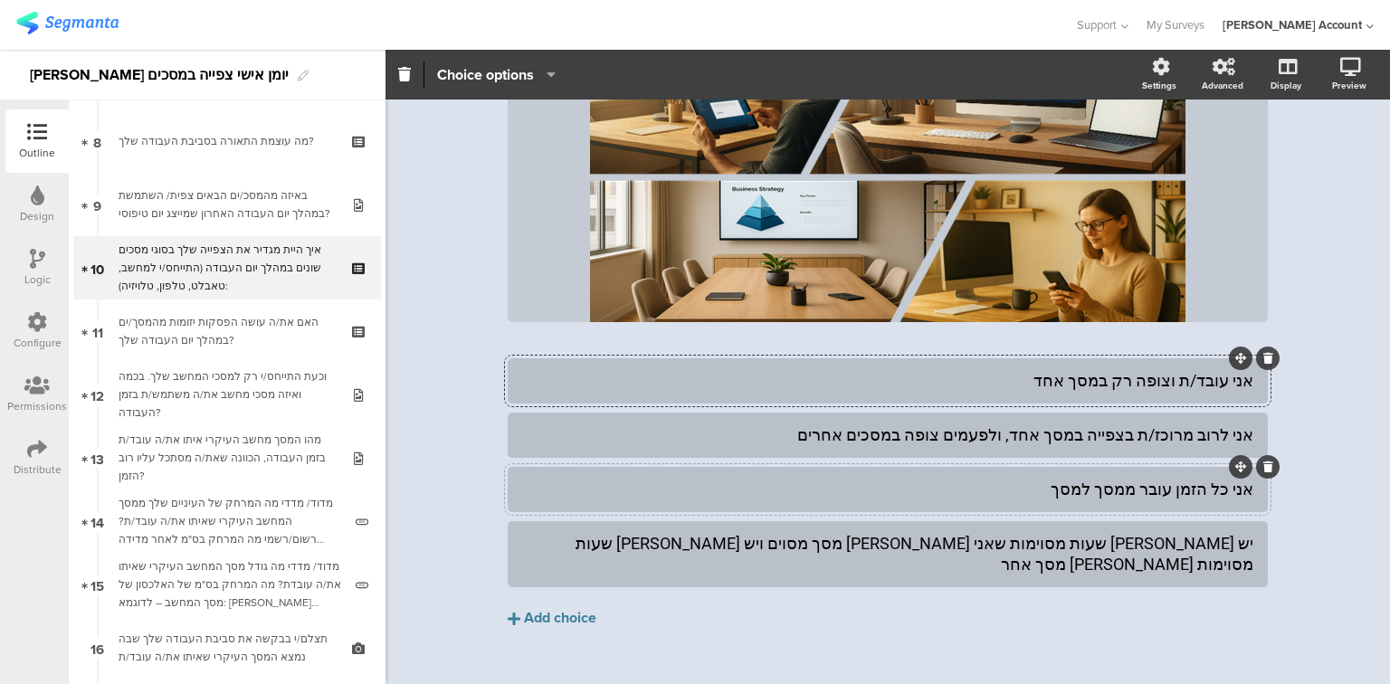
click at [1155, 489] on div "אני כל הזמן עובר ממסך למסך" at bounding box center [887, 489] width 731 height 21
click at [1180, 545] on div "יש לי שעות מסוימות שאני מול מסך מסוים ויש לי שעות מסוימות מול מסך אחר" at bounding box center [887, 554] width 731 height 43
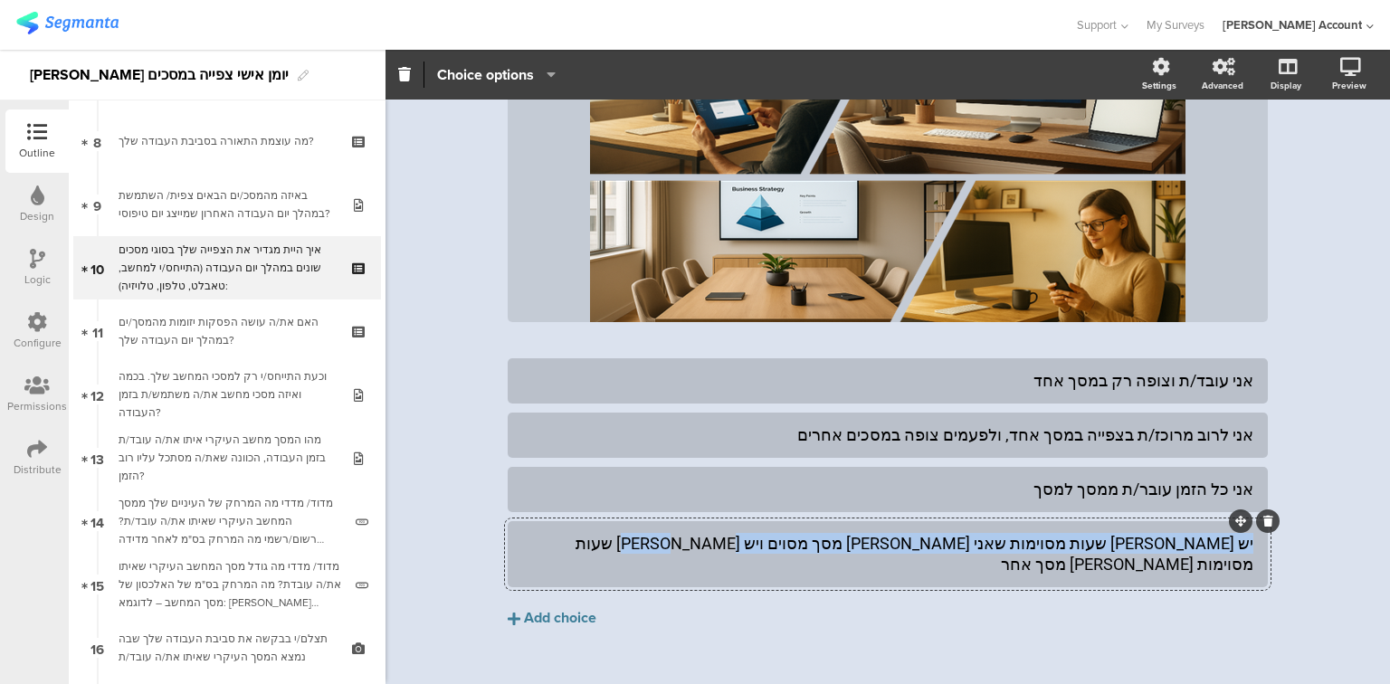
click at [1180, 545] on div "יש לי שעות מסוימות שאני מול מסך מסוים ויש לי שעות מסוימות מול מסך אחר" at bounding box center [887, 554] width 731 height 43
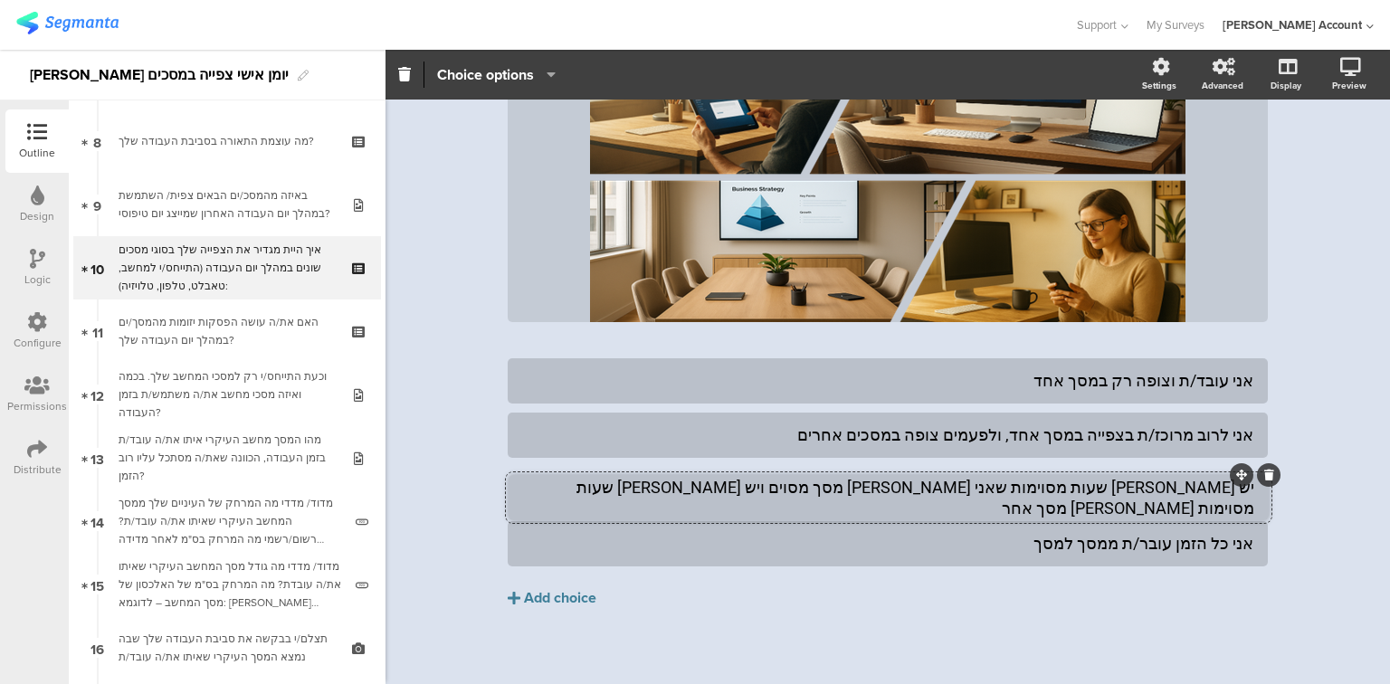
drag, startPoint x: 1230, startPoint y: 520, endPoint x: 1231, endPoint y: 474, distance: 46.2
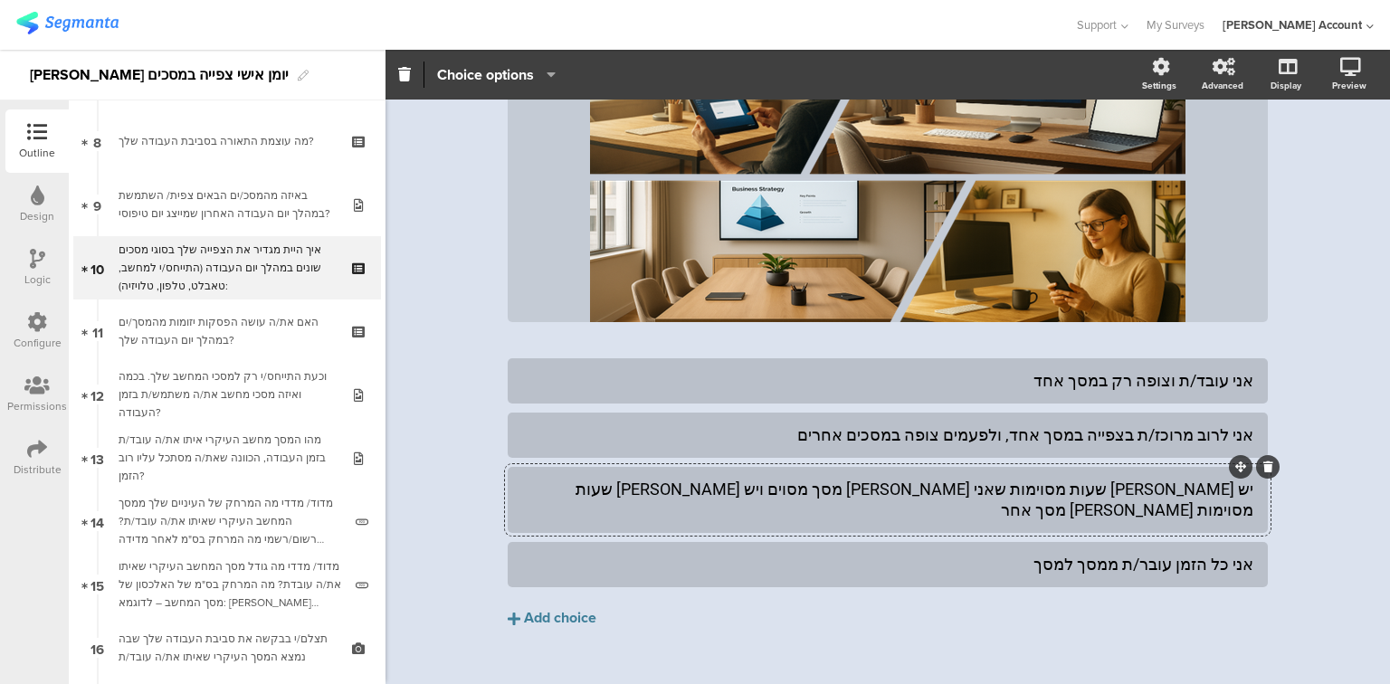
click at [1021, 488] on div "יש לי שעות מסוימות שאני מול מסך מסוים ויש לי שעות מסוימות מול מסך אחר" at bounding box center [887, 500] width 731 height 43
click at [1017, 489] on div "יש לי שעות מסוימות שאני מול מסך מסוים ויש לי שעות מסוימות מול מסך אחר" at bounding box center [887, 500] width 731 height 43
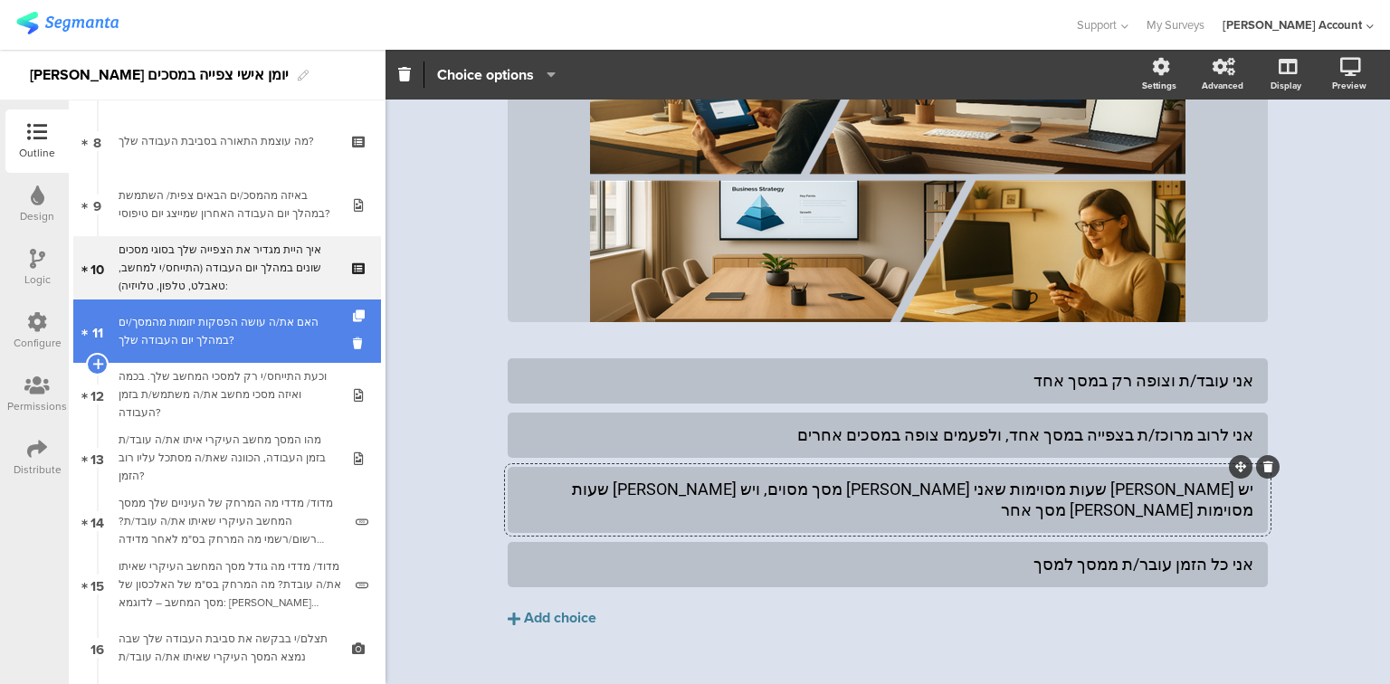
click at [159, 338] on div "האם את/ה עושה הפסקות יזומות מהמסך/ים במהלך יום העבודה שלך?" at bounding box center [227, 331] width 216 height 36
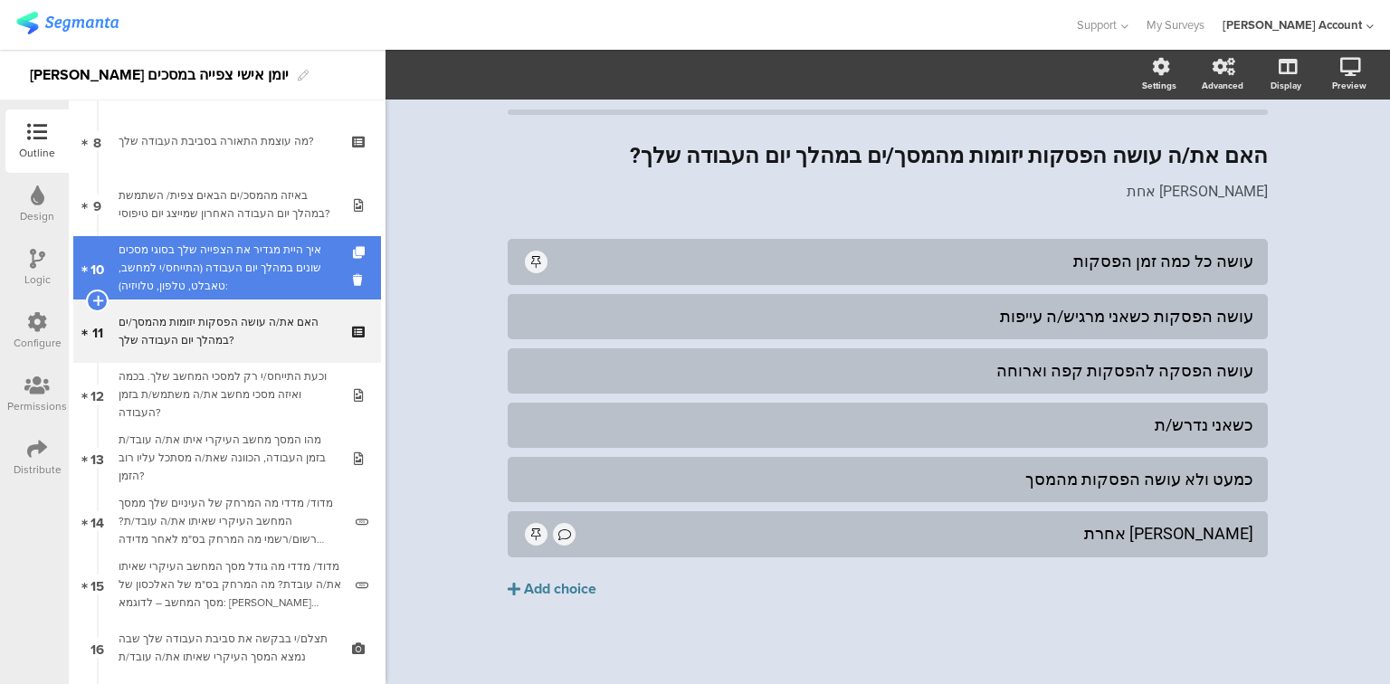
click at [160, 281] on div "איך היית מגדיר את הצפייה שלך בסוגי מסכים שונים במהלך יום העבודה (התייחס/י למחשב…" at bounding box center [227, 268] width 216 height 54
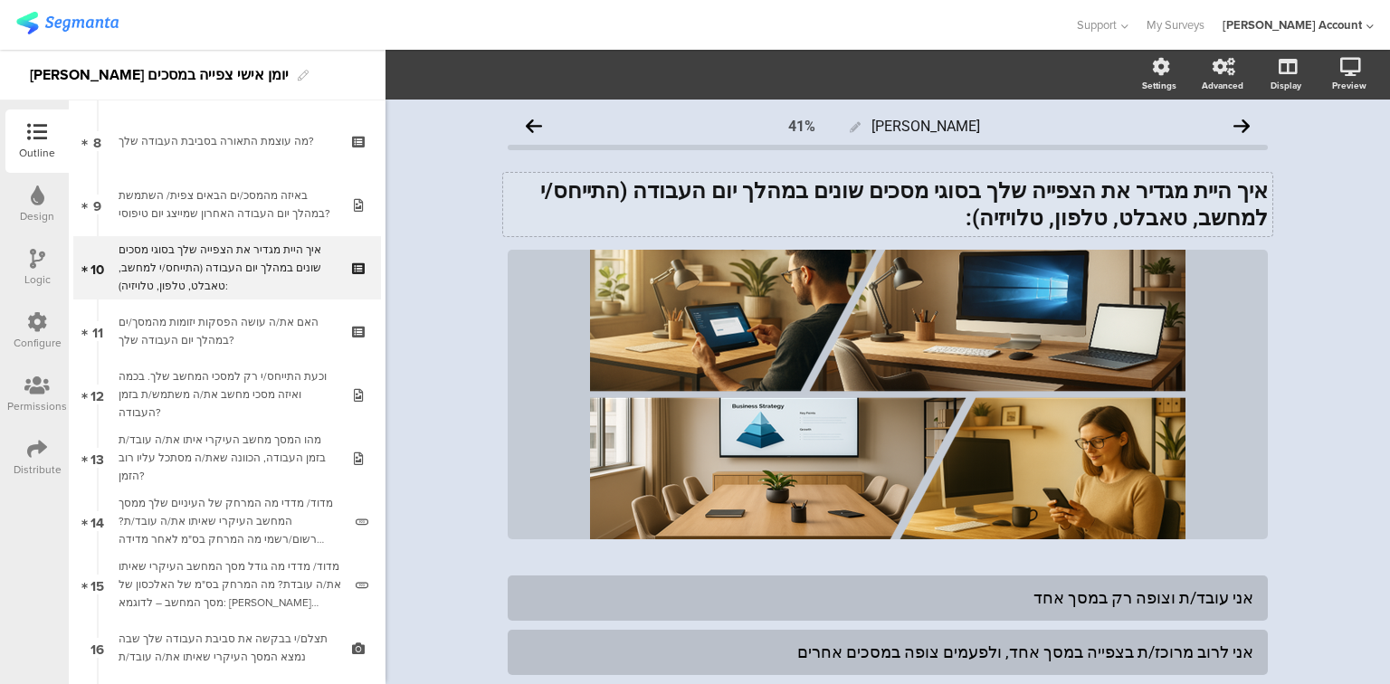
click at [754, 192] on div "איך היית מגדיר את הצפייה שלך בסוגי מסכים שונים במהלך יום העבודה (התייחס/י למחשב…" at bounding box center [887, 204] width 769 height 63
click at [713, 184] on strong "איך היית מגדיר את הצפייה שלך בסוגי מסכים שונים במהלך יום עבודה (התייחס/י למחשב,…" at bounding box center [908, 204] width 719 height 52
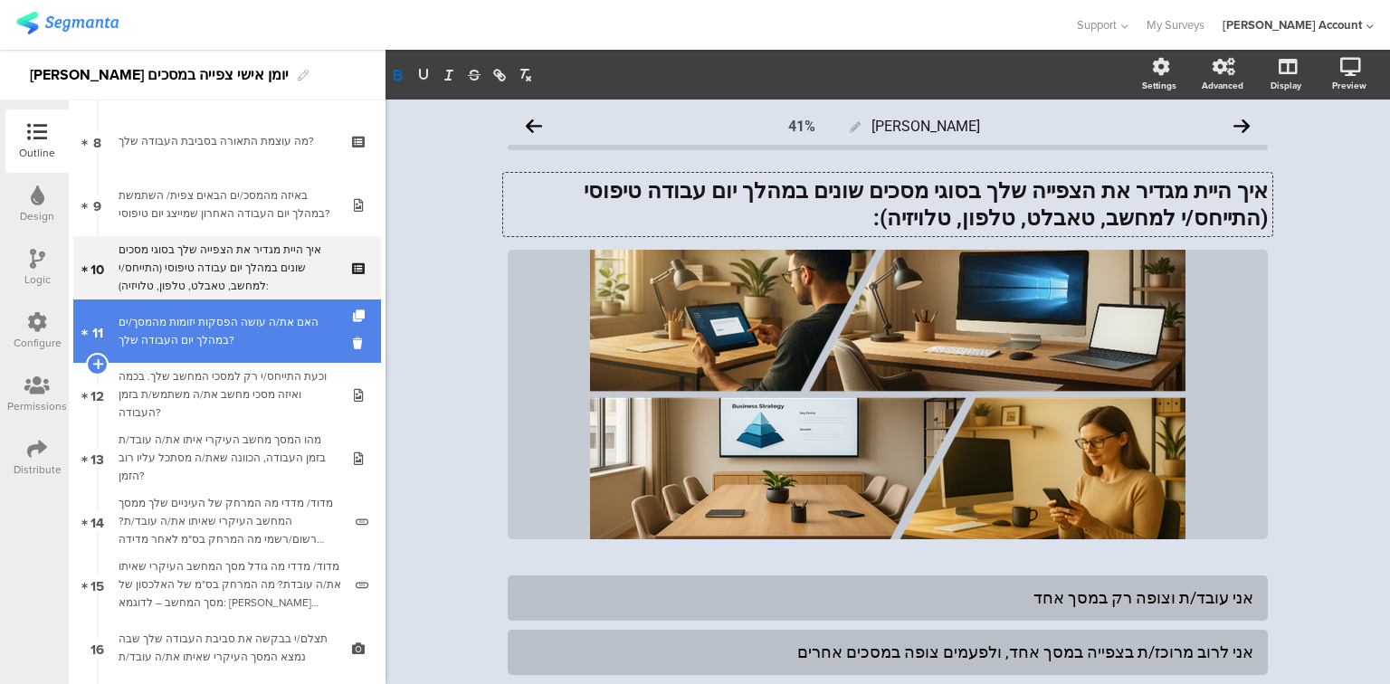
click at [204, 350] on link "11 האם את/ה עושה הפסקות יזומות מהמסך/ים במהלך יום העבודה שלך?" at bounding box center [227, 331] width 308 height 63
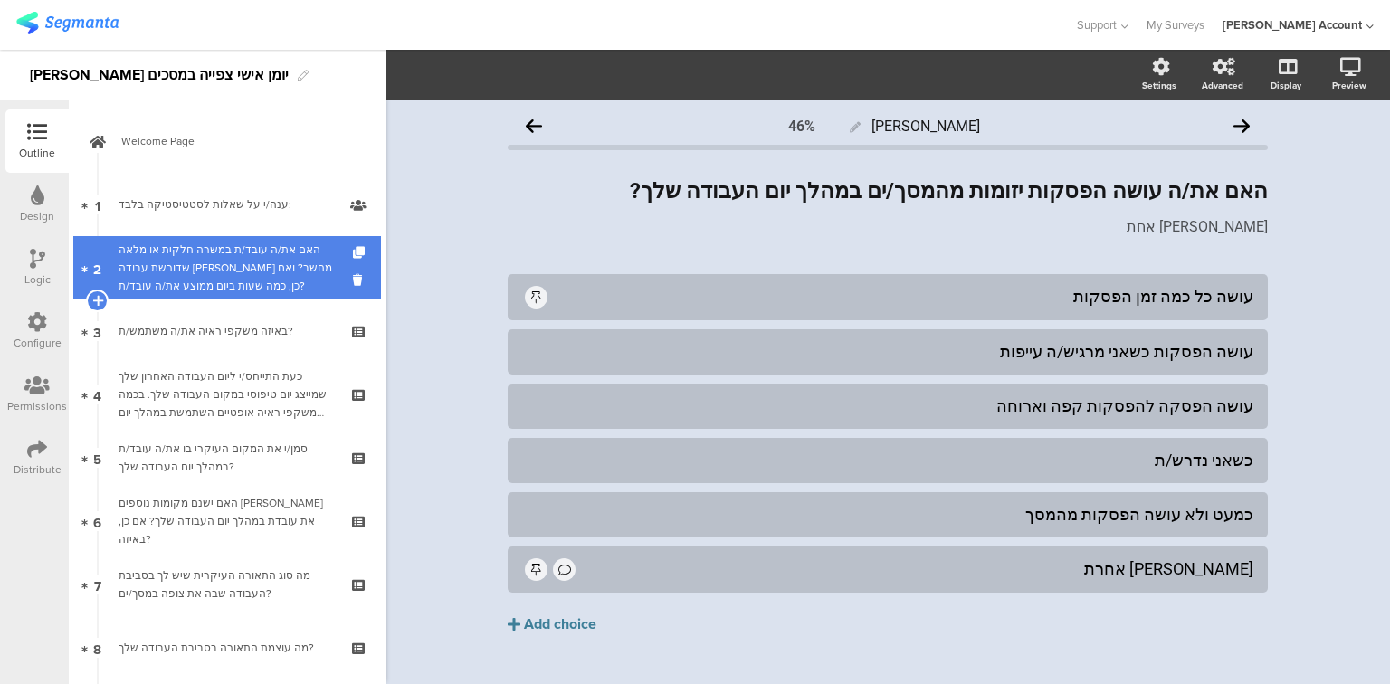
click at [214, 286] on div "האם את/ה עובד/ת במשרה חלקית או מלאה שדורשת עבודה מול מחשב? ואם כן, כמה שעות ביו…" at bounding box center [227, 268] width 216 height 54
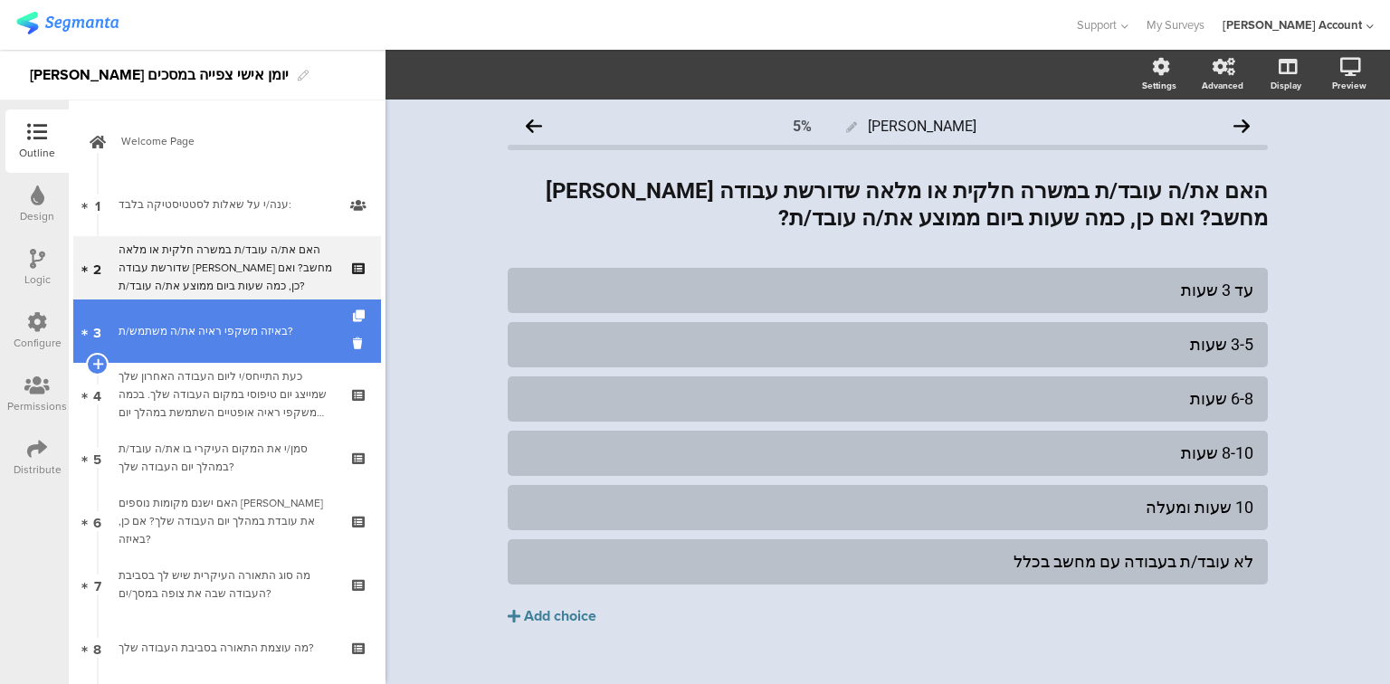
click at [212, 333] on div "באיזה משקפי ראיה את/ה משתמש/ת?" at bounding box center [227, 331] width 216 height 18
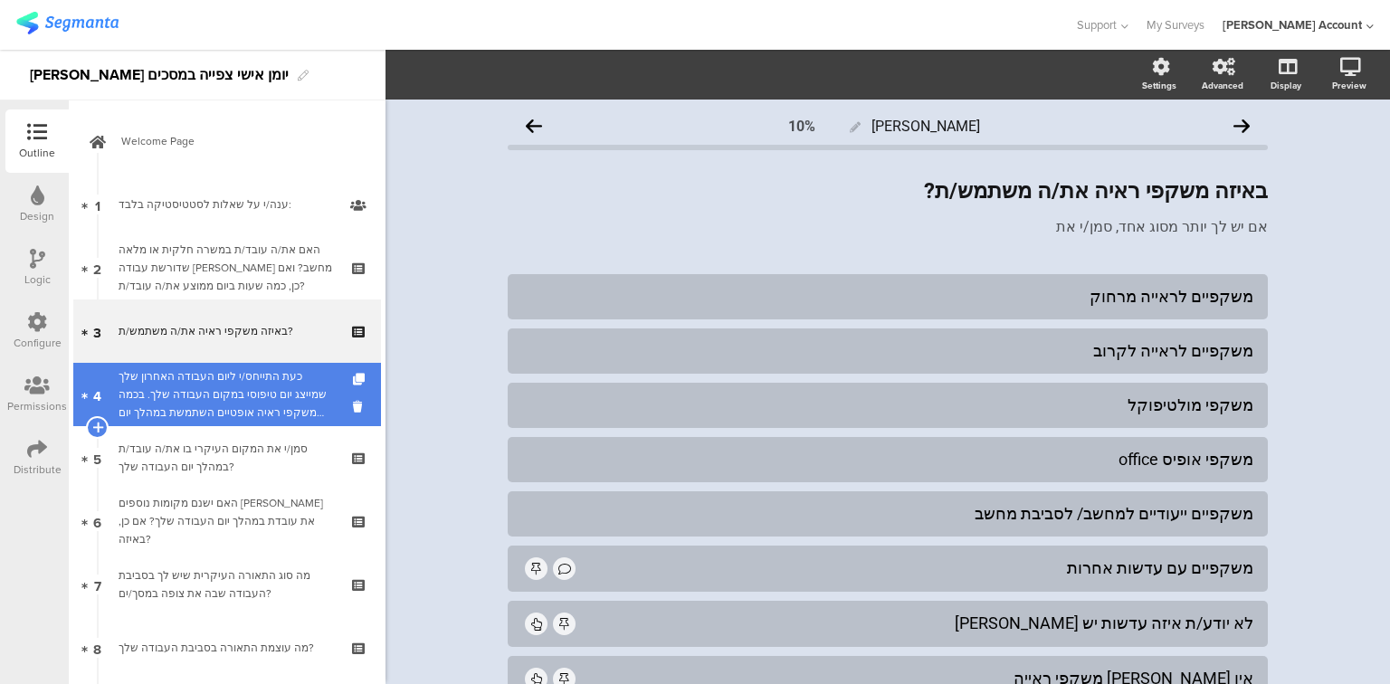
click at [224, 384] on div "כעת התייחס/י ליום העבודה האחרון שלך שמייצג יום טיפוסי במקום העבודה שלך. בכמה מש…" at bounding box center [227, 394] width 216 height 54
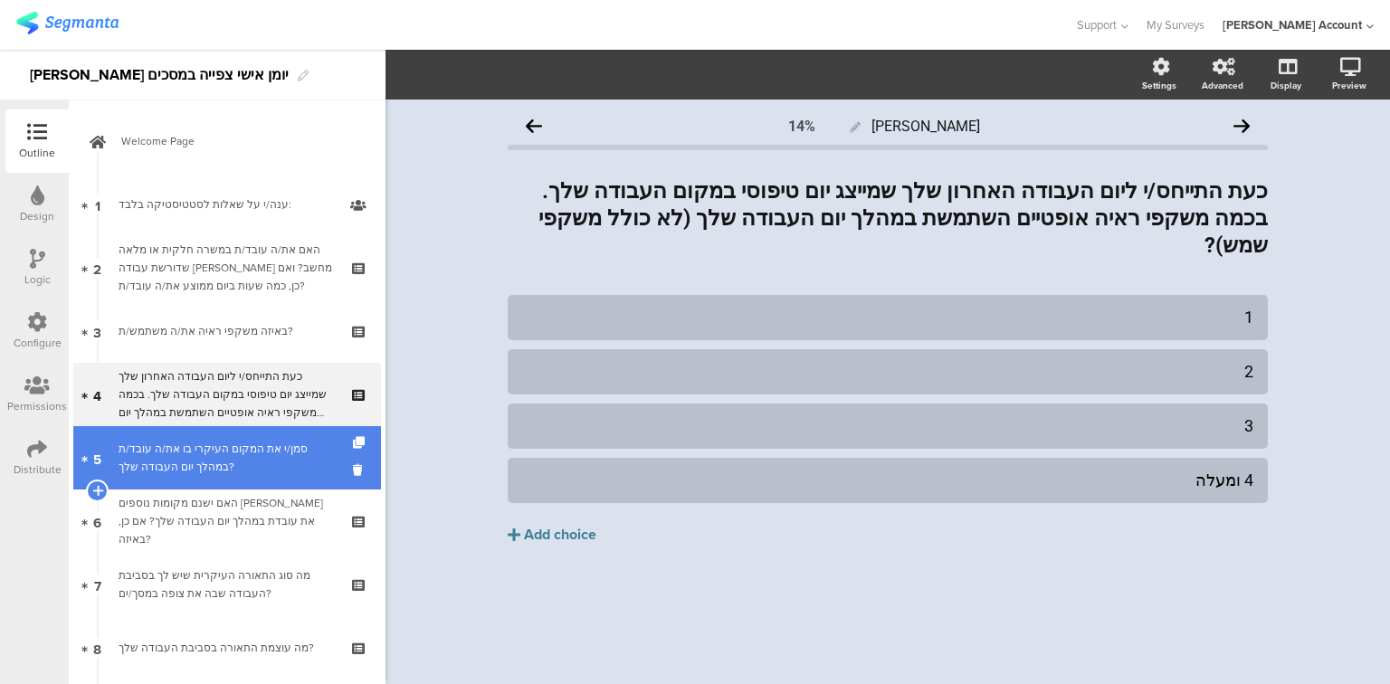
click at [230, 453] on div "סמן/י את המקום העיקרי בו את/ה עובד/ת במהלך יום העבודה שלך?" at bounding box center [227, 458] width 216 height 36
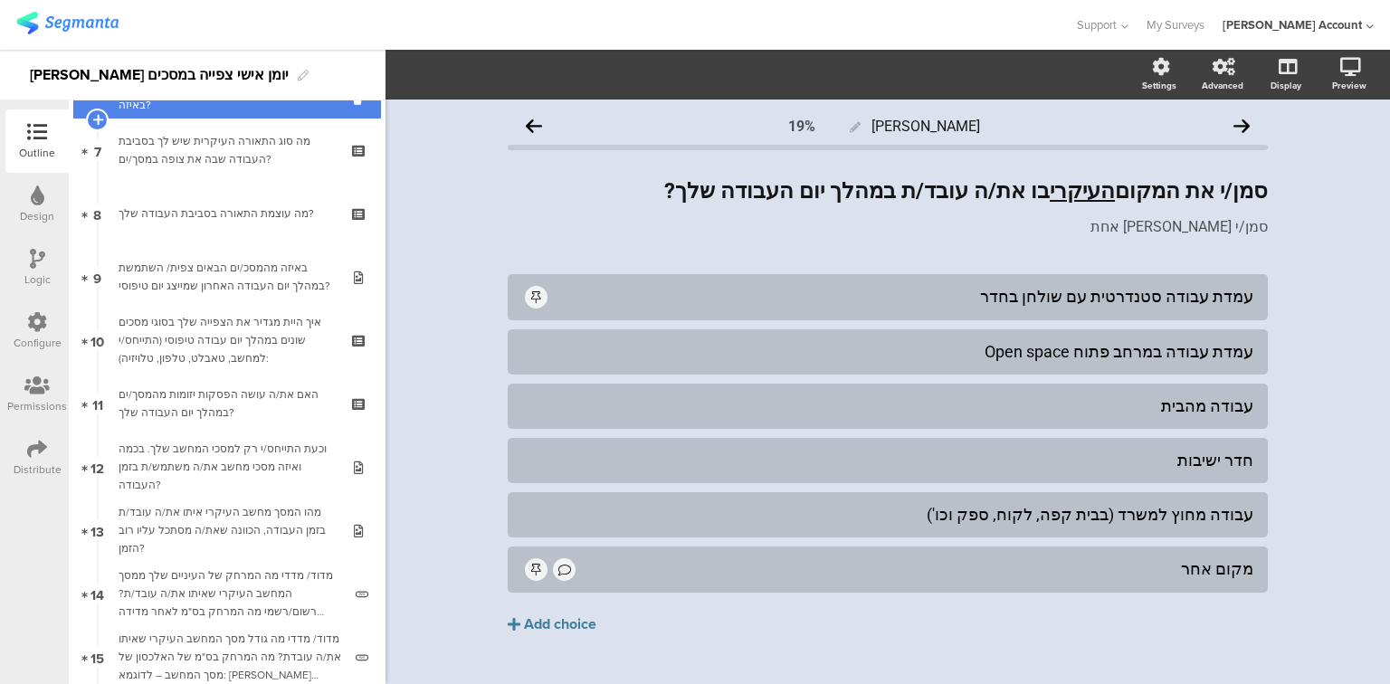
scroll to position [507, 0]
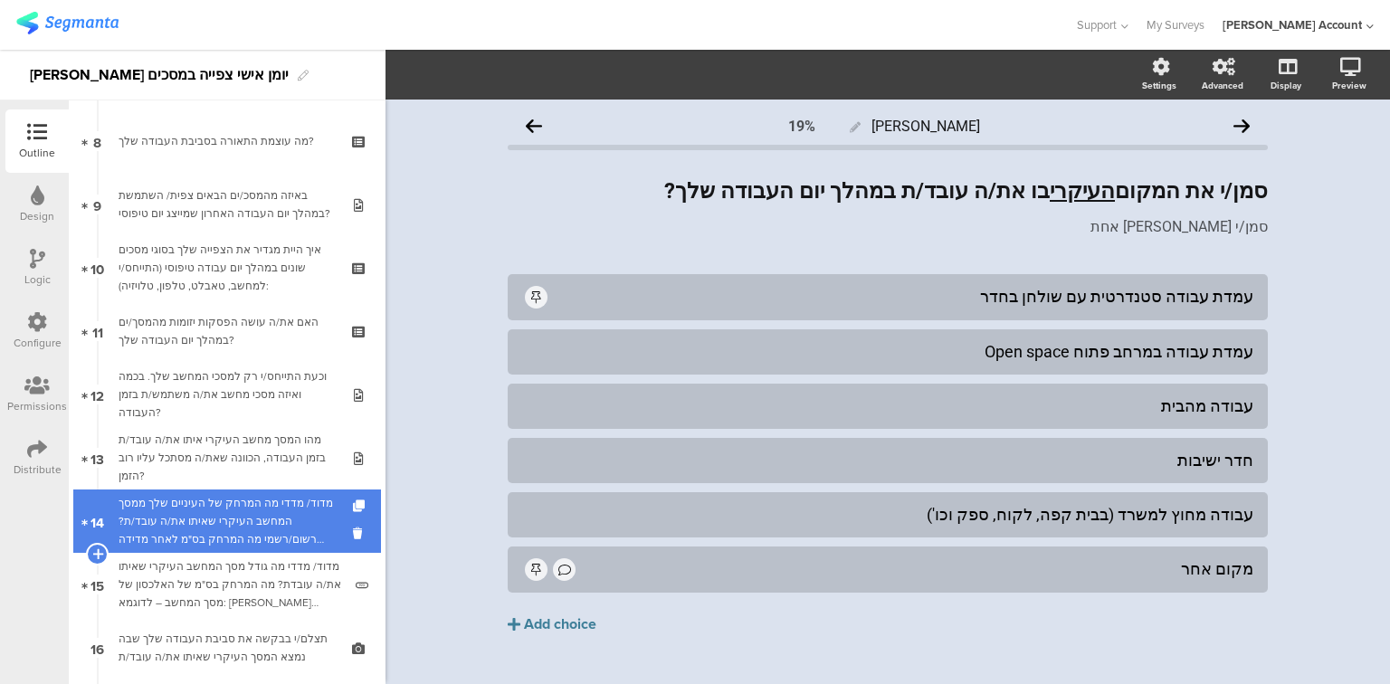
click at [174, 521] on div "מדוד/ מדדי מה המרחק של העיניים שלך ממסך המחשב העיקרי שאיתו את/ה עובד/ת? רשום/רש…" at bounding box center [231, 521] width 224 height 54
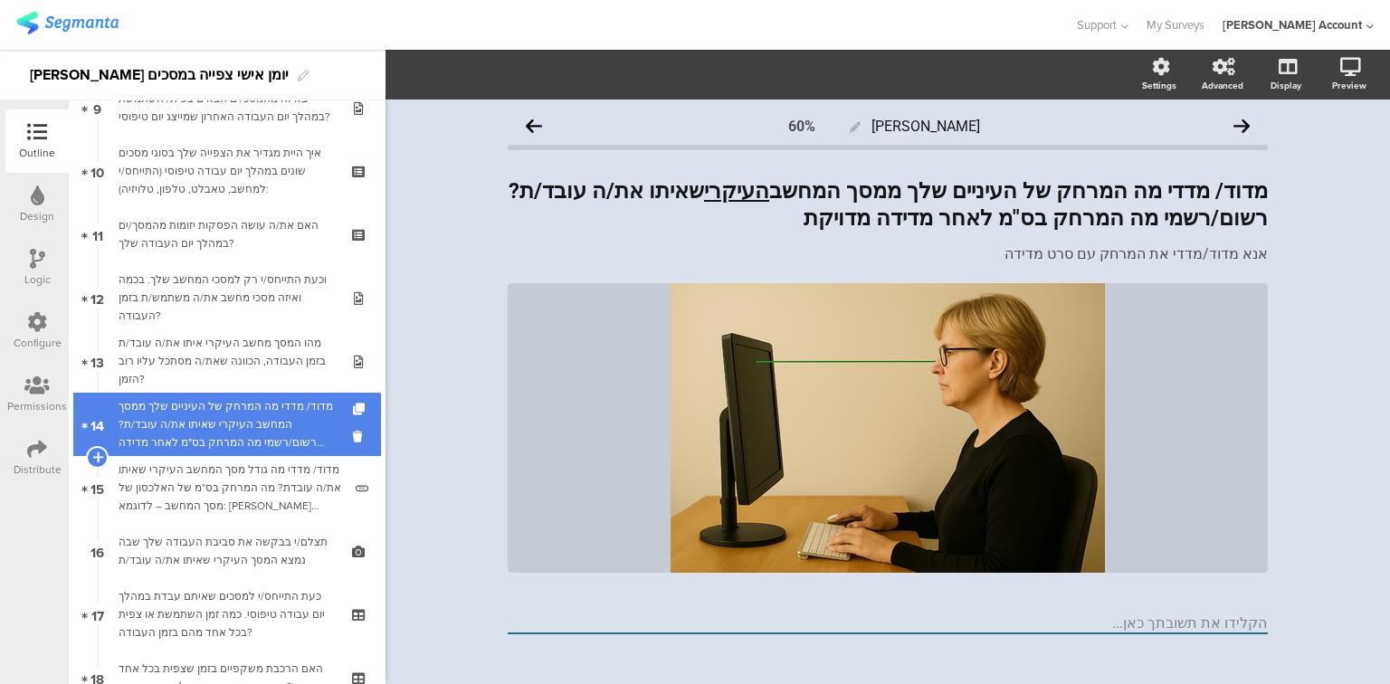
scroll to position [652, 0]
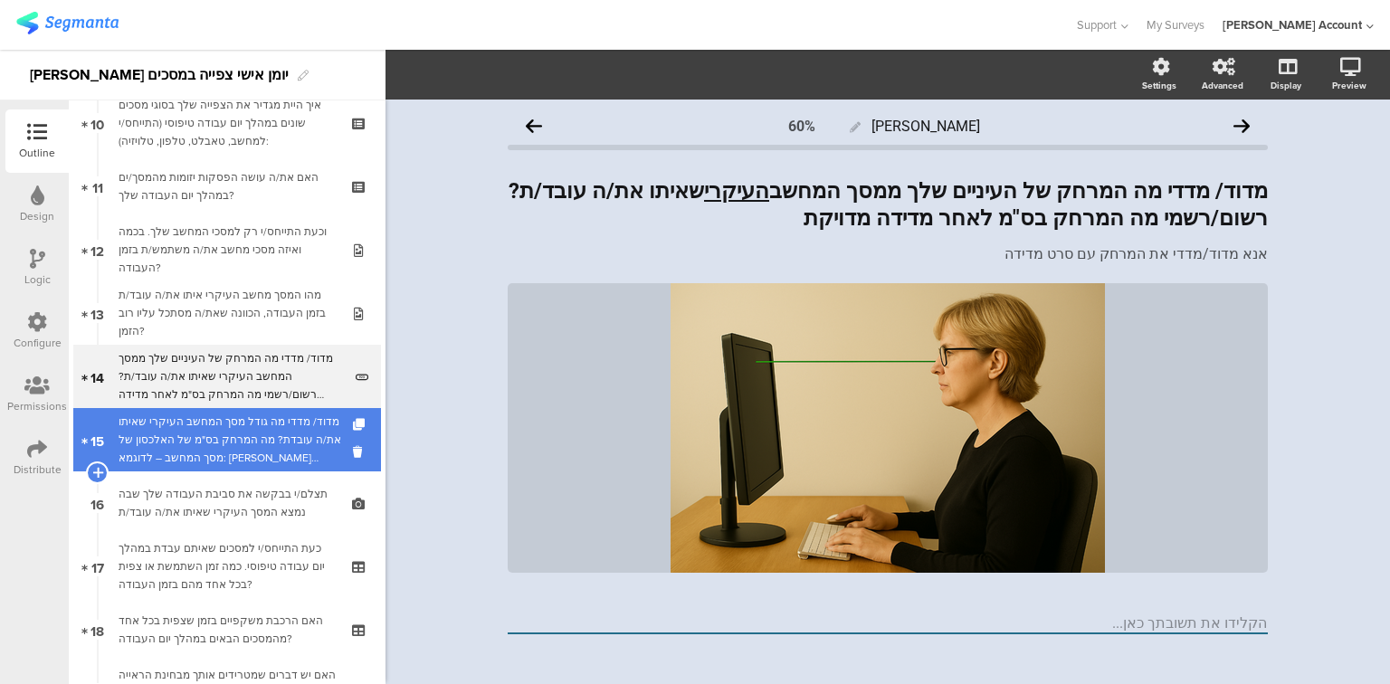
click at [176, 447] on div "מדוד/ מדדי מה גודל מסך המחשב העיקרי שאיתו את/ה עובדת? מה המרחק בס"מ של האלכסון …" at bounding box center [231, 440] width 224 height 54
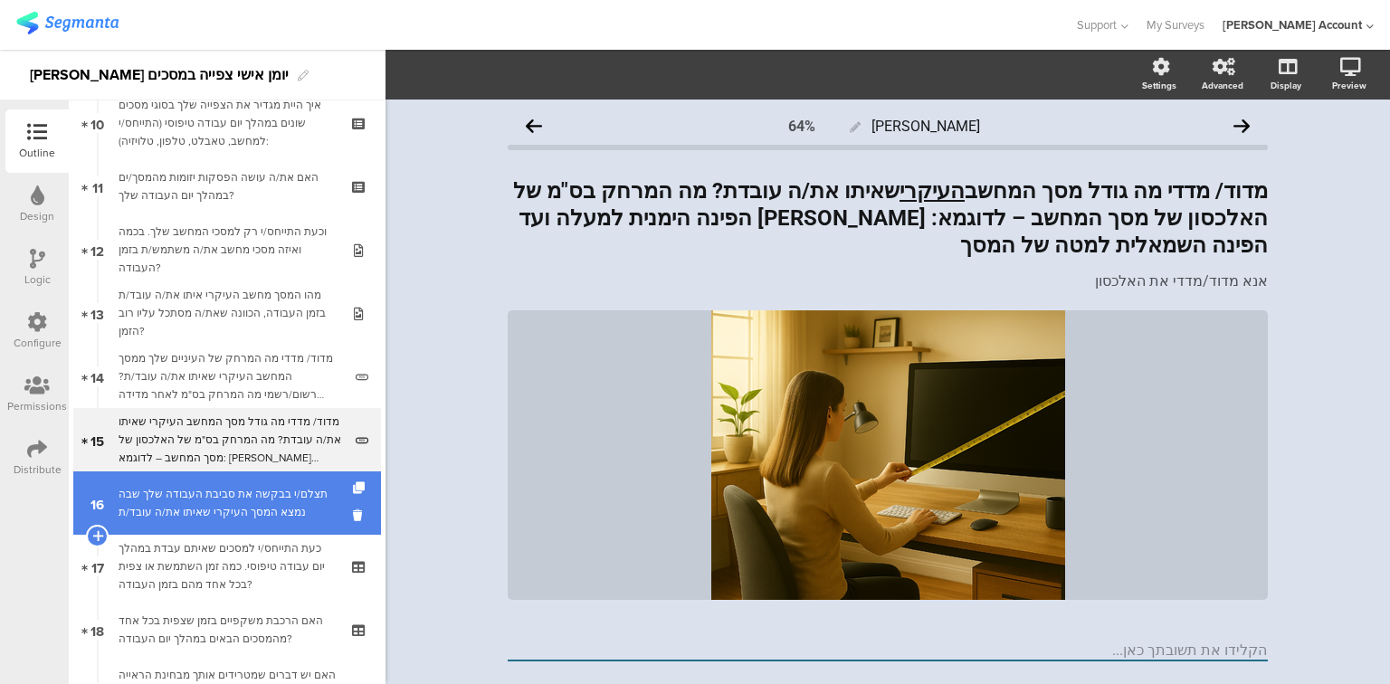
click at [171, 518] on div "תצלם/י בבקשה את סביבת העבודה שלך שבה נמצא המסך העיקרי שאיתו את/ה עובד/ת" at bounding box center [227, 503] width 216 height 36
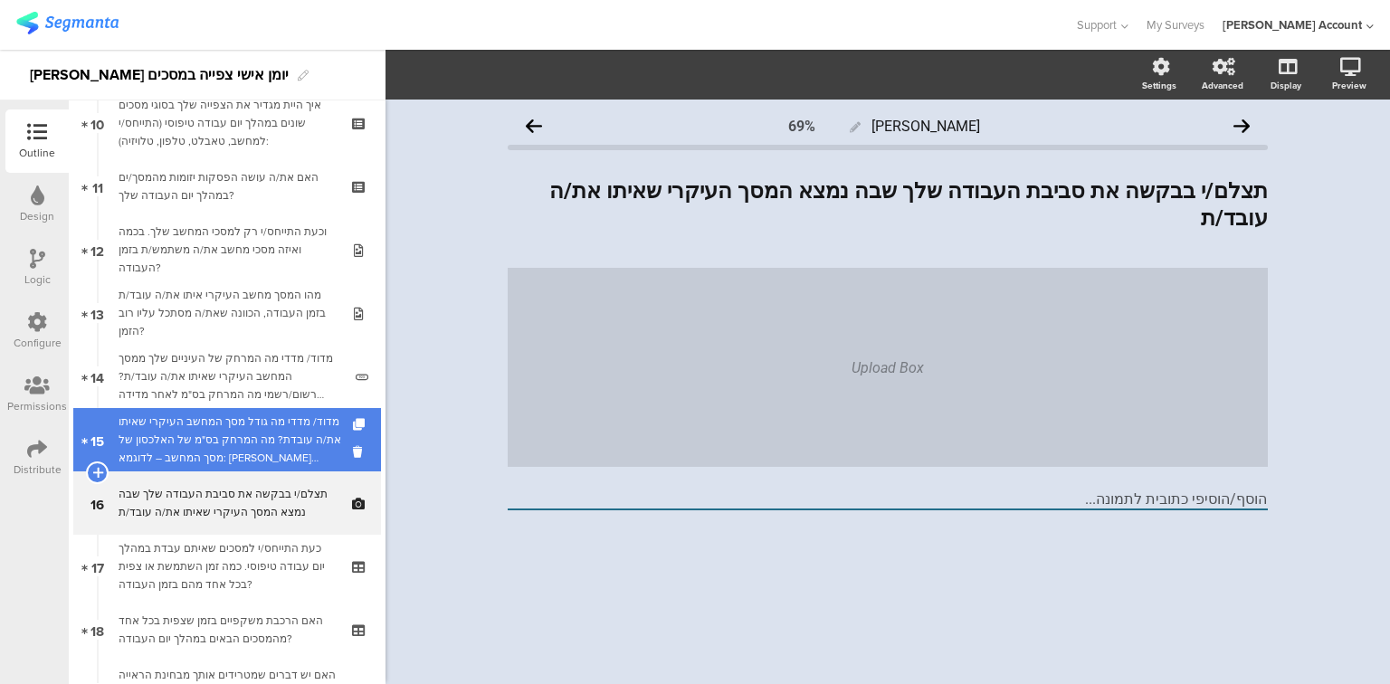
click at [188, 454] on div "מדוד/ מדדי מה גודל מסך המחשב העיקרי שאיתו את/ה עובדת? מה המרחק בס"מ של האלכסון …" at bounding box center [231, 440] width 224 height 54
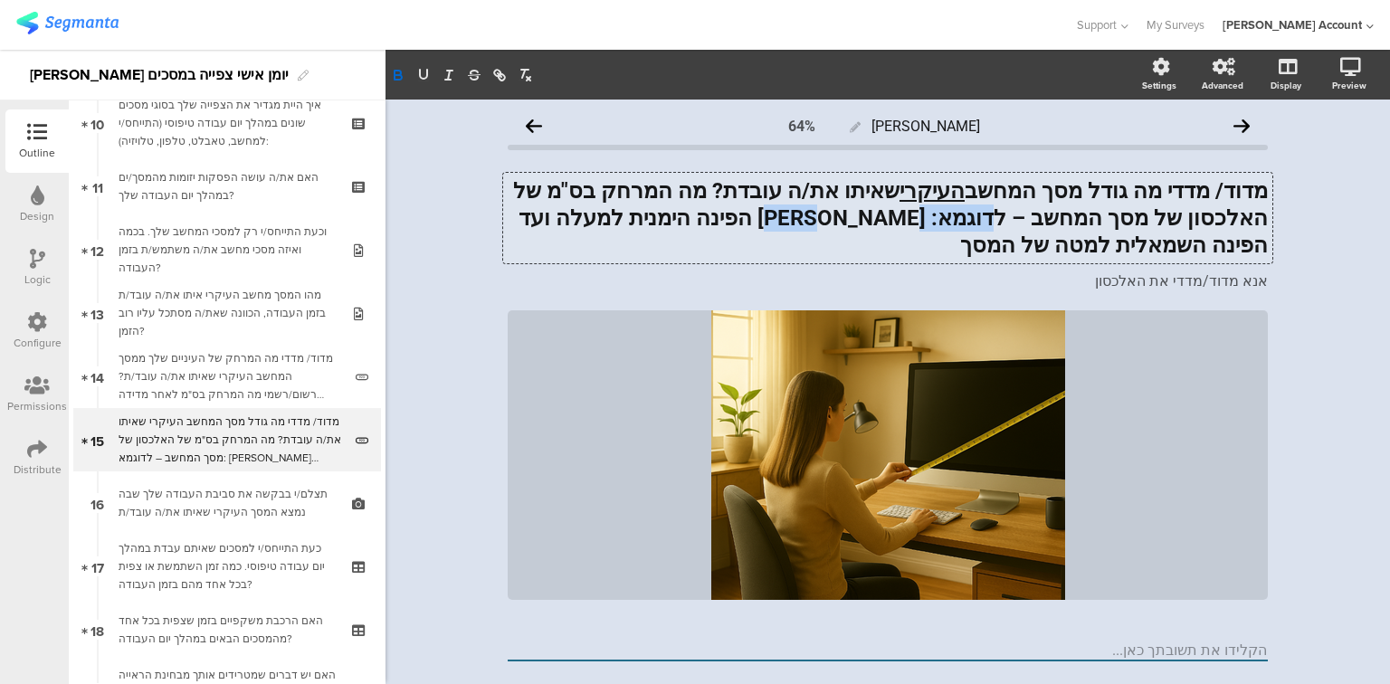
drag, startPoint x: 1140, startPoint y: 217, endPoint x: 1046, endPoint y: 221, distance: 94.2
click at [1046, 221] on div "מדוד/ מדדי מה גודל מסך המחשב העיקרי שאיתו את/ה עובדת? מה המרחק בס"מ של האלכסון …" at bounding box center [887, 218] width 769 height 91
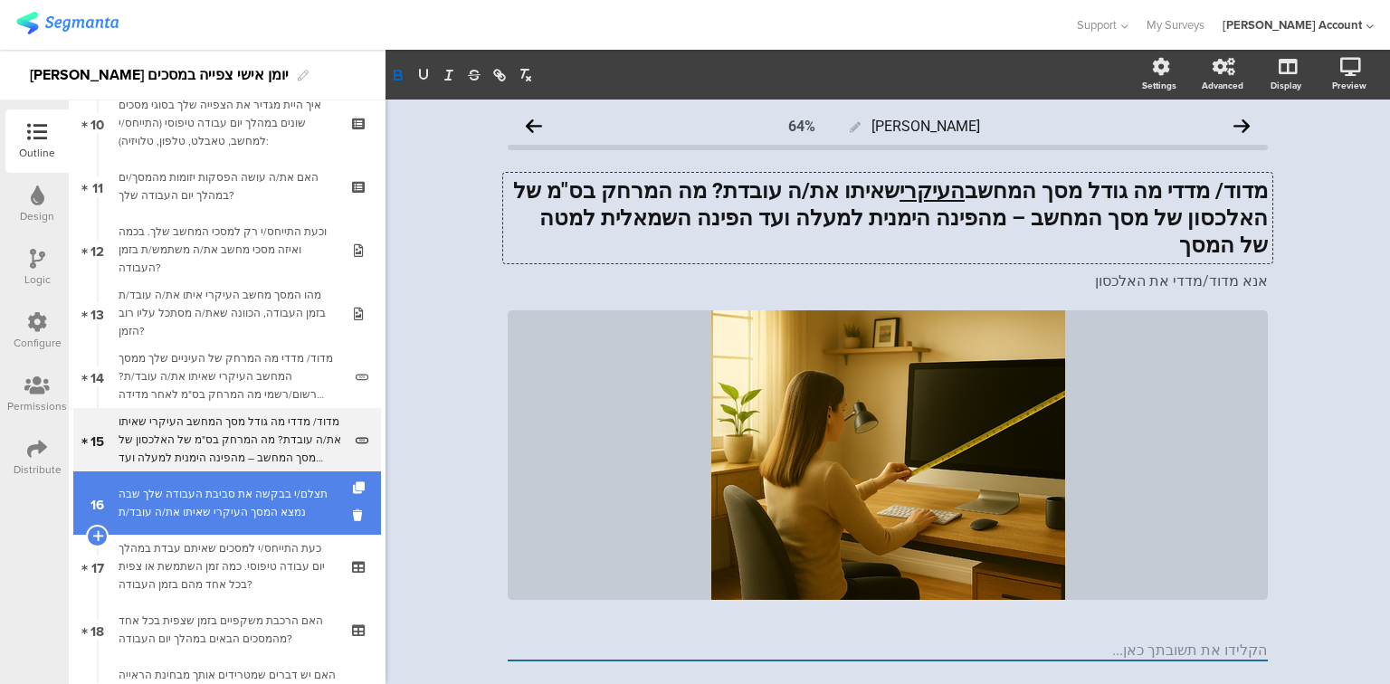
click at [235, 514] on div "תצלם/י בבקשה את סביבת העבודה שלך שבה נמצא המסך העיקרי שאיתו את/ה עובד/ת" at bounding box center [227, 503] width 216 height 36
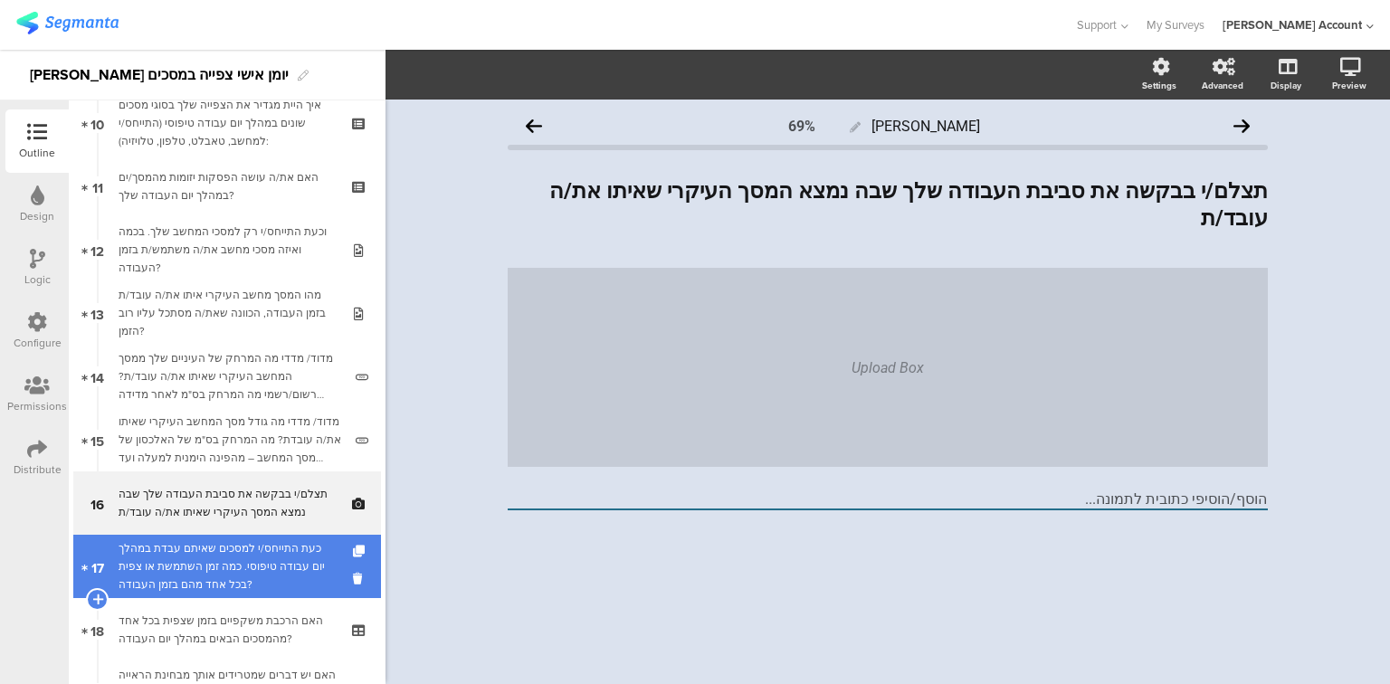
click at [243, 553] on div "כעת התייחס/י למסכים שאיתם עבדת במהלך יום עבודה טיפוסי. כמה זמן השתמשת או צפית ב…" at bounding box center [227, 566] width 216 height 54
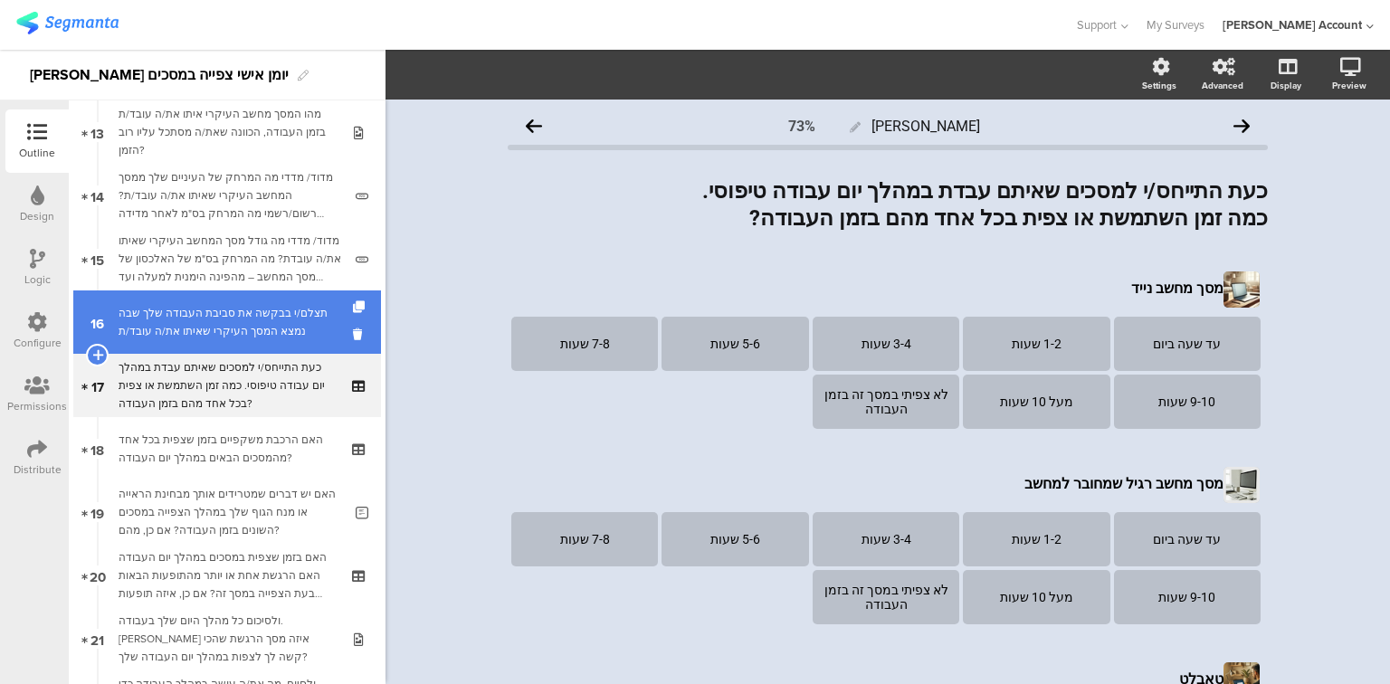
scroll to position [941, 0]
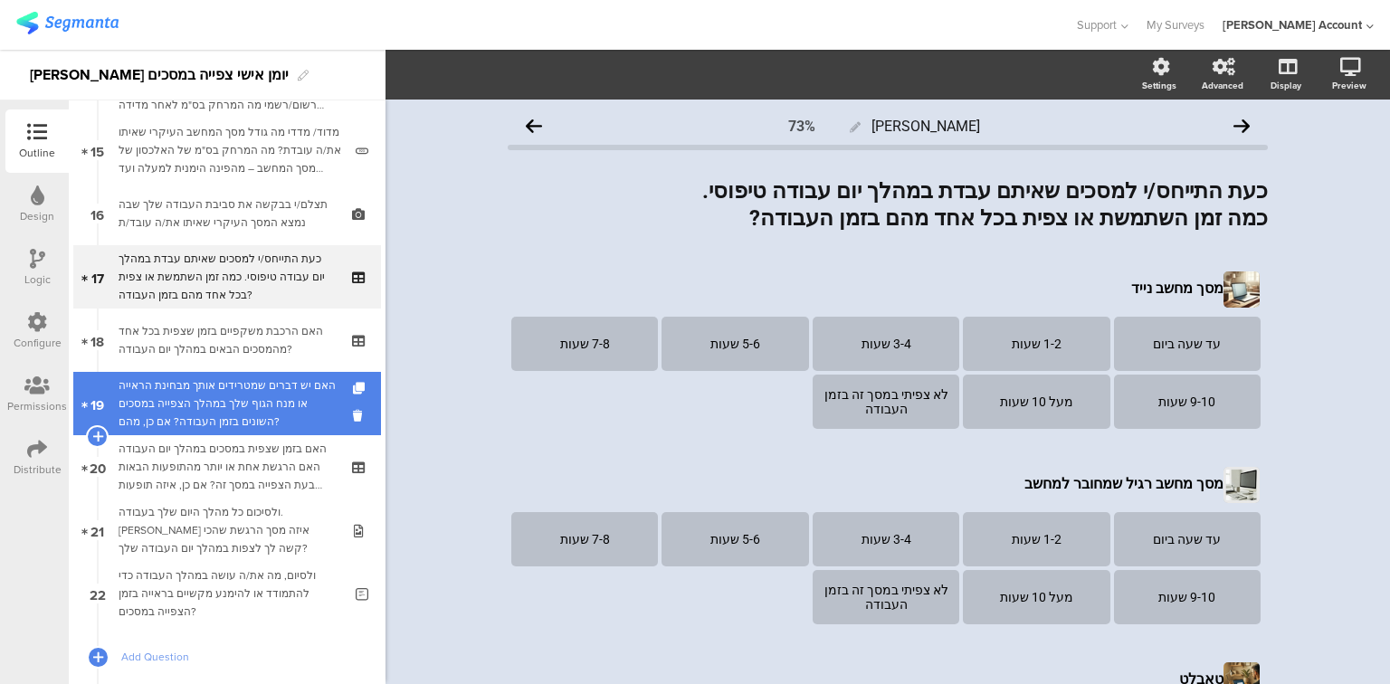
click at [239, 387] on div "האם יש דברים שמטרידים אותך מבחינת הראייה או מנח הגוף שלך במהלך הצפייה במסכים הש…" at bounding box center [231, 403] width 224 height 54
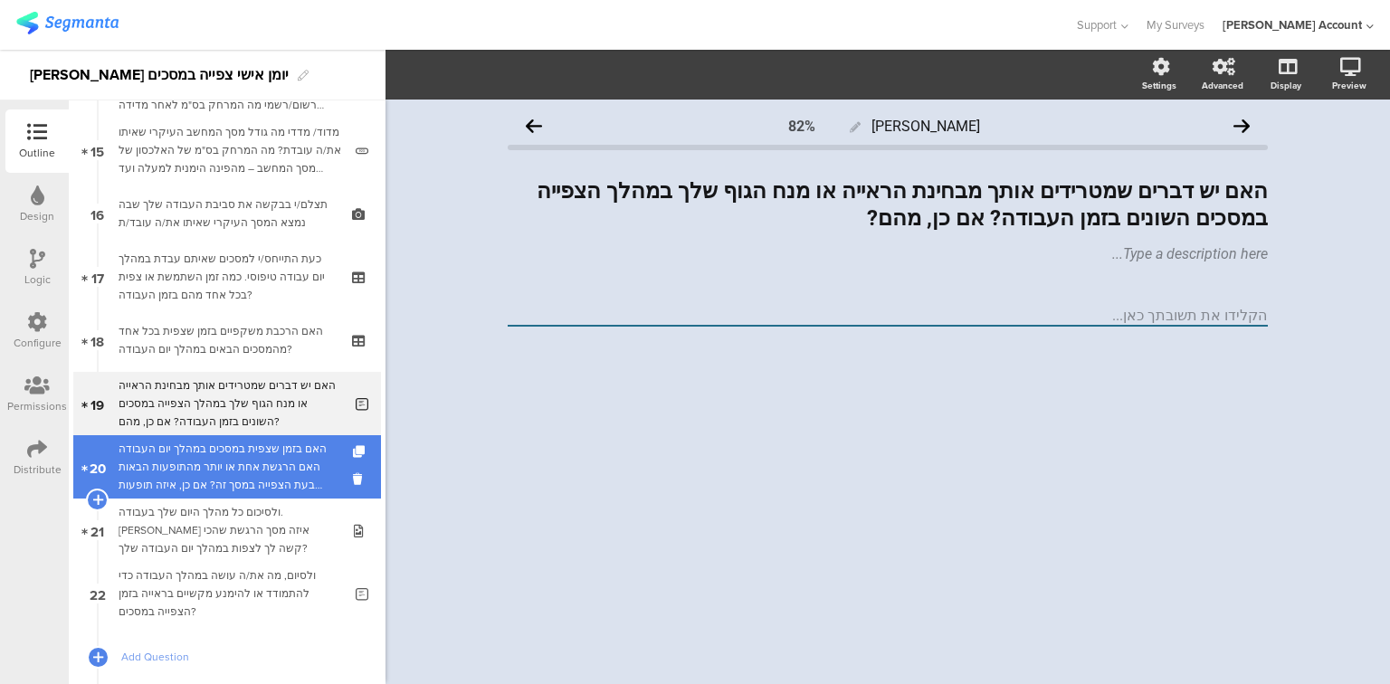
click at [243, 457] on div "האם בזמן שצפית במסכים במהלך יום העבודה האם הרגשת אחת או יותר מהתופעות הבאות בעת…" at bounding box center [227, 467] width 216 height 54
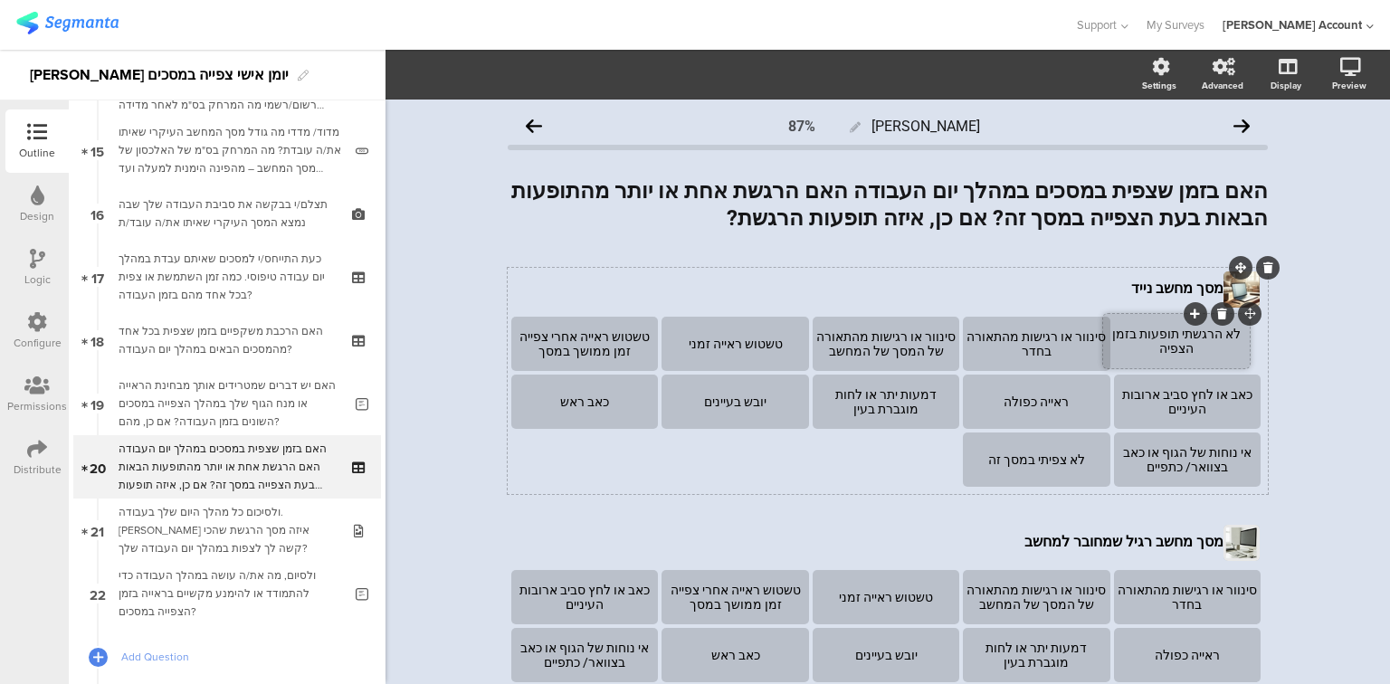
drag, startPoint x: 1257, startPoint y: 434, endPoint x: 1247, endPoint y: 316, distance: 119.0
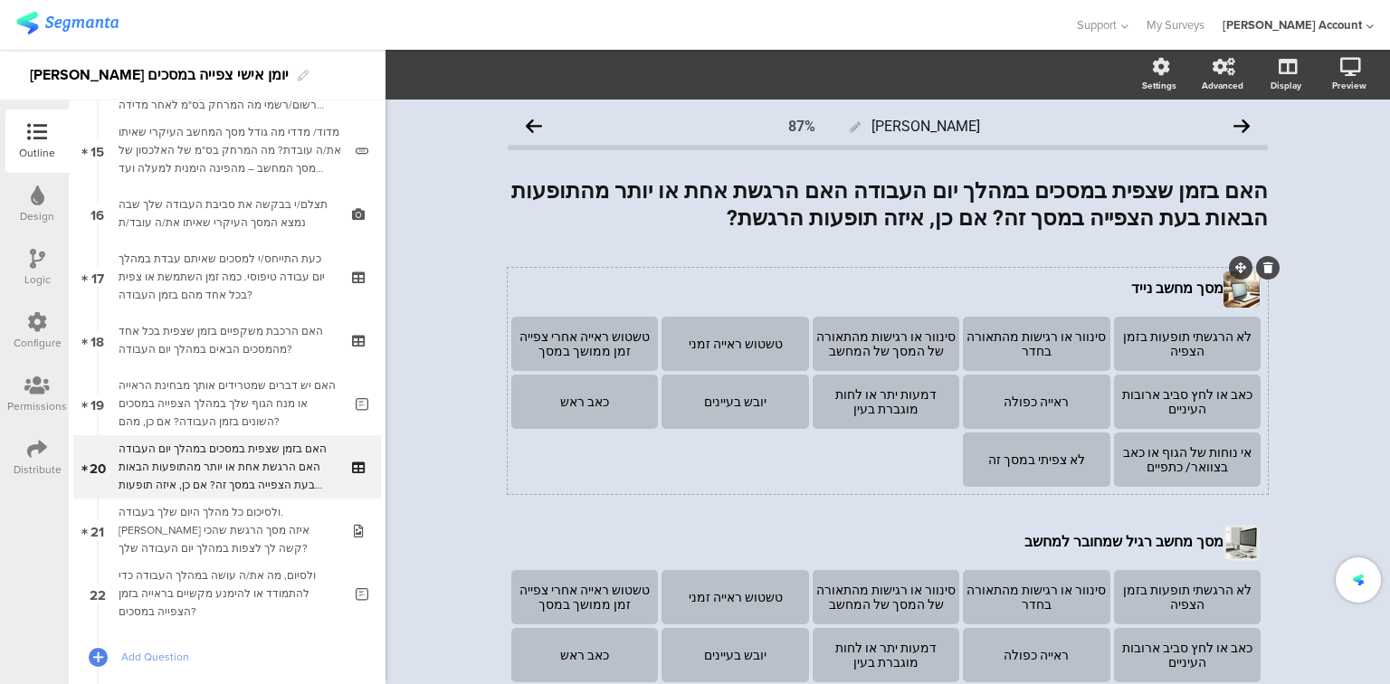
click at [0, 0] on div at bounding box center [0, 0] width 0 height 0
click at [1179, 351] on div "לא הרגשתי תופעות בזמן הצפיה" at bounding box center [1187, 344] width 141 height 54
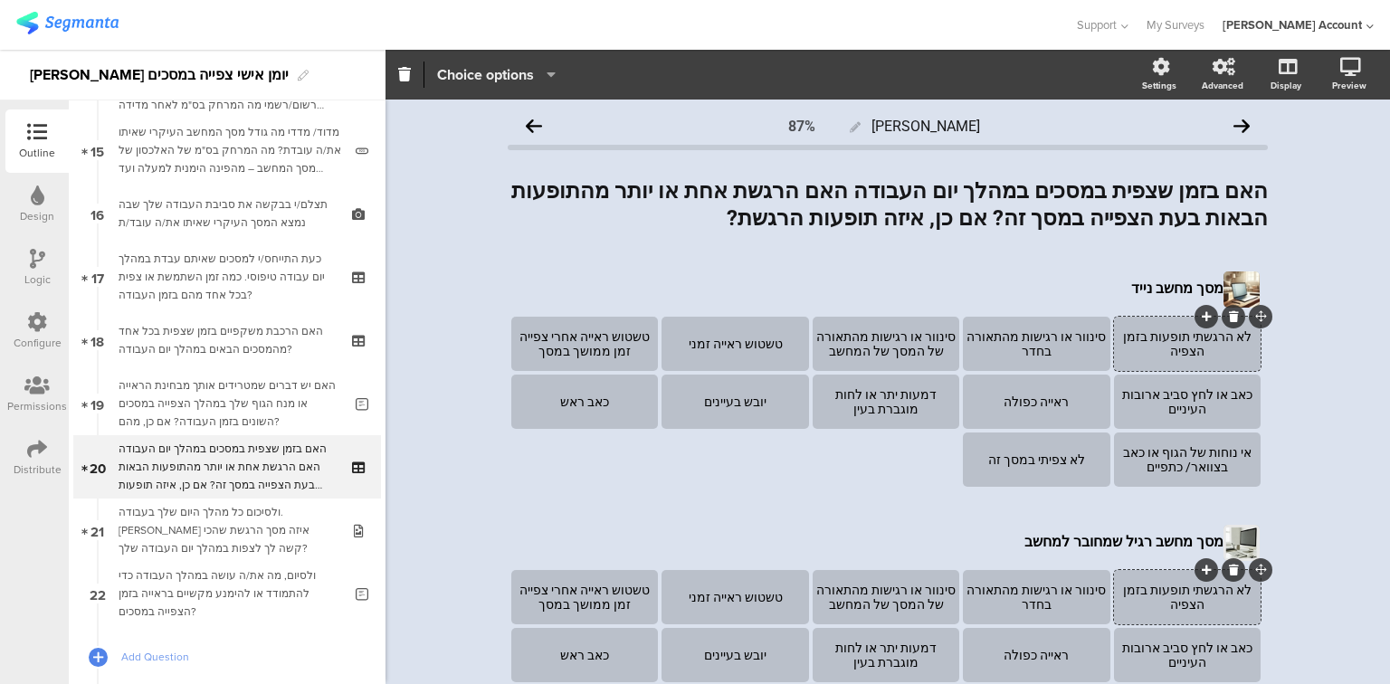
click at [500, 74] on span "Choice options" at bounding box center [485, 74] width 97 height 21
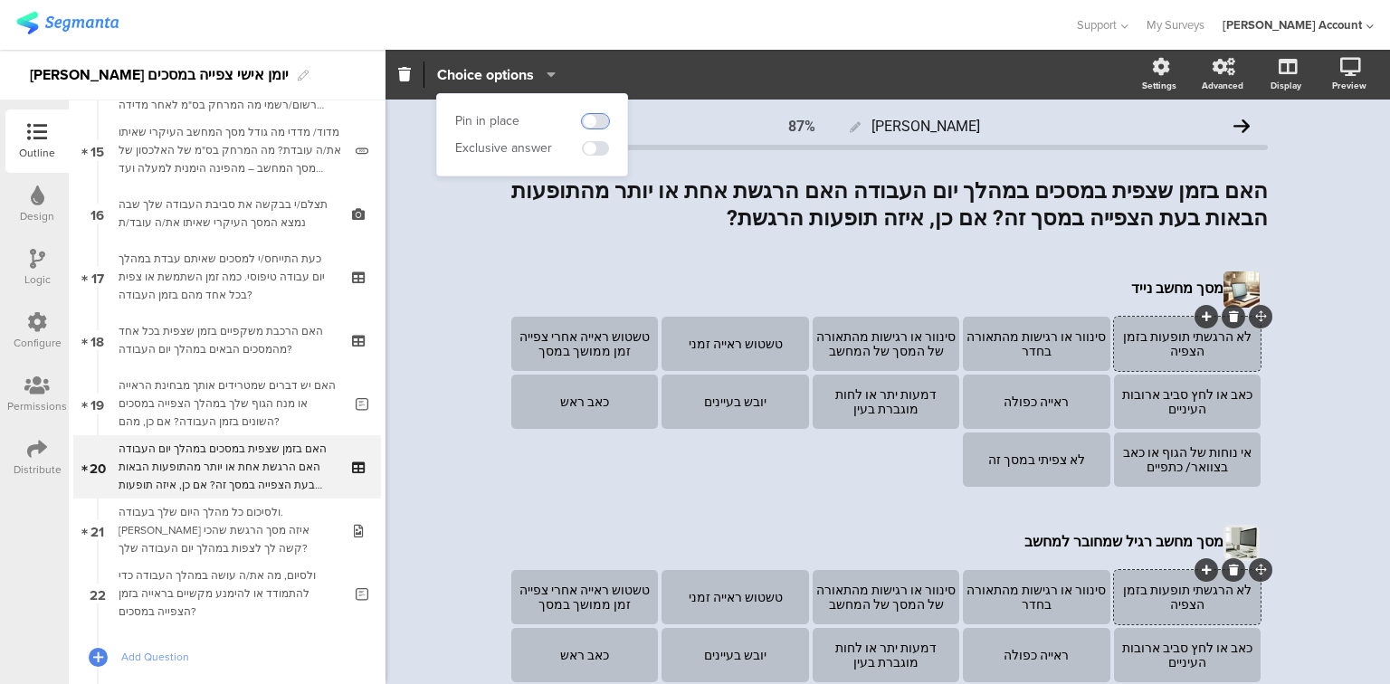
click at [595, 119] on span at bounding box center [595, 121] width 27 height 14
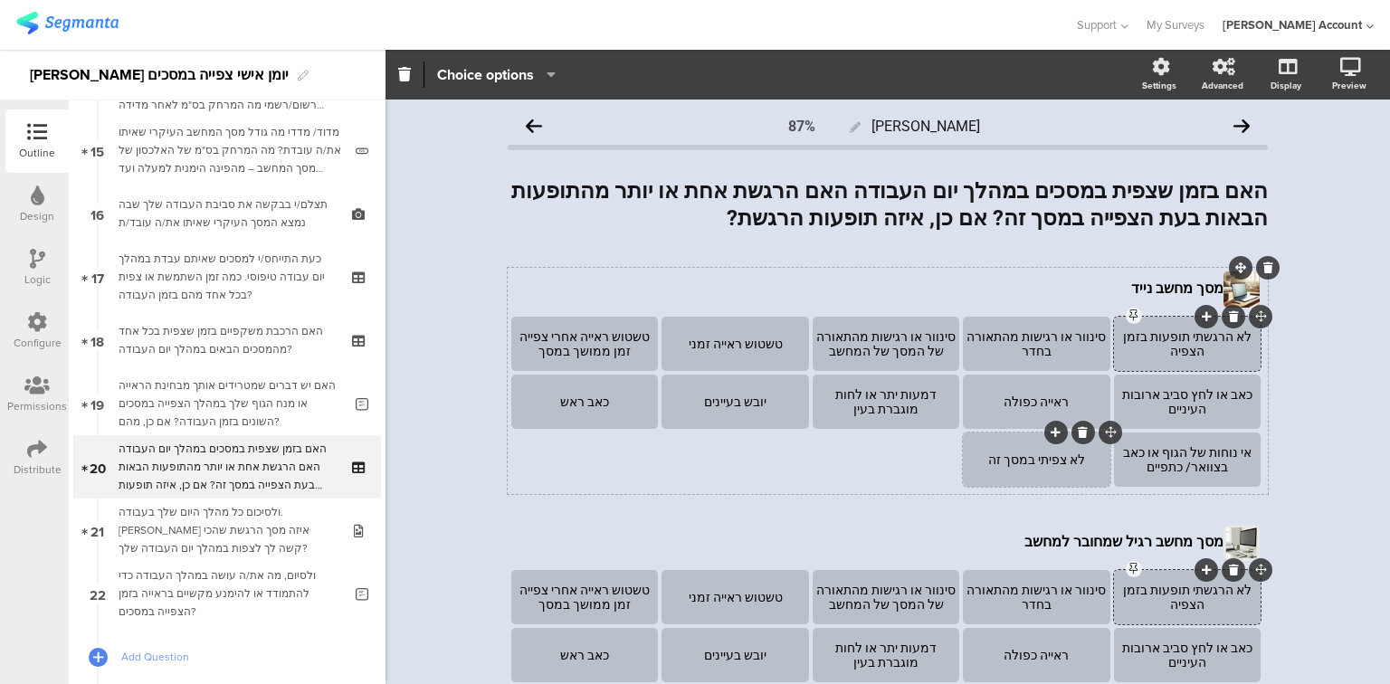
click at [976, 479] on div "לא צפיתי במסך זה" at bounding box center [1036, 460] width 141 height 54
click at [466, 71] on span "Choice options" at bounding box center [485, 74] width 97 height 21
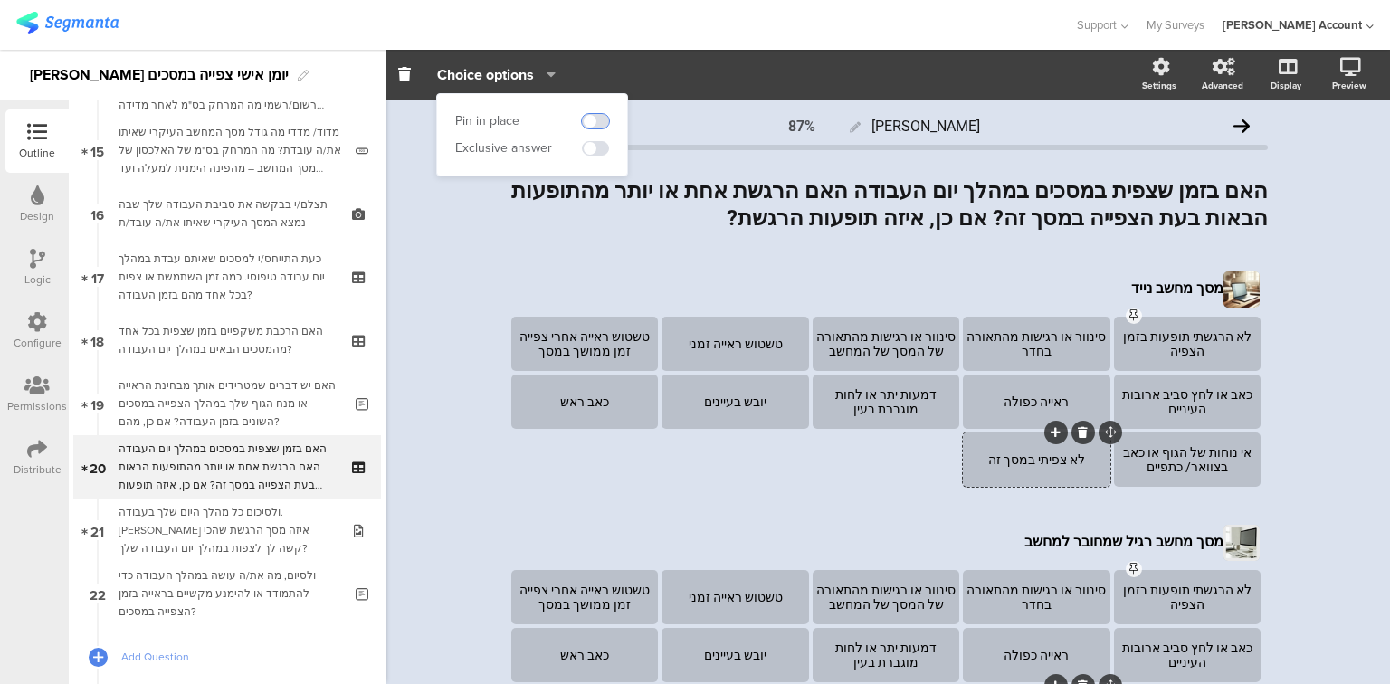
click at [595, 122] on span at bounding box center [595, 121] width 27 height 14
click at [913, 187] on div "האם בזמן שצפית במסכים במהלך יום העבודה האם הרגשת אחת או יותר מהתופעות הבאות בעת…" at bounding box center [887, 204] width 769 height 63
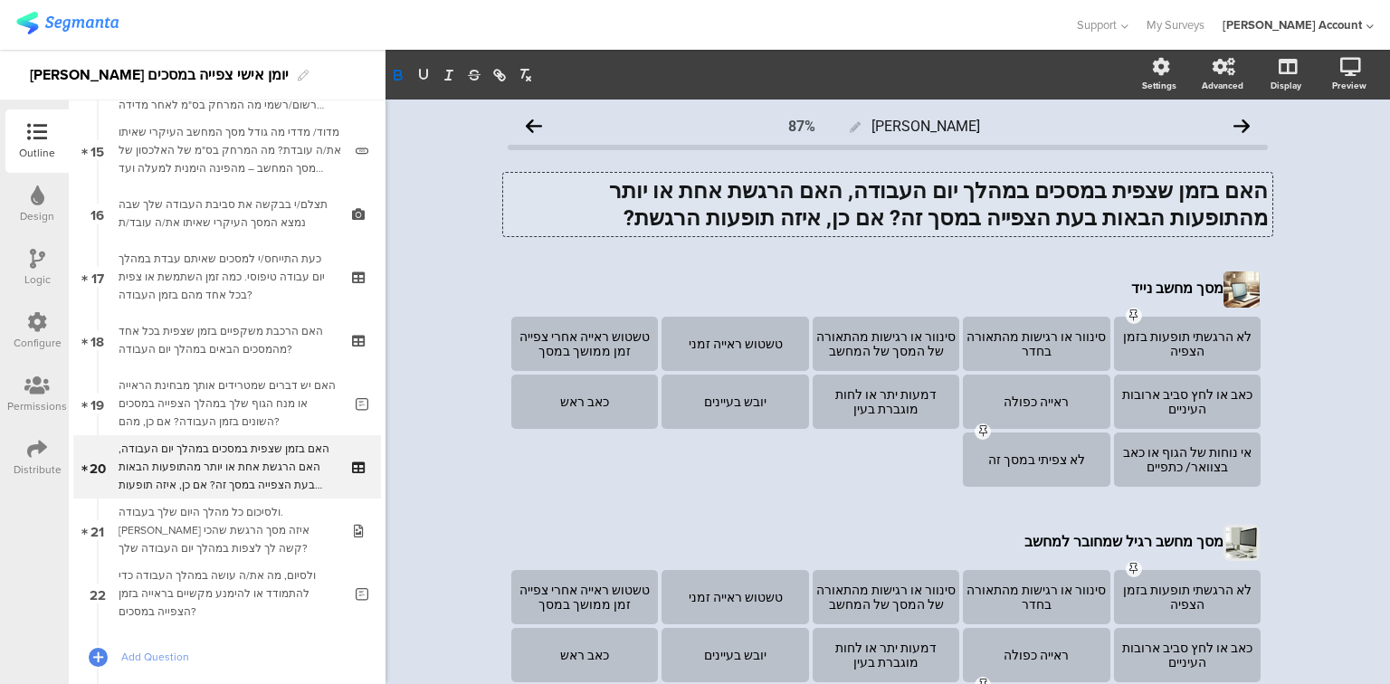
click at [1157, 202] on strong "האם בזמן שצפית במסכים במהלך יום העבודה, האם הרגשת אחת או יותר מהתופעות הבאות בע…" at bounding box center [936, 204] width 664 height 52
click at [789, 192] on strong "האם בזמן שאת/ה צופה במסכים במהלך יום העבודה, האם הרגשת אחת או יותר מהתופעות הבא…" at bounding box center [906, 204] width 723 height 52
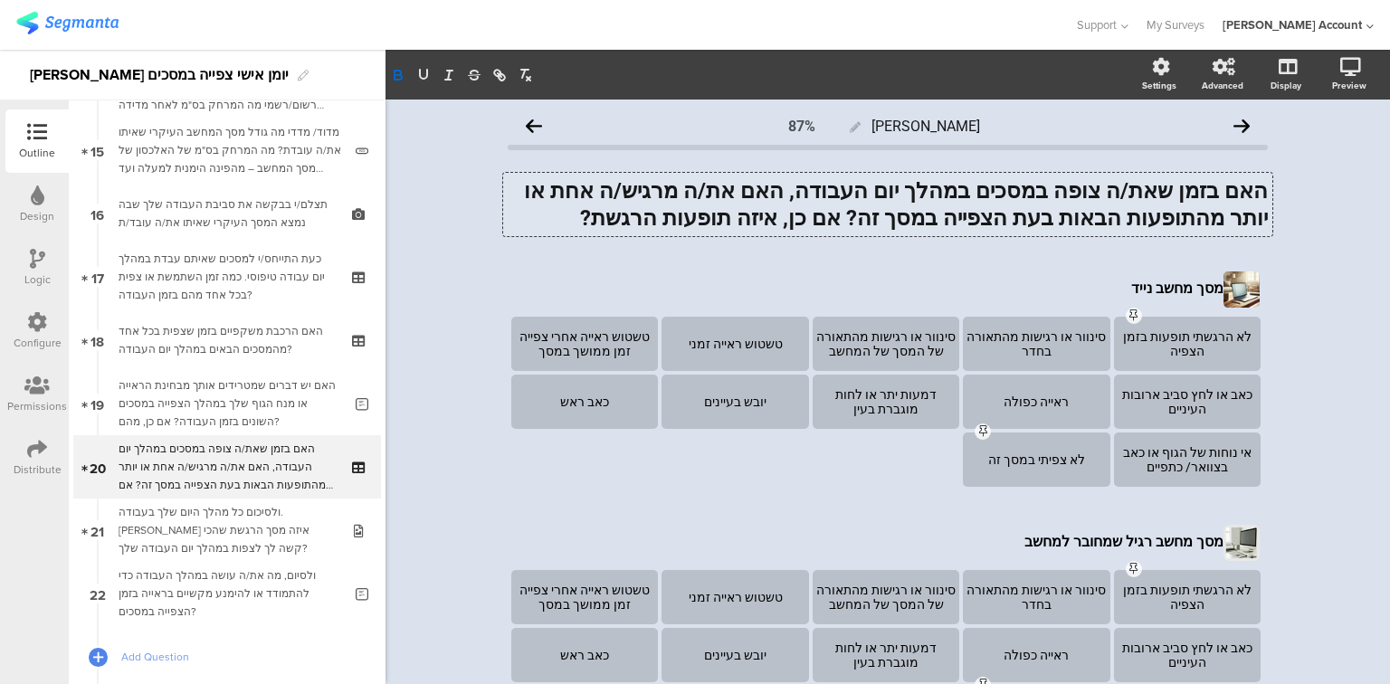
click at [850, 220] on strong "האם בזמן שאת/ה צופה במסכים במהלך יום העבודה, האם את/ה מרגיש/ה אחת או יותר מהתופ…" at bounding box center [893, 204] width 749 height 52
click at [1043, 461] on div "לא צפיתי במסך זה" at bounding box center [1036, 460] width 141 height 14
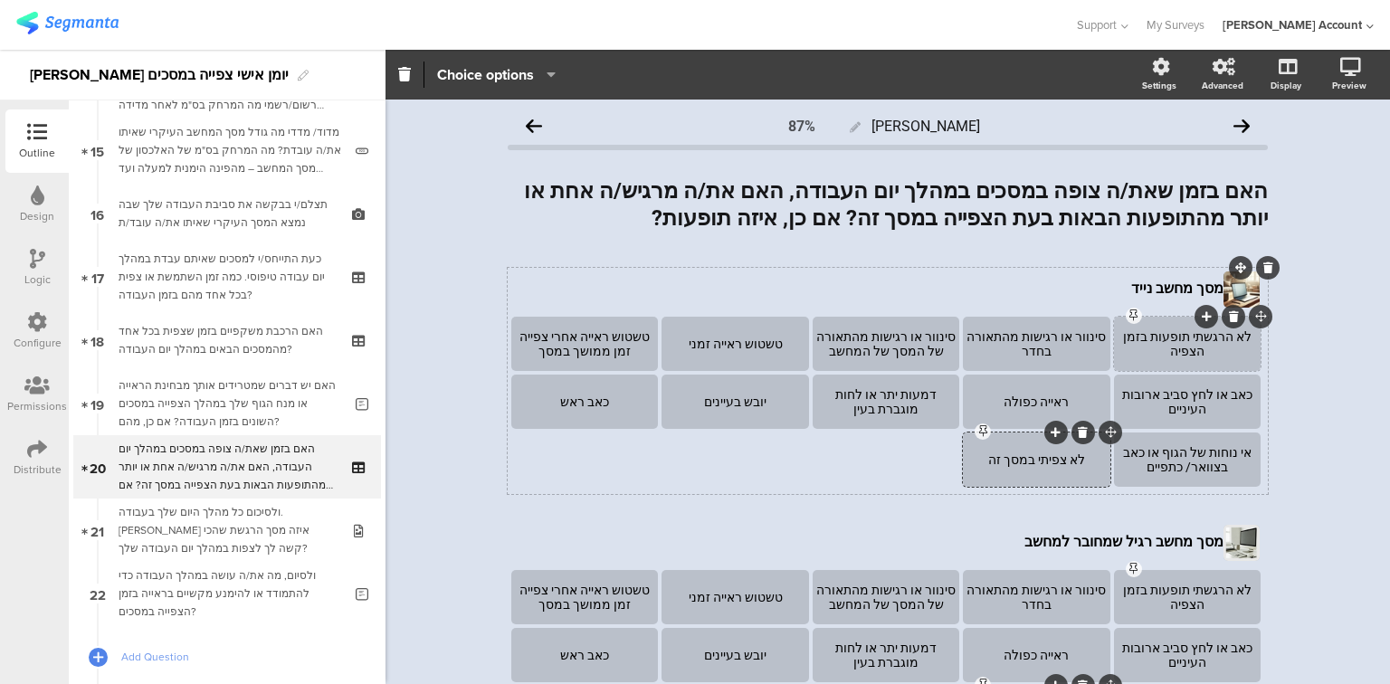
click at [1208, 344] on div "לא הרגשתי תופעות בזמן הצפיה" at bounding box center [1187, 343] width 141 height 29
click at [557, 353] on div "טשטוש ראייה אחרי צפייה זמן ממושך במסך" at bounding box center [584, 343] width 141 height 29
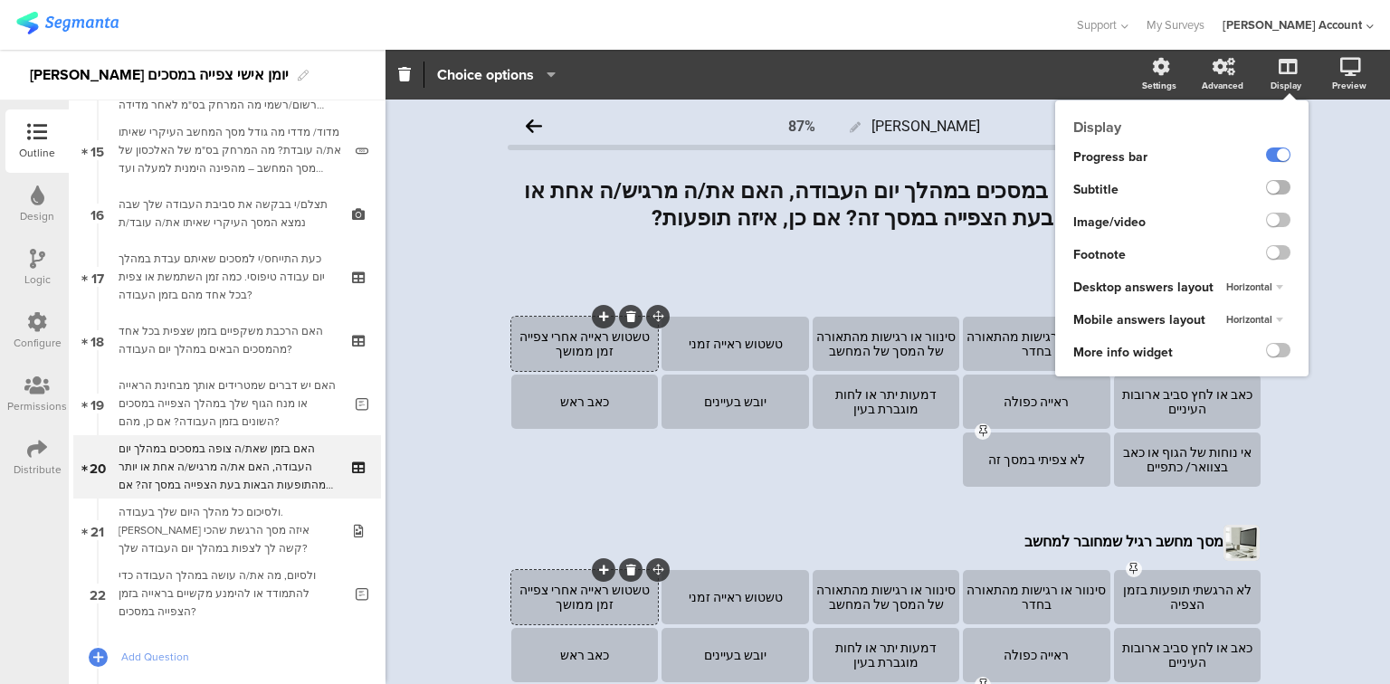
click at [1273, 187] on label at bounding box center [1278, 187] width 24 height 14
click at [0, 0] on input "checkbox" at bounding box center [0, 0] width 0 height 0
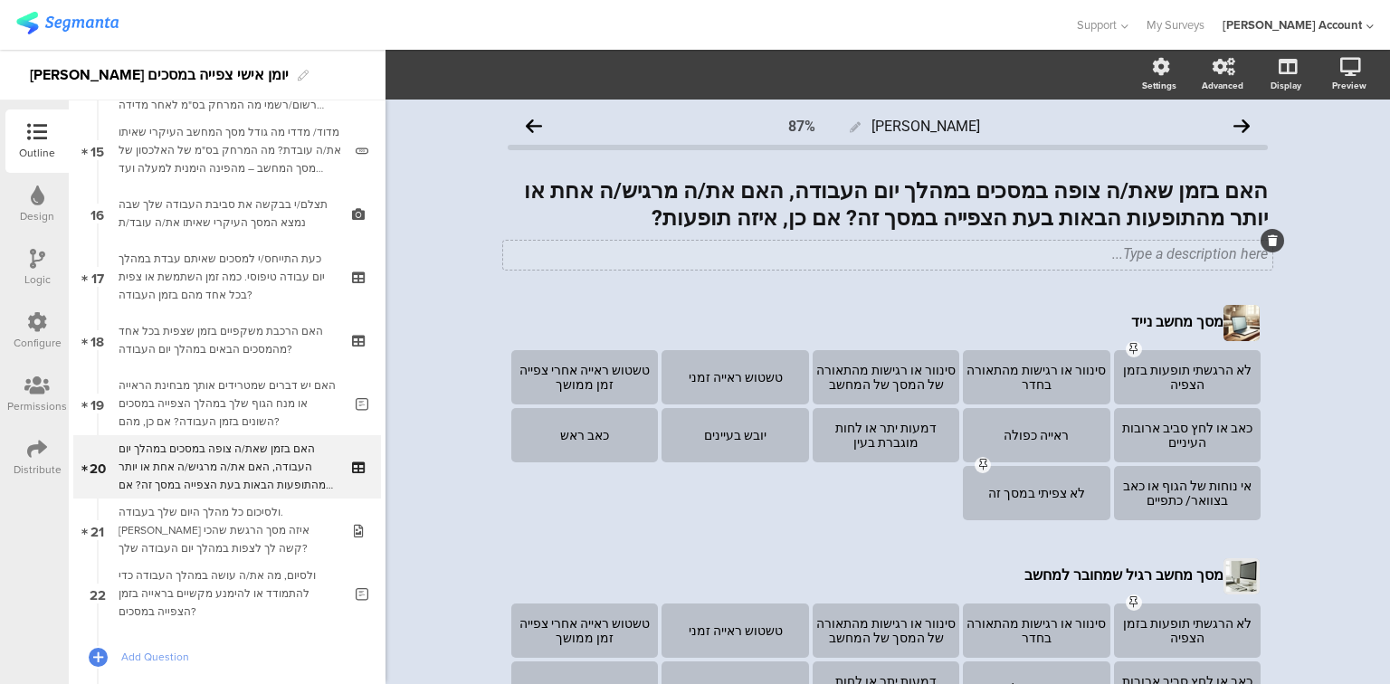
click at [964, 257] on div "Type a description here..." at bounding box center [887, 255] width 769 height 29
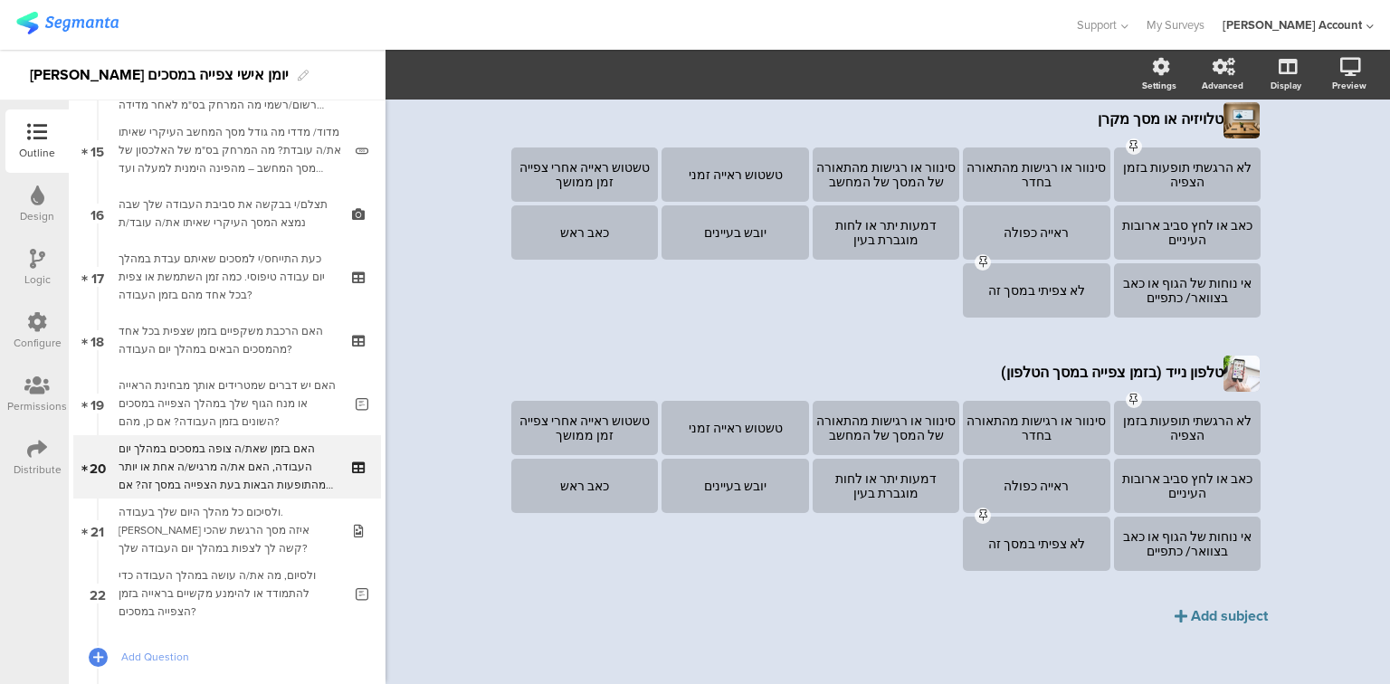
scroll to position [977, 0]
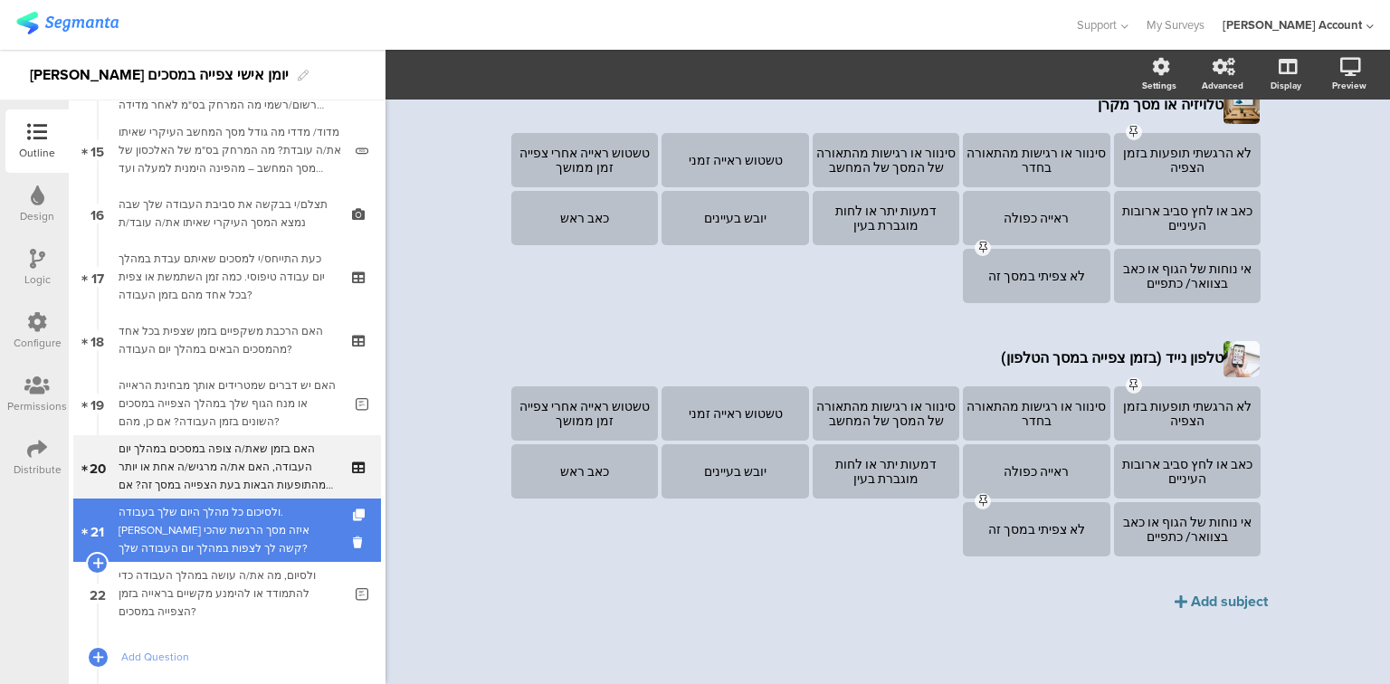
click at [252, 539] on div "ולסיכום כל מהלך היום שלך בעבודה. מול איזה מסך הרגשת שהכי קשה לך לצפות במהלך יום…" at bounding box center [227, 530] width 216 height 54
